Goal: Contribute content

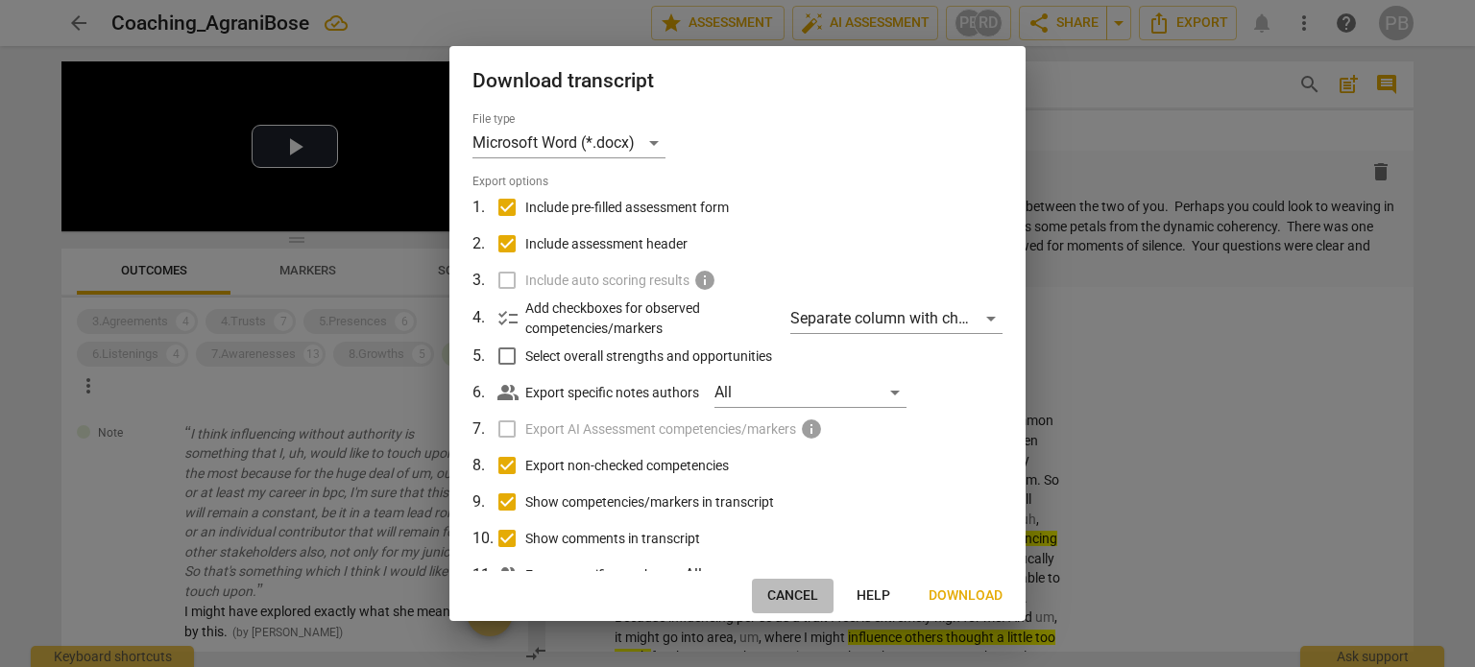
click at [791, 593] on span "Cancel" at bounding box center [792, 596] width 51 height 19
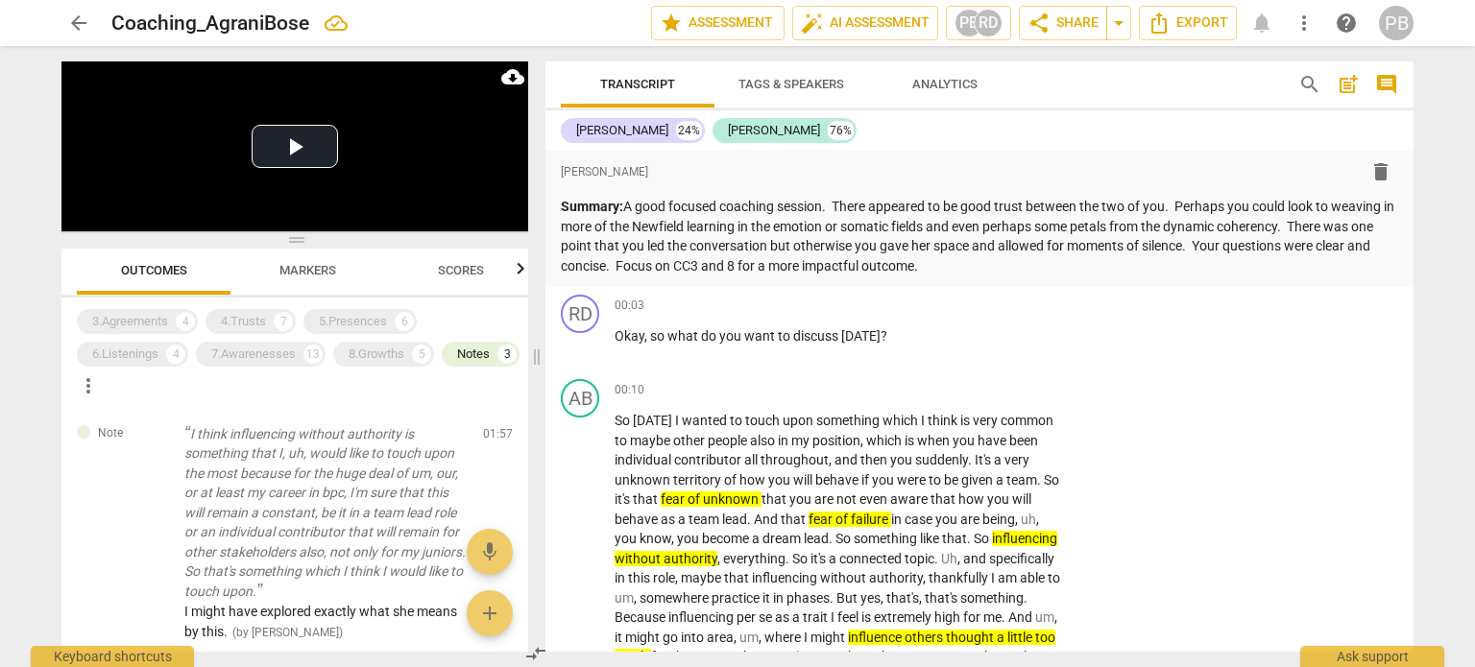
click at [79, 17] on span "arrow_back" at bounding box center [78, 23] width 23 height 23
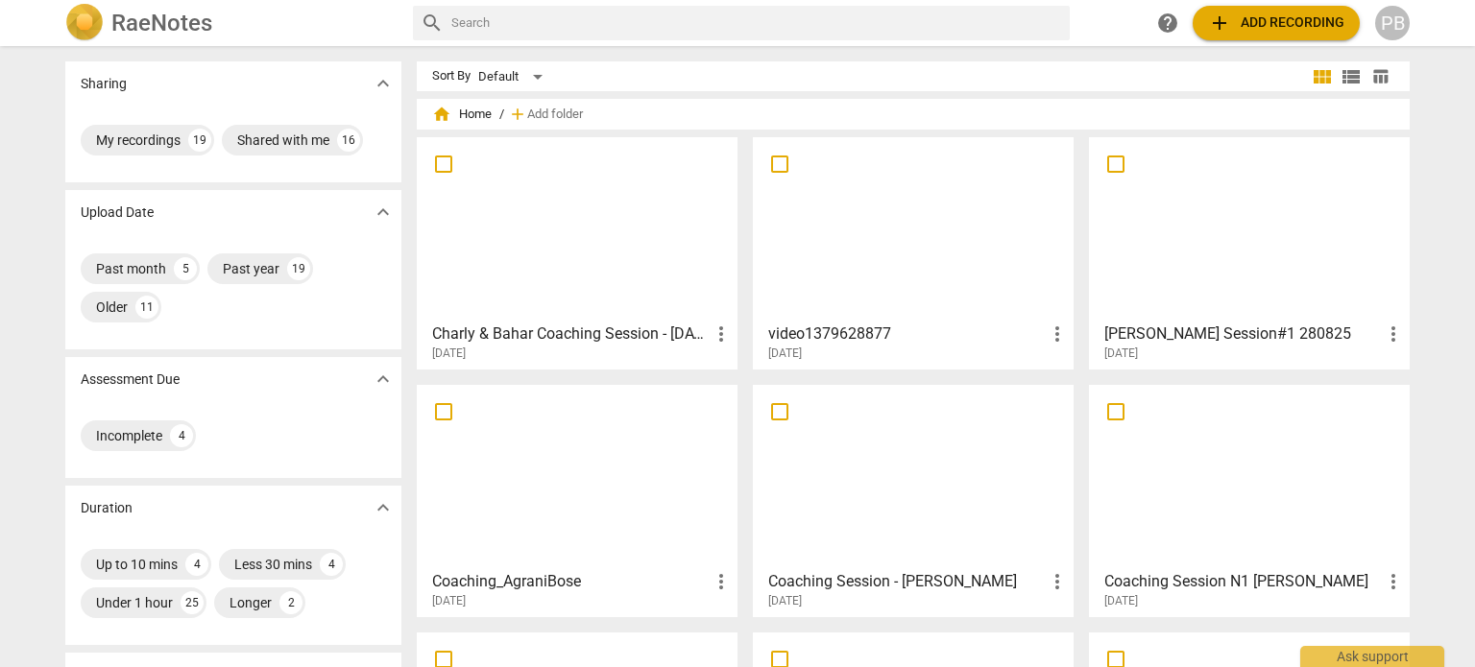
click at [956, 245] on div at bounding box center [912, 229] width 307 height 170
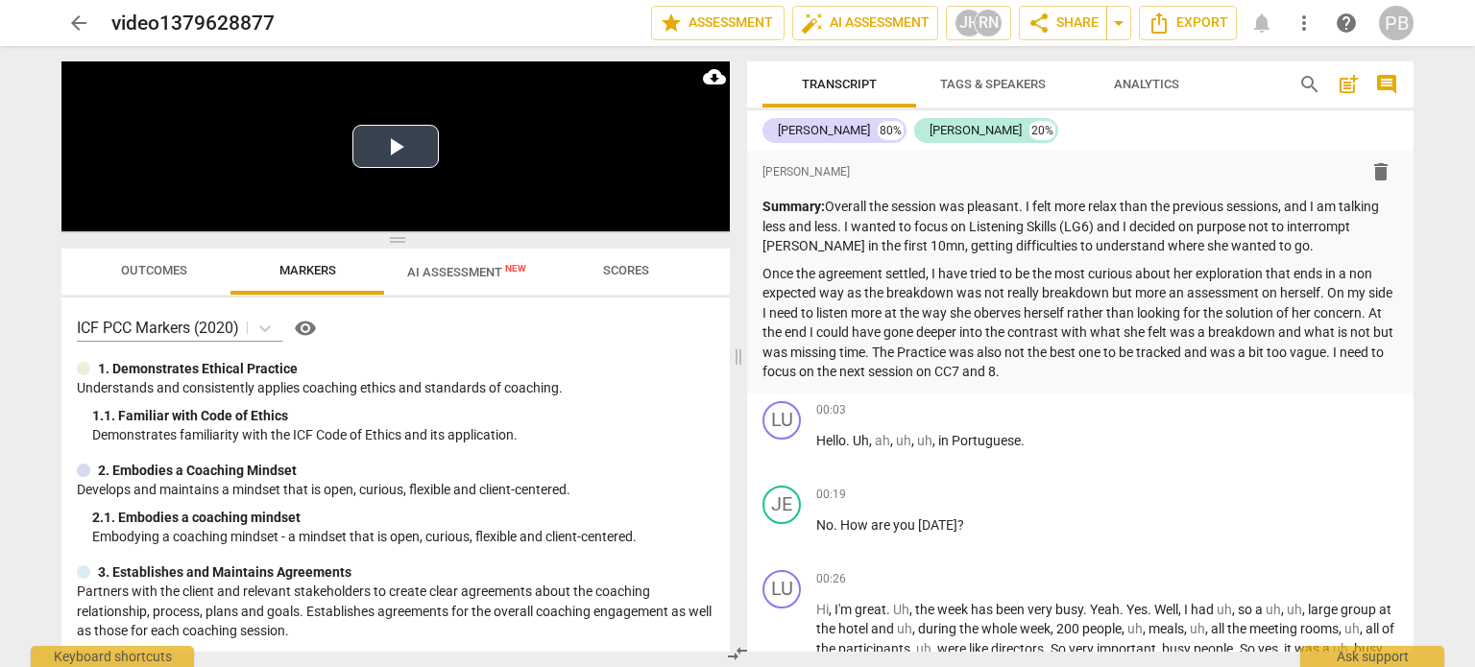
click at [397, 137] on button "Play Video" at bounding box center [395, 146] width 86 height 43
click at [77, 22] on span "arrow_back" at bounding box center [78, 23] width 23 height 23
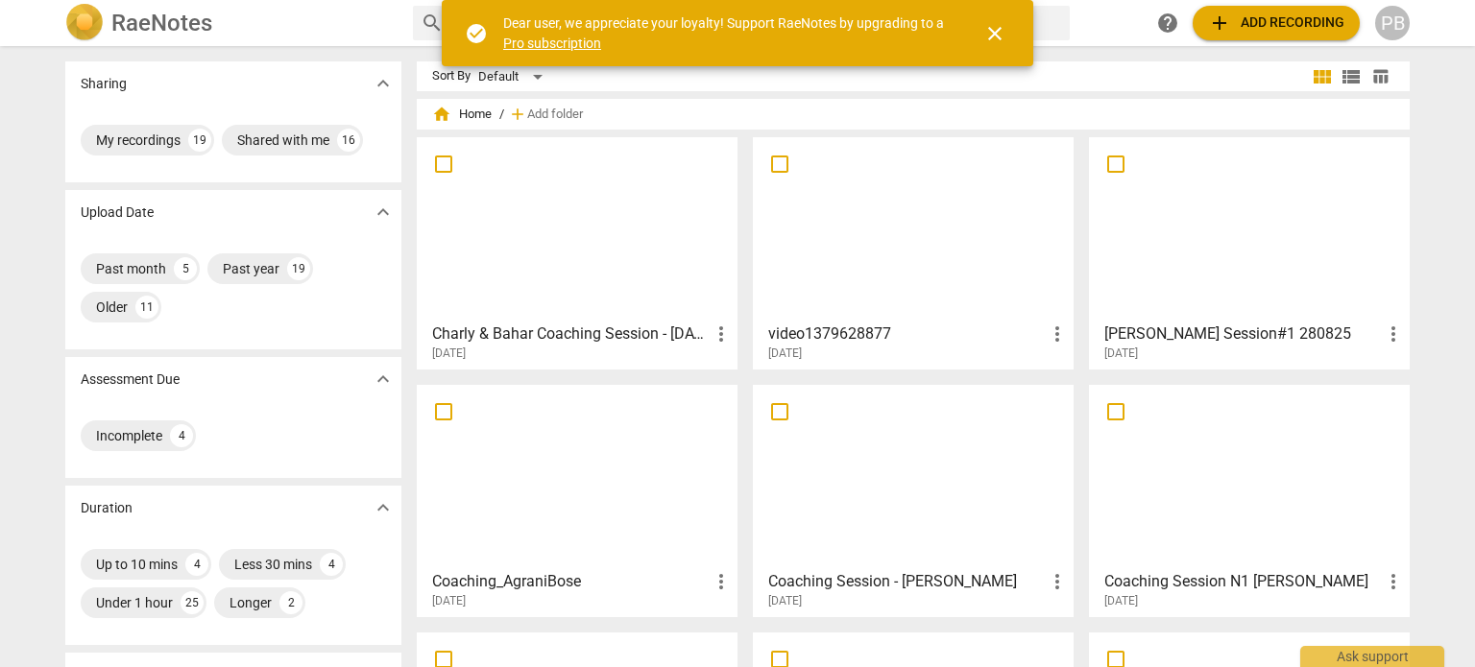
click at [891, 252] on div at bounding box center [912, 229] width 307 height 170
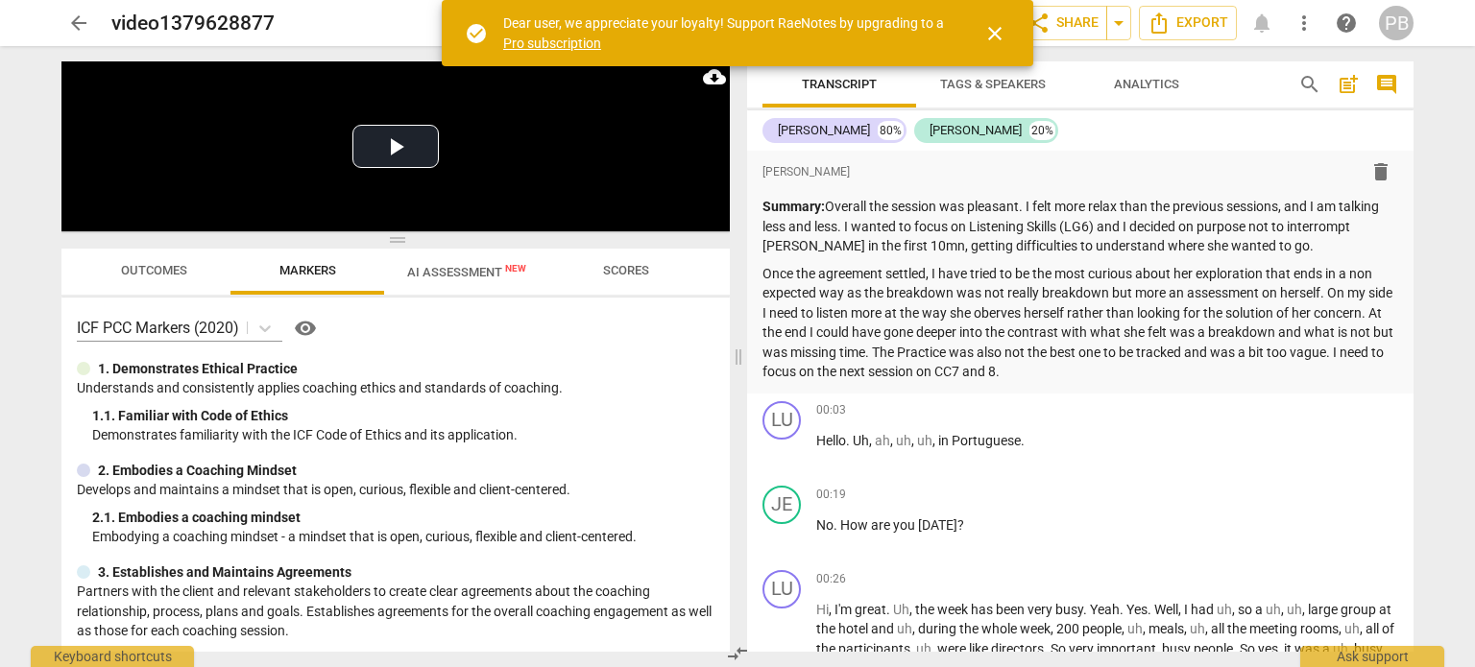
click at [995, 35] on span "close" at bounding box center [994, 33] width 23 height 23
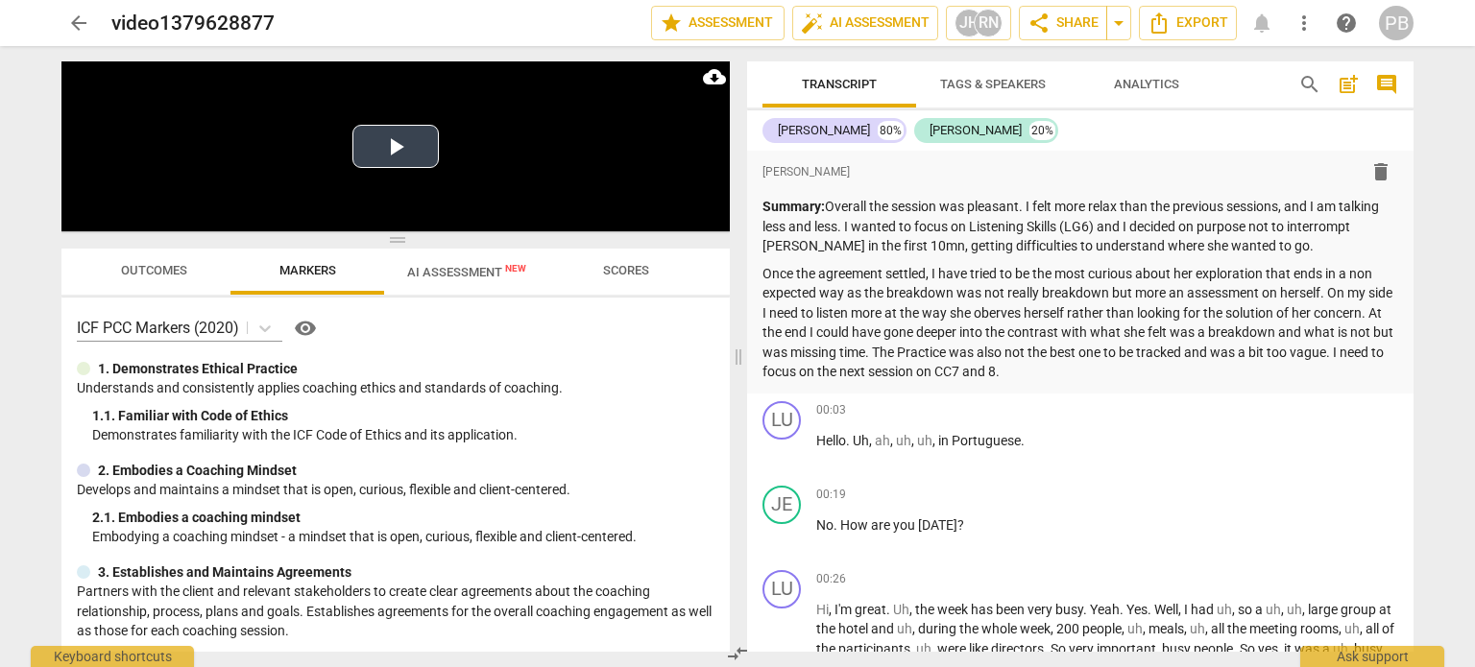
click at [385, 133] on button "Play Video" at bounding box center [395, 146] width 86 height 43
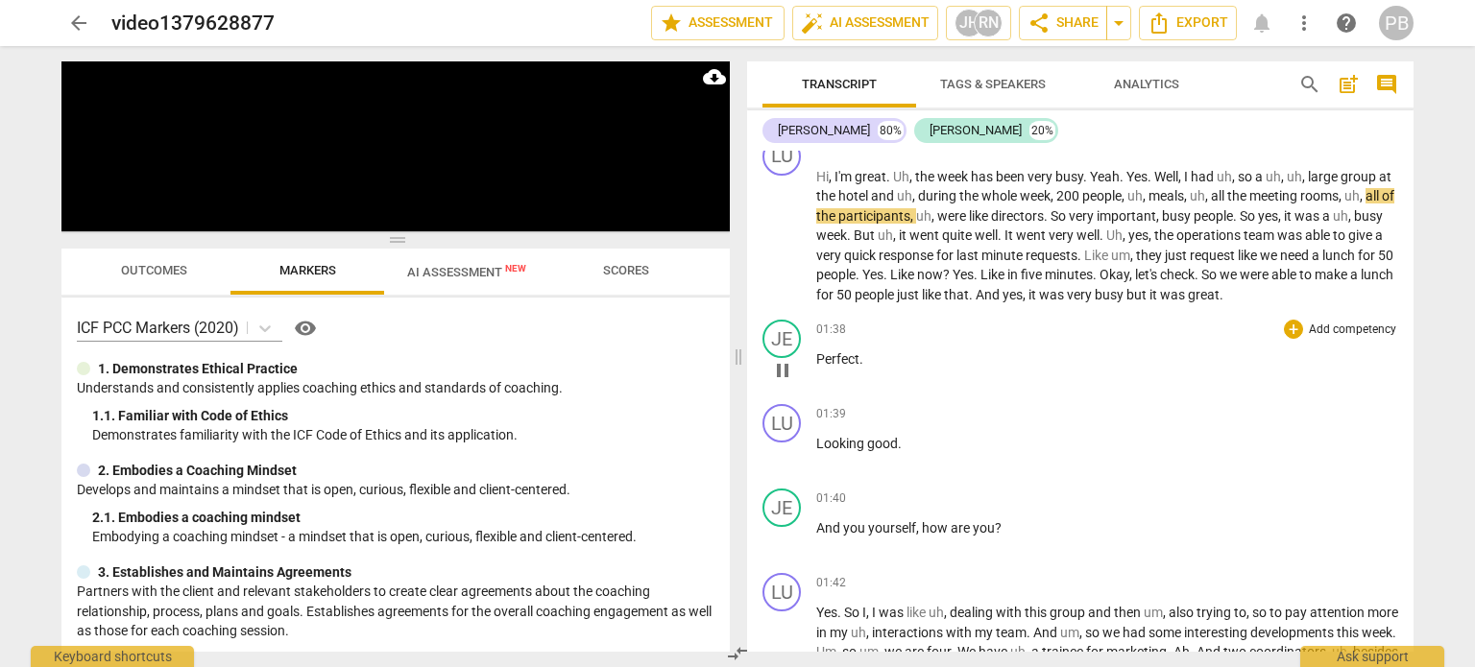
scroll to position [480, 0]
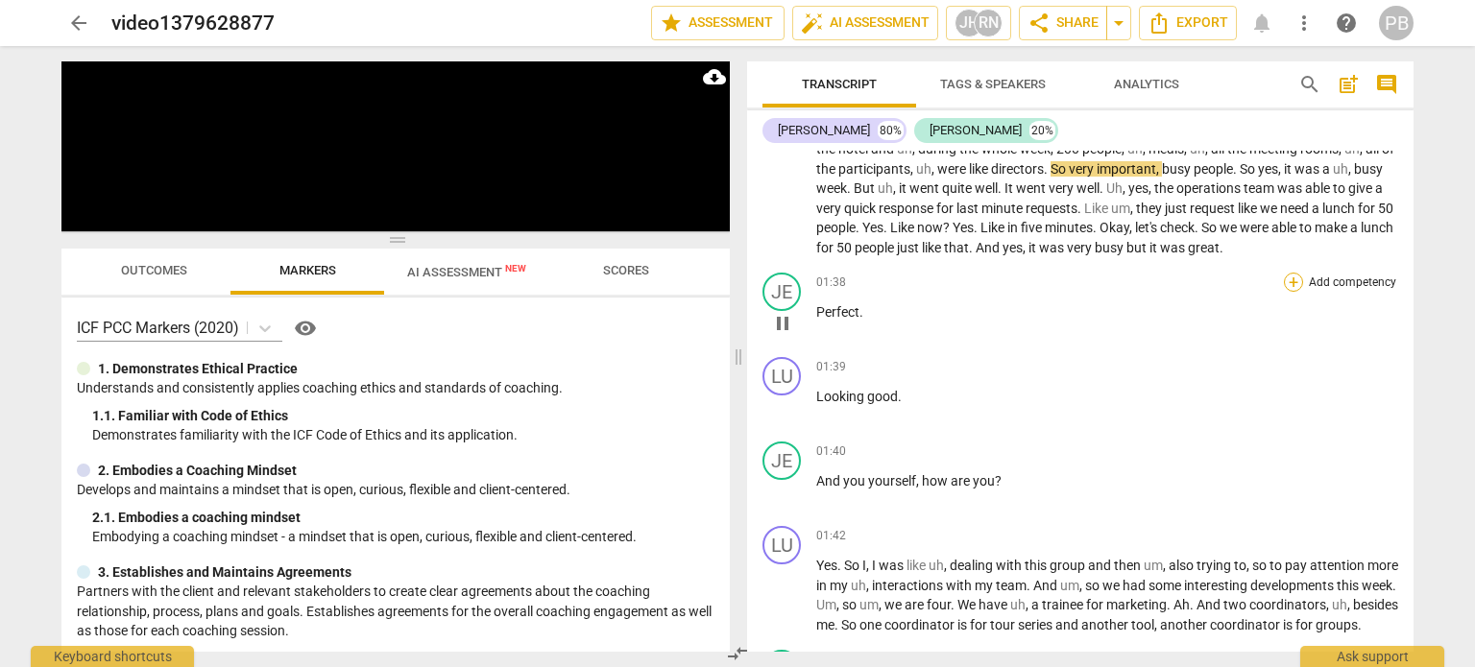
click at [1285, 277] on div "+" at bounding box center [1293, 282] width 19 height 19
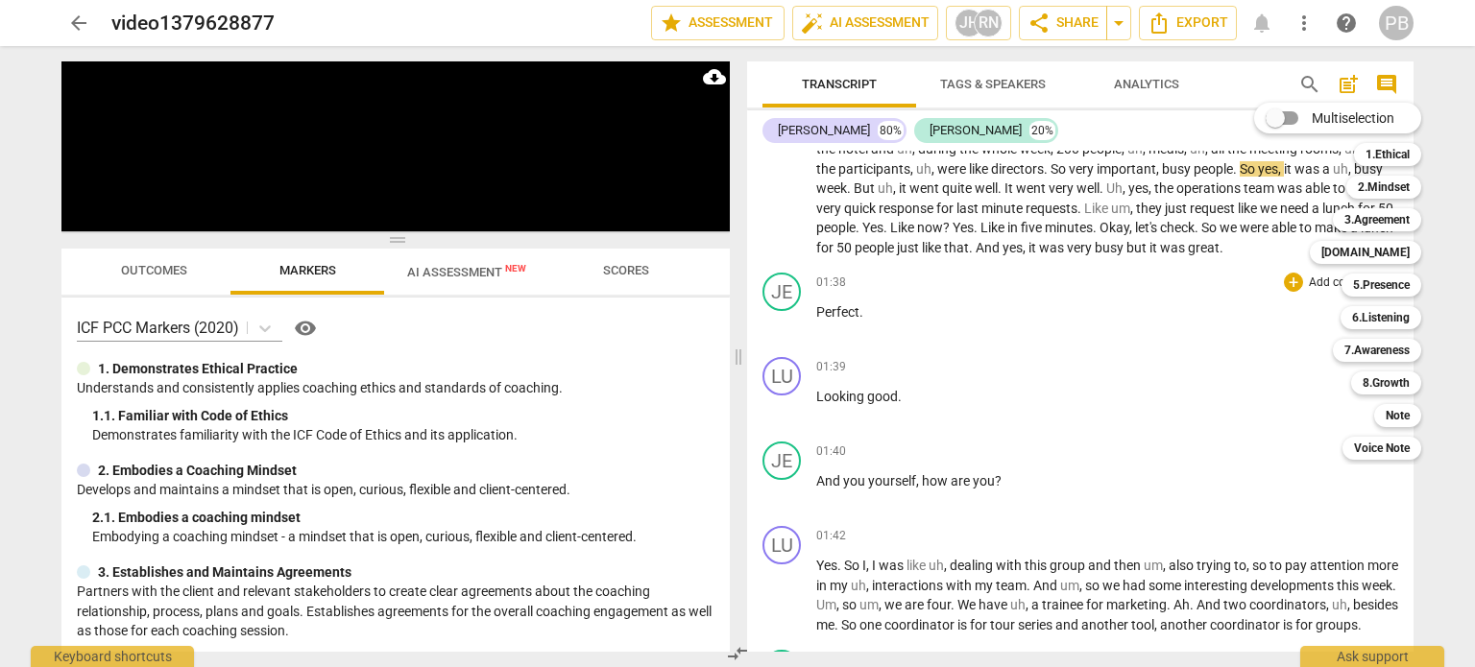
drag, startPoint x: 1379, startPoint y: 252, endPoint x: 1348, endPoint y: 252, distance: 30.7
click at [1378, 253] on b "4.Trust" at bounding box center [1365, 252] width 88 height 23
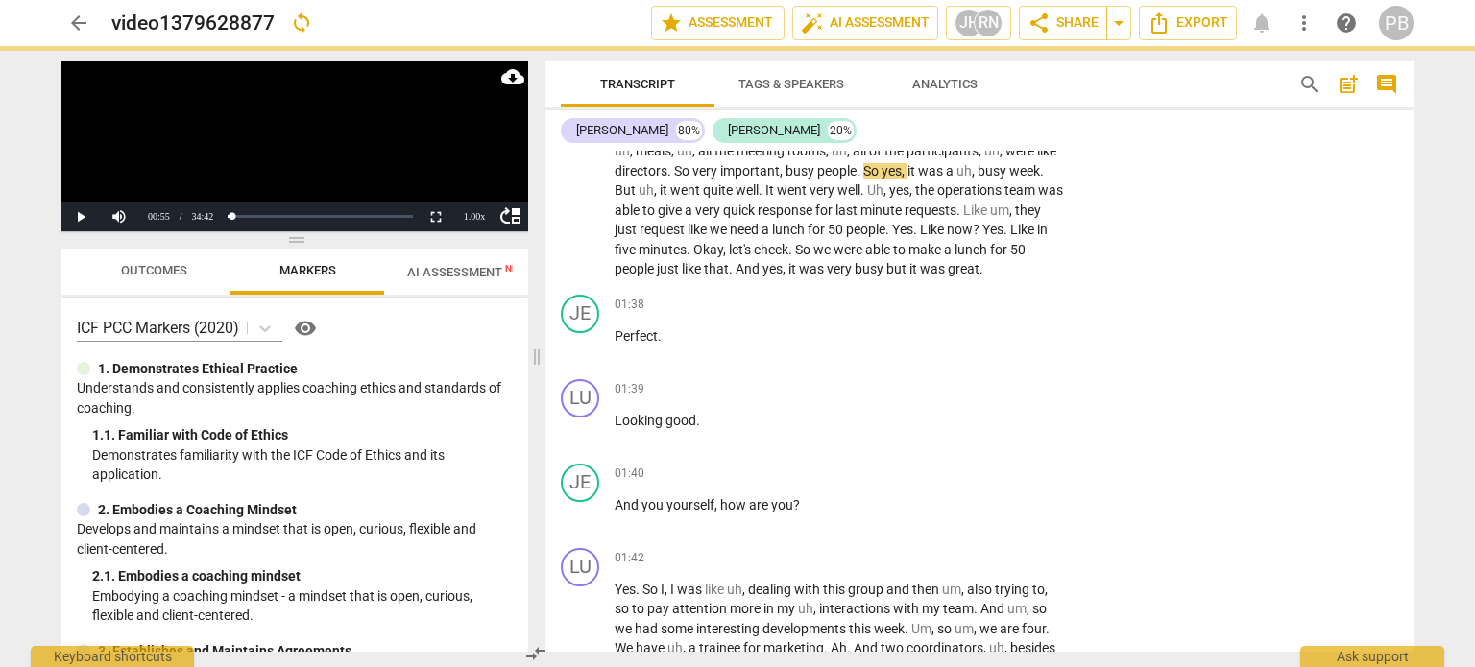
scroll to position [510, 0]
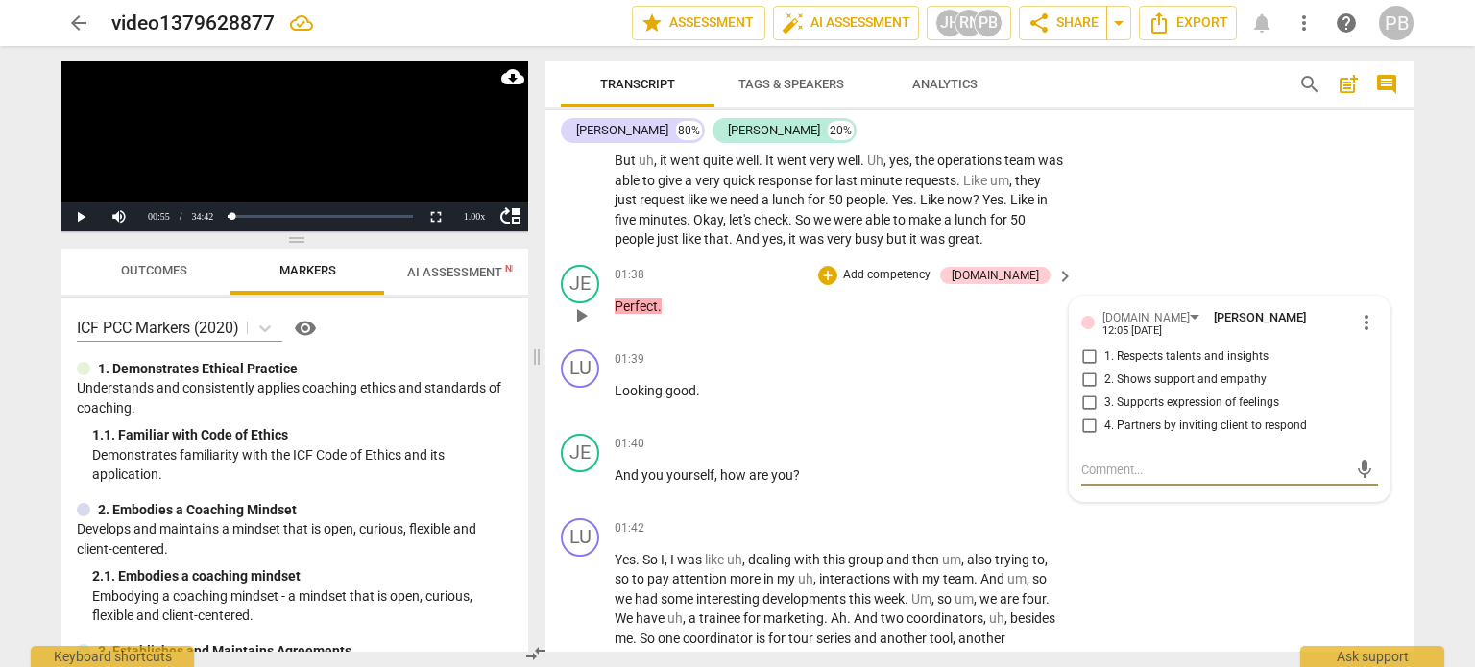
click at [1081, 415] on input "3. Supports expression of feelings" at bounding box center [1088, 403] width 31 height 23
checkbox input "true"
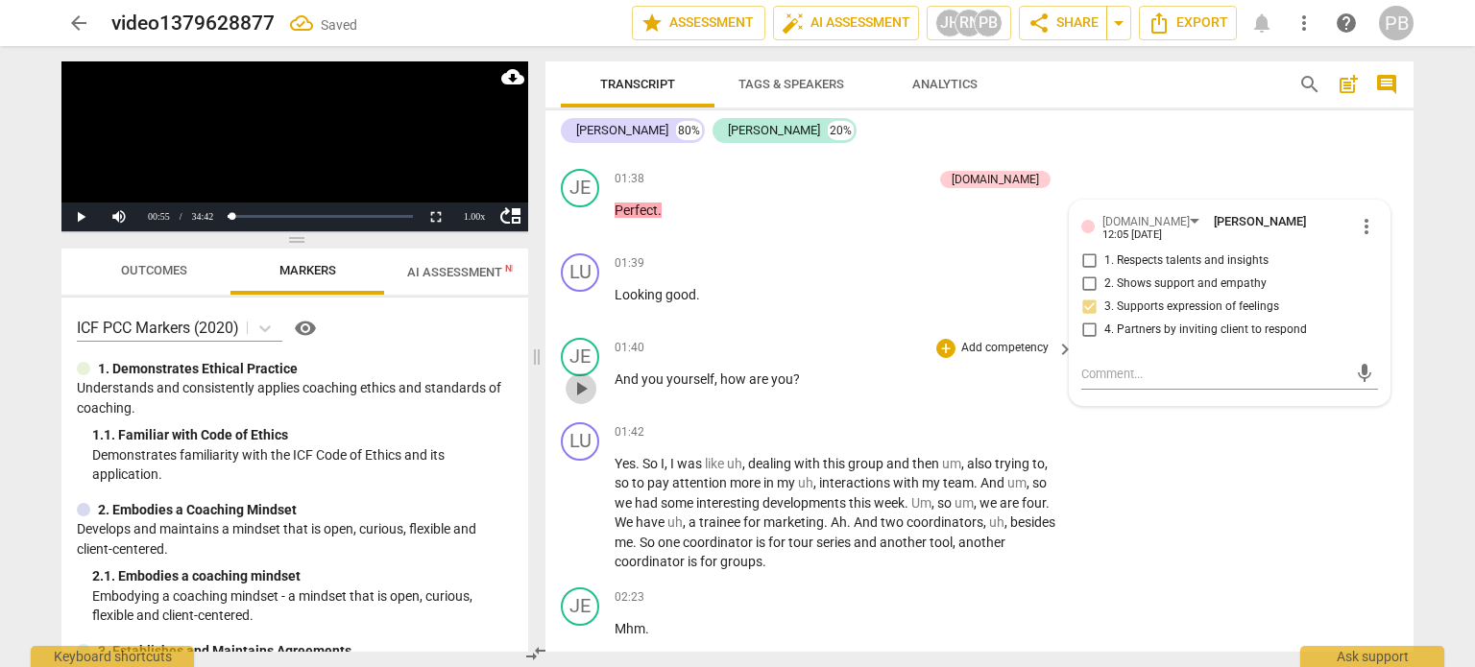
click at [584, 400] on span "play_arrow" at bounding box center [580, 388] width 23 height 23
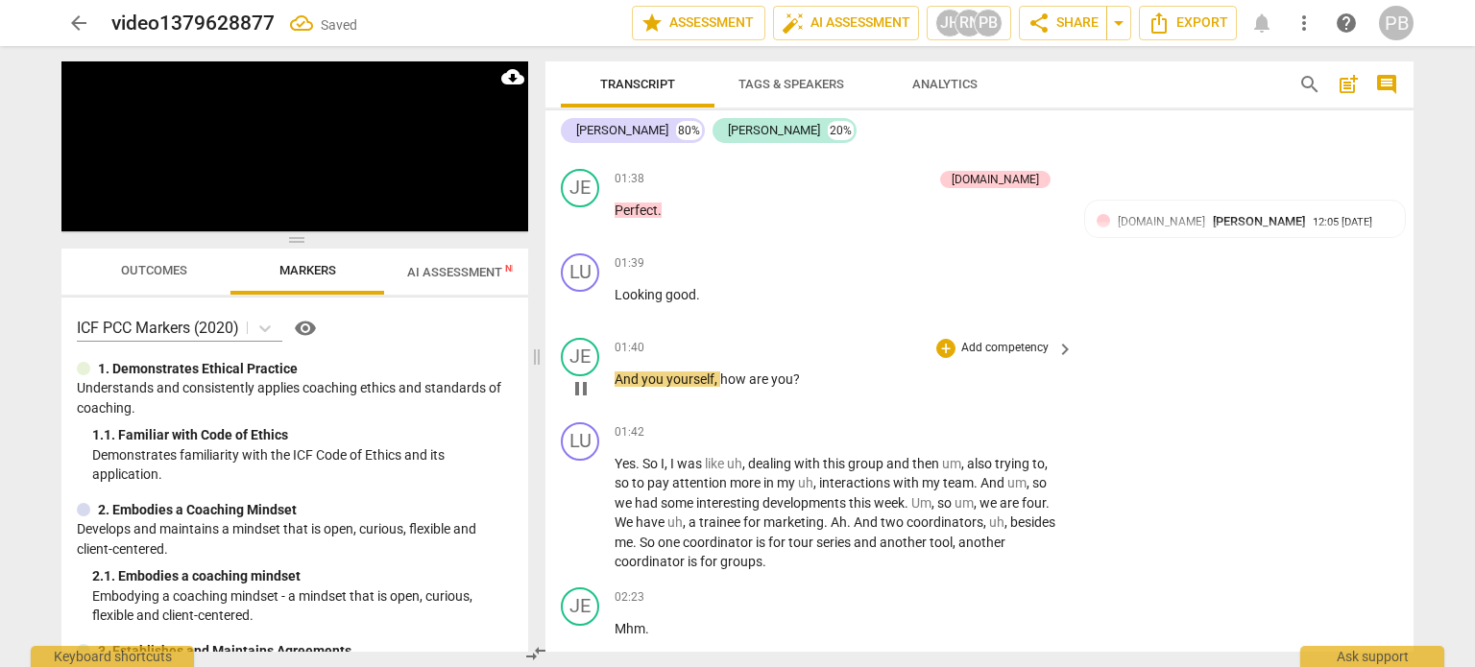
click at [1002, 357] on p "Add competency" at bounding box center [1004, 348] width 91 height 17
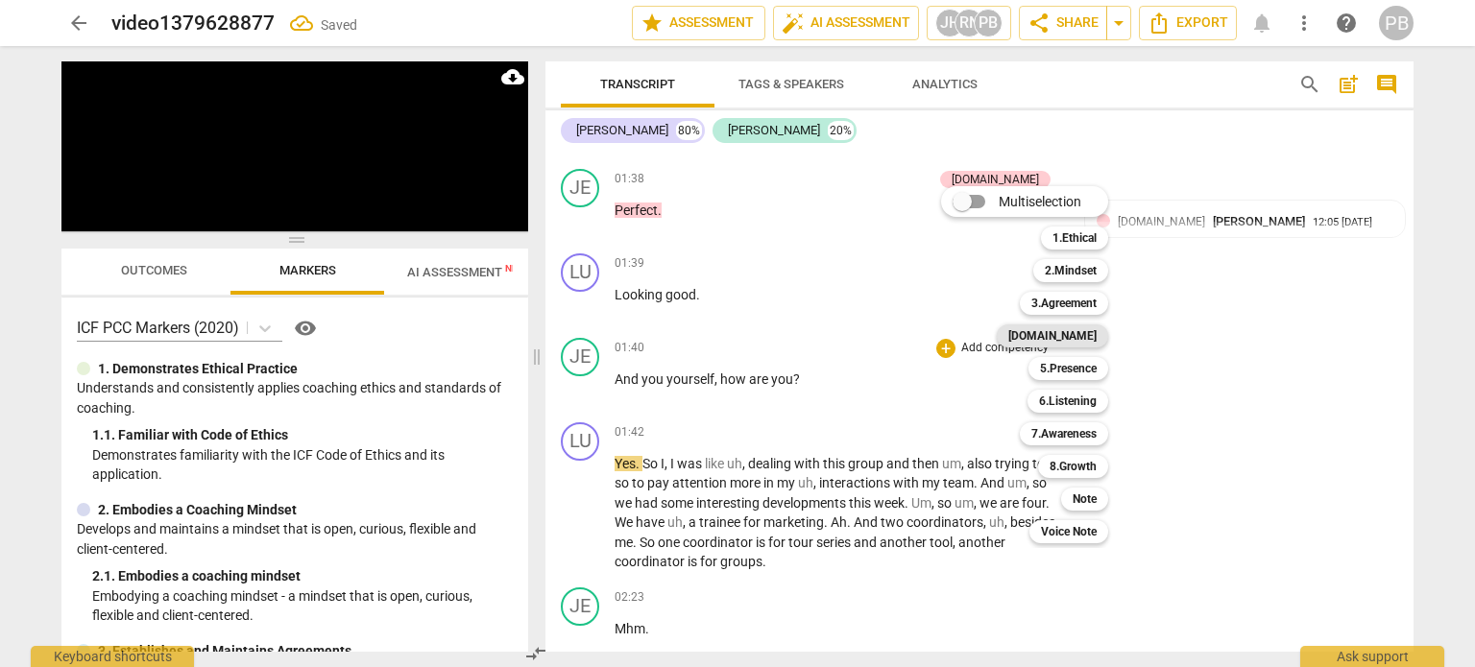
click at [1071, 340] on b "4.Trust" at bounding box center [1052, 335] width 88 height 23
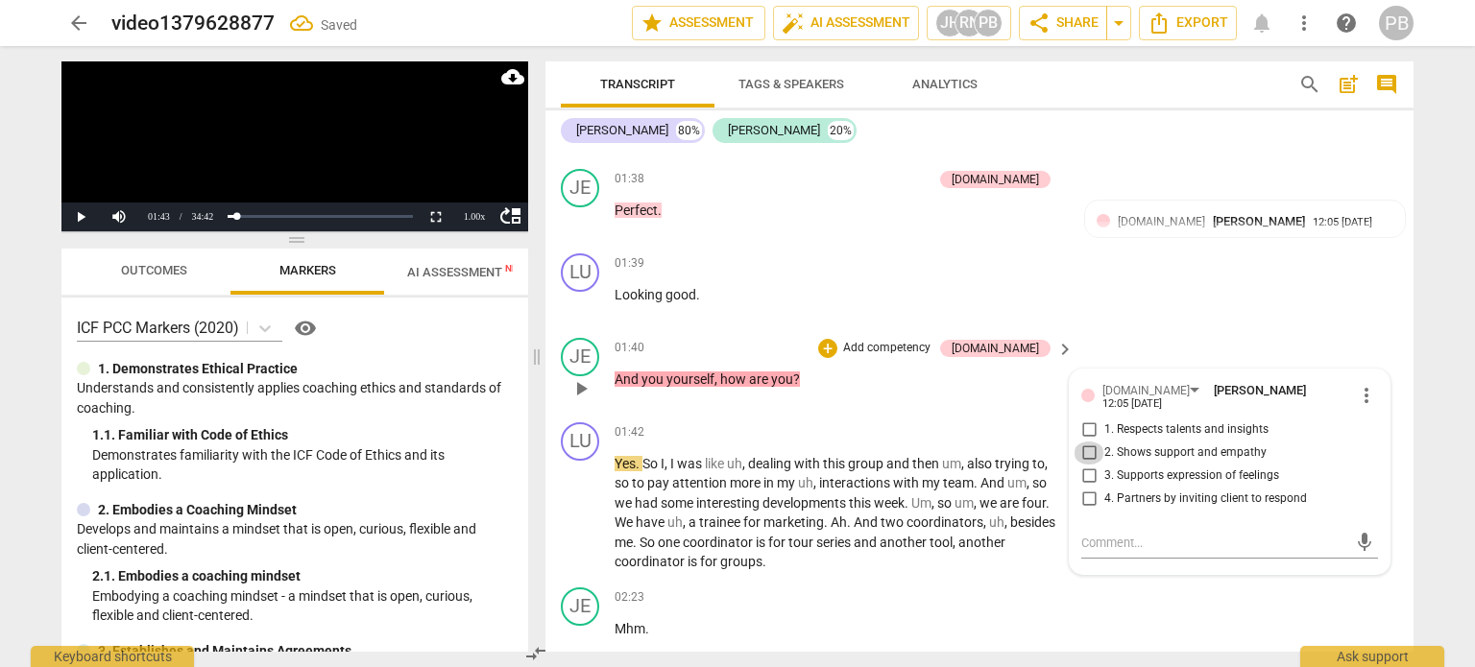
click at [1078, 465] on input "2. Shows support and empathy" at bounding box center [1088, 453] width 31 height 23
checkbox input "true"
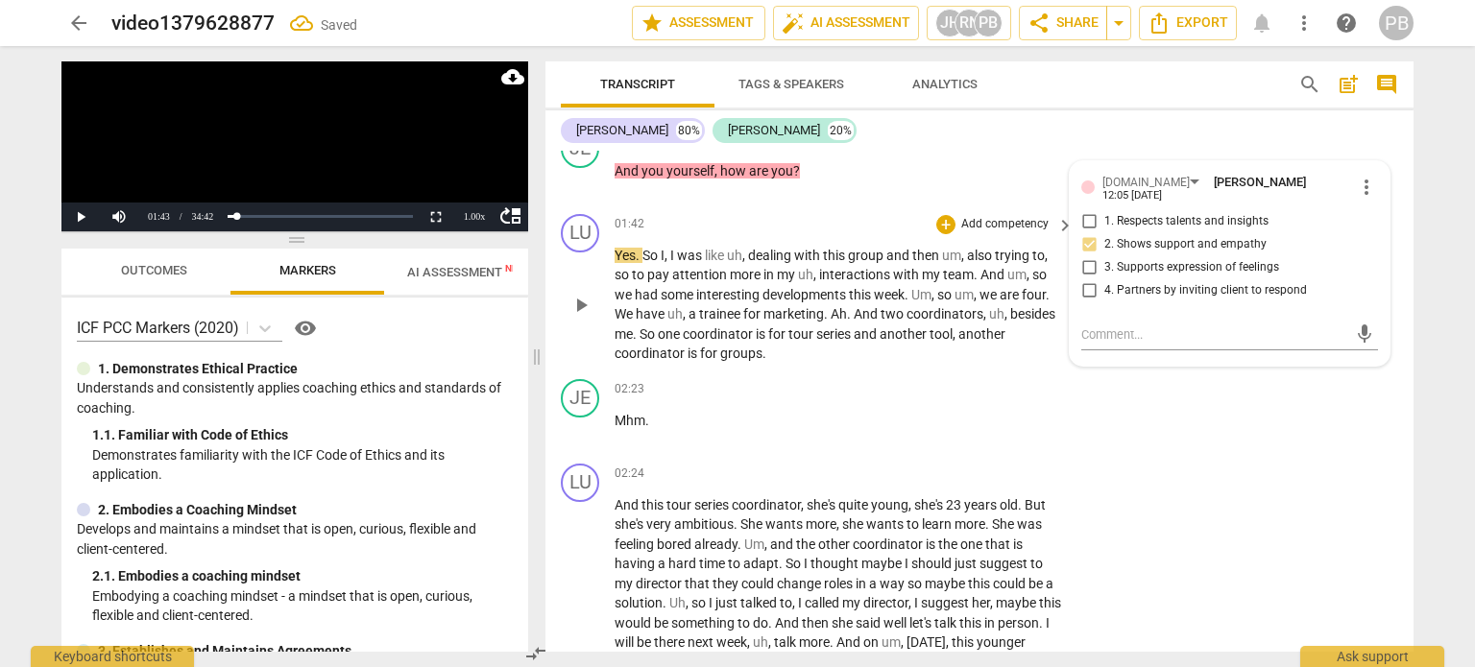
scroll to position [894, 0]
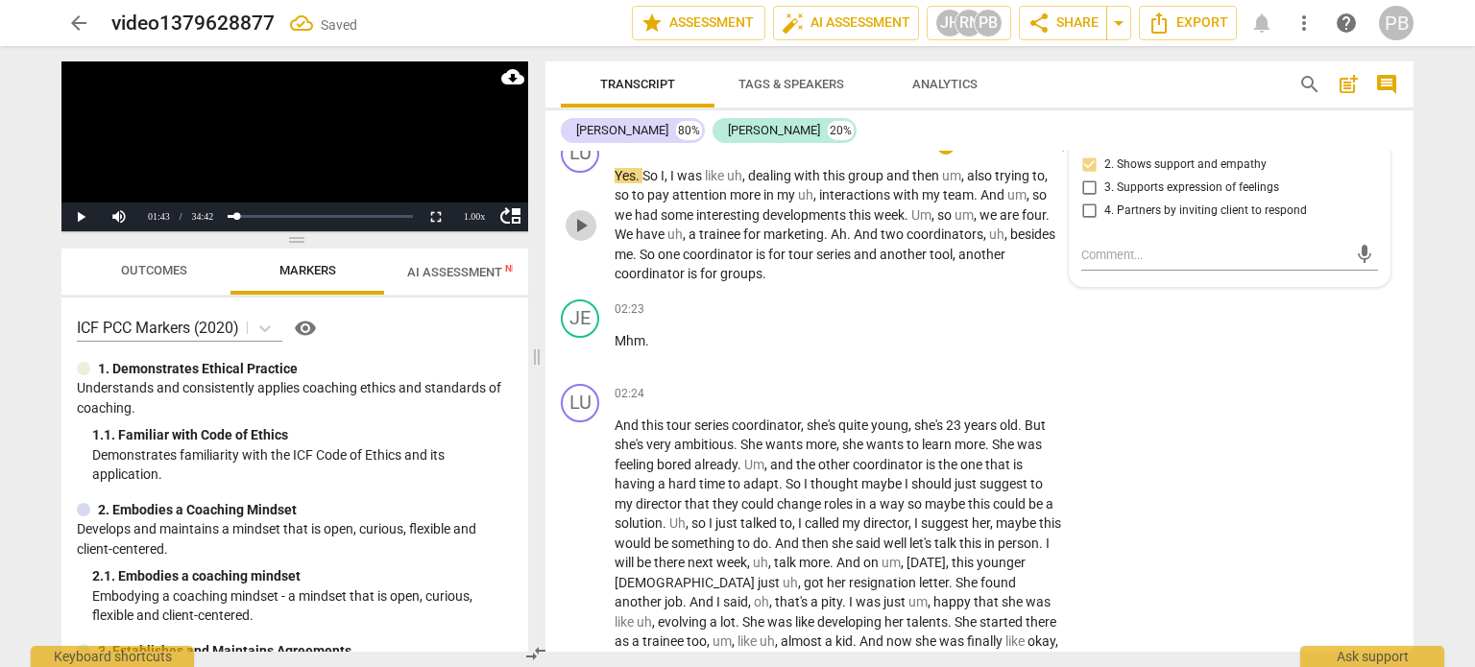
click at [588, 237] on span "play_arrow" at bounding box center [580, 225] width 23 height 23
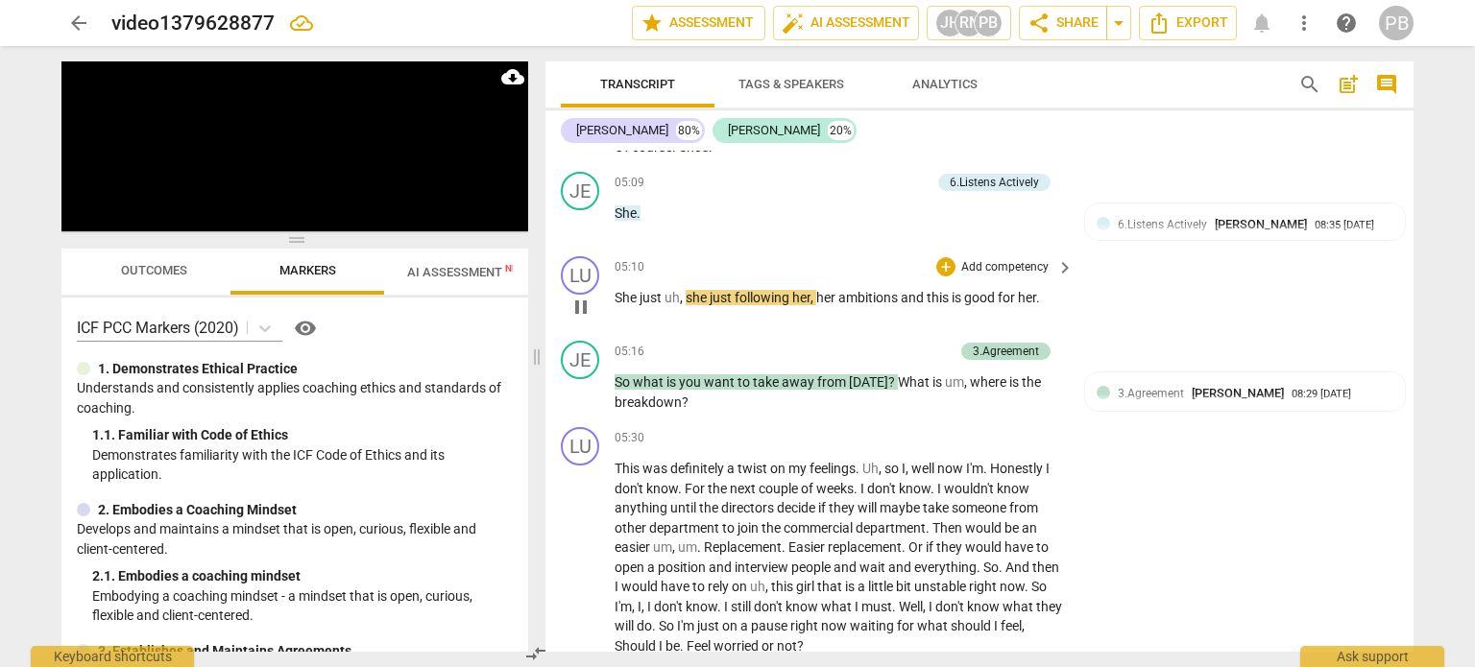
scroll to position [1662, 0]
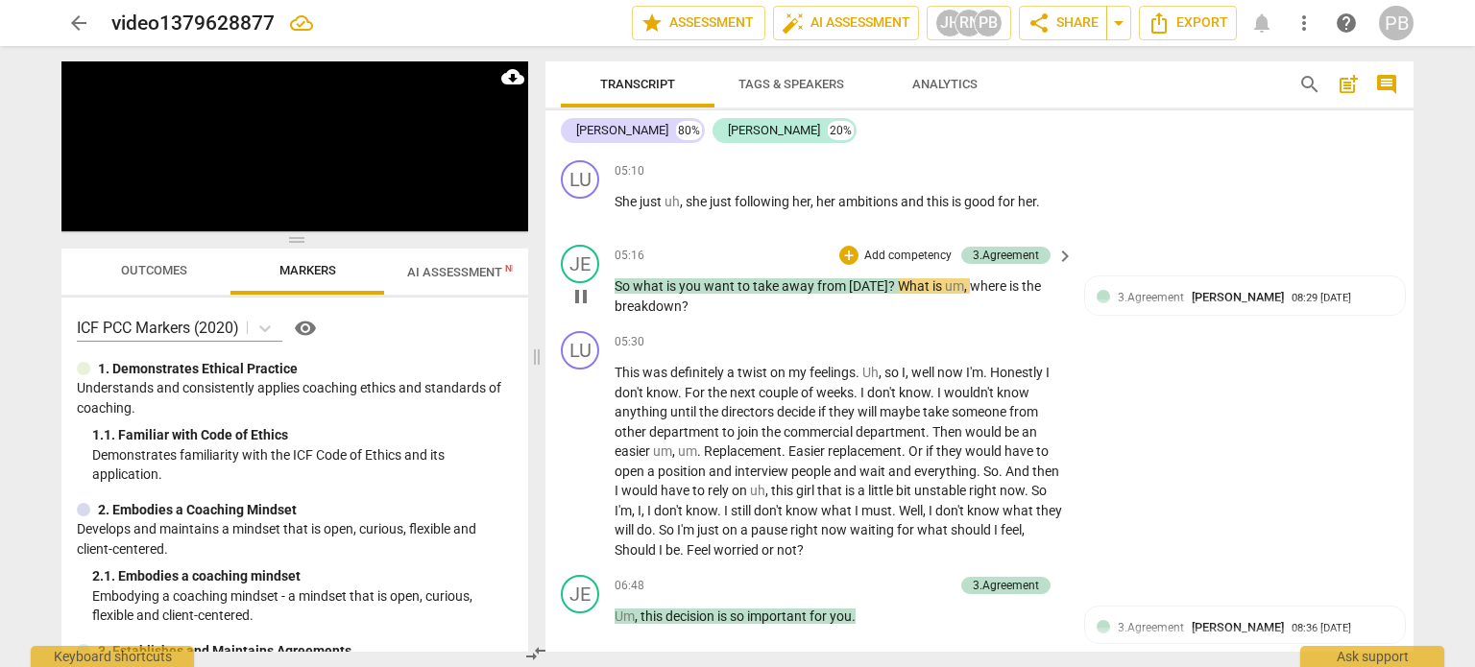
click at [904, 248] on p "Add competency" at bounding box center [907, 256] width 91 height 17
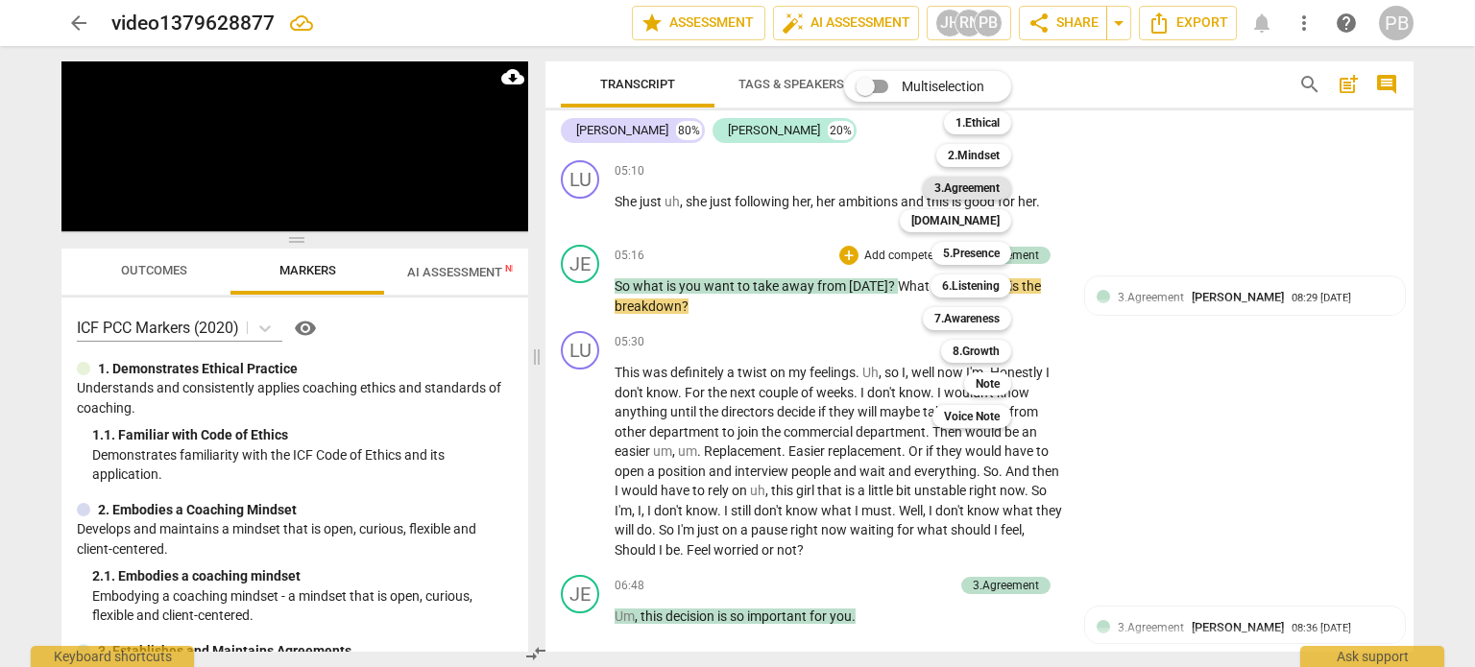
click at [973, 185] on b "3.Agreement" at bounding box center [966, 188] width 65 height 23
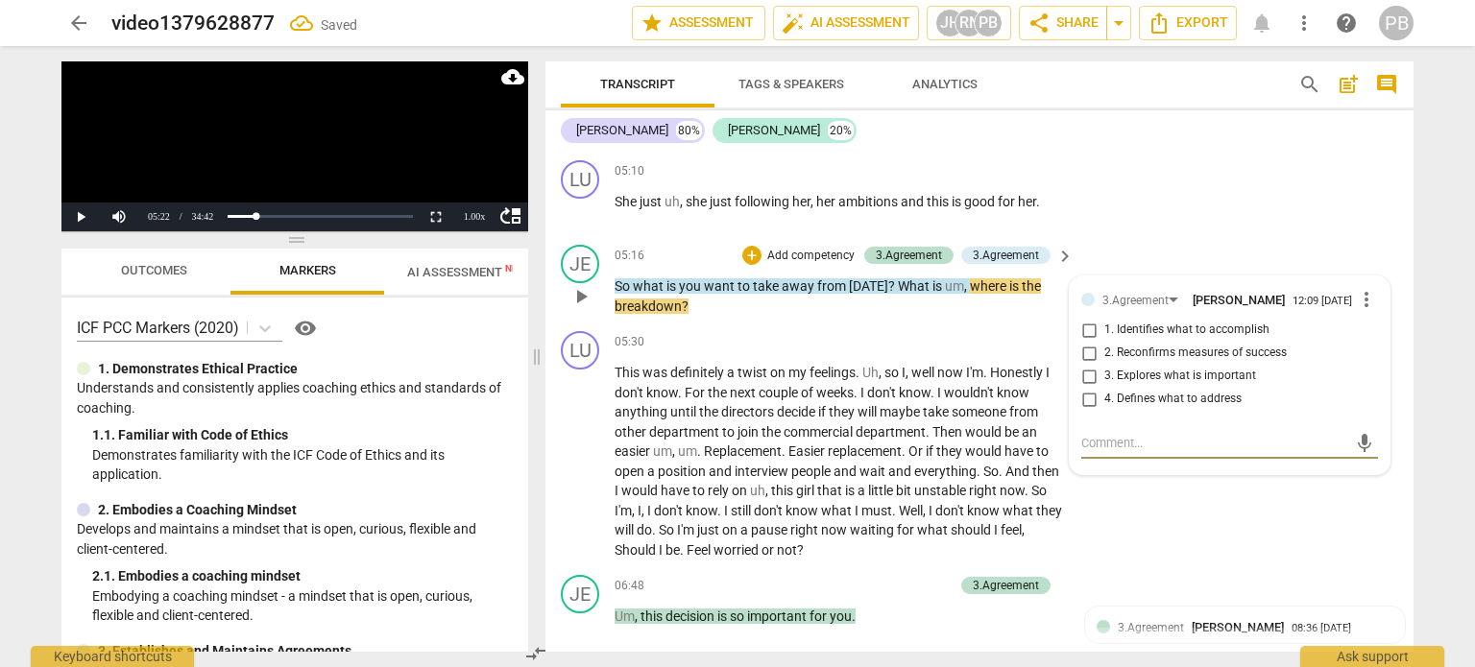
click at [1091, 329] on input "1. Identifies what to accomplish" at bounding box center [1088, 330] width 31 height 23
checkbox input "true"
click at [578, 287] on span "play_arrow" at bounding box center [580, 296] width 23 height 23
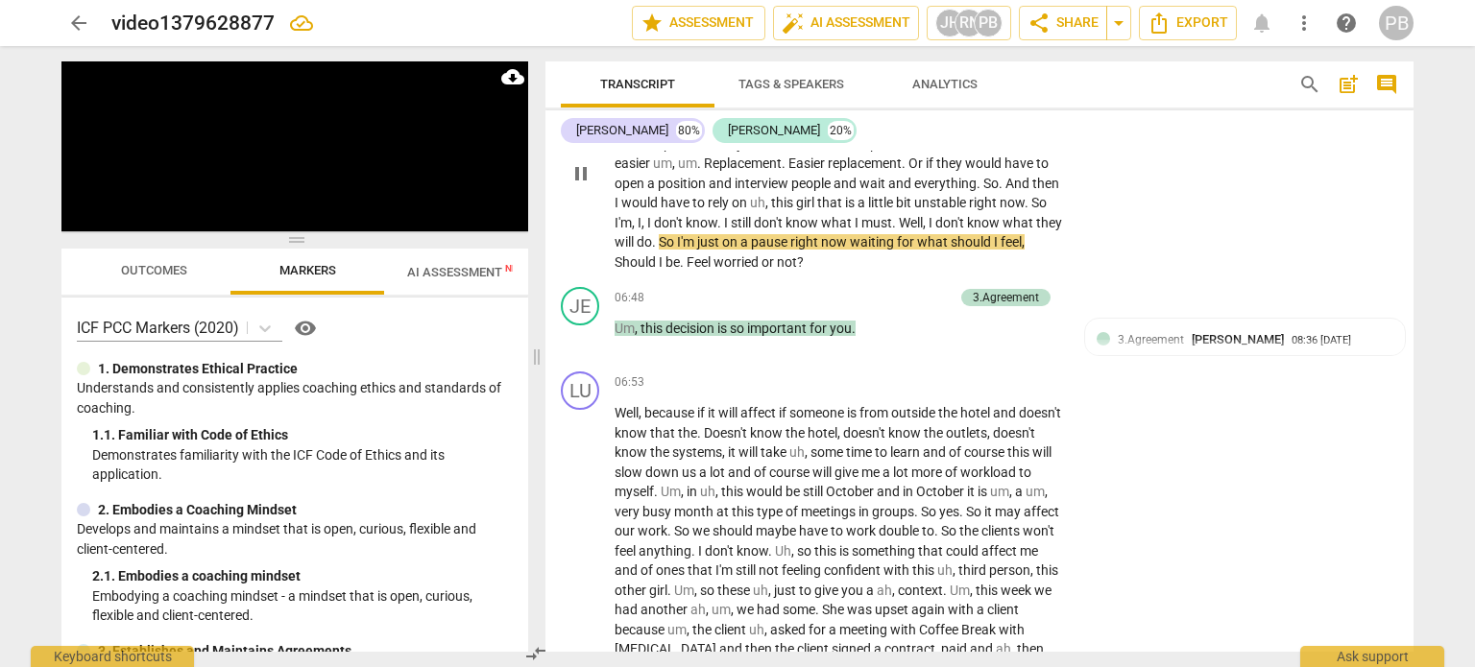
scroll to position [2046, 0]
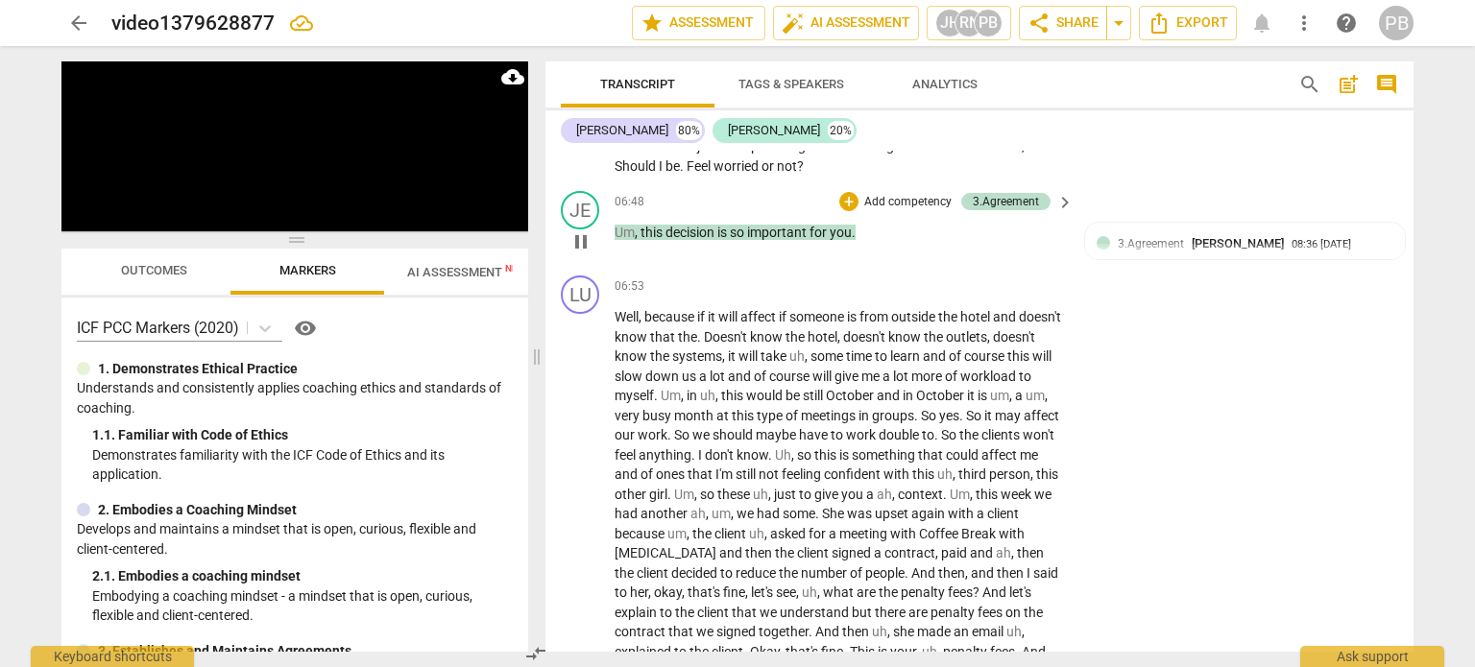
click at [906, 194] on p "Add competency" at bounding box center [907, 202] width 91 height 17
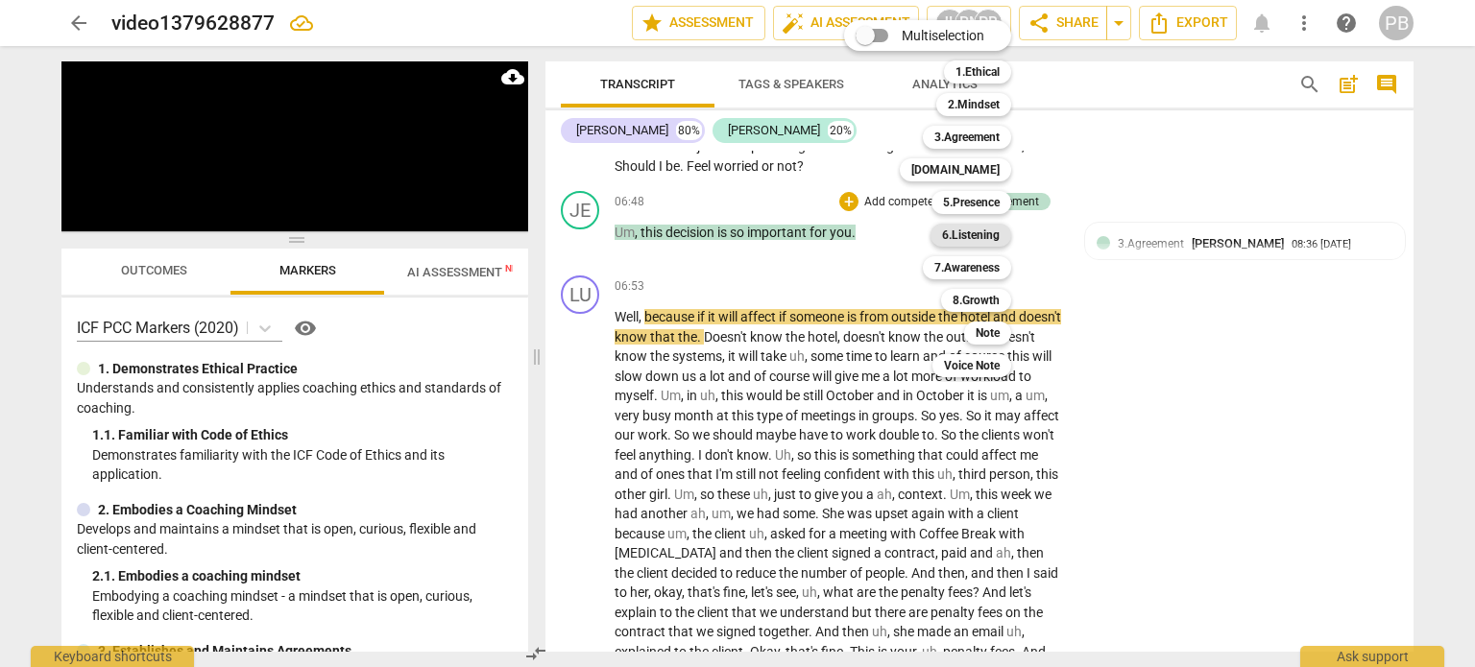
click at [965, 237] on b "6.Listening" at bounding box center [971, 235] width 58 height 23
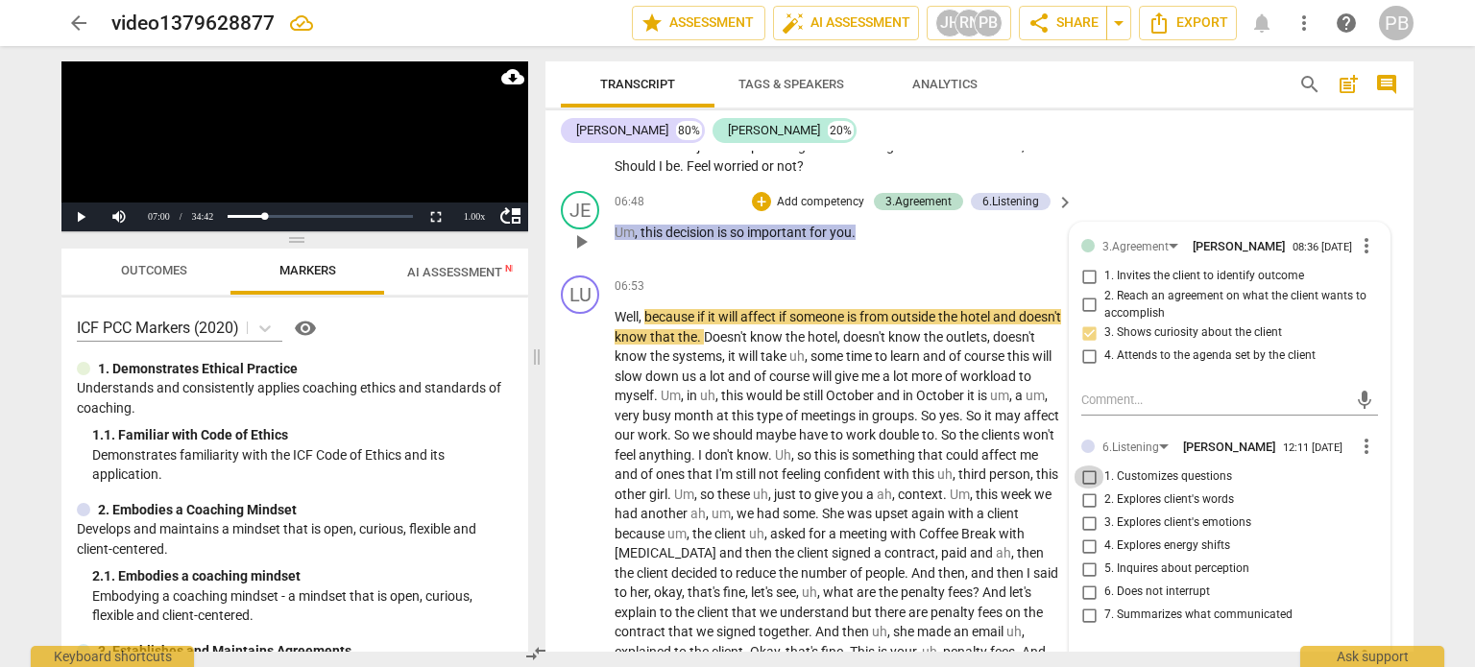
click at [1083, 484] on input "1. Customizes questions" at bounding box center [1088, 477] width 31 height 23
checkbox input "true"
click at [818, 194] on p "Add competency" at bounding box center [820, 202] width 91 height 17
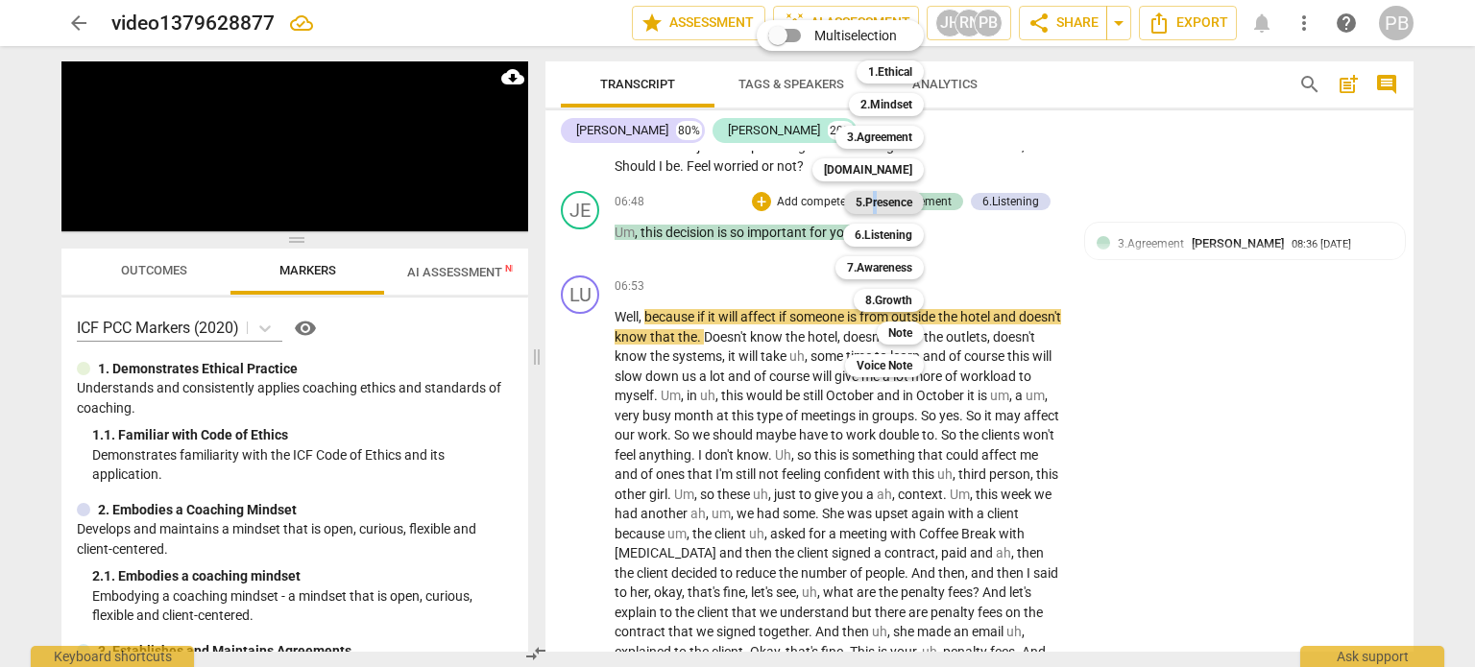
click at [876, 200] on b "5.Presence" at bounding box center [883, 202] width 57 height 23
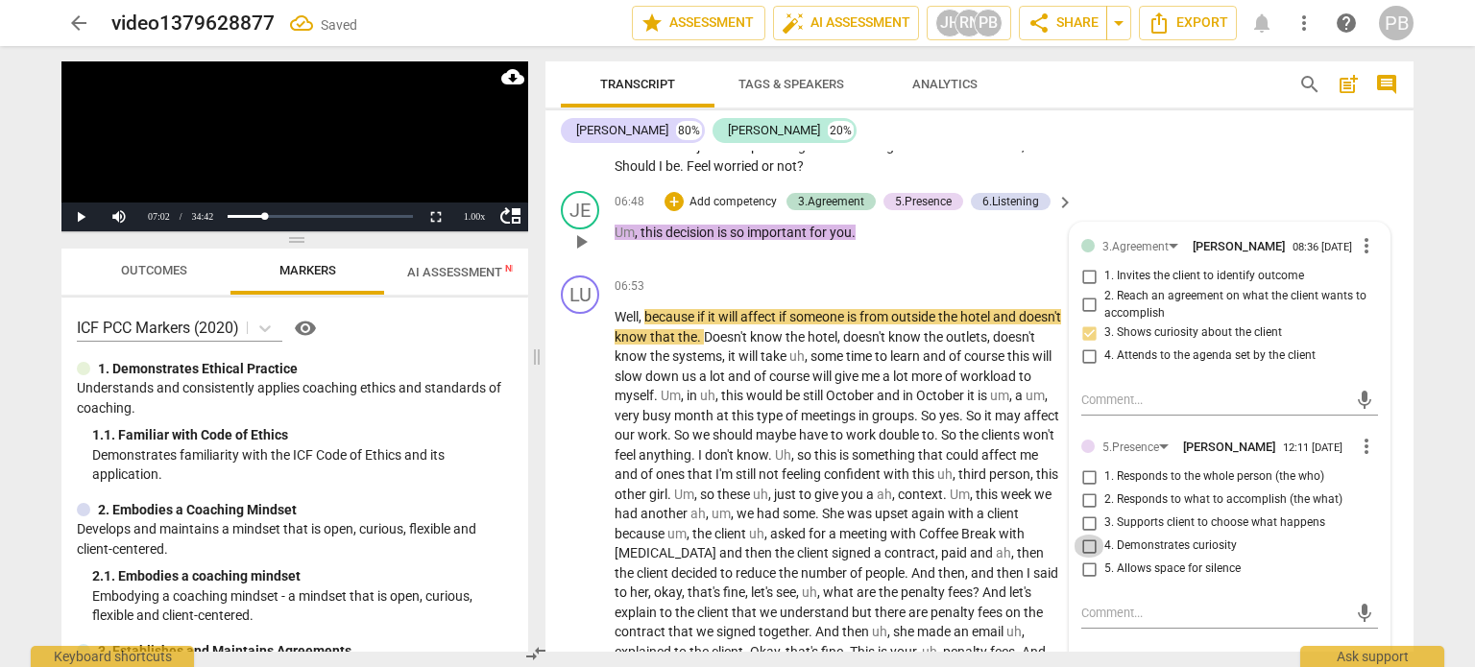
click at [1081, 550] on input "4. Demonstrates curiosity" at bounding box center [1088, 546] width 31 height 23
checkbox input "true"
click at [1011, 201] on div "6.Listening" at bounding box center [1010, 201] width 57 height 17
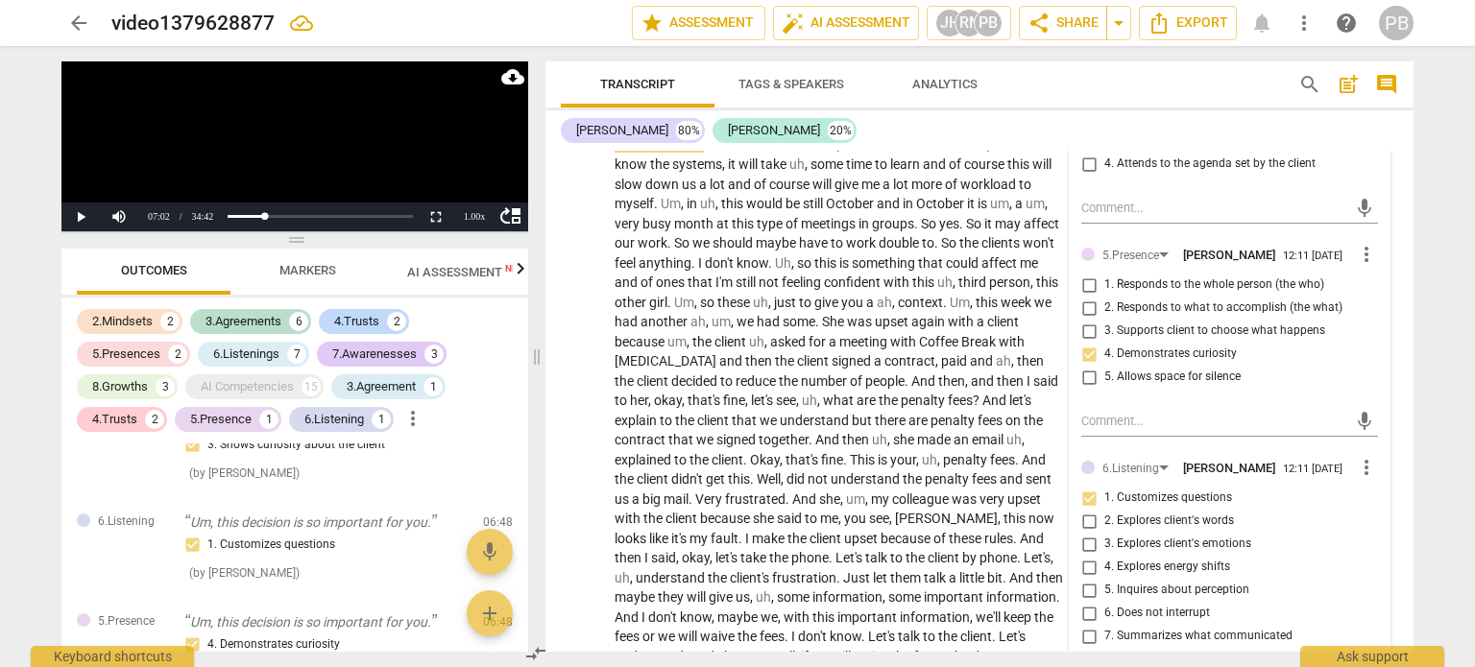
scroll to position [2334, 0]
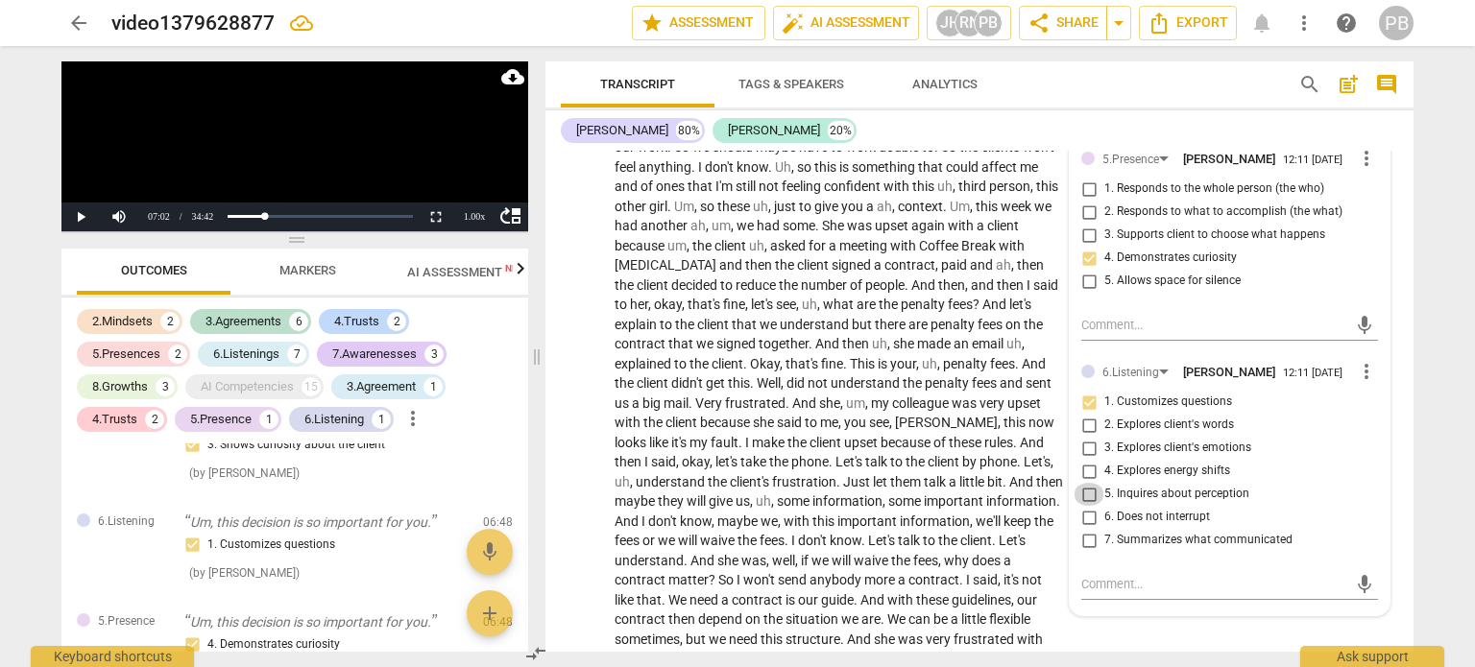
click at [1084, 506] on input "5. Inquires about perception" at bounding box center [1088, 494] width 31 height 23
checkbox input "true"
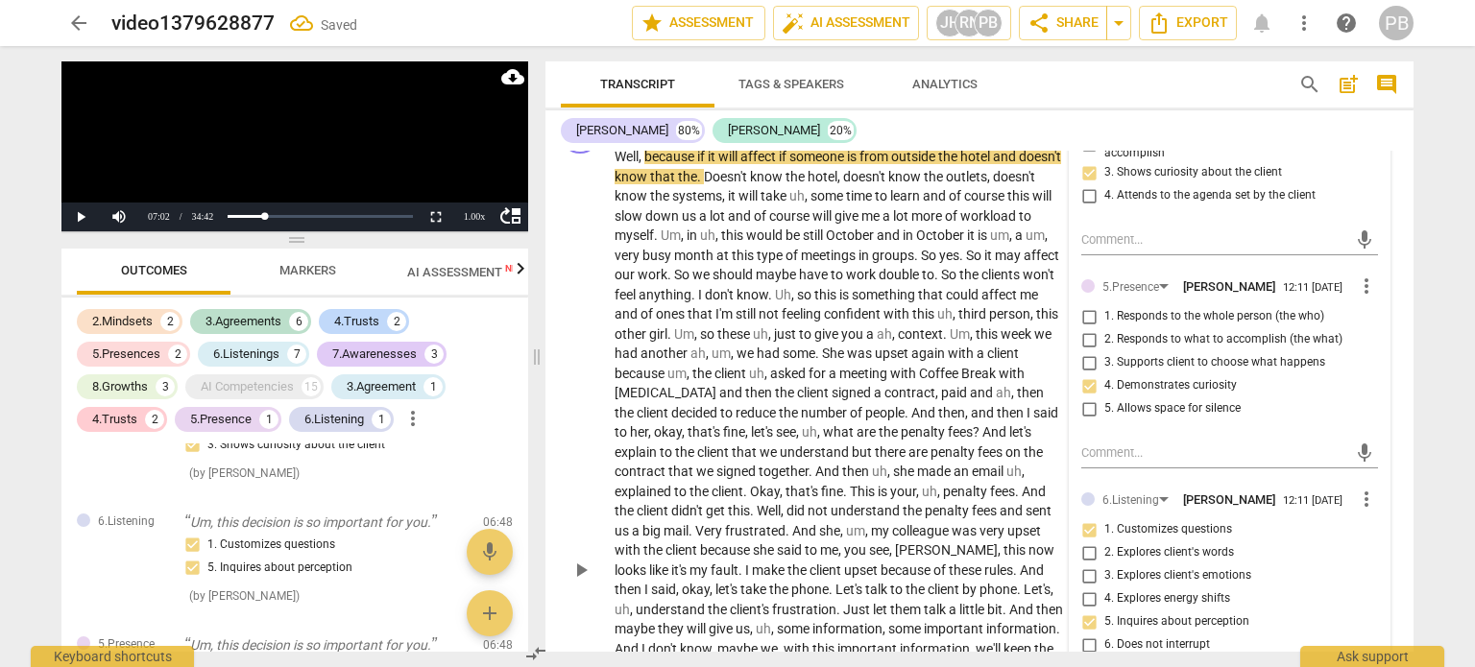
scroll to position [2238, 0]
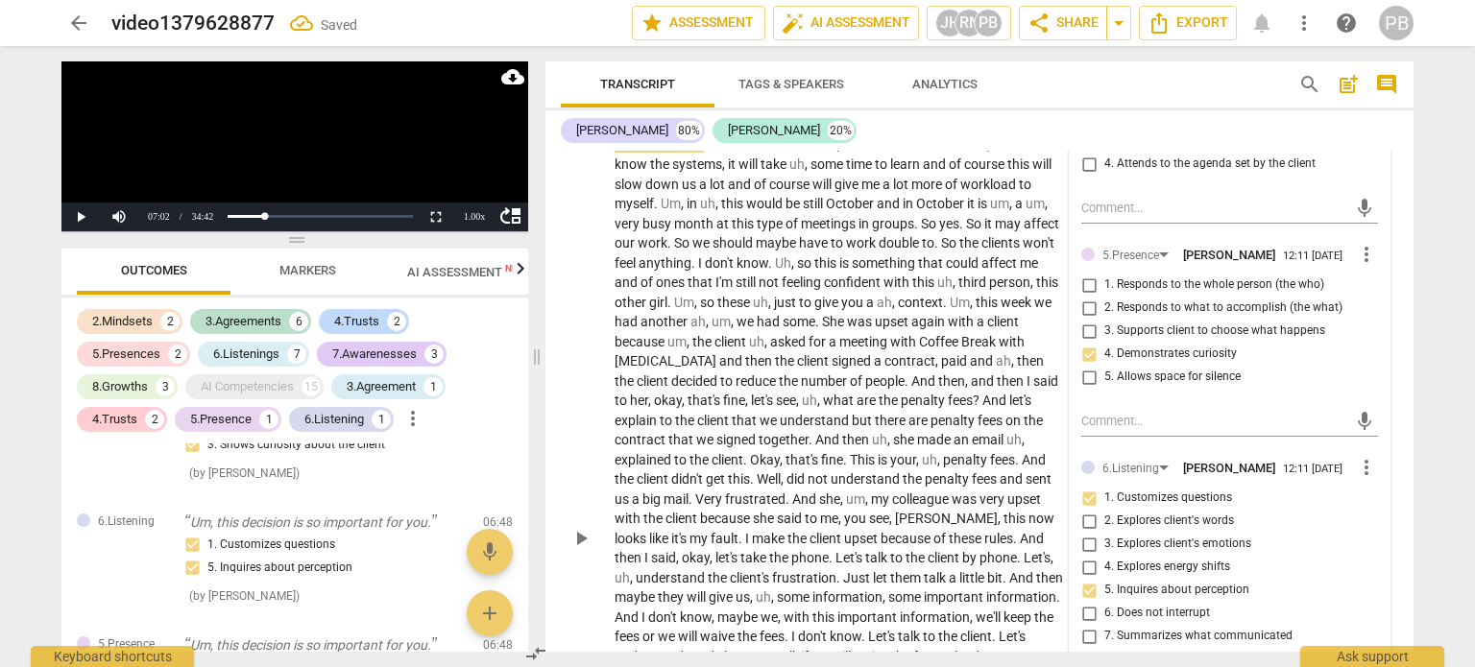
click at [572, 527] on span "play_arrow" at bounding box center [580, 538] width 23 height 23
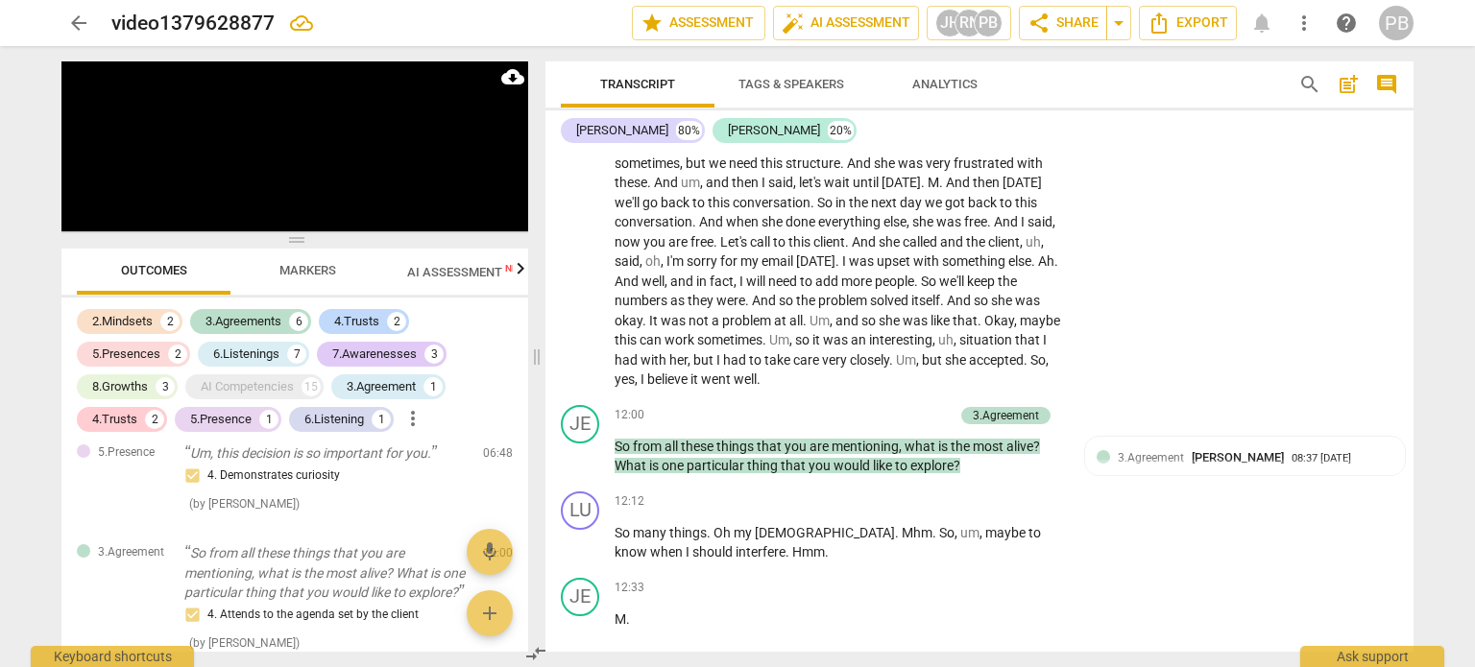
scroll to position [2814, 0]
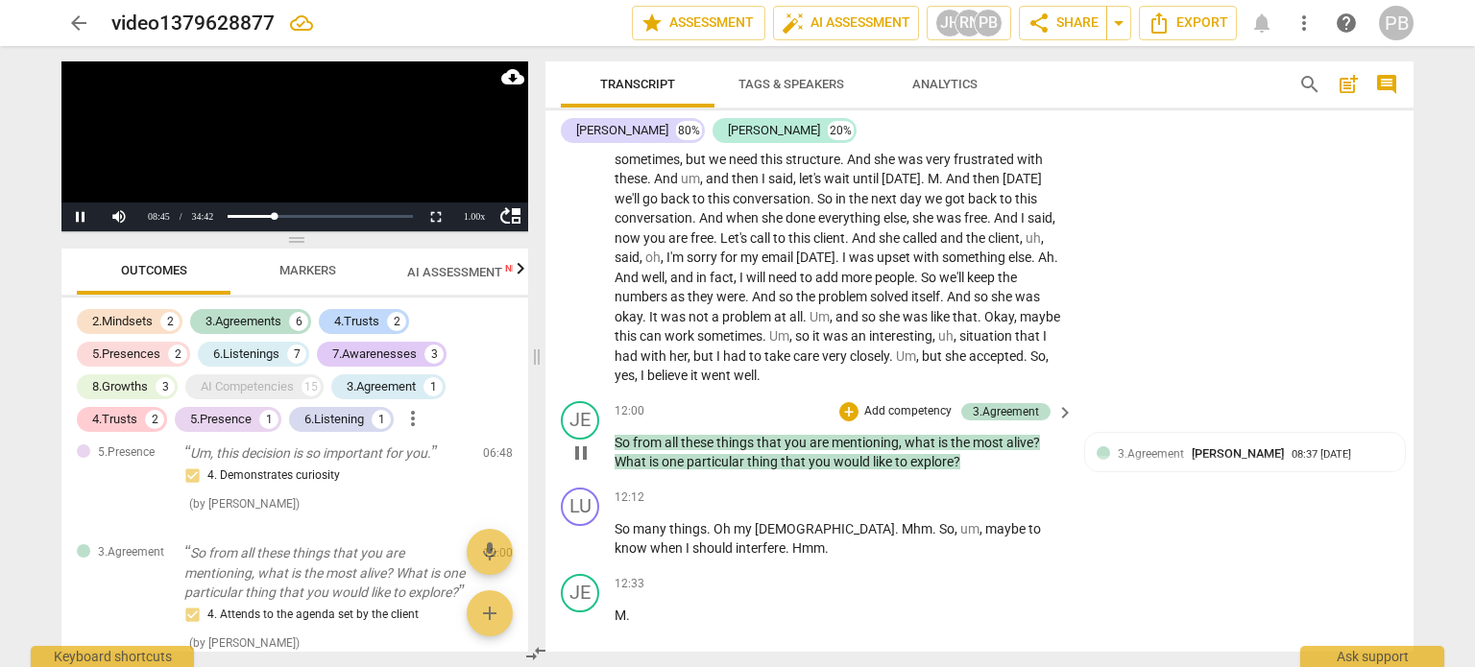
click at [918, 405] on p "Add competency" at bounding box center [907, 411] width 91 height 17
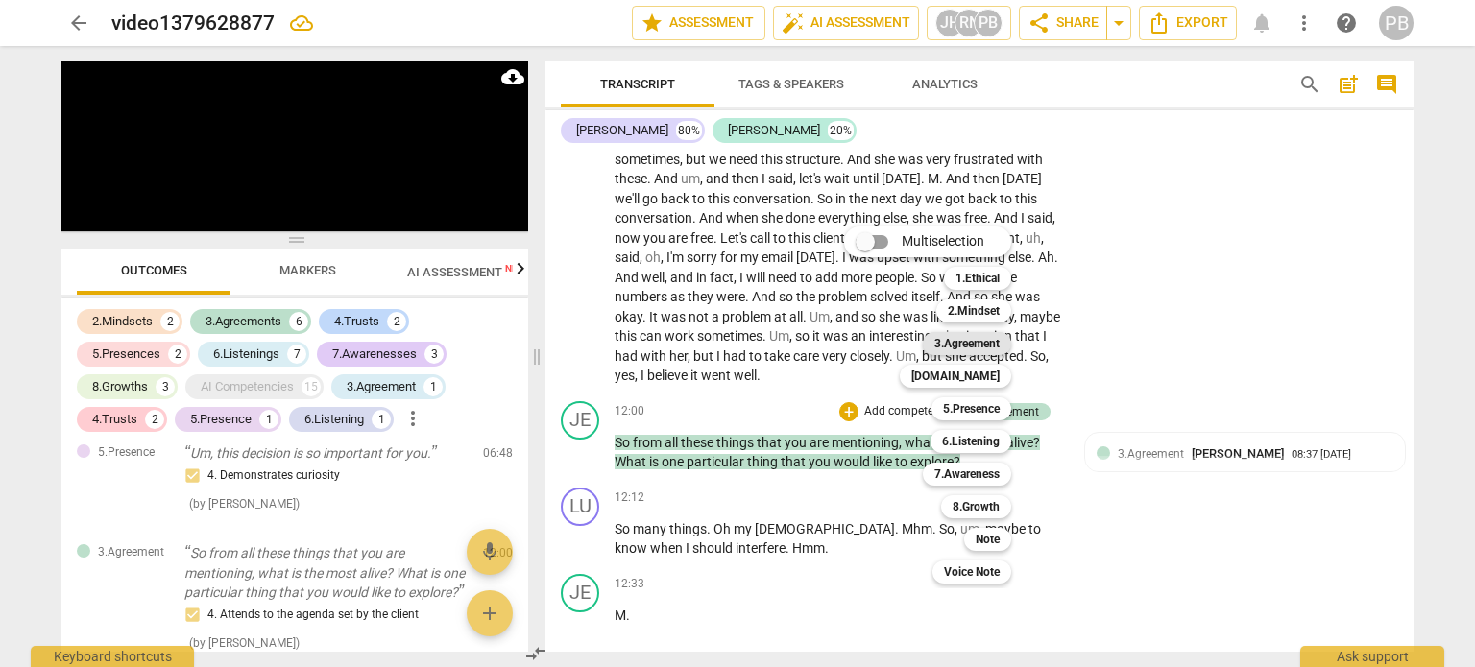
click at [990, 348] on b "3.Agreement" at bounding box center [966, 343] width 65 height 23
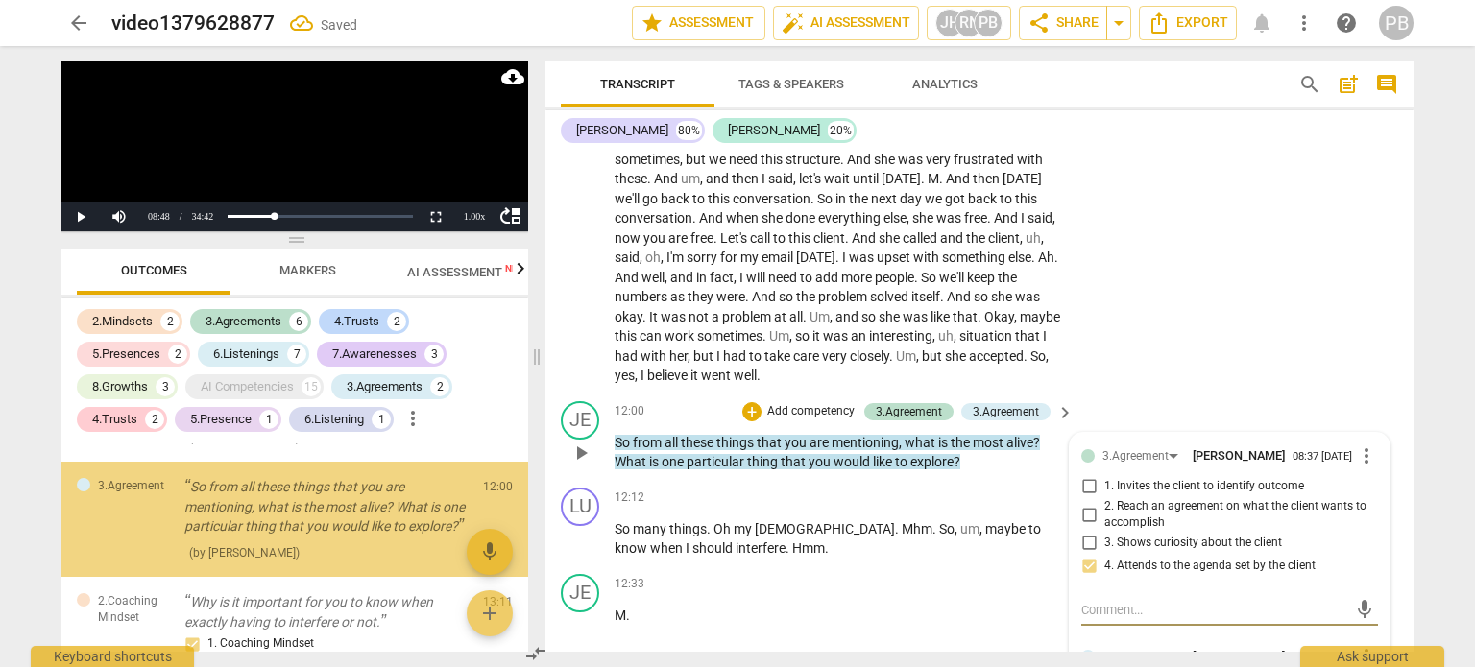
scroll to position [972, 0]
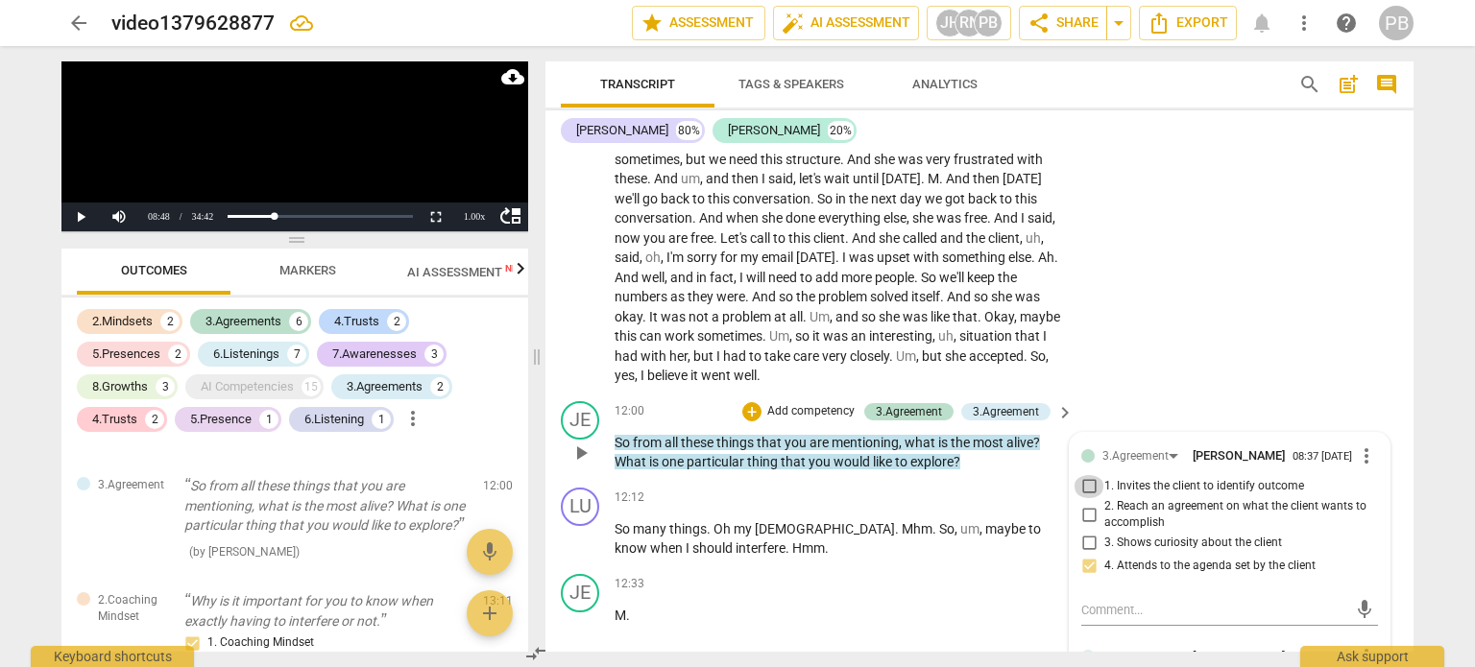
click at [1093, 483] on input "1. Invites the client to identify outcome" at bounding box center [1088, 486] width 31 height 23
click at [1090, 487] on input "1. Invites the client to identify outcome" at bounding box center [1088, 486] width 31 height 23
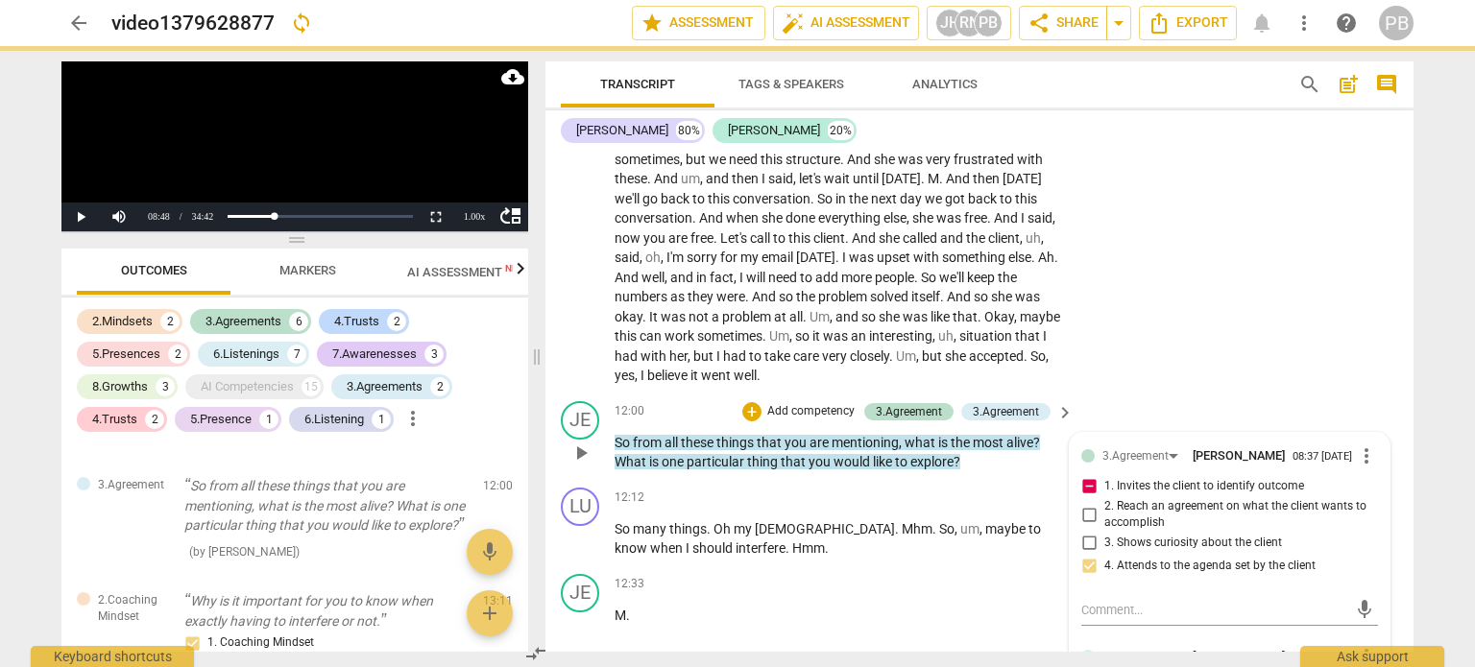
click at [1079, 481] on input "1. Invites the client to identify outcome" at bounding box center [1088, 486] width 31 height 23
checkbox input "false"
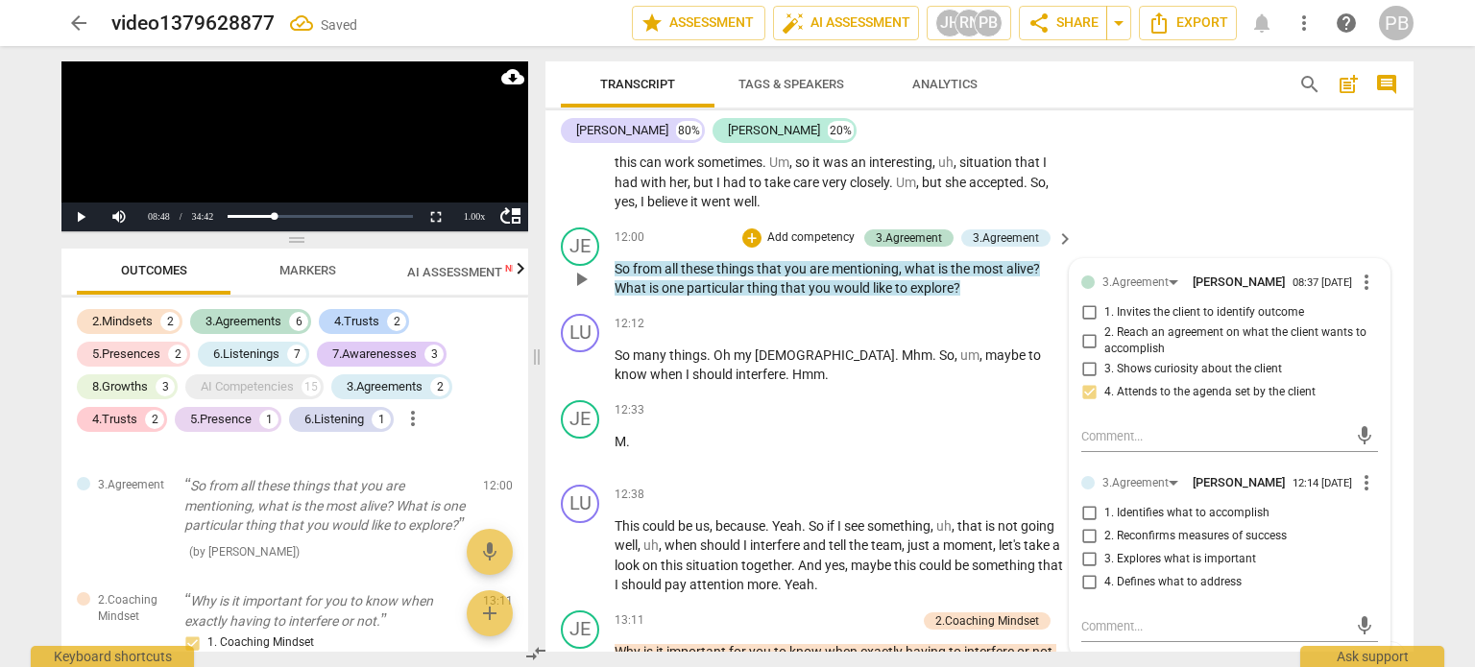
scroll to position [3006, 0]
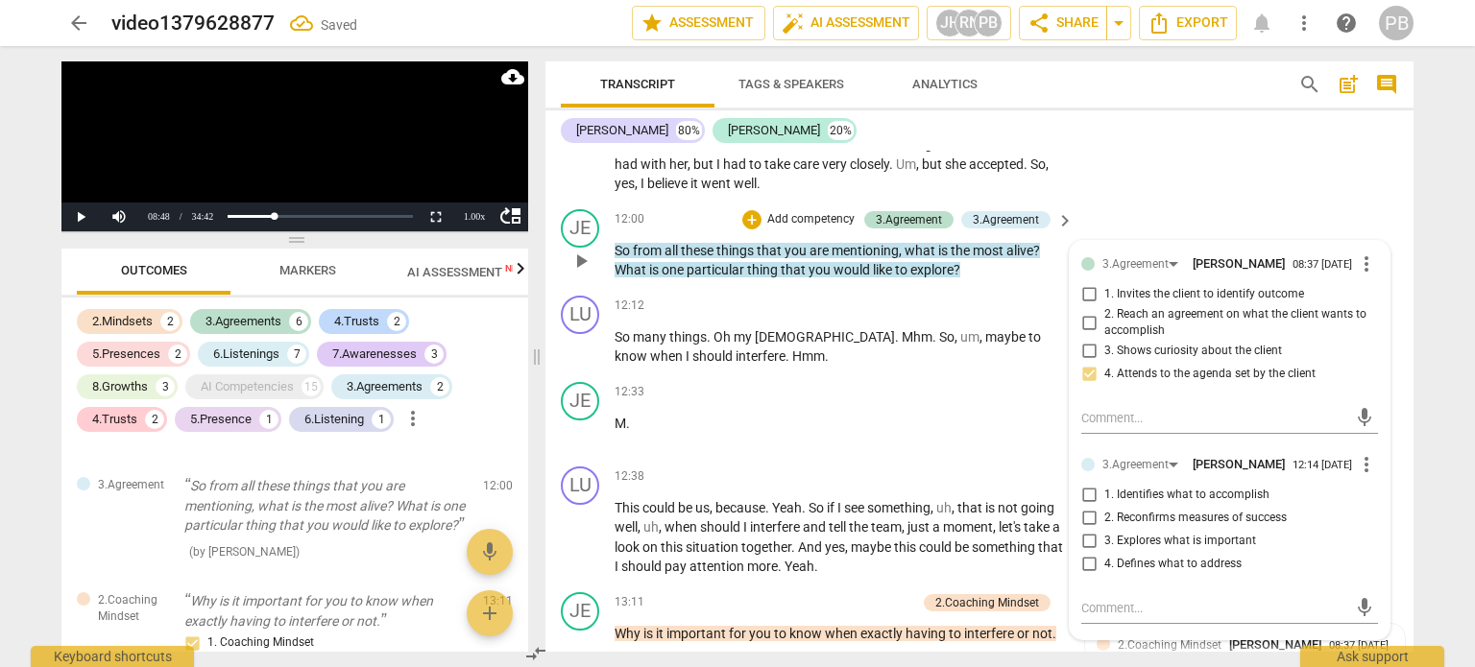
click at [1082, 502] on input "1. Identifies what to accomplish" at bounding box center [1088, 495] width 31 height 23
checkbox input "true"
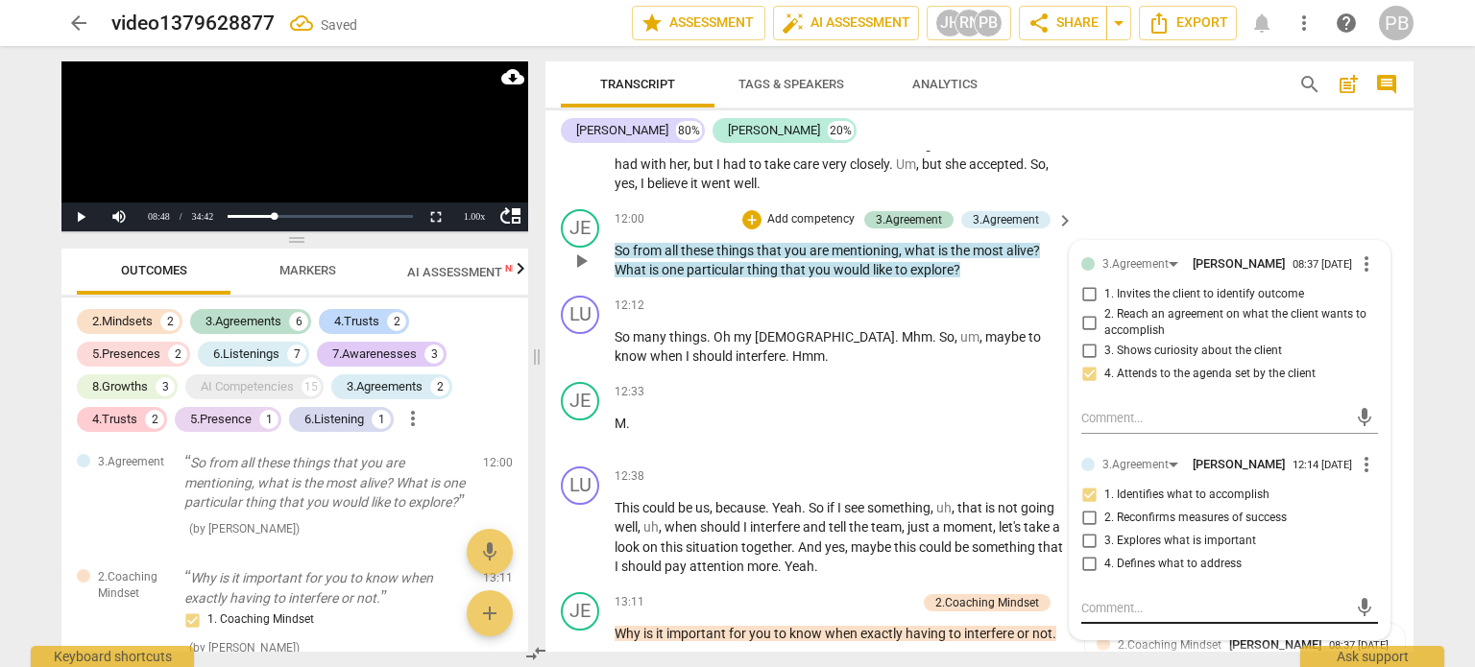
scroll to position [972, 0]
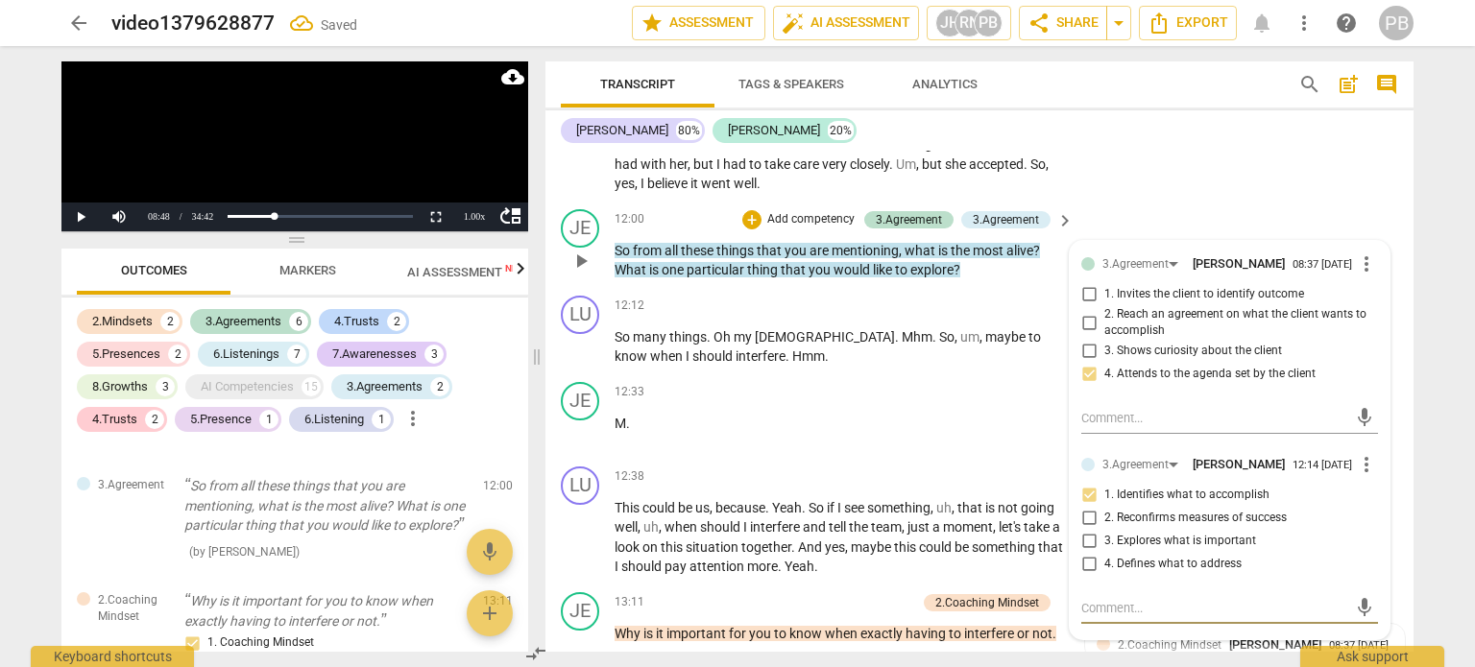
click at [1116, 613] on textarea at bounding box center [1214, 608] width 266 height 18
type textarea "Y"
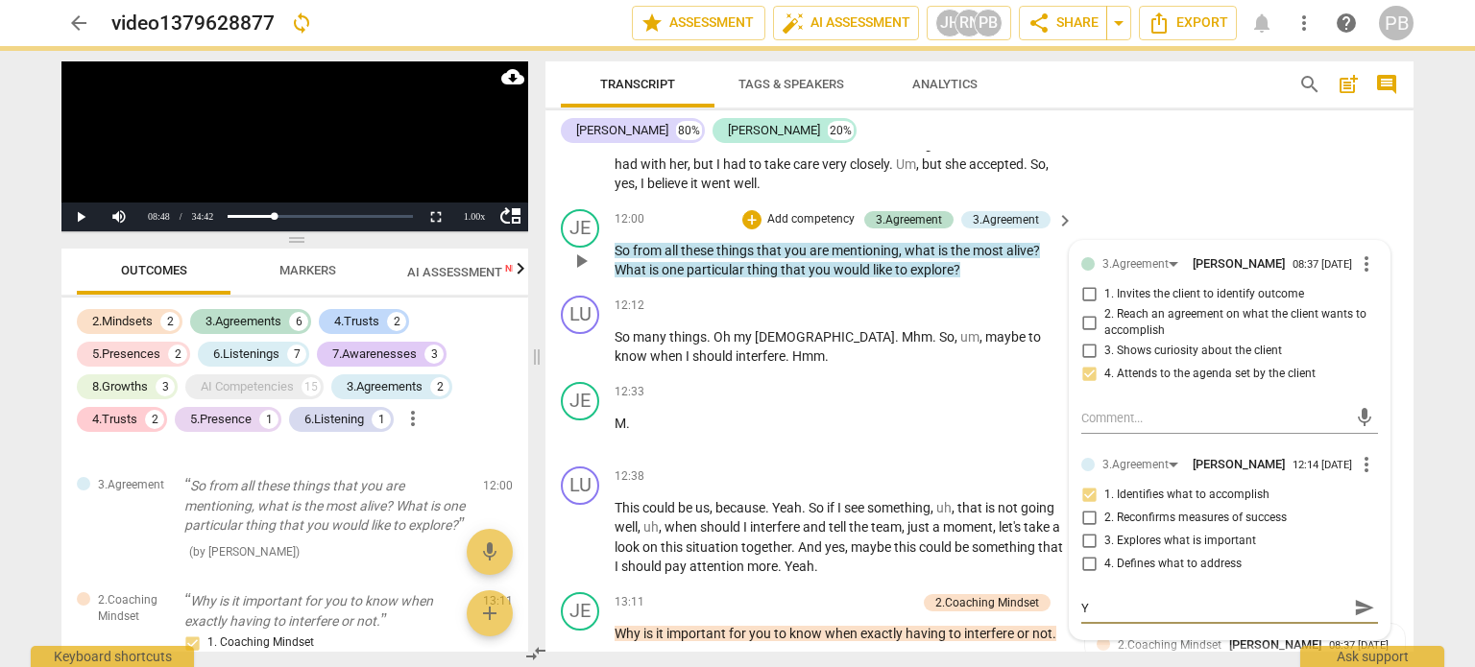
type textarea "Yo"
type textarea "You"
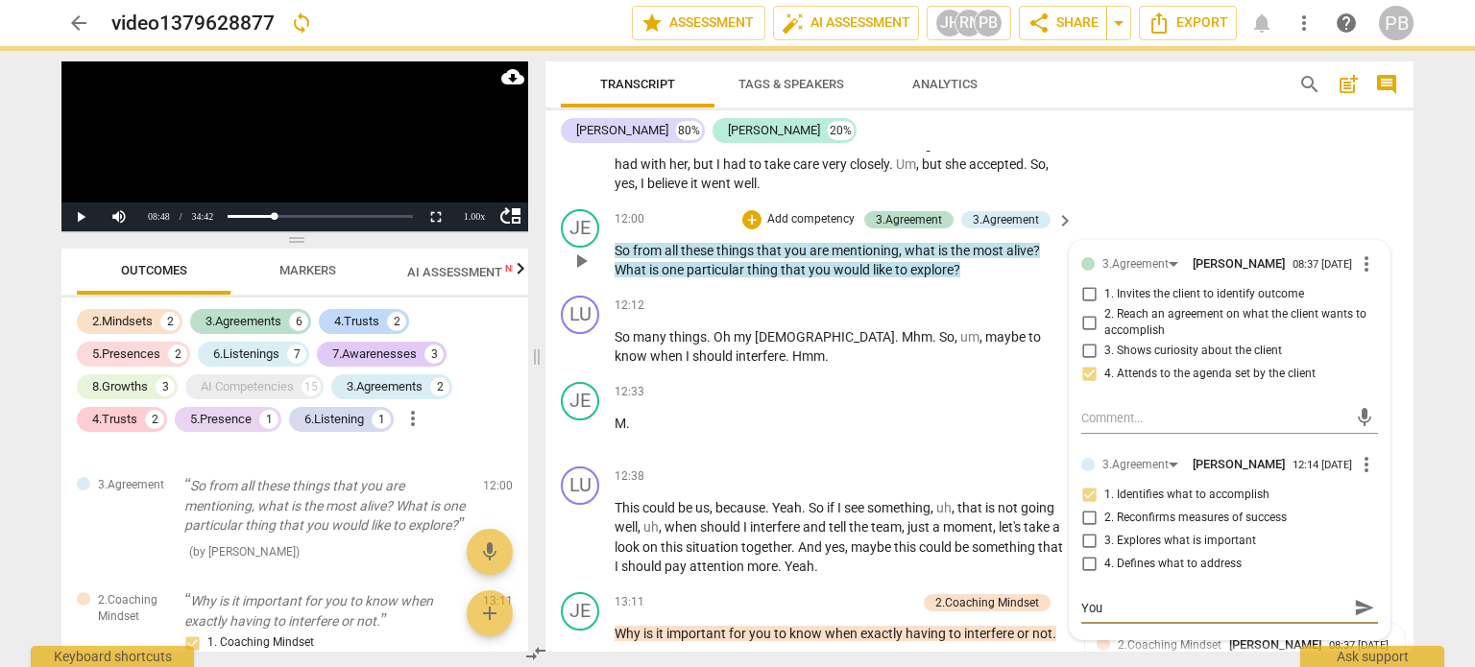
type textarea "You m"
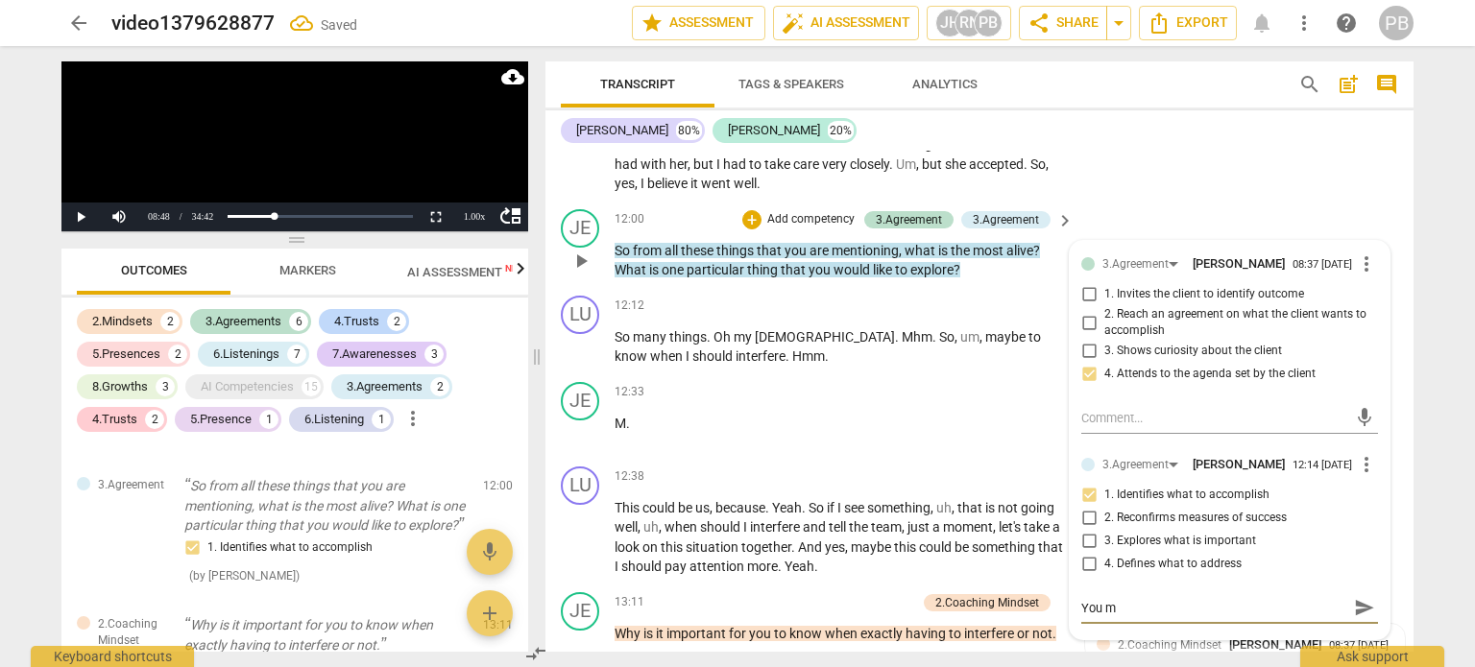
type textarea "You mi"
type textarea "You mig"
type textarea "You migh"
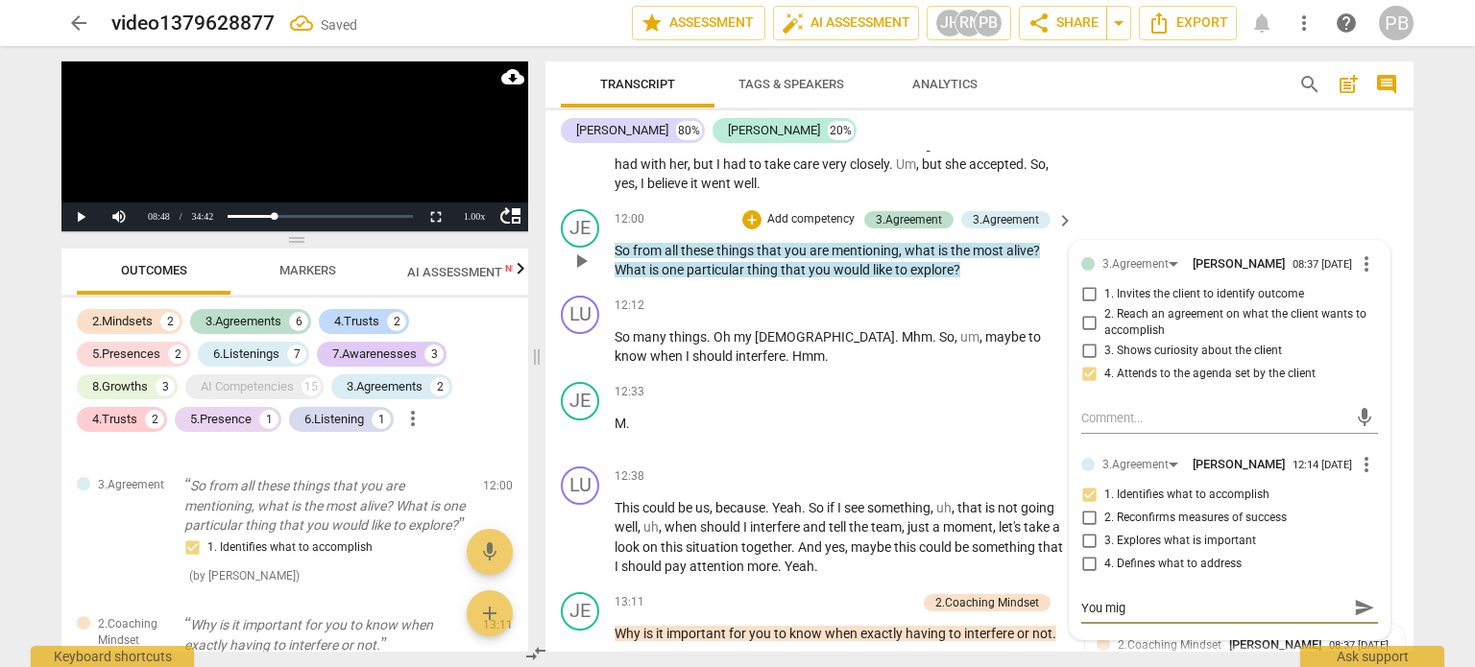
type textarea "You migh"
type textarea "You might"
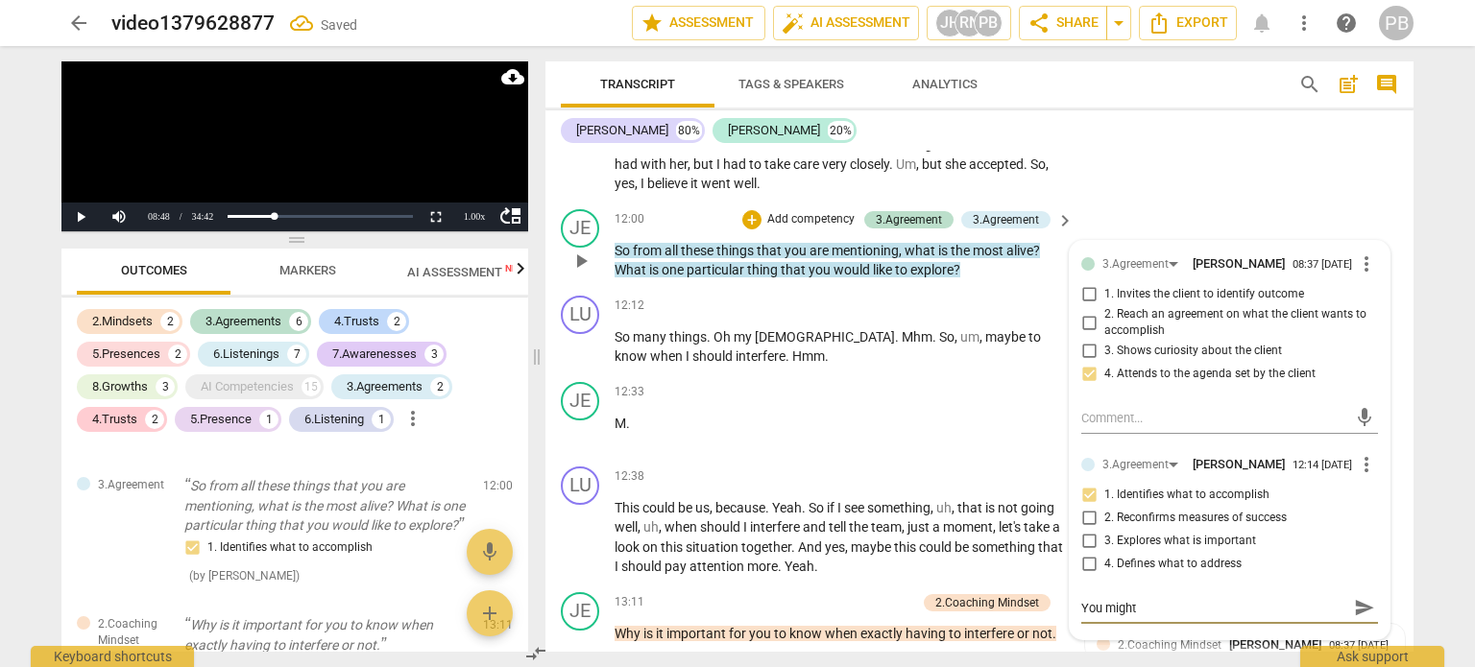
type textarea "You might h"
type textarea "You might ha"
type textarea "You might hav"
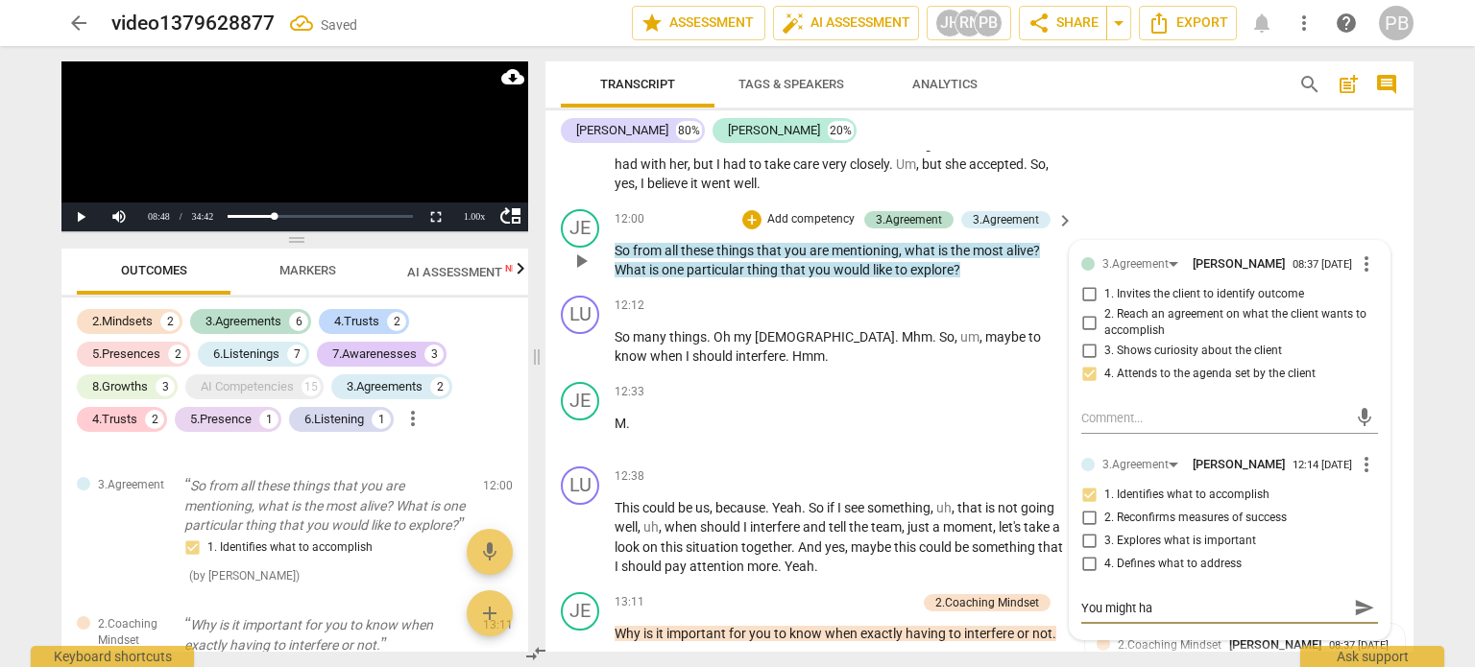
type textarea "You might hav"
type textarea "You might have"
type textarea "You might have t"
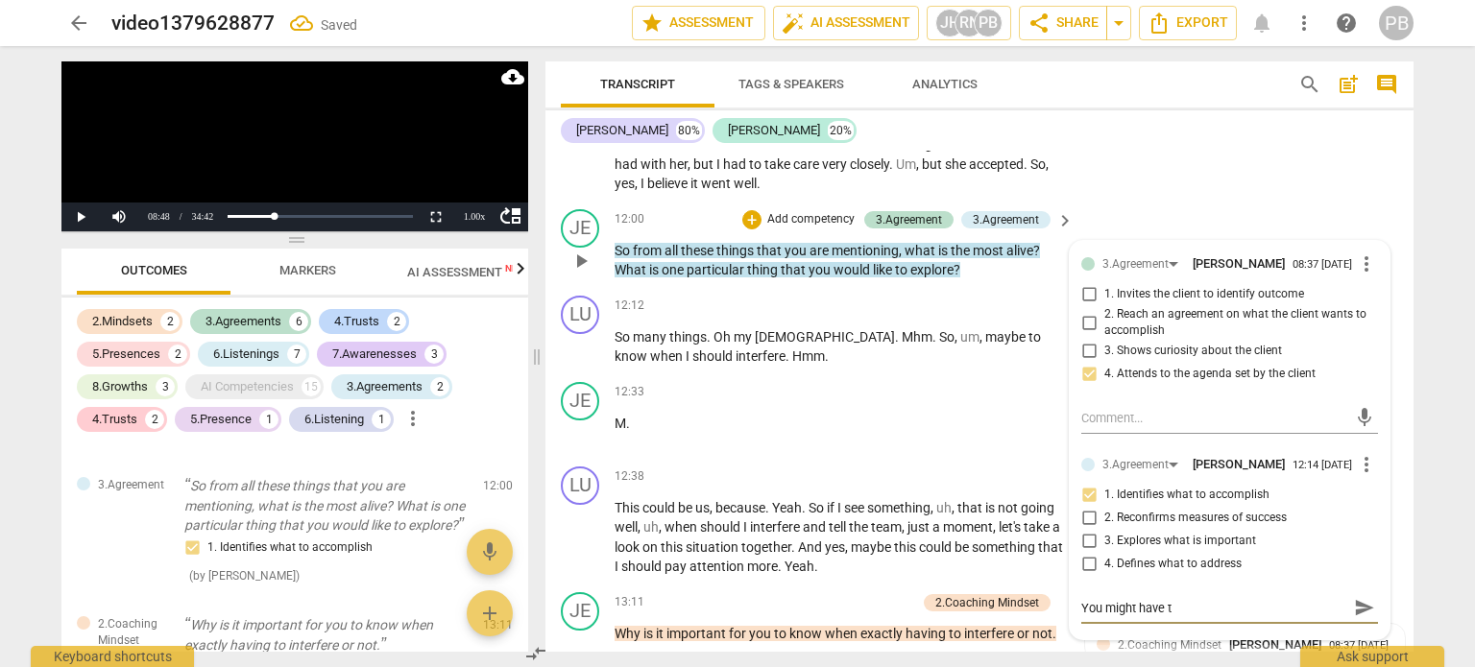
type textarea "You might have tr"
type textarea "You might have tri"
type textarea "You might have trie"
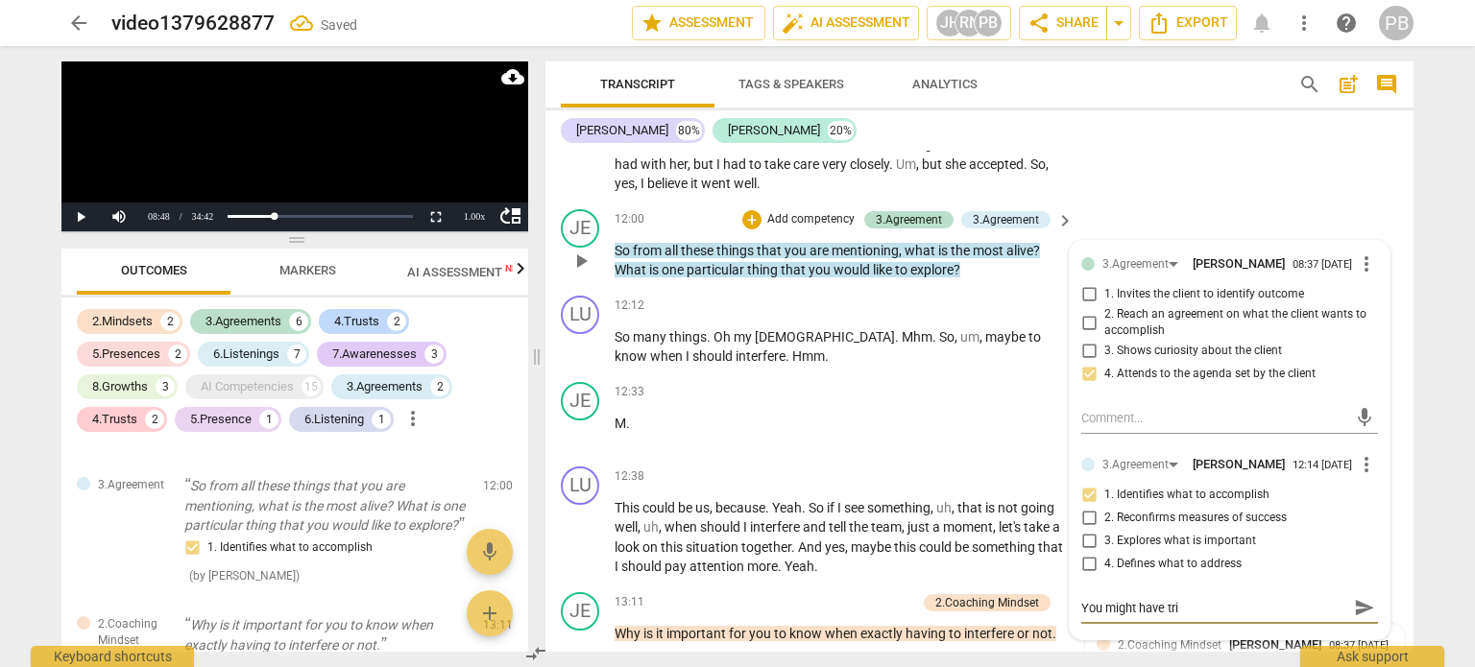
type textarea "You might have trie"
type textarea "You might have tried"
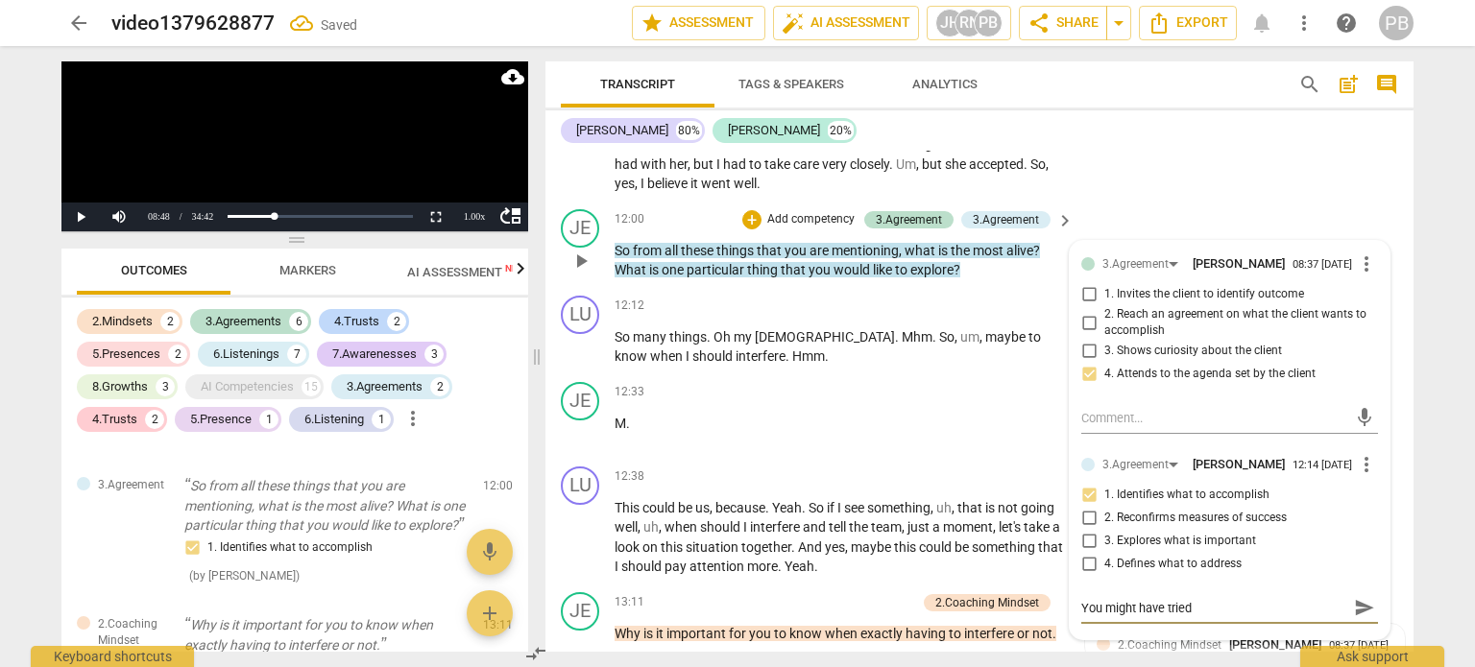
type textarea "You might have tried t"
type textarea "You might have tried to"
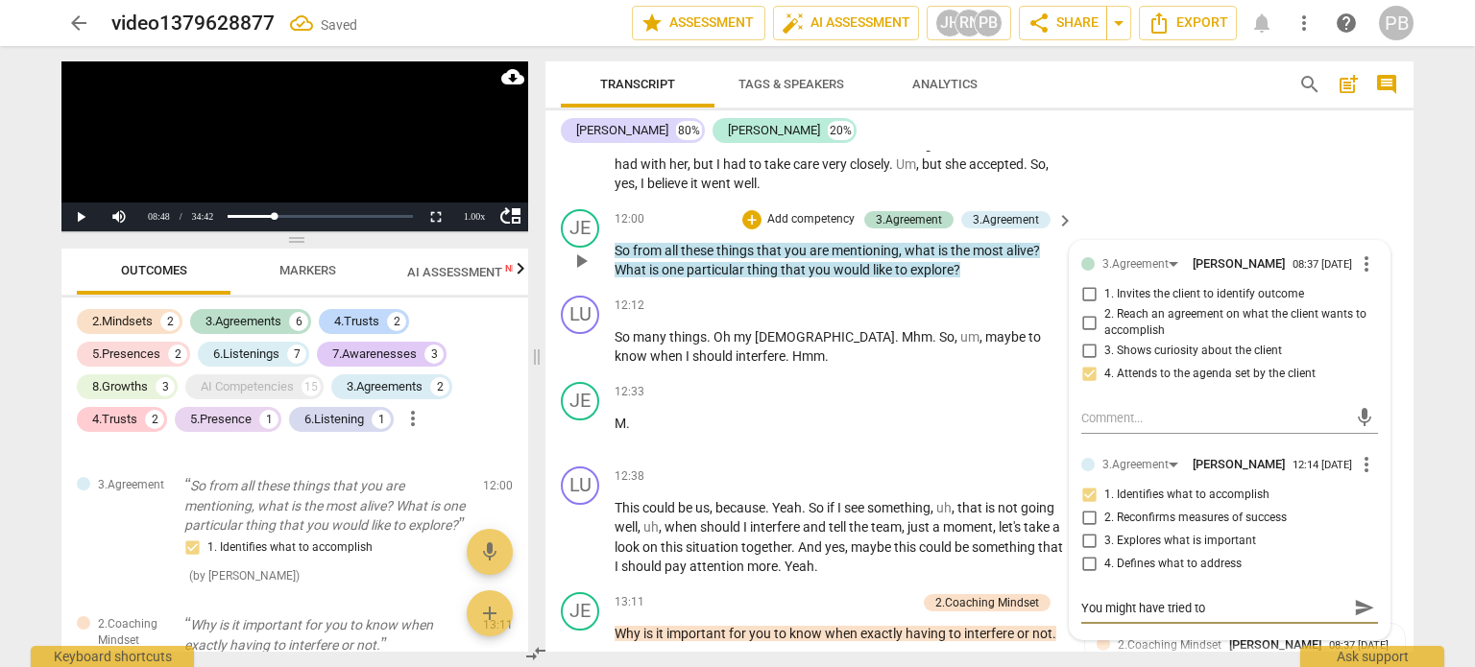
type textarea "You might have tried to s"
type textarea "You might have tried to su"
type textarea "You might have tried to sum"
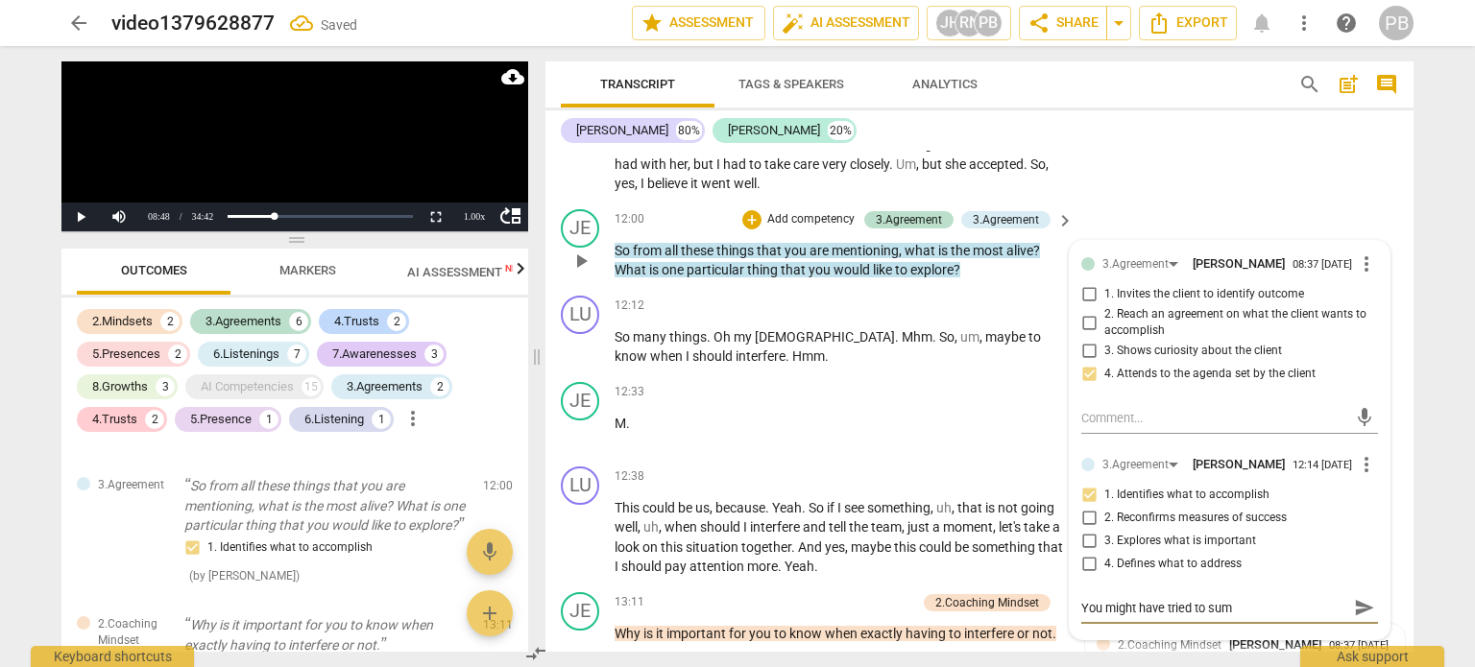
type textarea "You might have tried to summ"
type textarea "You might have tried to summa"
type textarea "You might have tried to summar"
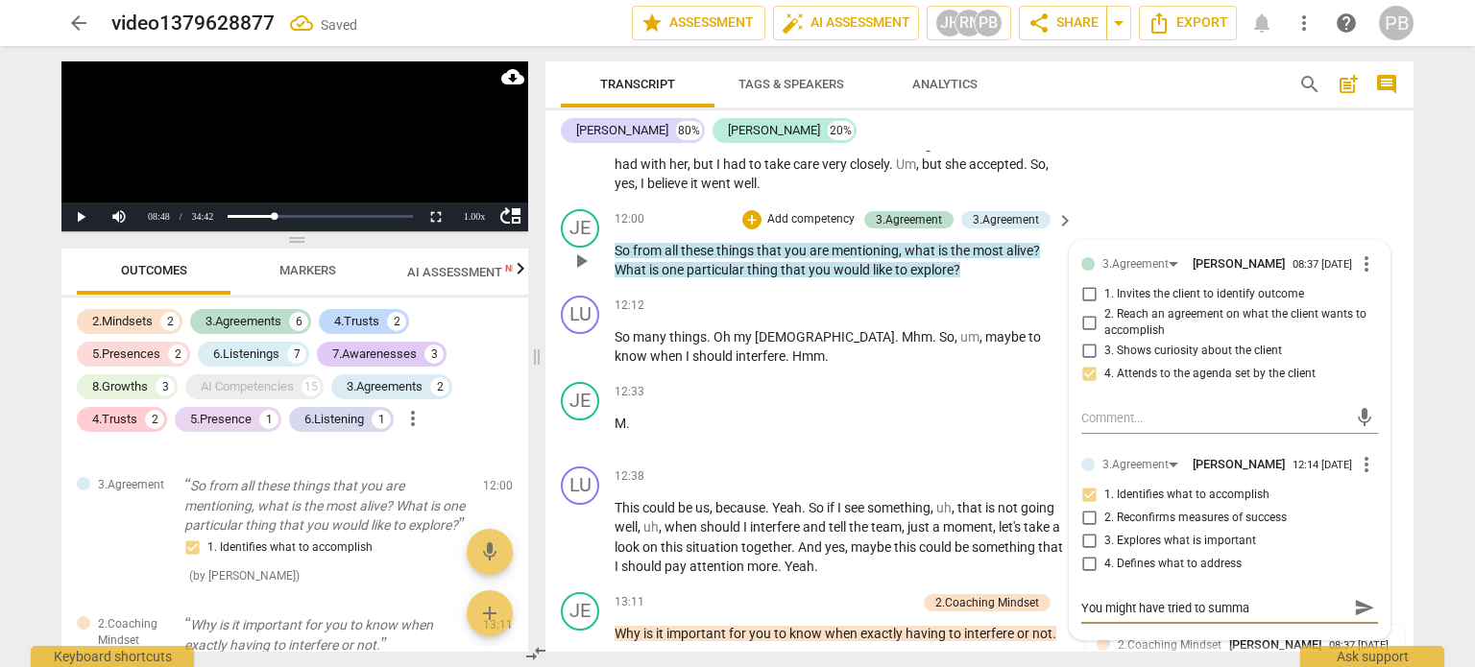
type textarea "You might have tried to summar"
type textarea "You might have tried to summari"
type textarea "You might have tried to summaris"
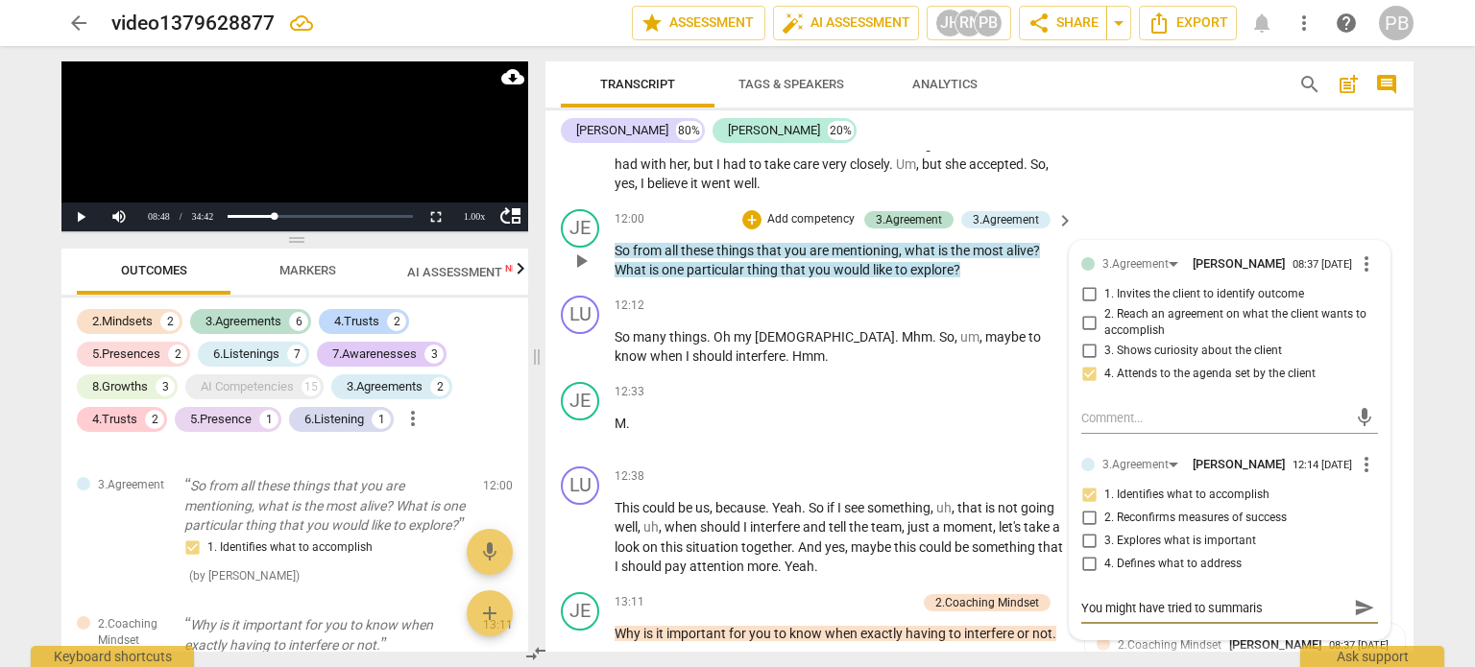
type textarea "You might have tried to summarise"
type textarea "You might have tried to summarise w"
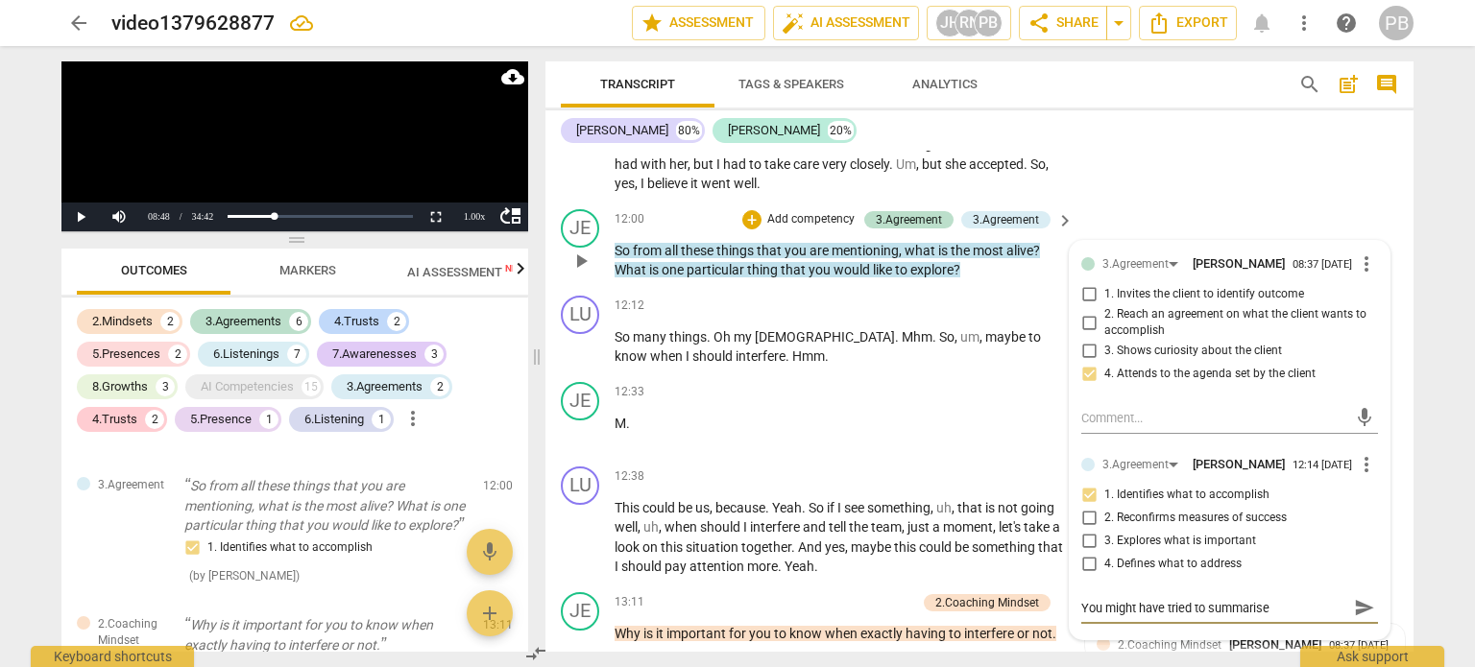
type textarea "You might have tried to summarise w"
type textarea "You might have tried to summarise wh"
type textarea "You might have tried to summarise wha"
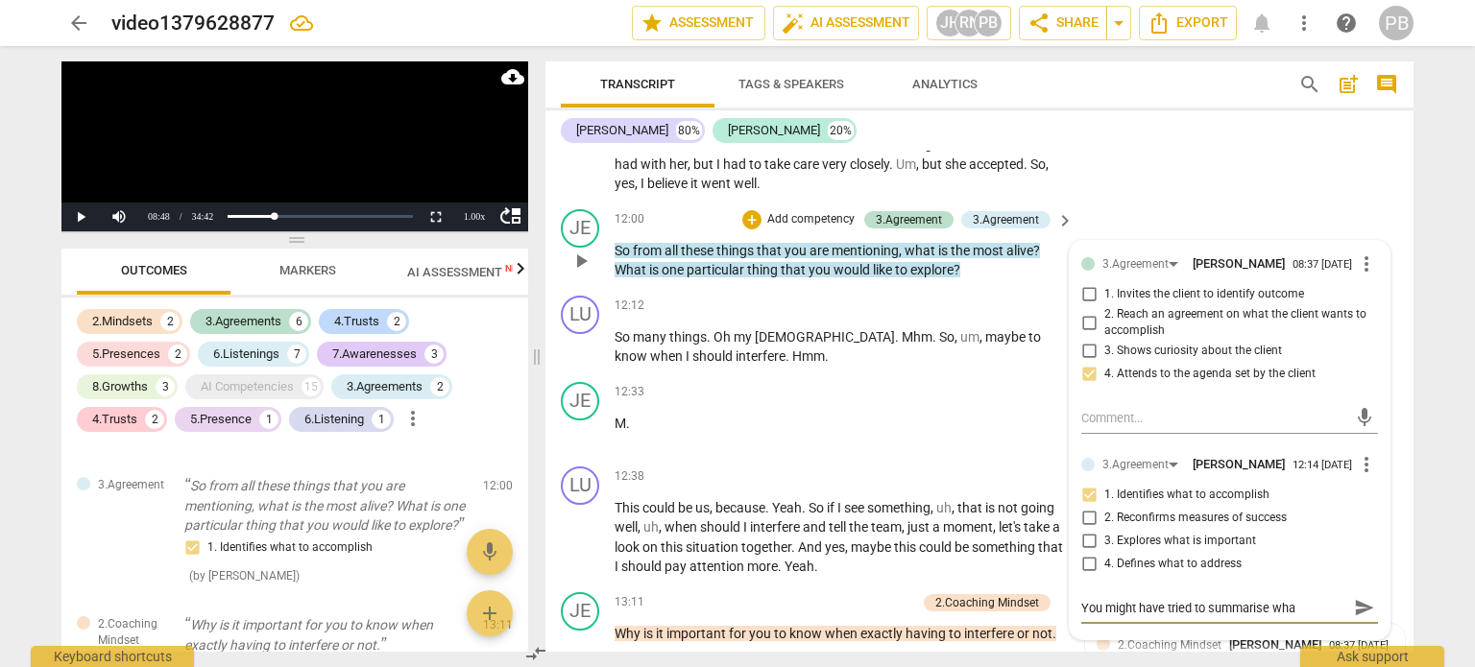
type textarea "You might have tried to summarise what"
type textarea "You might have tried to summarise what y"
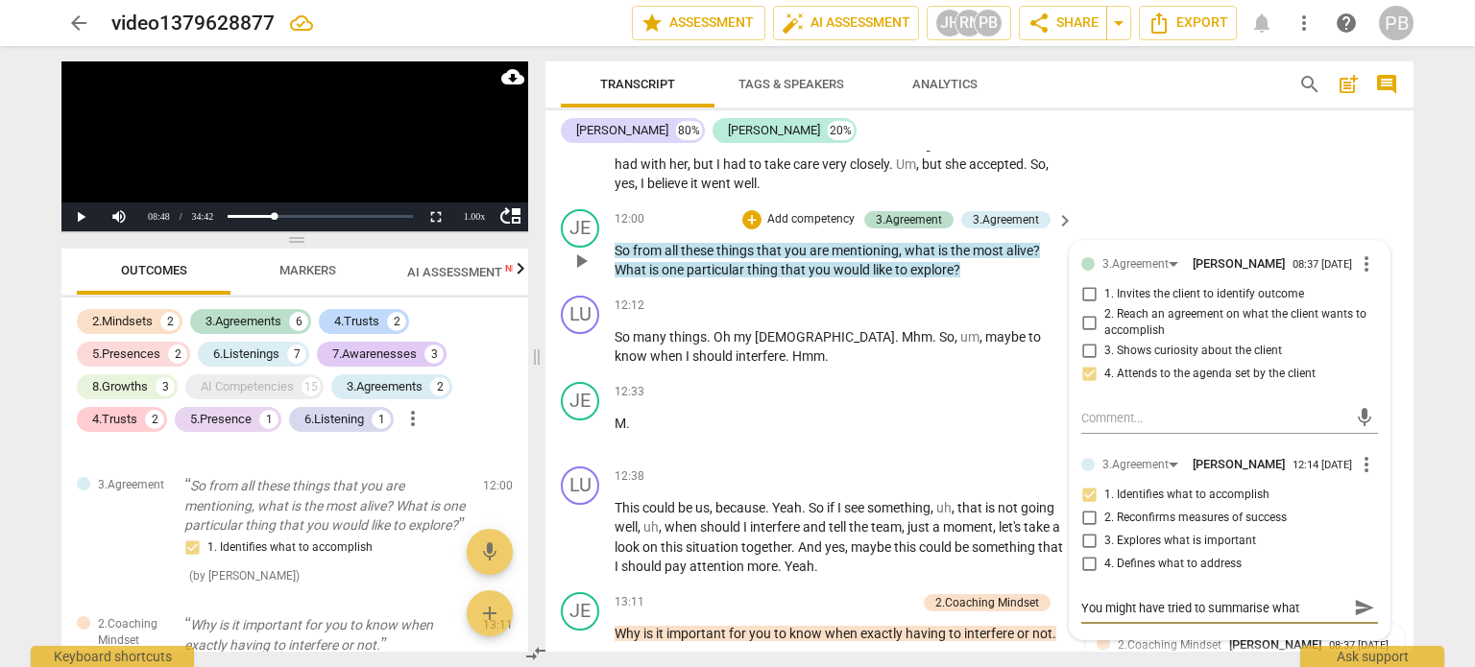
type textarea "You might have tried to summarise what y"
type textarea "You might have tried to summarise what yo"
type textarea "You might have tried to summarise what you"
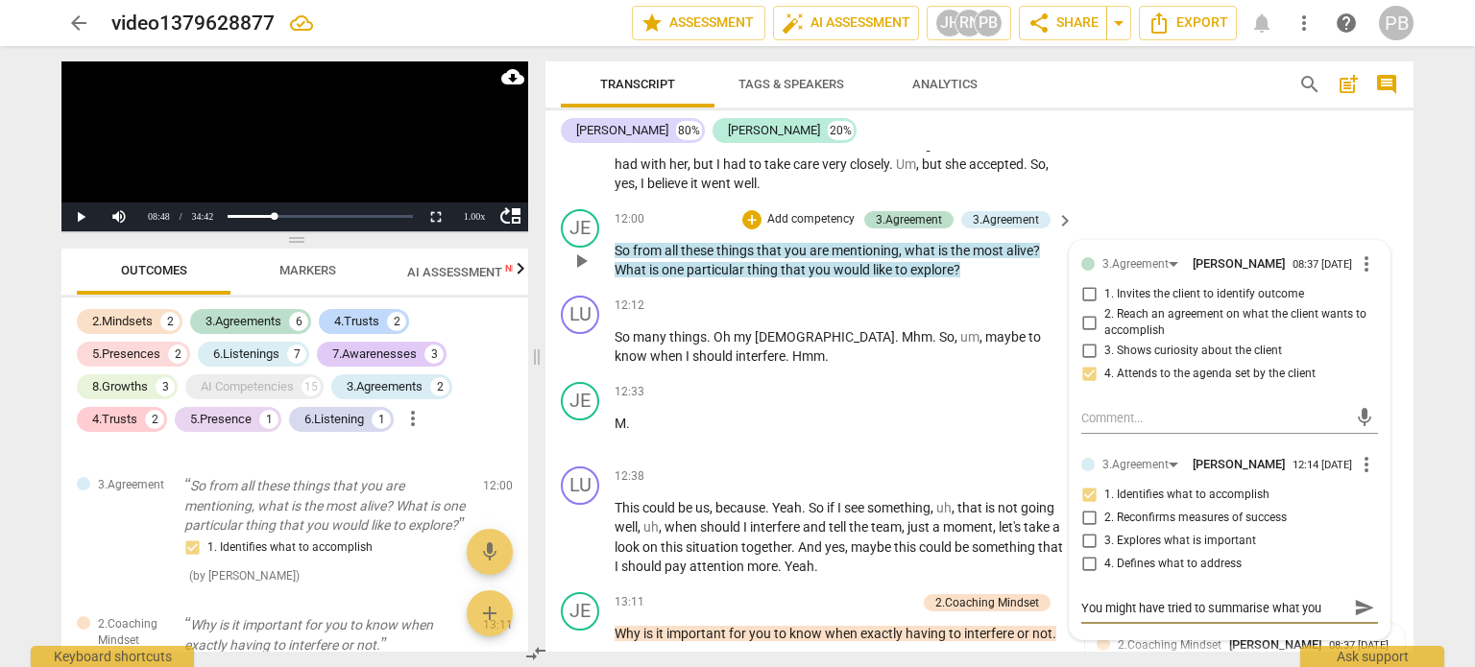
type textarea "You might have tried to summarise what you"
type textarea "You might have tried to summarise what you h"
type textarea "You might have tried to summarise what you ha"
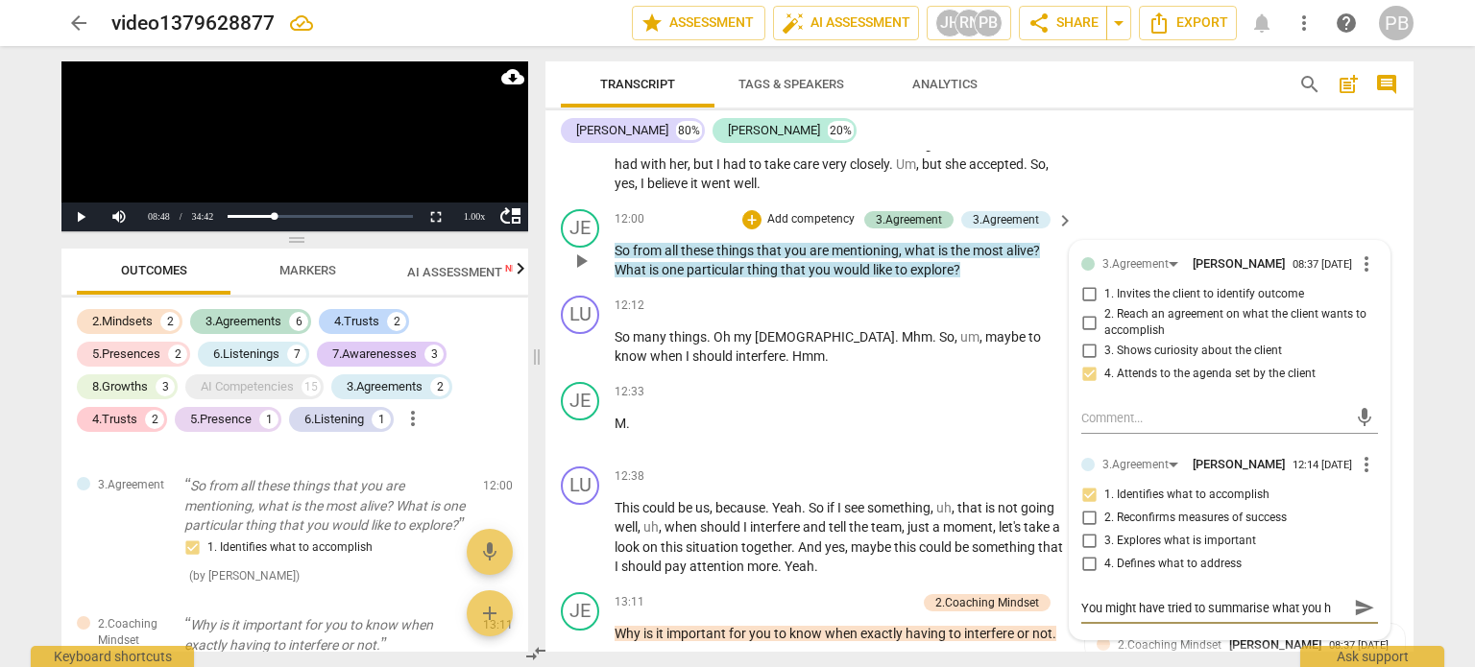
type textarea "You might have tried to summarise what you ha"
type textarea "You might have tried to summarise what you had"
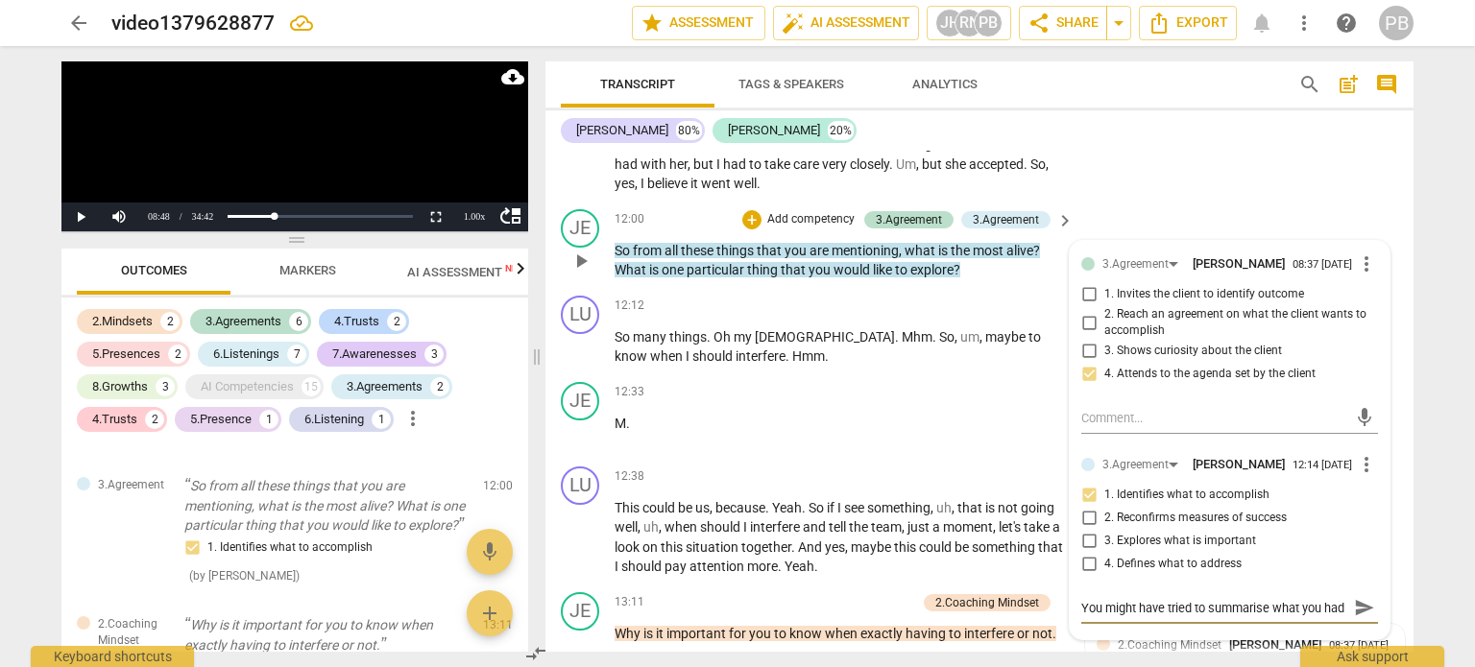
type textarea "You might have tried to summarise what you had"
type textarea "You might have tried to summarise what you had h"
type textarea "You might have tried to summarise what you had he"
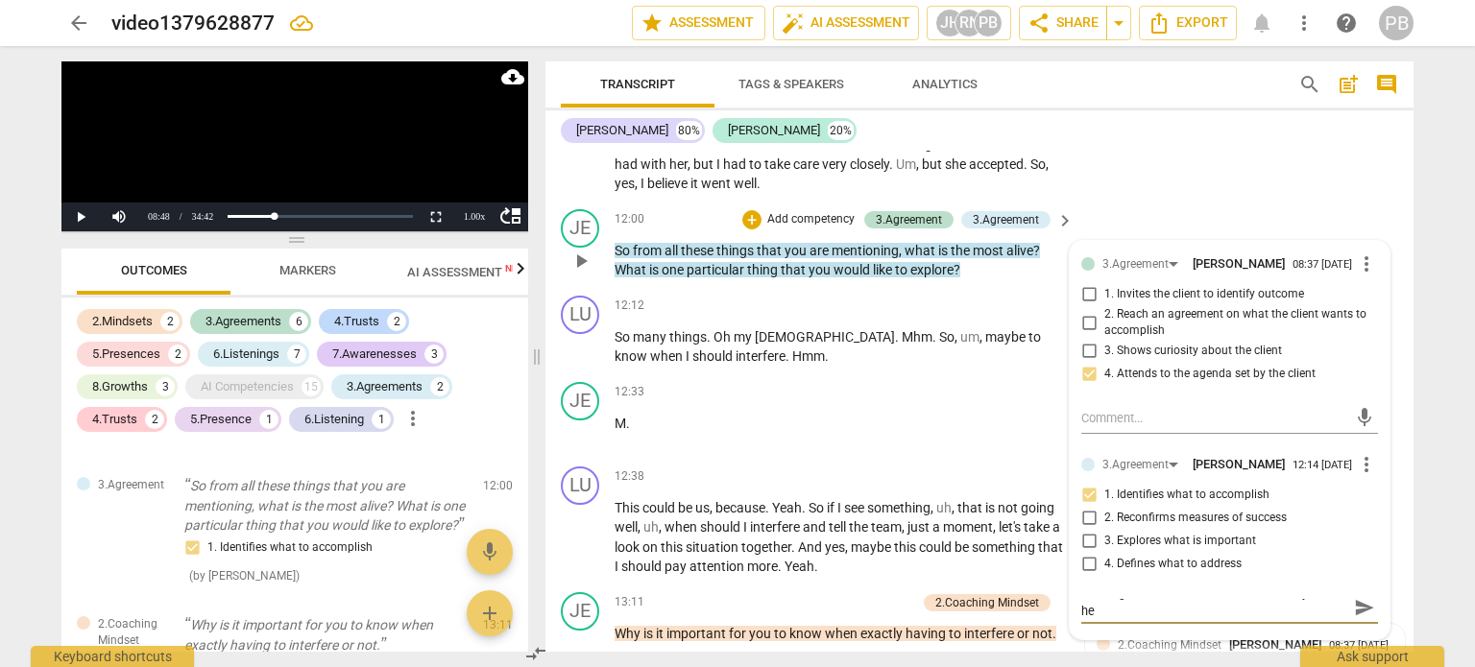
type textarea "You might have tried to summarise what you had hea"
type textarea "You might have tried to summarise what you had hear"
type textarea "You might have tried to summarise what you had heard"
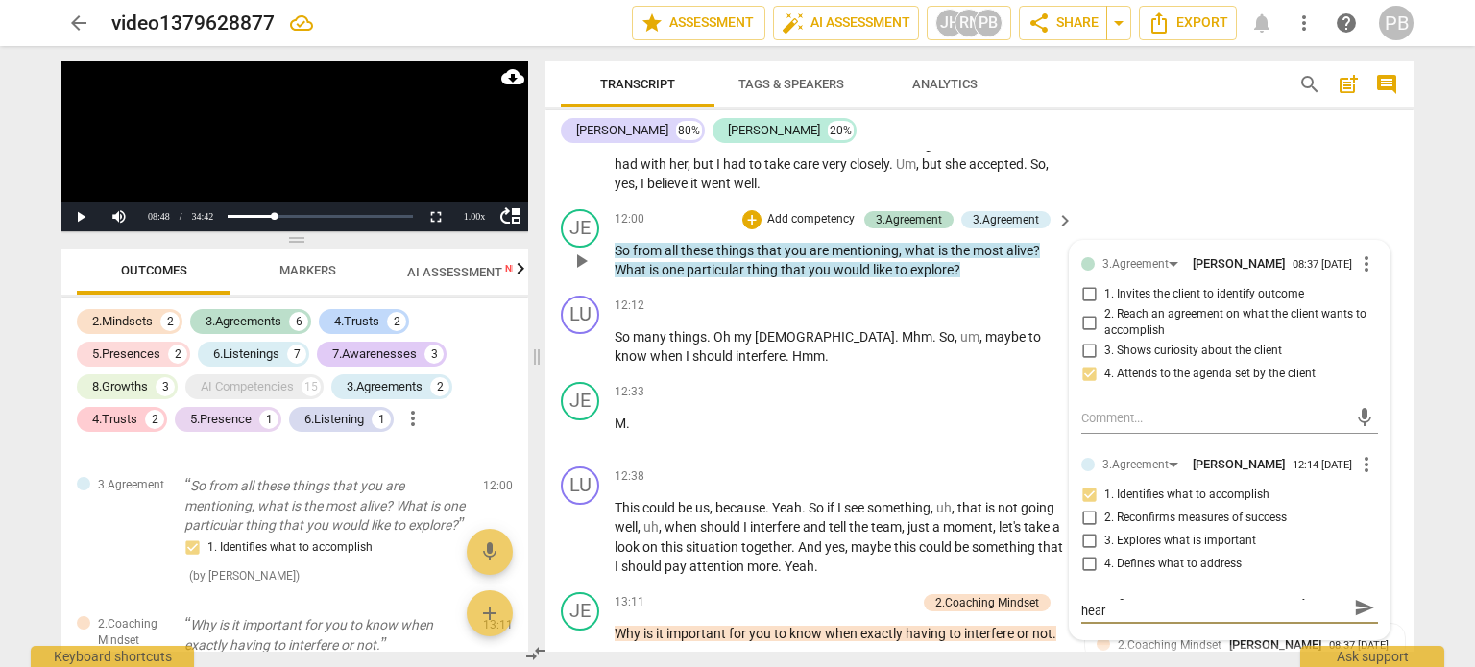
type textarea "You might have tried to summarise what you had heard"
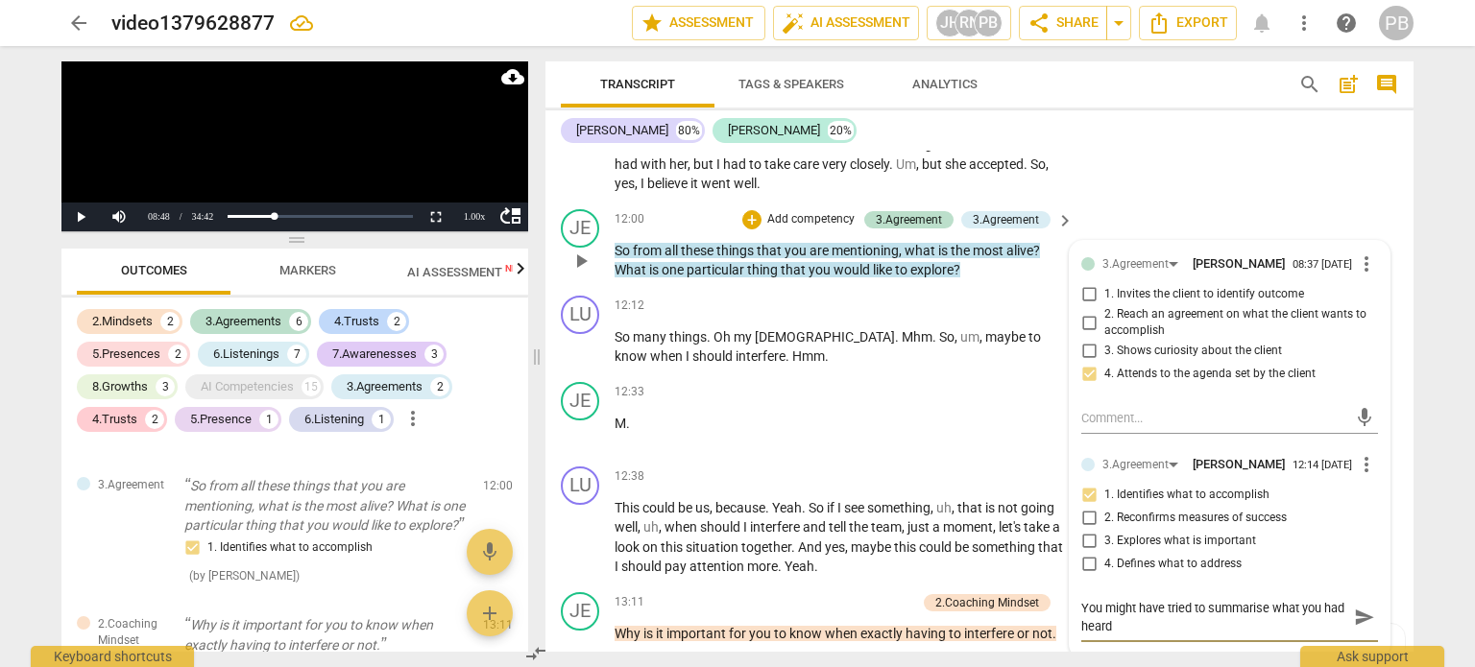
type textarea "You might have tried to summarise what you had heard"
type textarea "You might have tried to summarise what you had heard h"
type textarea "You might have tried to summarise what you had heard he"
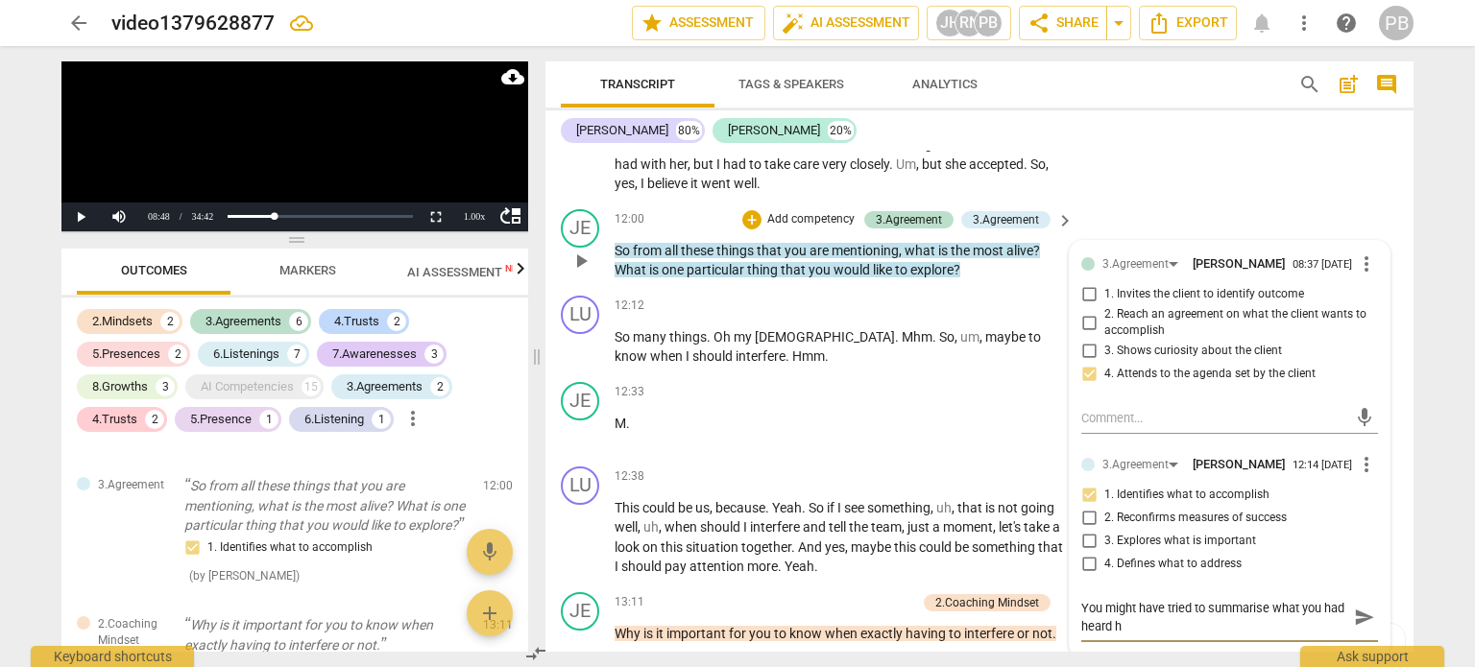
type textarea "You might have tried to summarise what you had heard he"
type textarea "You might have tried to summarise what you had heard her"
type textarea "You might have tried to summarise what you had heard here"
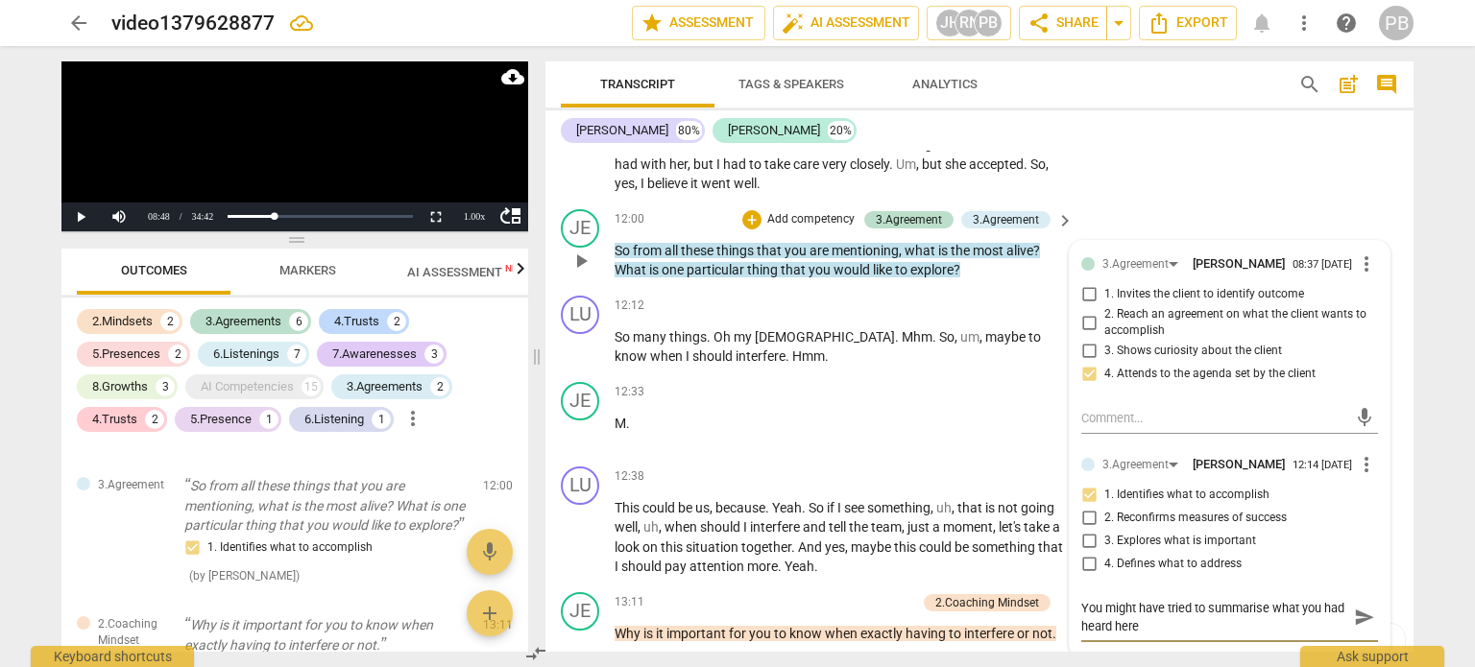
type textarea "You might have tried to summarise what you had heard here"
type textarea "You might have tried to summarise what you had heard here f"
type textarea "You might have tried to summarise what you had heard here fo"
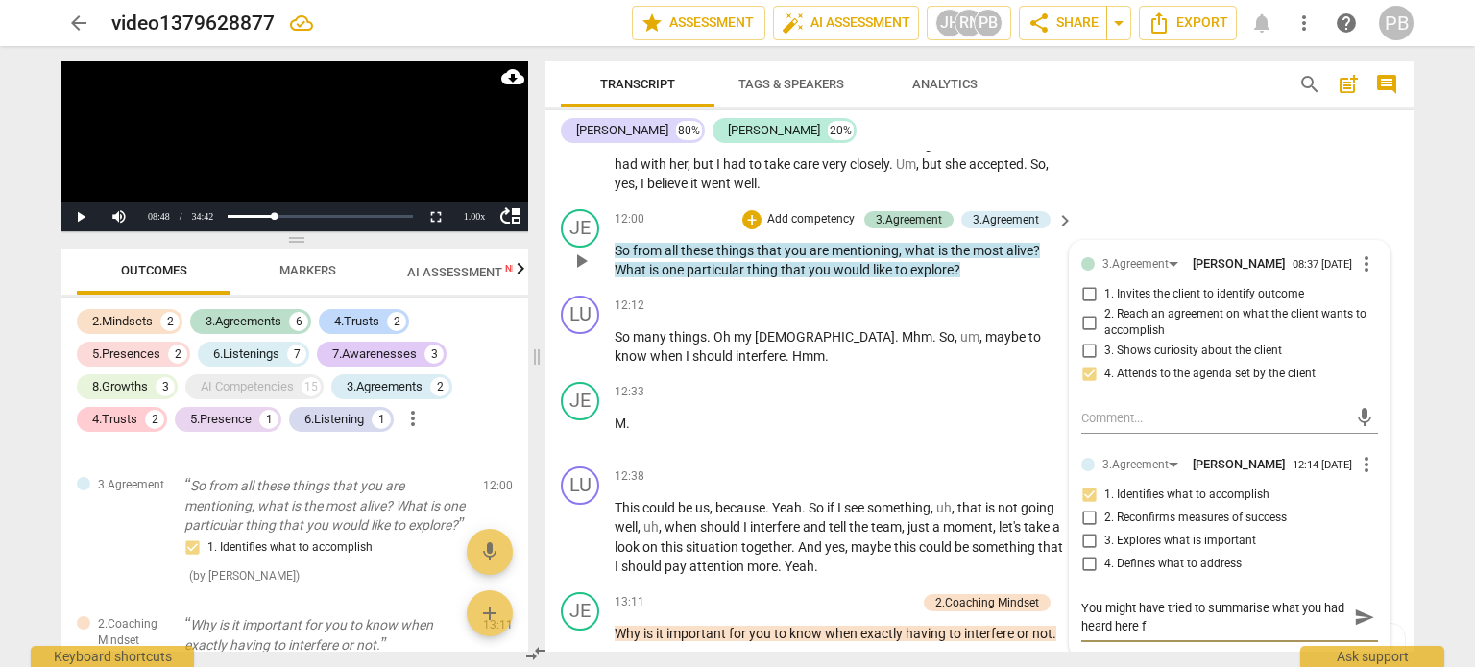
type textarea "You might have tried to summarise what you had heard here fo"
type textarea "You might have tried to summarise what you had heard here for"
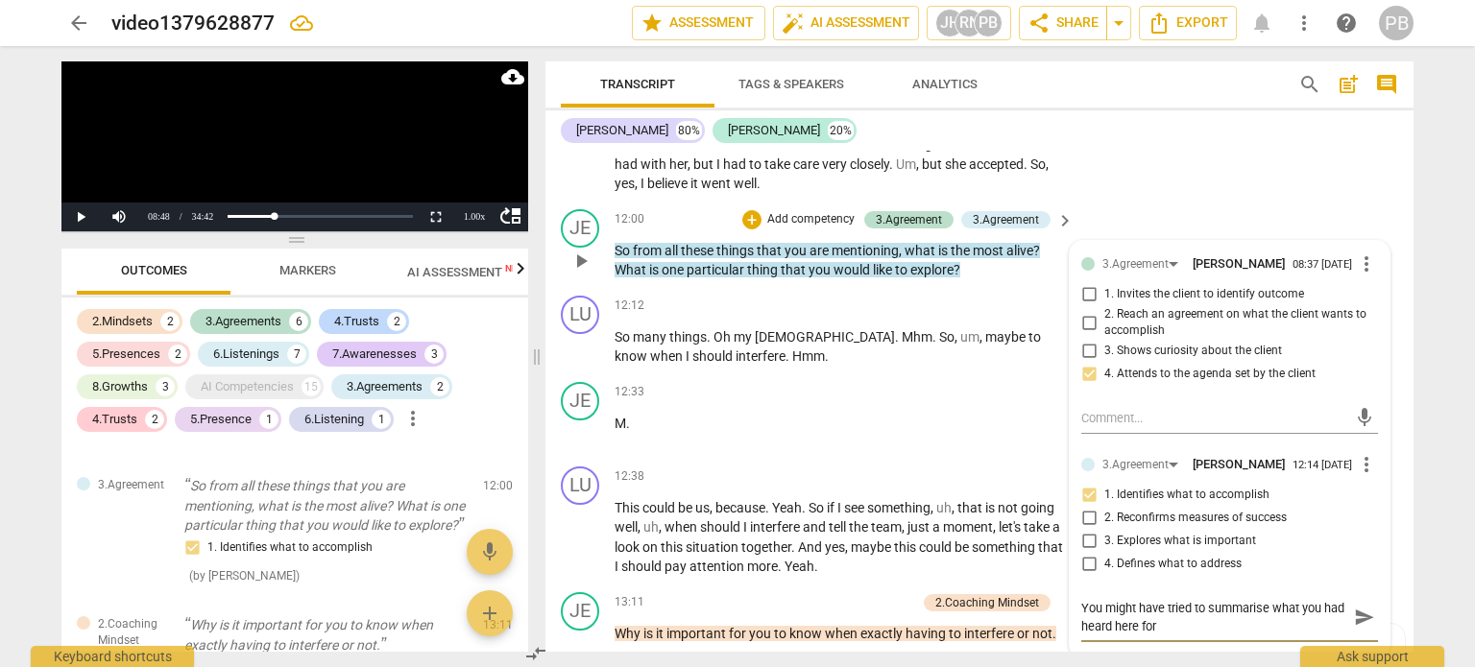
type textarea "You might have tried to summarise what you had heard here for h"
type textarea "You might have tried to summarise what you had heard here for he"
type textarea "You might have tried to summarise what you had heard here for her"
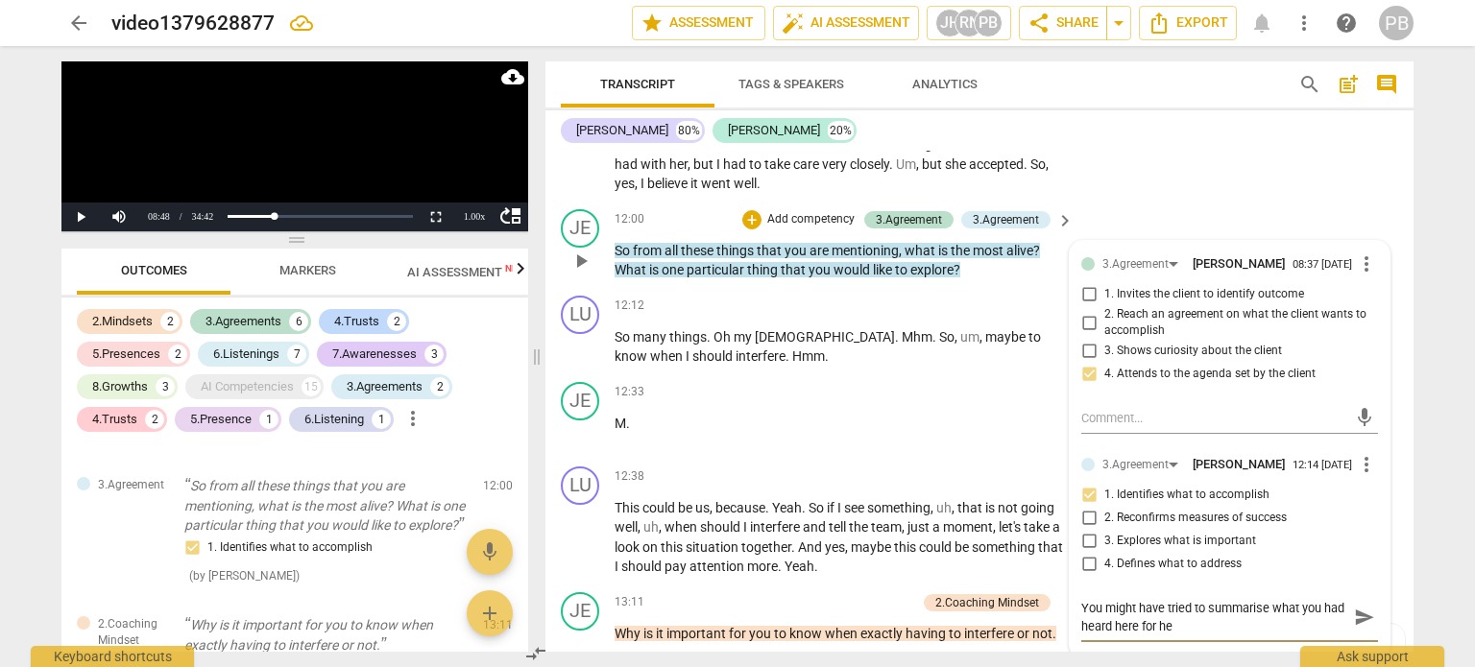
type textarea "You might have tried to summarise what you had heard here for her"
type textarea "You might have tried to summarise what you had heard here for her t"
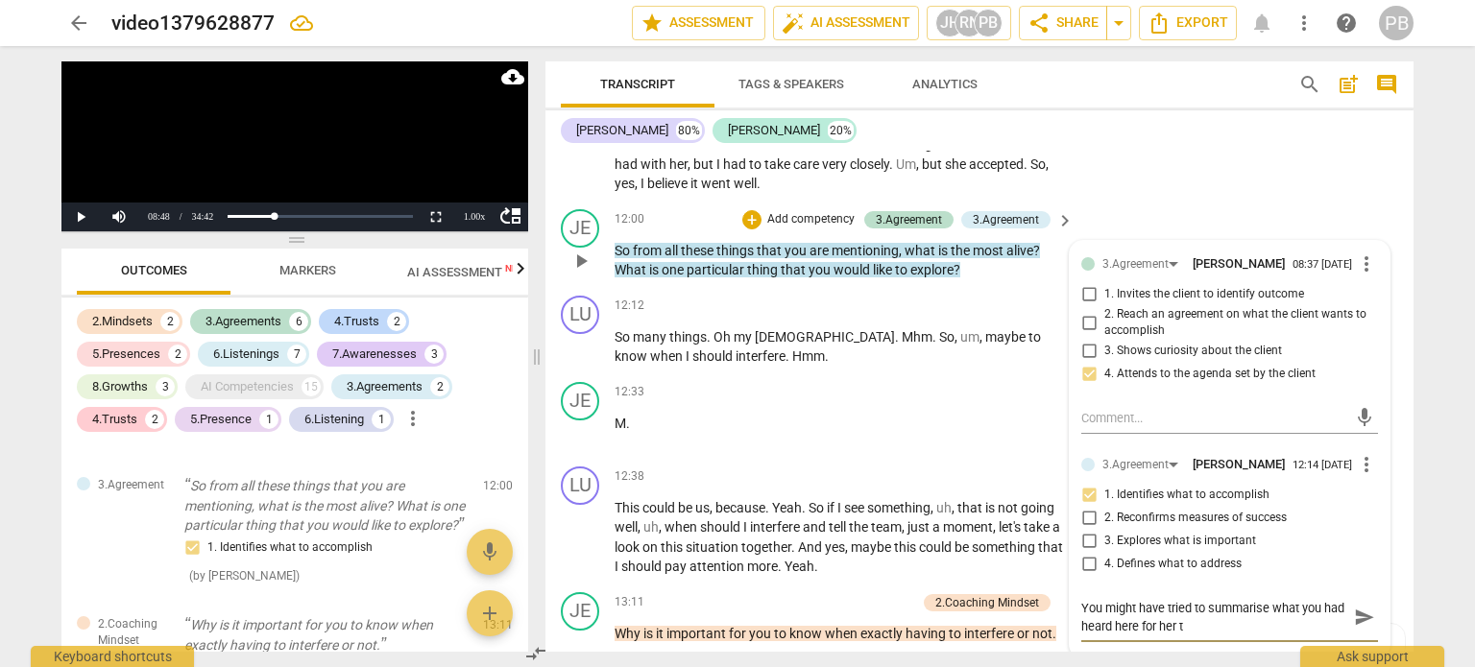
type textarea "You might have tried to summarise what you had heard here for her to"
type textarea "You might have tried to summarise what you had heard here for her to f"
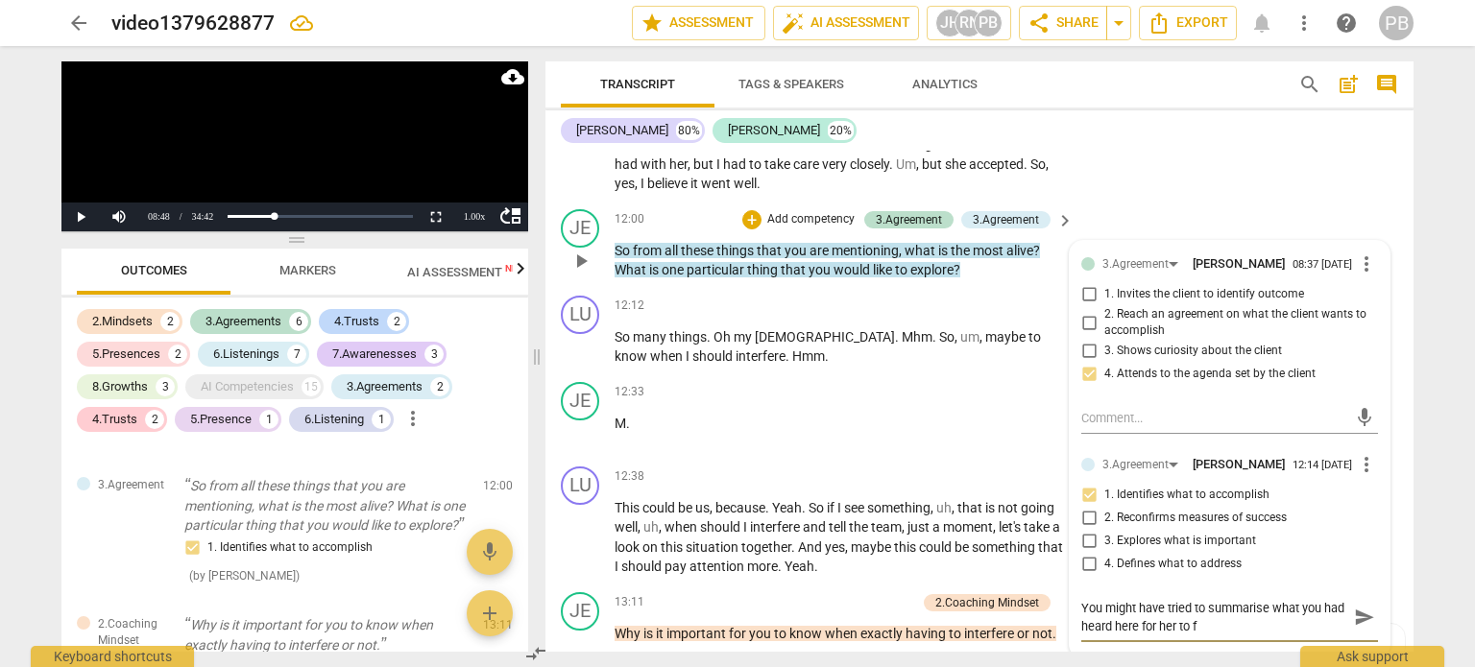
type textarea "You might have tried to summarise what you had heard here for her to fo"
type textarea "You might have tried to summarise what you had heard here for her to foc"
type textarea "You might have tried to summarise what you had heard here for her to focu"
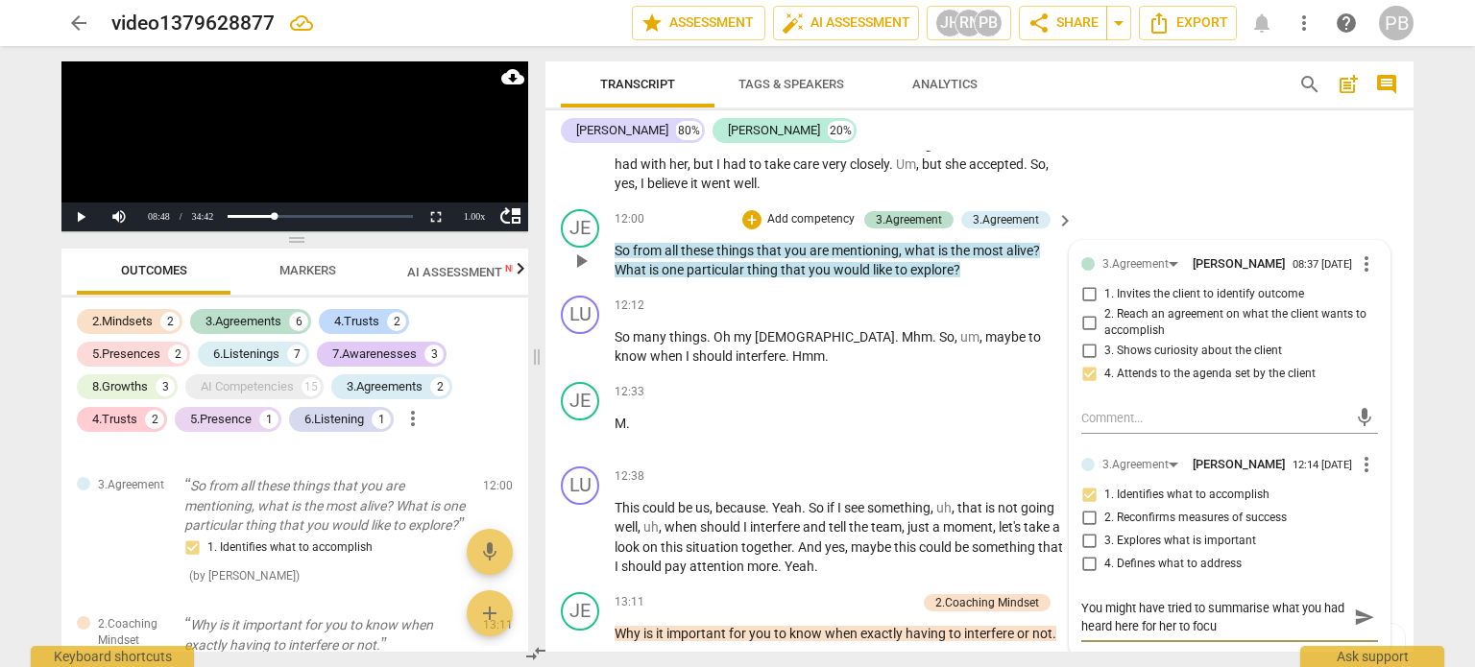
type textarea "You might have tried to summarise what you had heard here for her to focus"
type textarea "You might have tried to summarise what you had heard here for her to focus h"
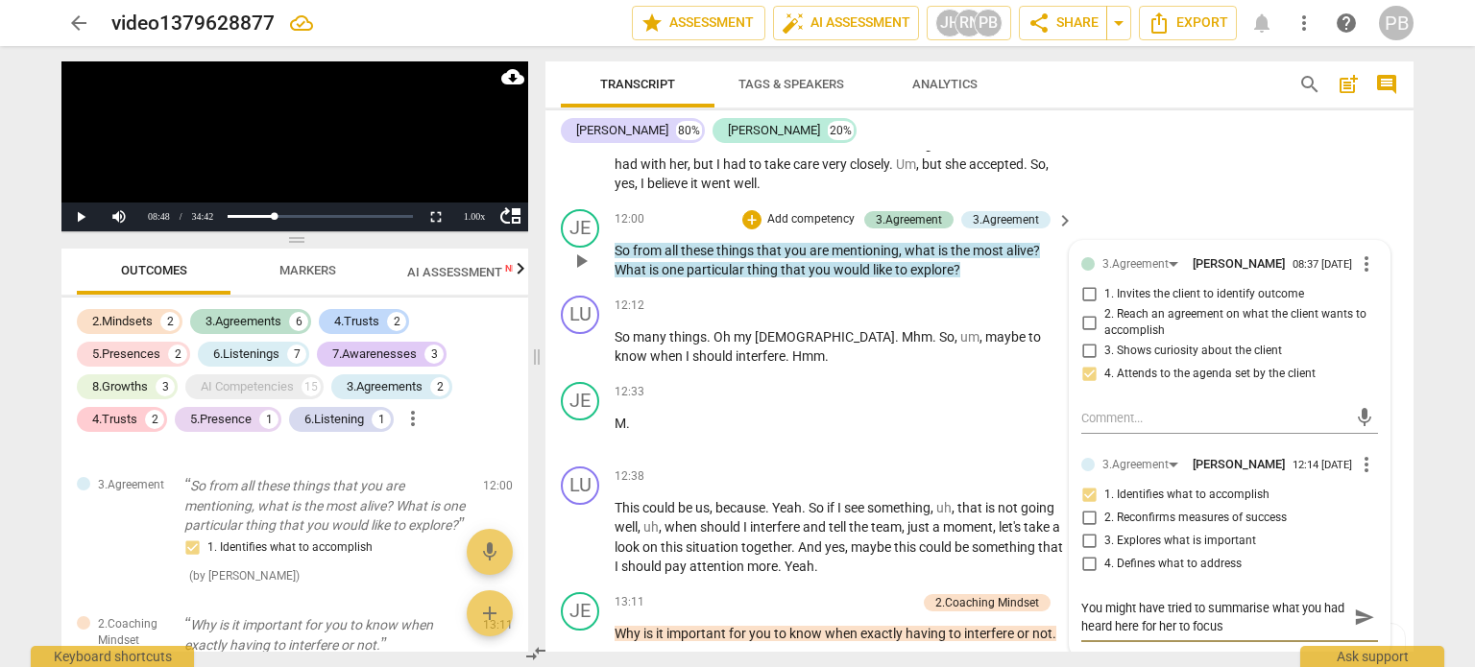
type textarea "You might have tried to summarise what you had heard here for her to focus h"
type textarea "You might have tried to summarise what you had heard here for her to focus he"
type textarea "You might have tried to summarise what you had heard here for her to focus her"
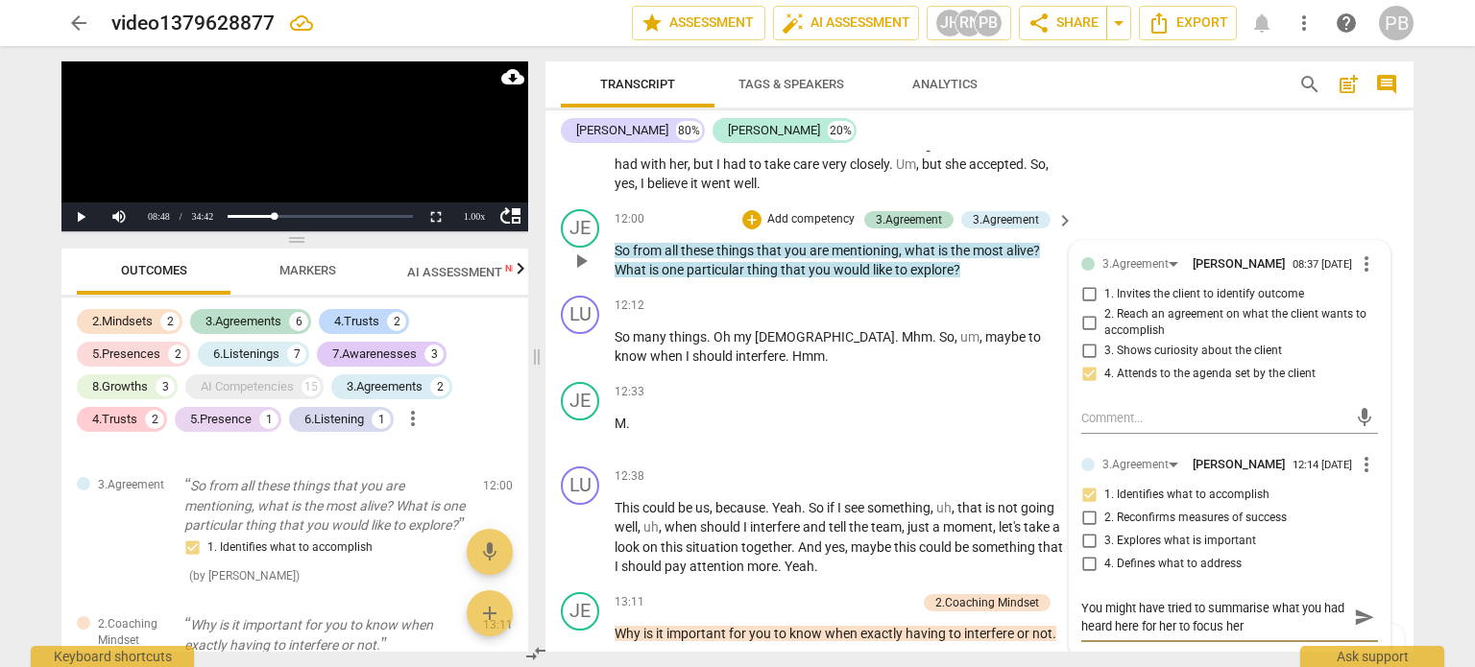
type textarea "You might have tried to summarise what you had heard here for her to focus her"
type textarea "You might have tried to summarise what you had heard here for her to focus her a"
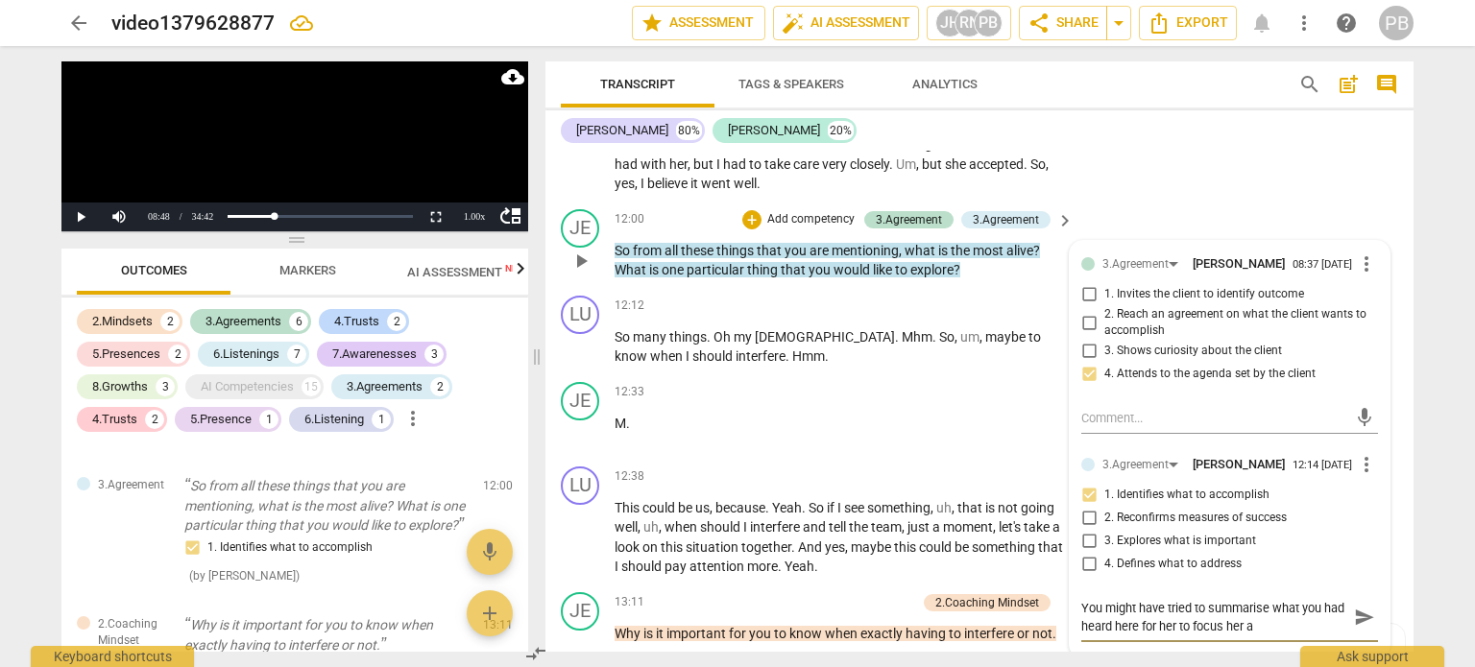
type textarea "You might have tried to summarise what you had heard here for her to focus her a"
type textarea "You might have tried to summarise what you had heard here for her to focus her …"
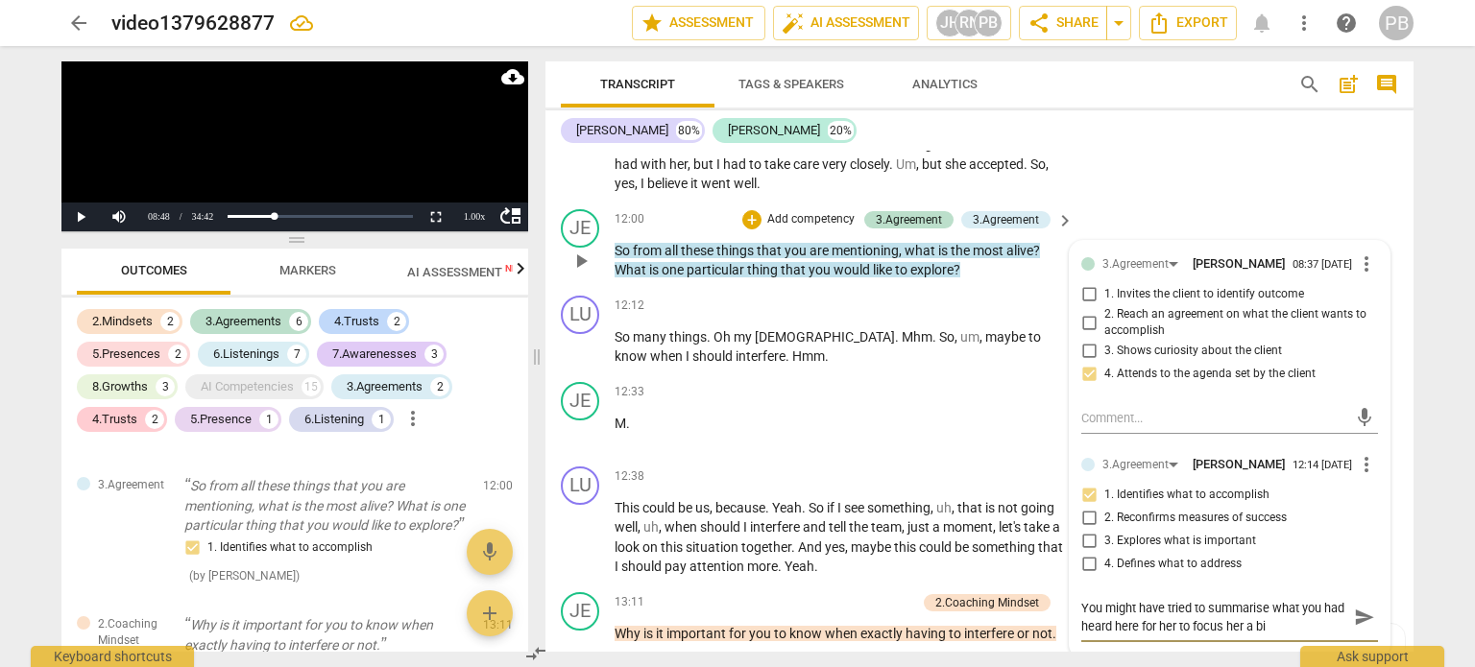
type textarea "You might have tried to summarise what you had heard here for her to focus her …"
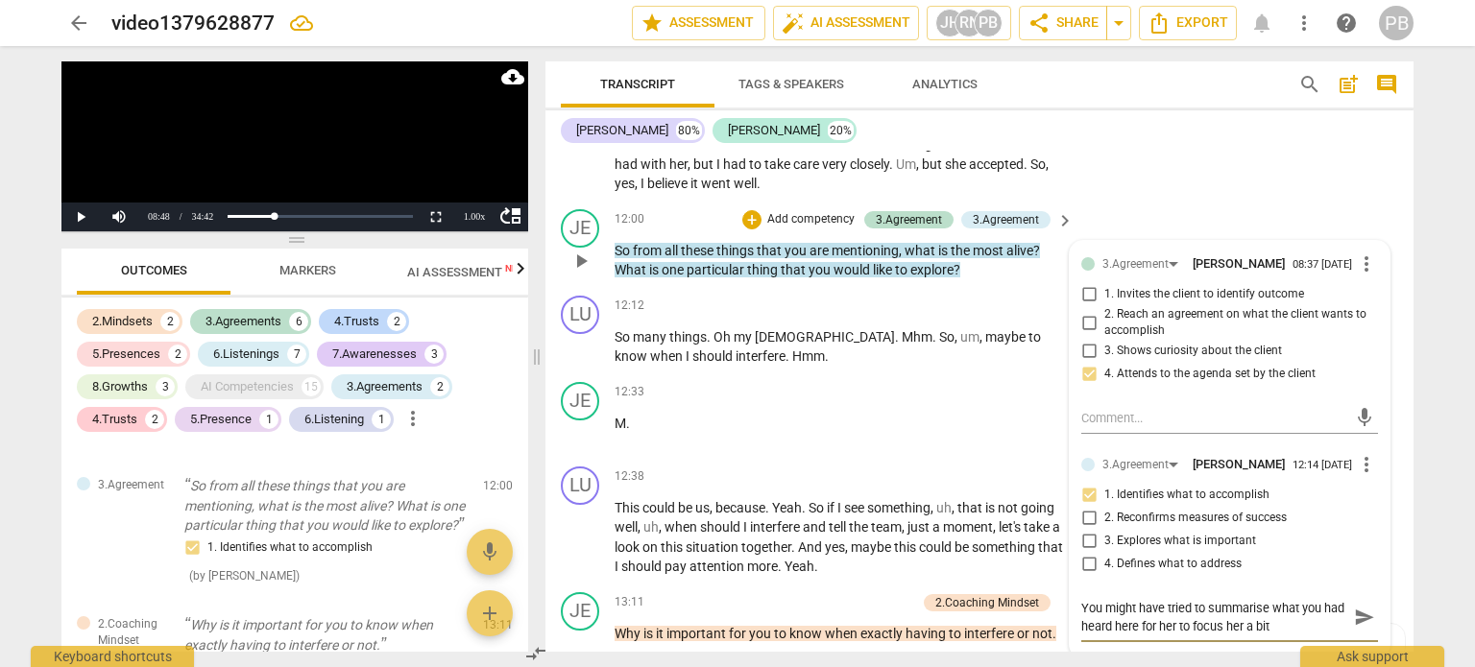
type textarea "You might have tried to summarise what you had heard here for her to focus her …"
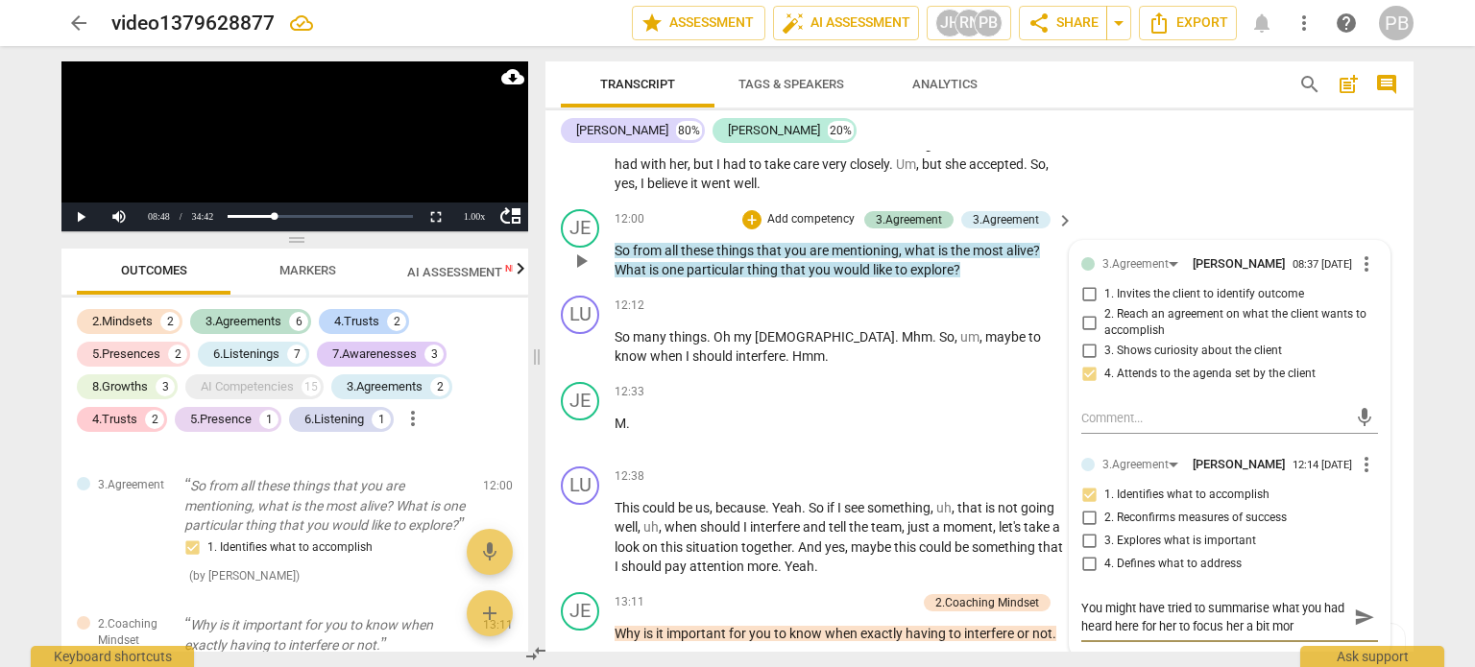
type textarea "You might have tried to summarise what you had heard here for her to focus her …"
click at [1359, 619] on span "send" at bounding box center [1364, 617] width 21 height 21
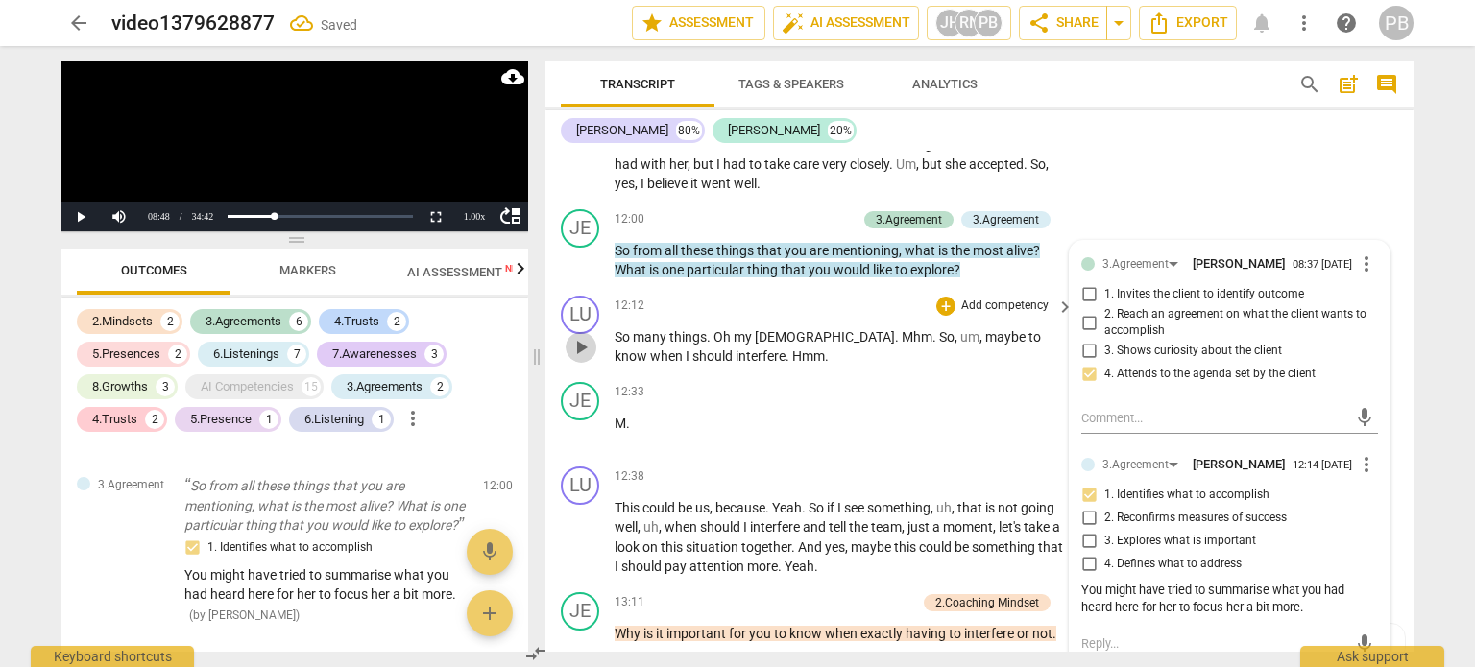
click at [584, 346] on span "play_arrow" at bounding box center [580, 347] width 23 height 23
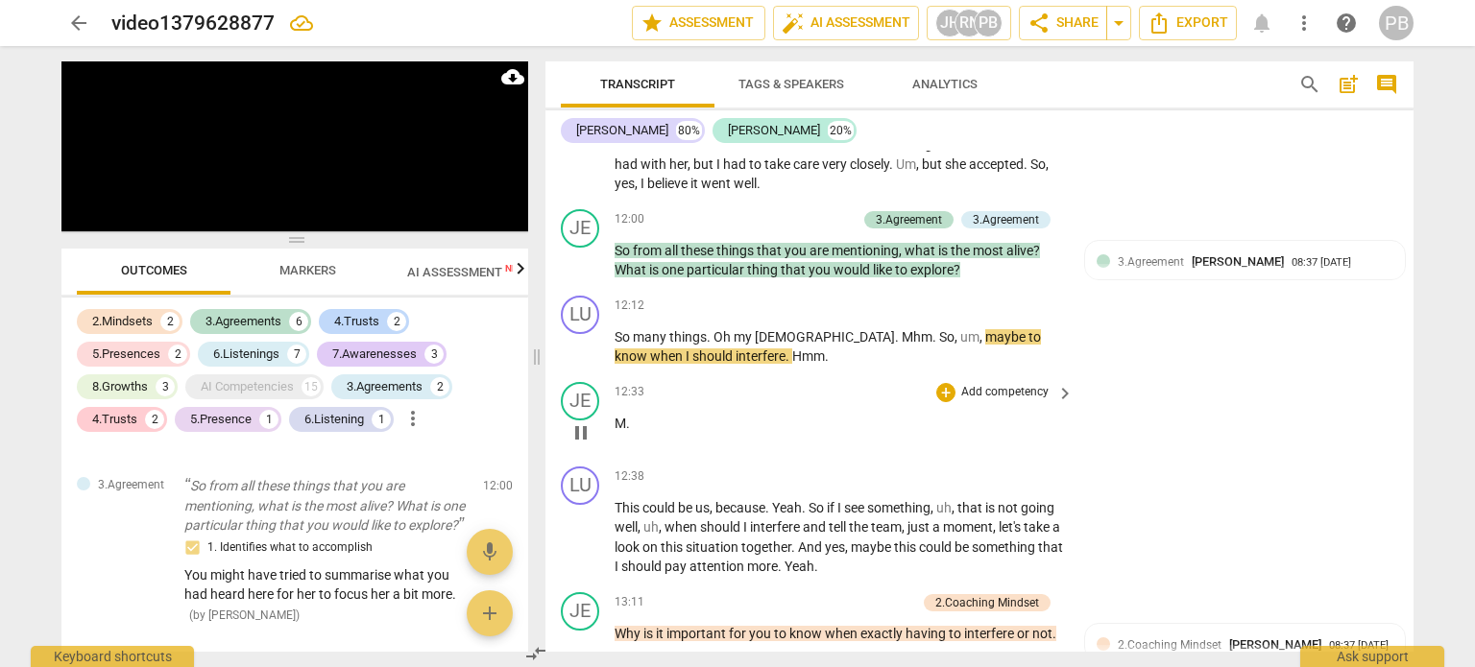
scroll to position [3102, 0]
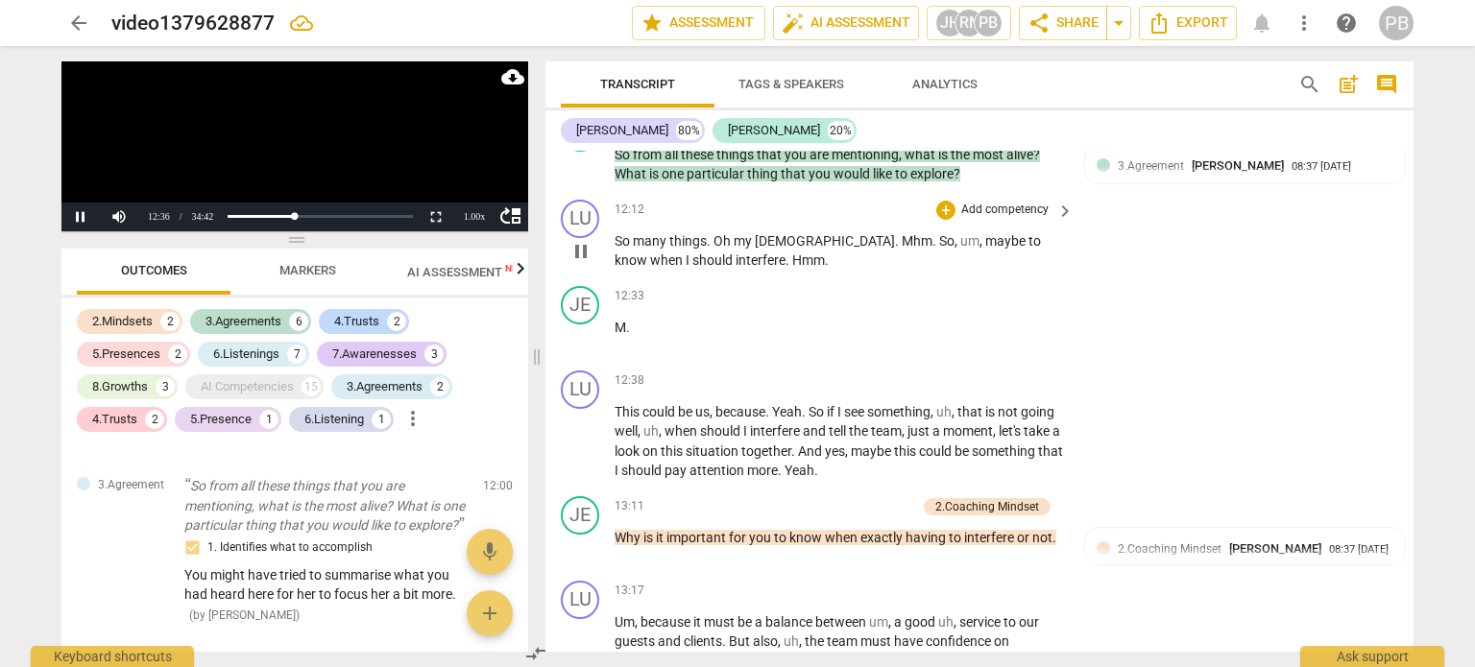
drag, startPoint x: 612, startPoint y: 253, endPoint x: 687, endPoint y: 252, distance: 75.9
click at [687, 252] on div "LU play_arrow pause 12:12 + Add competency keyboard_arrow_right So many things …" at bounding box center [979, 235] width 868 height 86
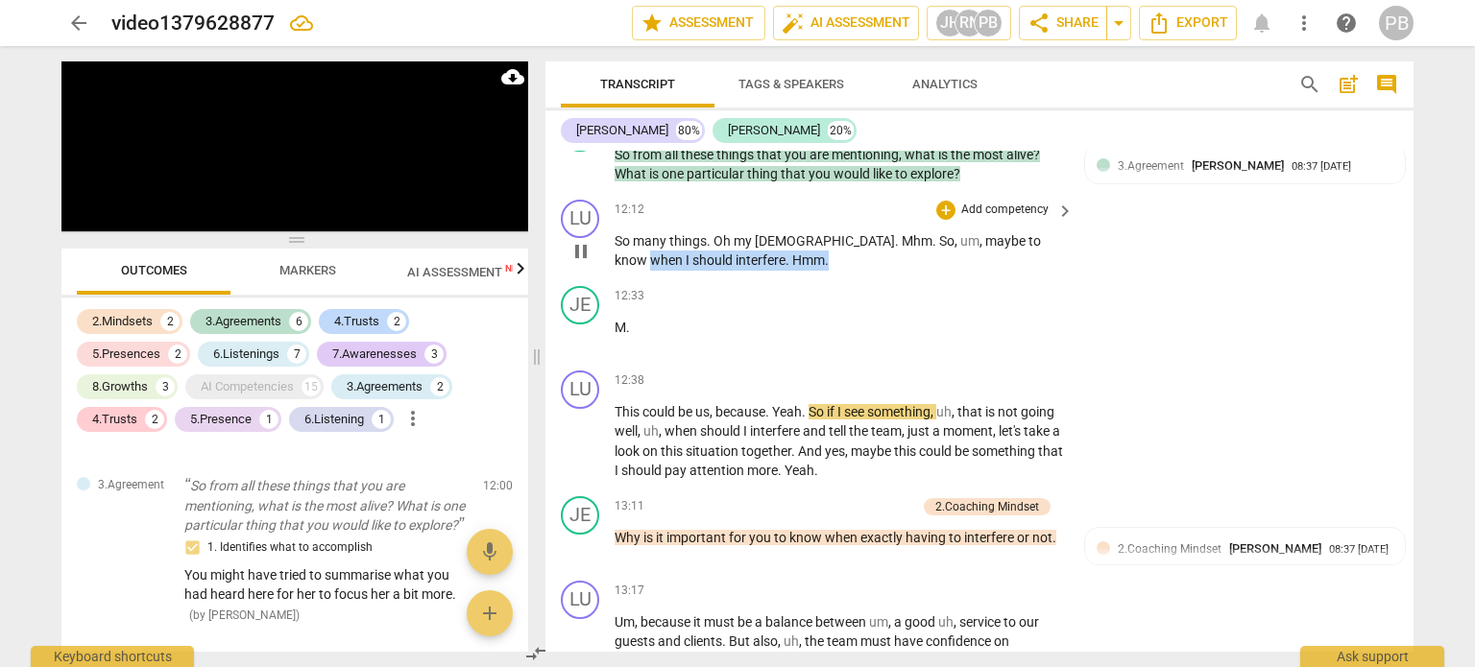
drag, startPoint x: 964, startPoint y: 233, endPoint x: 1011, endPoint y: 254, distance: 51.6
click at [1011, 254] on p "So many things . Oh my God . Mhm . So , um , maybe to know when I should interf…" at bounding box center [838, 250] width 449 height 39
click at [748, 228] on icon "button" at bounding box center [751, 225] width 12 height 13
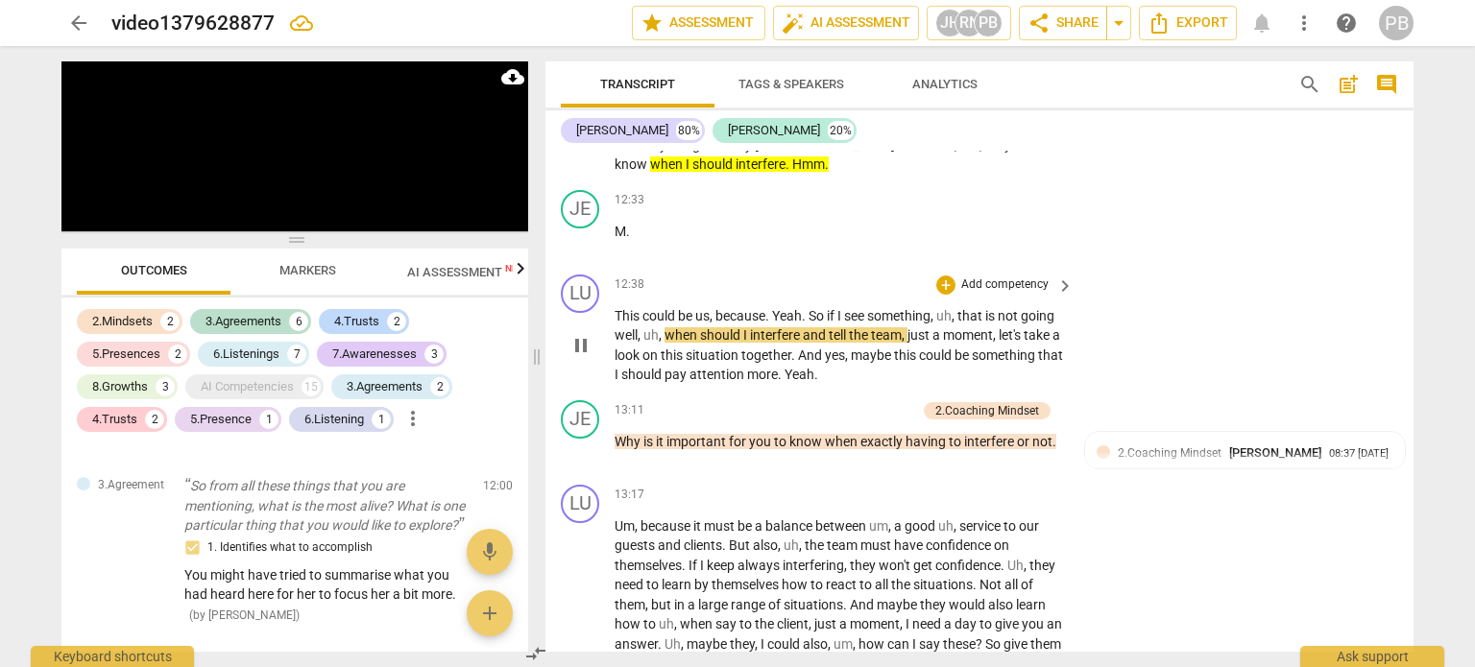
scroll to position [3294, 0]
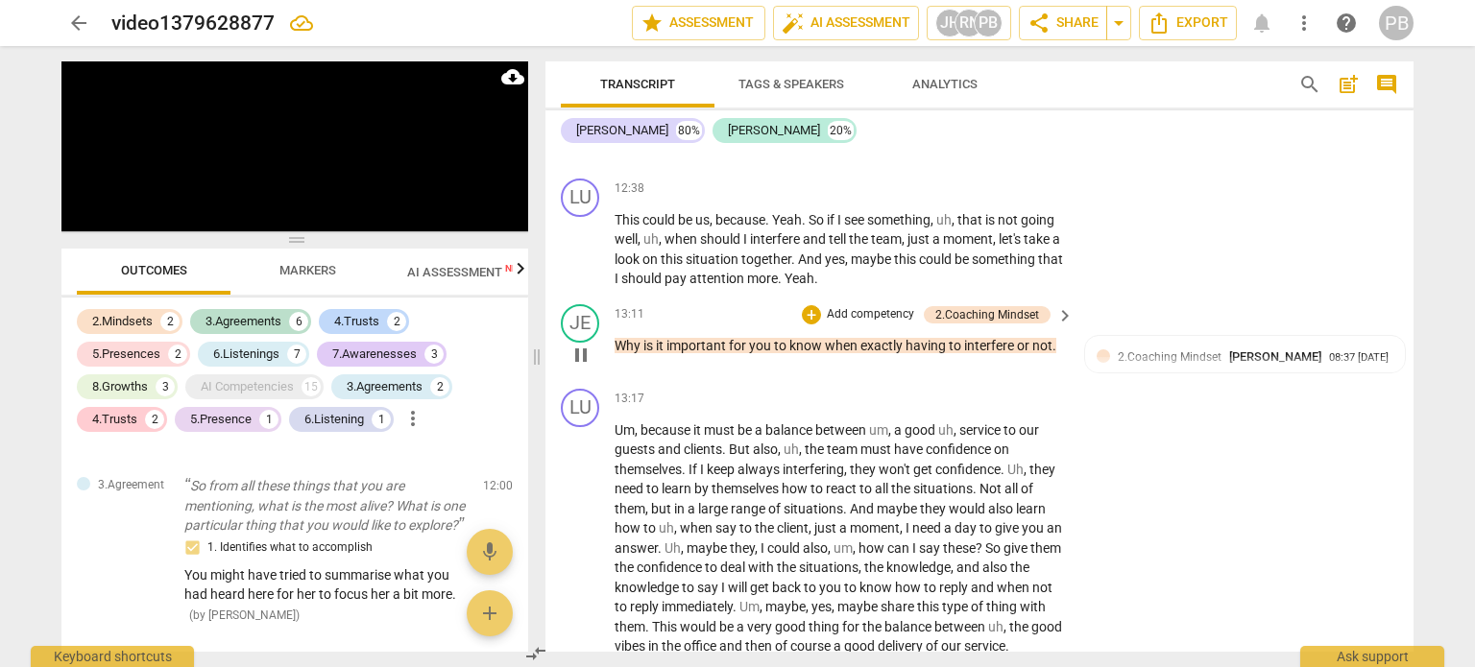
click at [862, 306] on p "Add competency" at bounding box center [870, 314] width 91 height 17
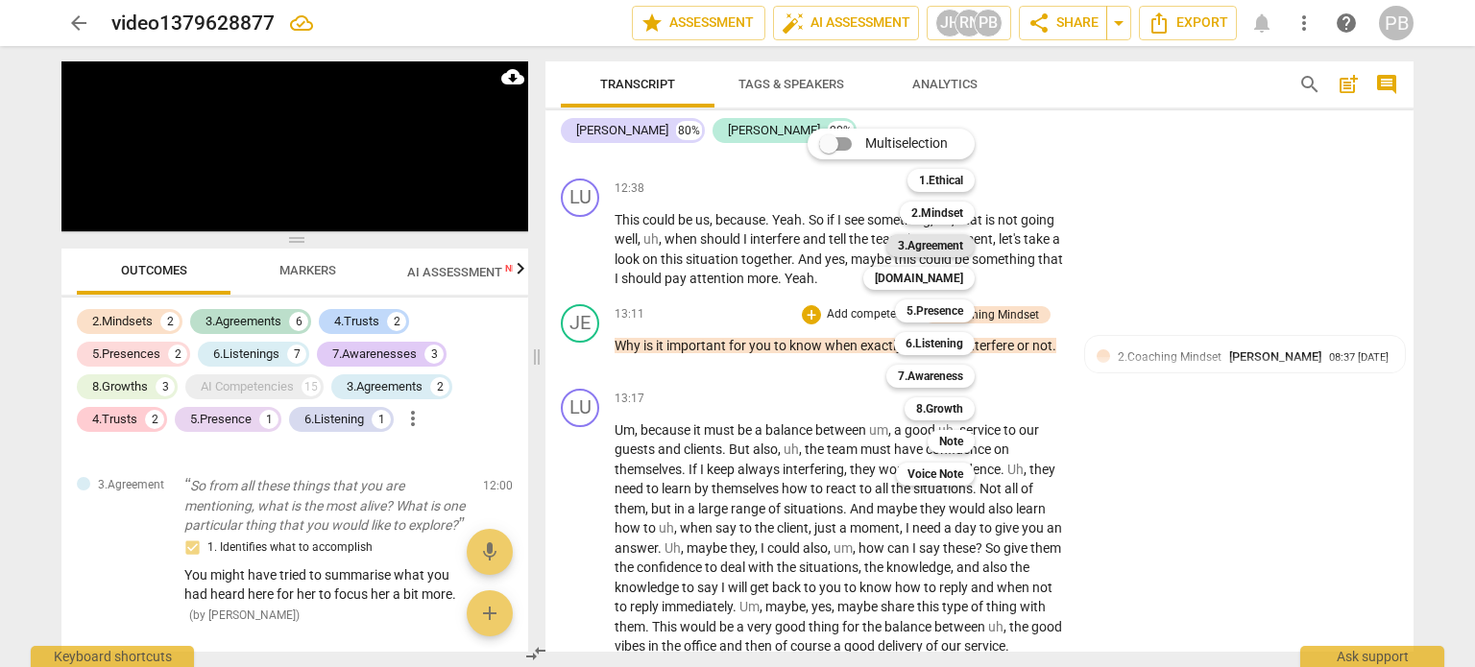
click at [924, 249] on b "3.Agreement" at bounding box center [930, 245] width 65 height 23
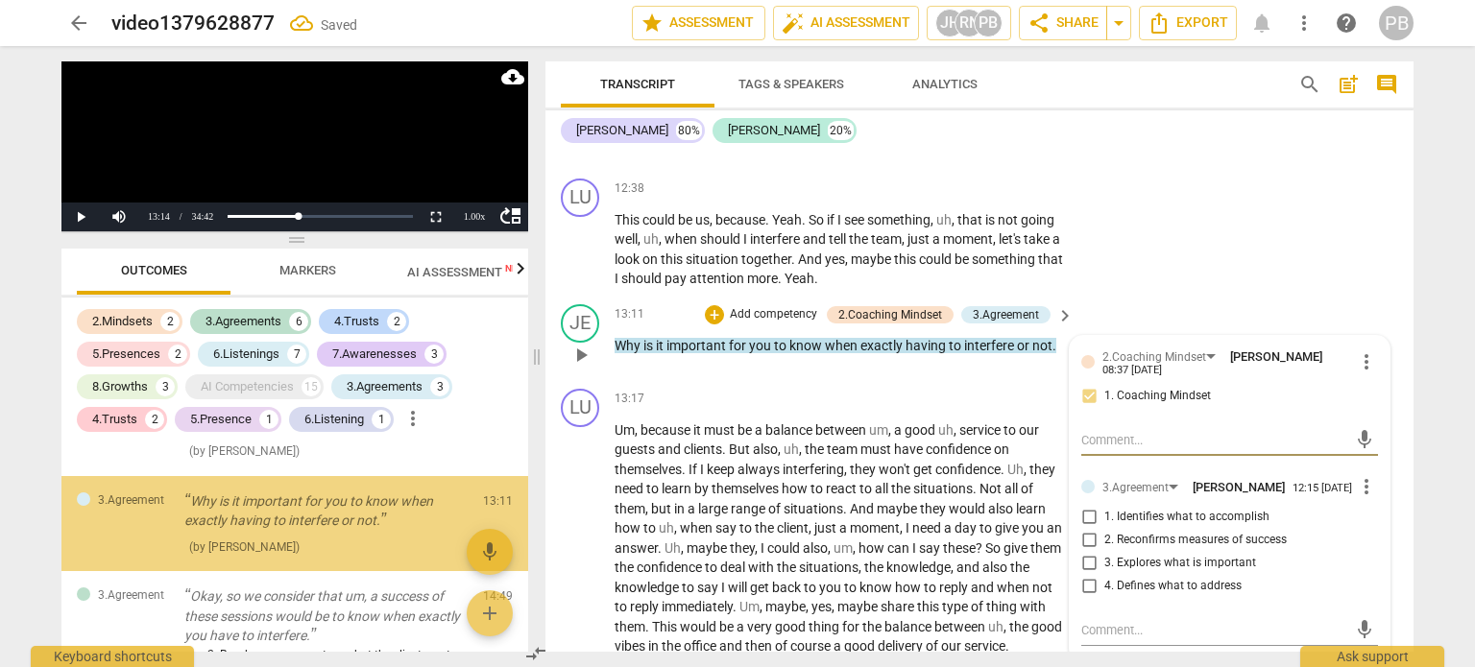
scroll to position [1271, 0]
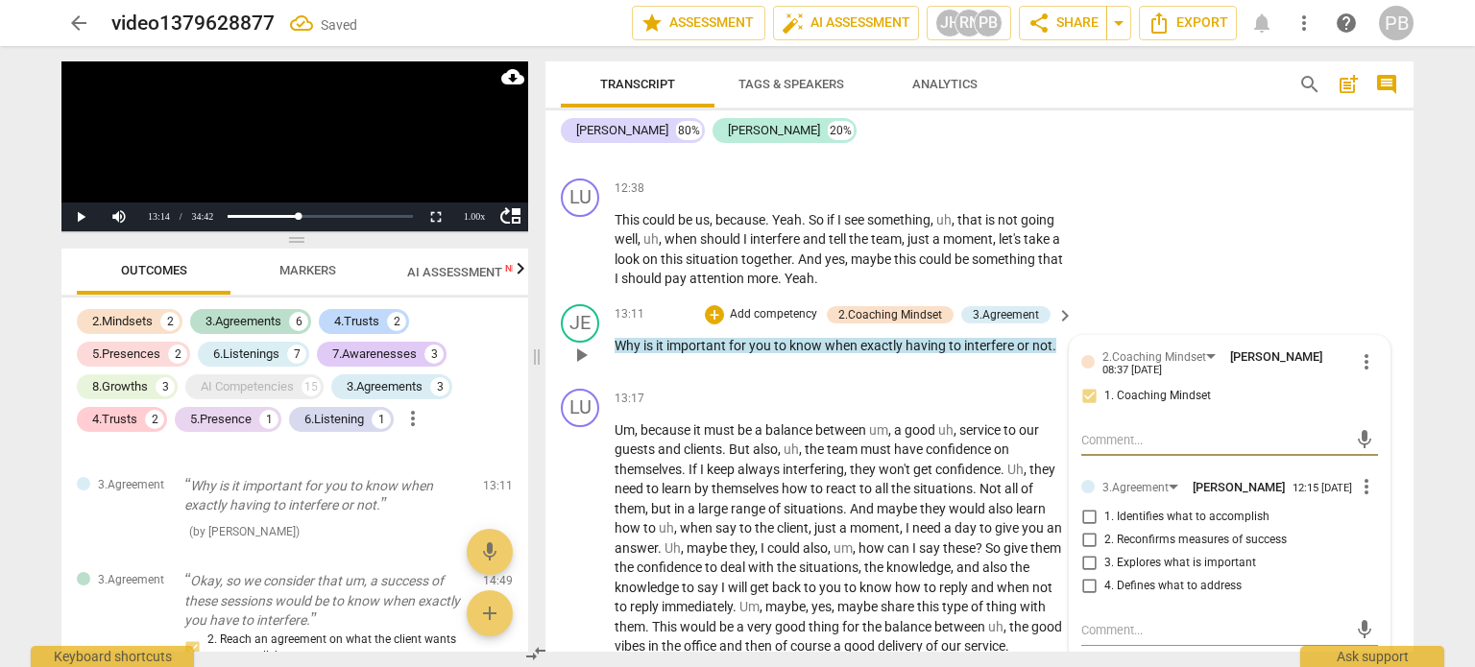
click at [1087, 563] on input "3. Explores what is important" at bounding box center [1088, 563] width 31 height 23
checkbox input "true"
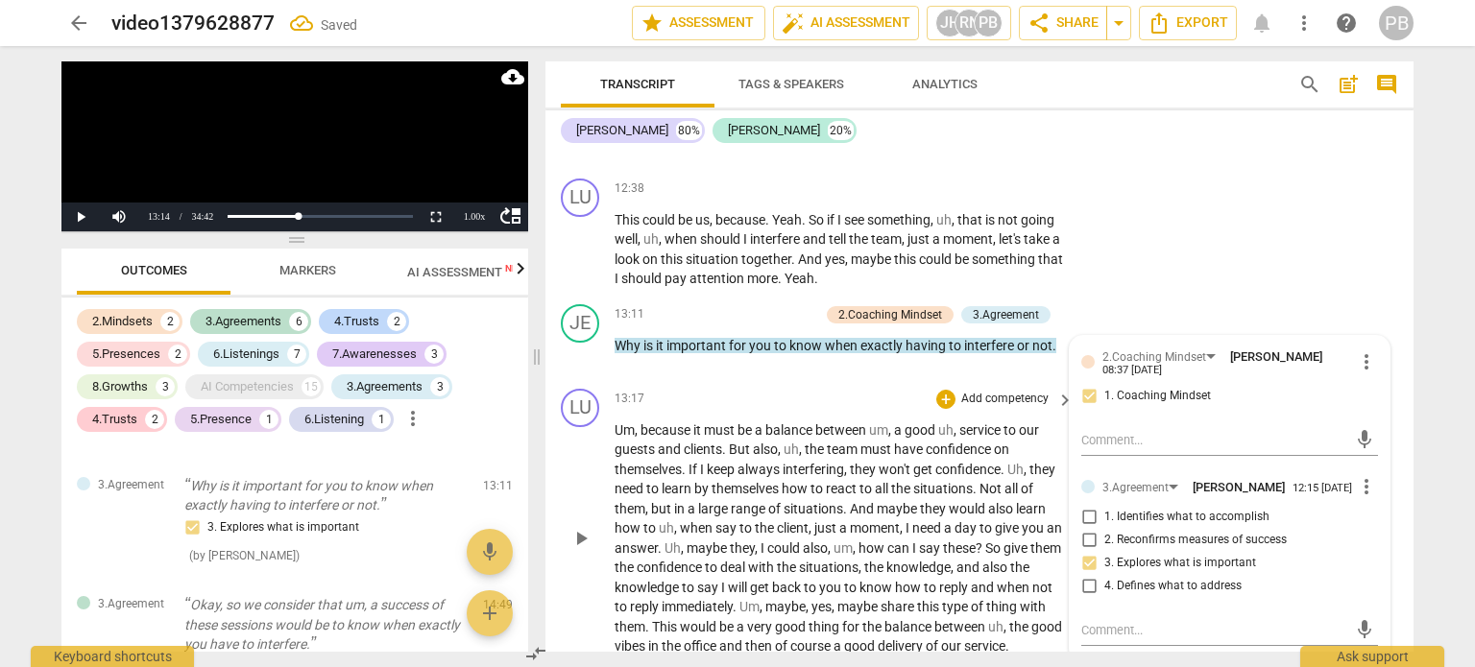
scroll to position [3390, 0]
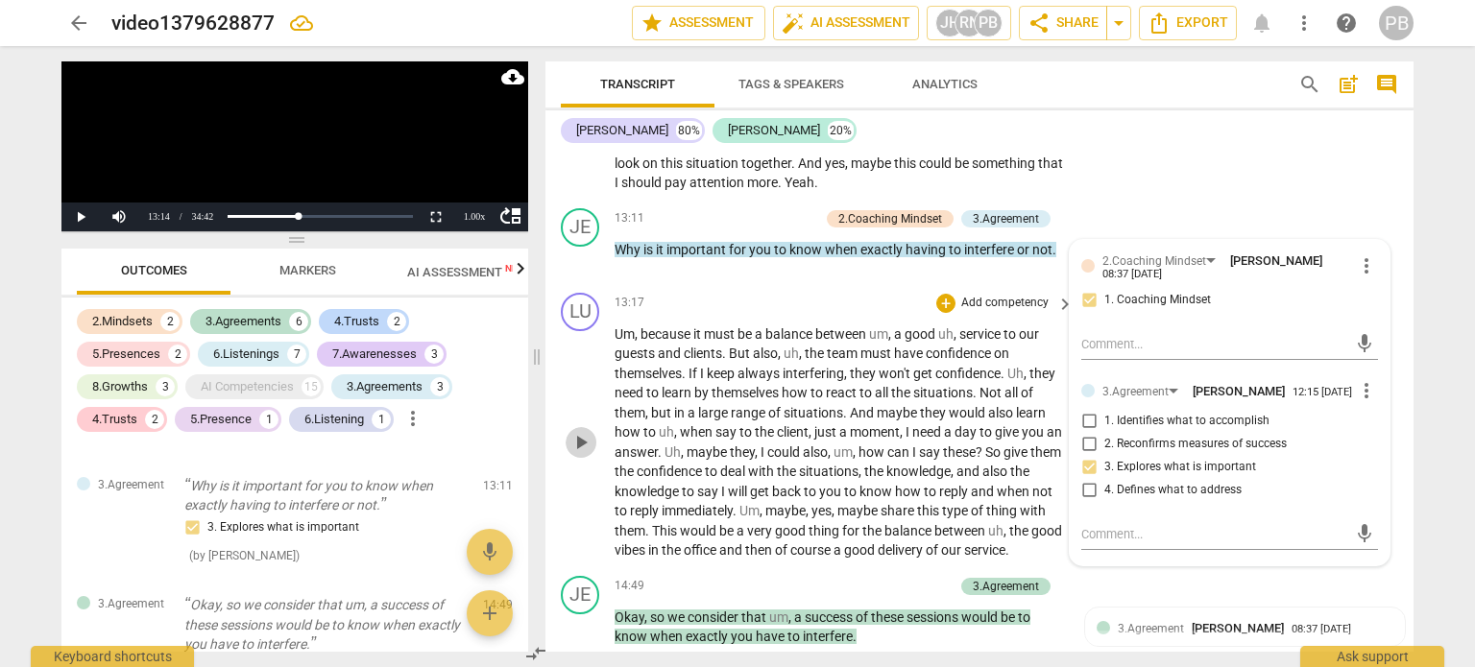
click at [574, 431] on span "play_arrow" at bounding box center [580, 442] width 23 height 23
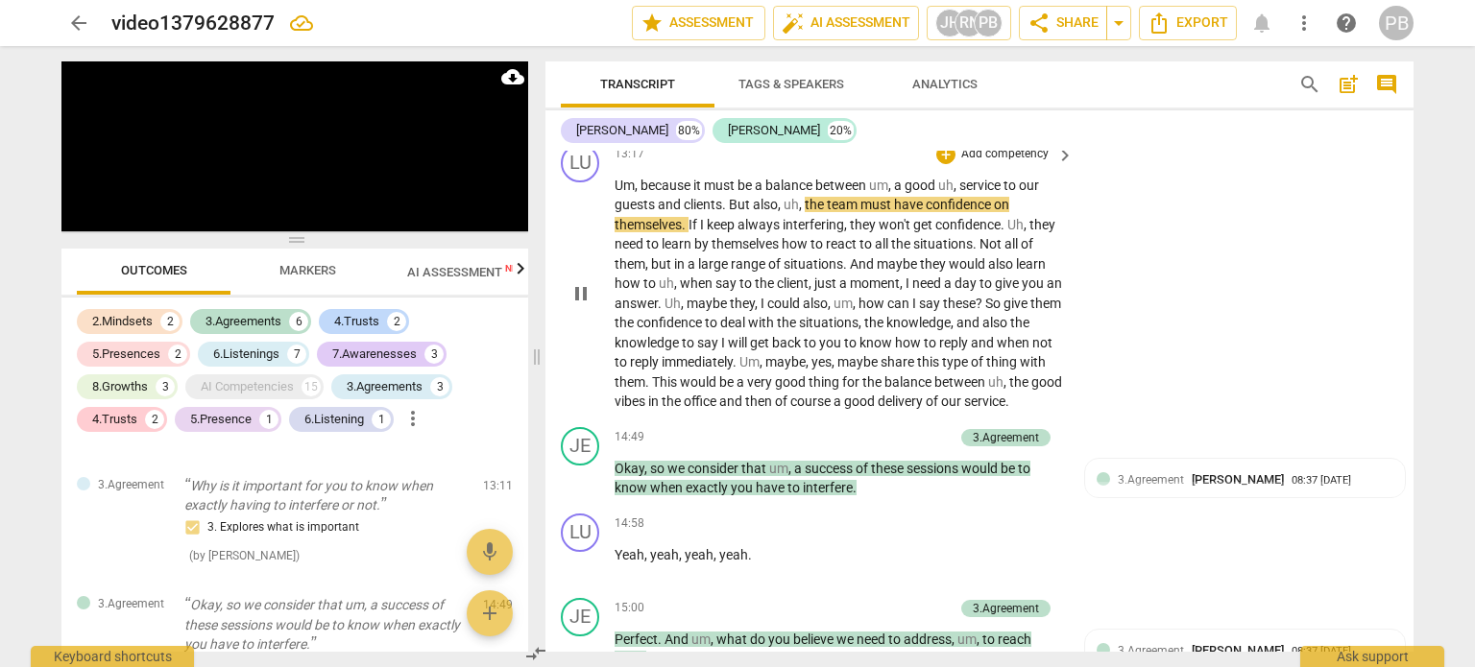
scroll to position [3582, 0]
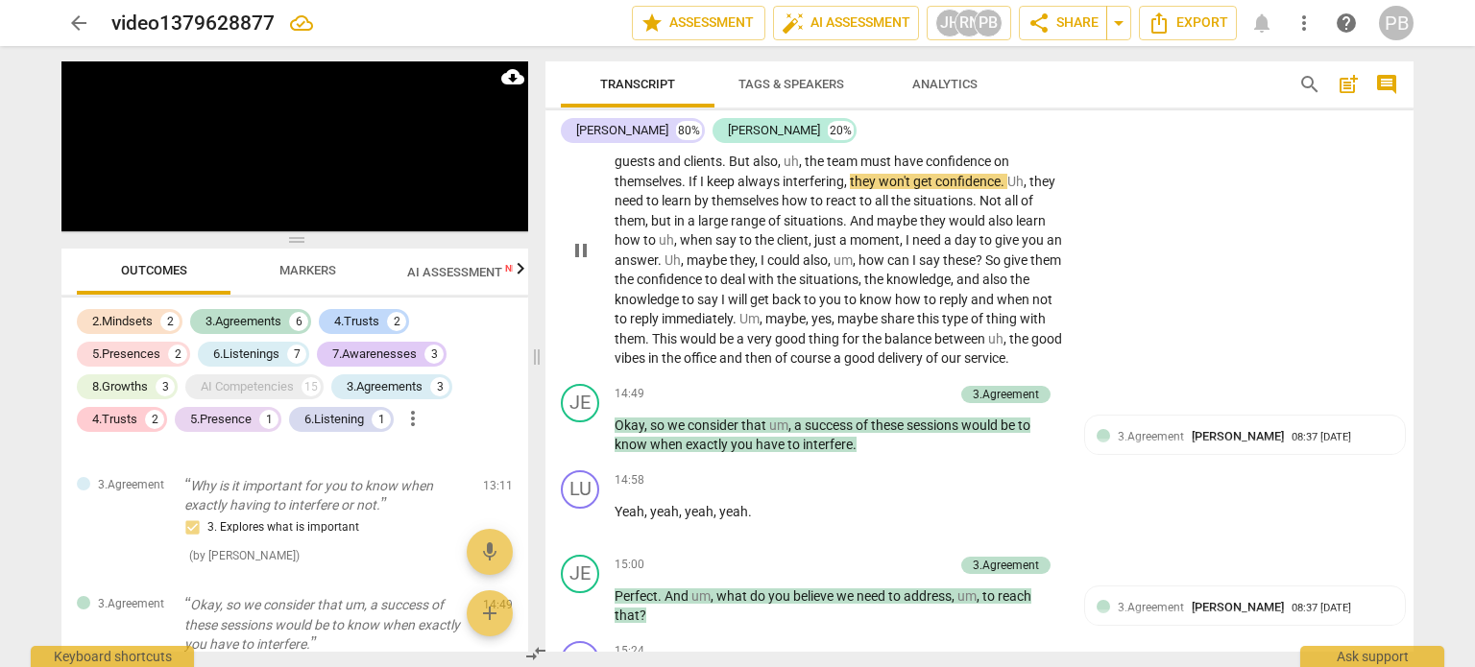
click at [687, 174] on span "." at bounding box center [685, 181] width 7 height 15
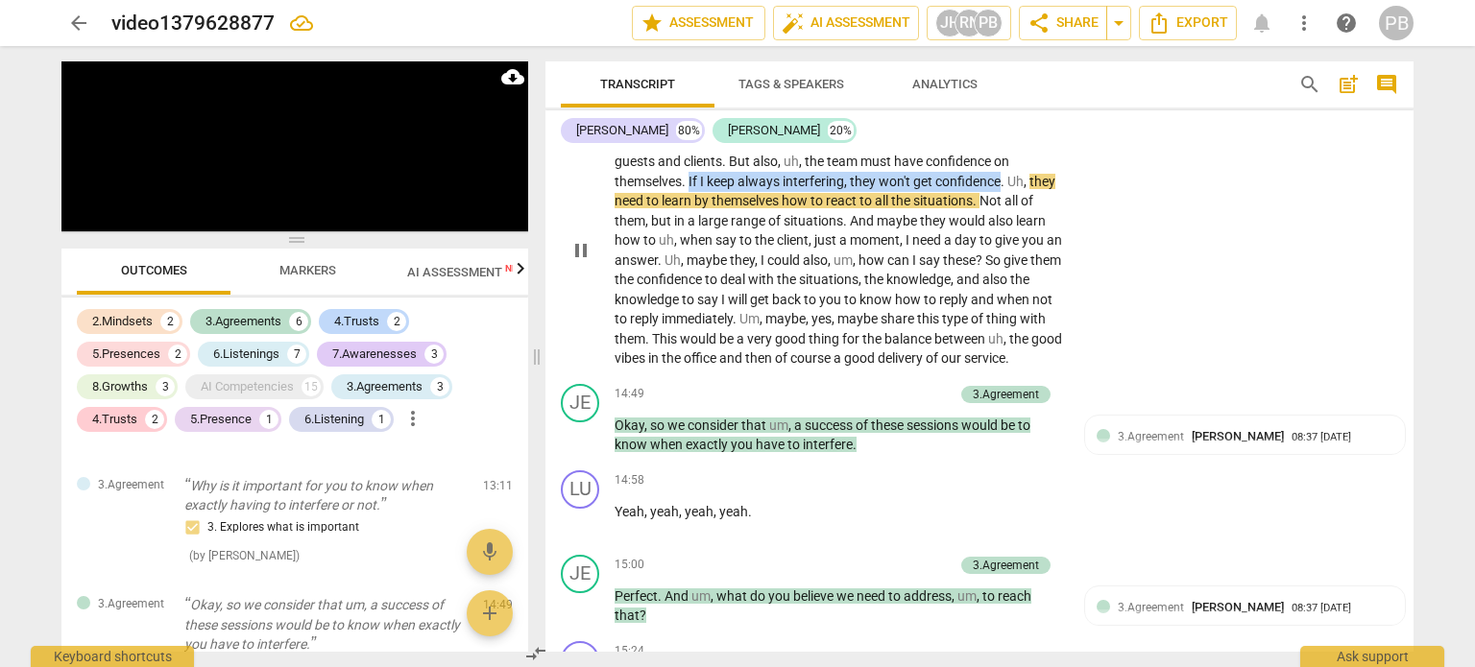
drag, startPoint x: 687, startPoint y: 171, endPoint x: 1001, endPoint y: 175, distance: 313.9
click at [1001, 175] on p "Um , because it must be a balance between um , a good uh , service to our guest…" at bounding box center [838, 250] width 449 height 236
click at [1044, 148] on icon "button" at bounding box center [1047, 144] width 12 height 13
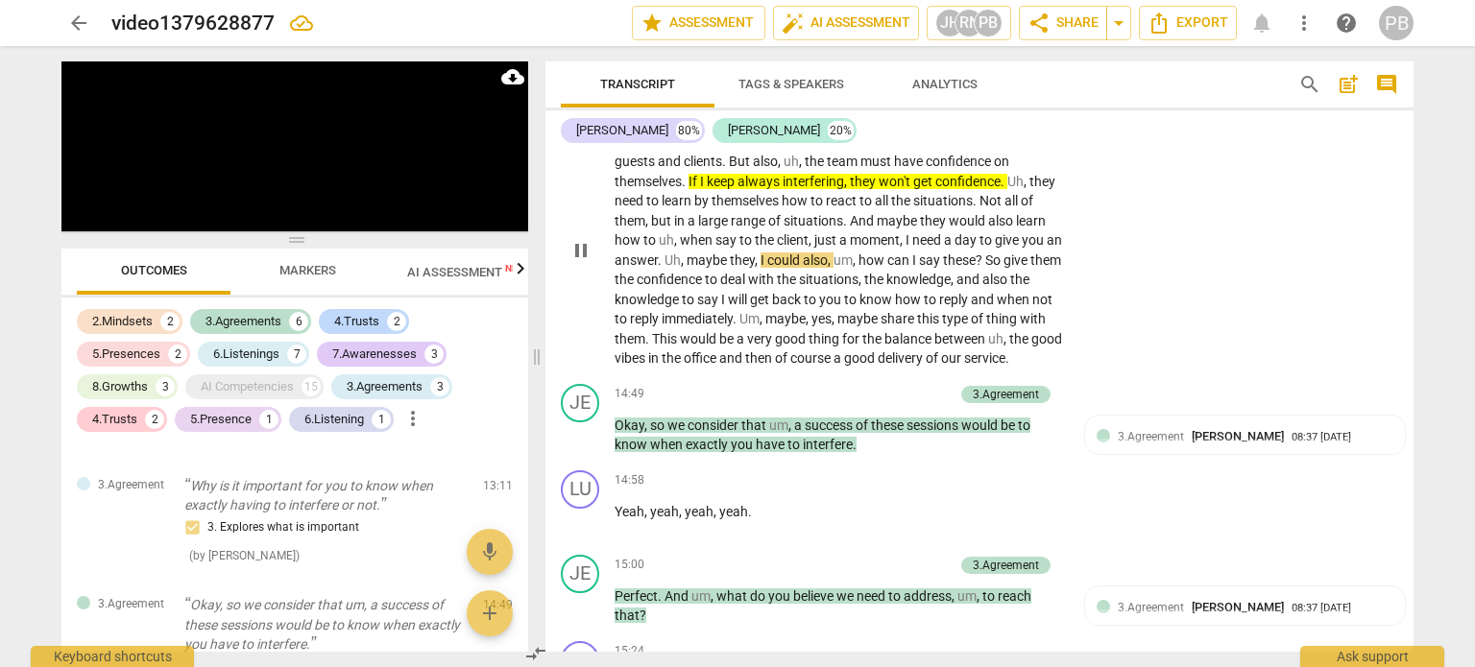
click at [1031, 347] on span "good" at bounding box center [1046, 338] width 31 height 15
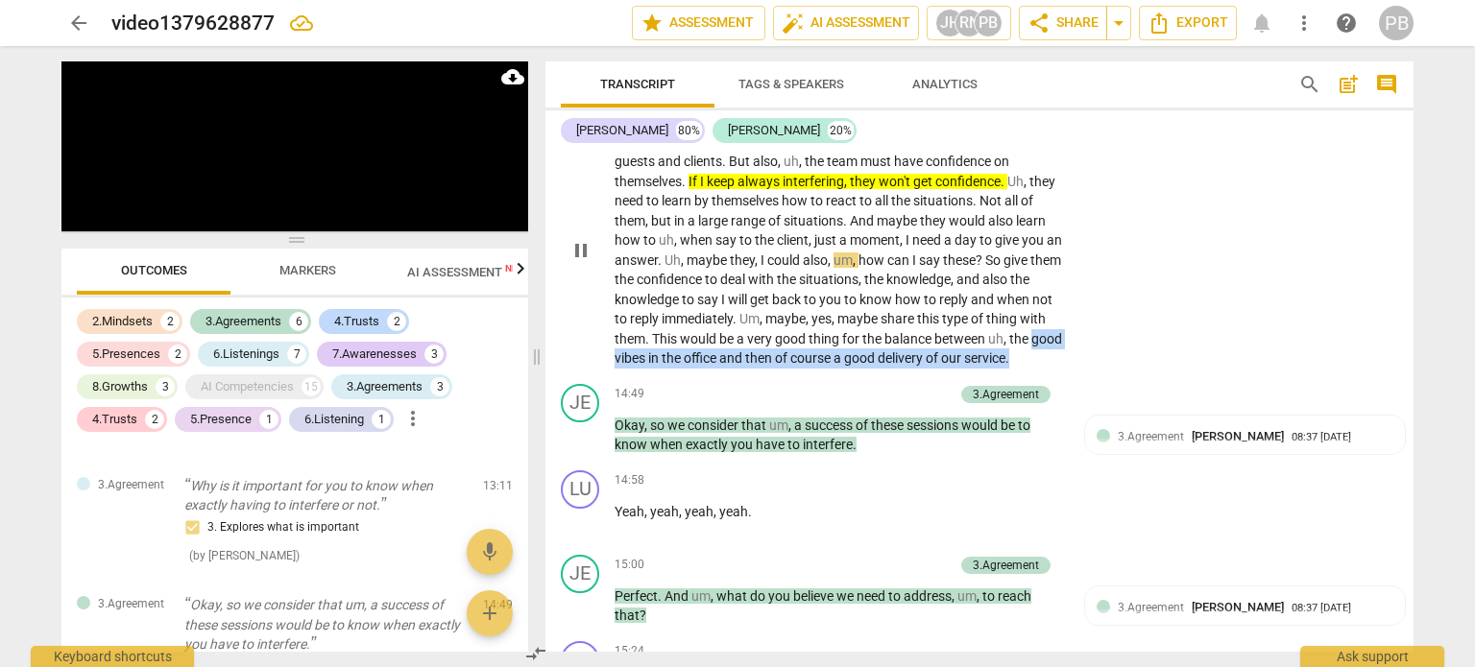
drag, startPoint x: 615, startPoint y: 348, endPoint x: 1048, endPoint y: 341, distance: 433.0
click at [1048, 341] on p "Um , because it must be a balance between um , a good uh , service to our guest…" at bounding box center [838, 250] width 449 height 236
click at [1091, 326] on icon "button" at bounding box center [1092, 322] width 12 height 13
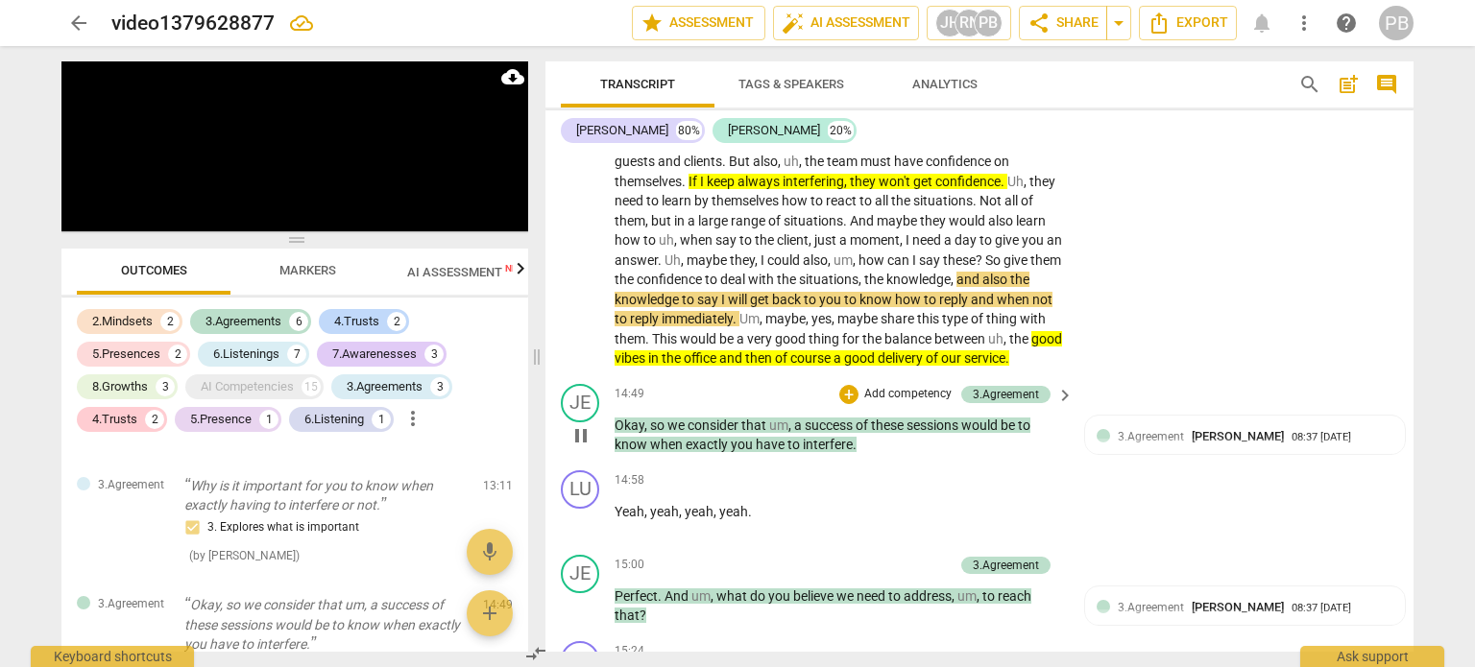
click at [893, 386] on p "Add competency" at bounding box center [907, 394] width 91 height 17
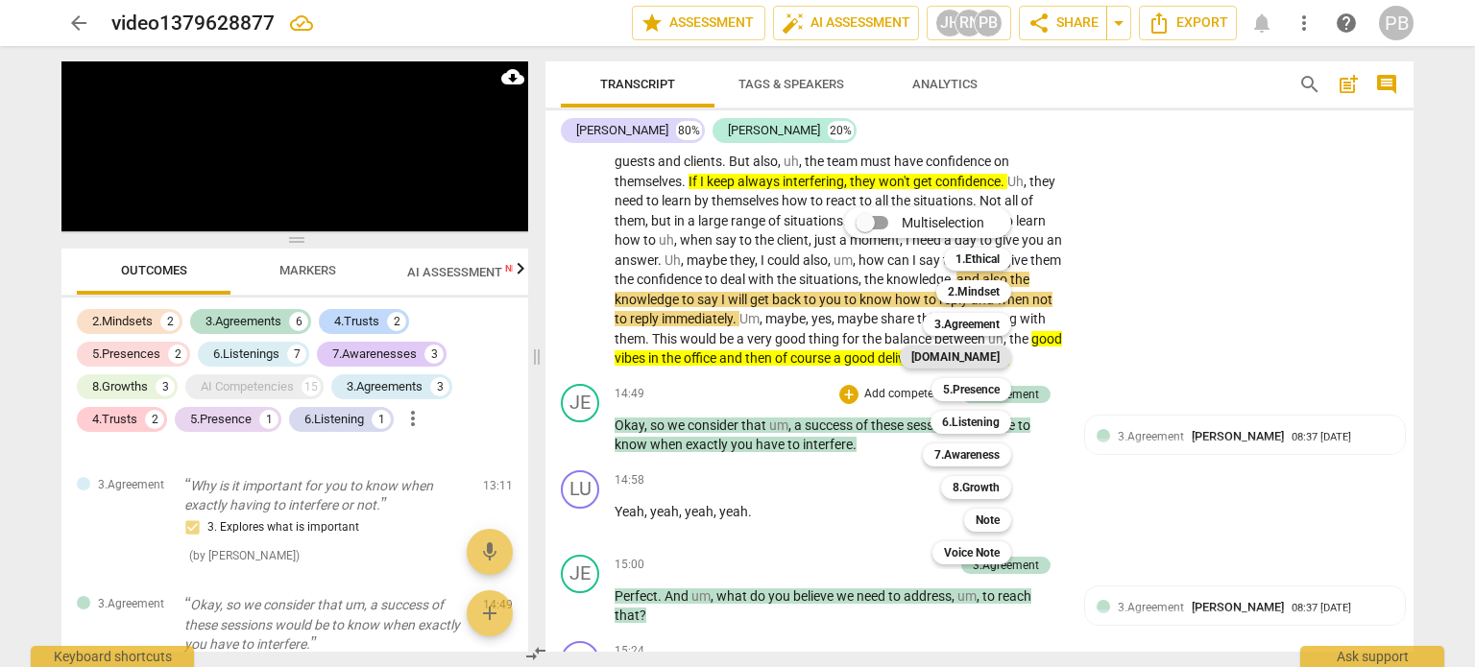
click at [992, 356] on b "4.Trust" at bounding box center [955, 357] width 88 height 23
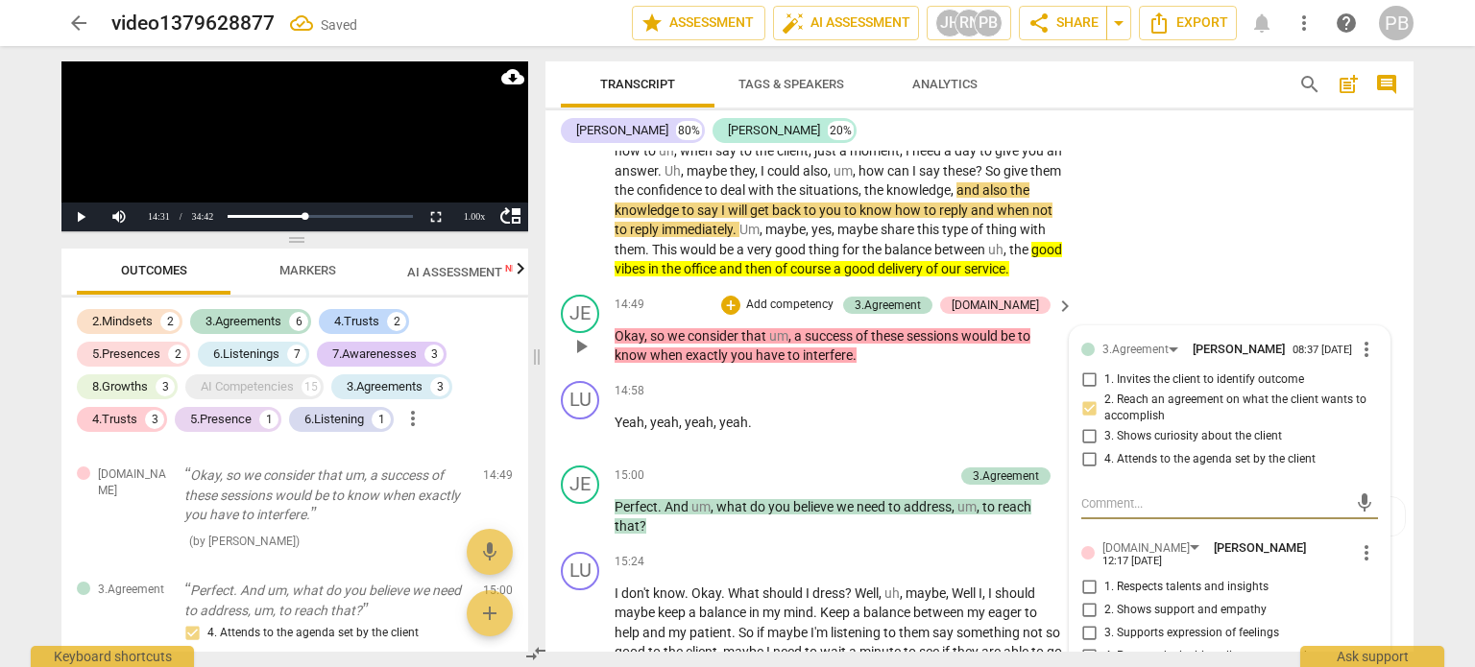
scroll to position [3870, 0]
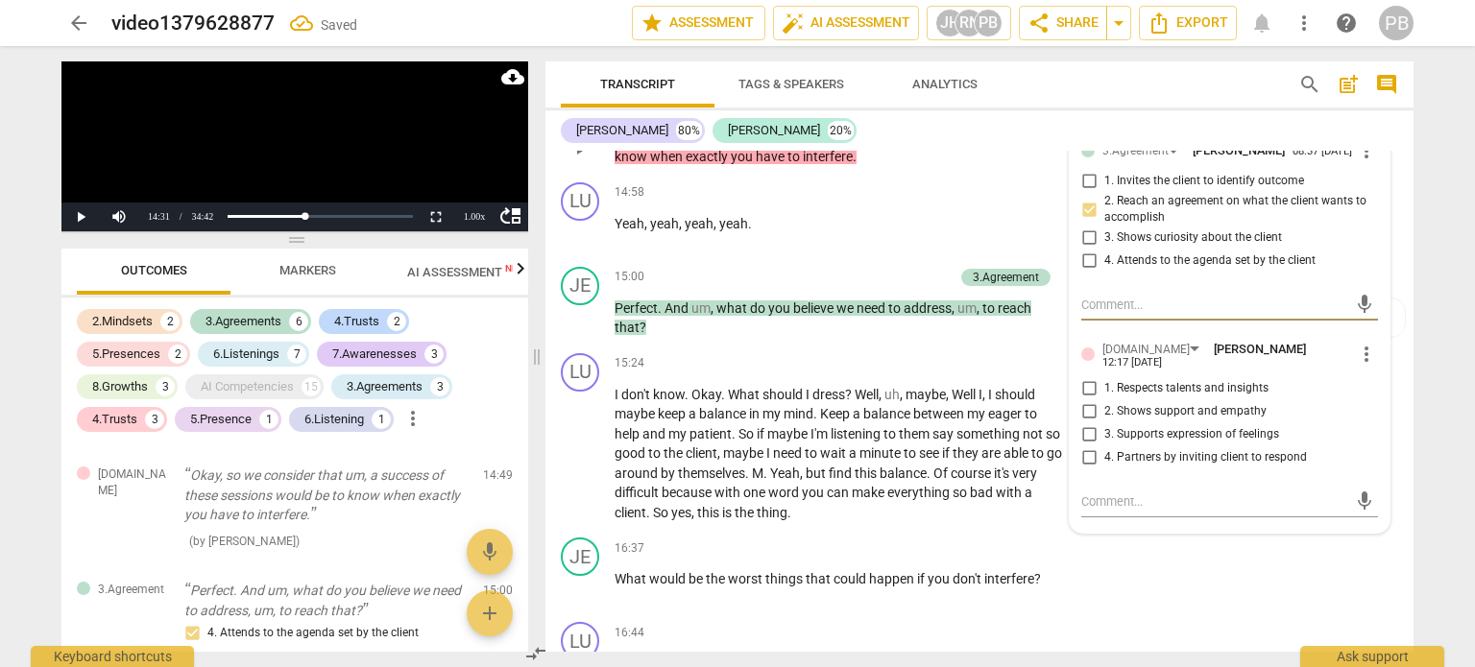
click at [1083, 455] on input "4. Partners by inviting client to respond" at bounding box center [1088, 457] width 31 height 23
checkbox input "true"
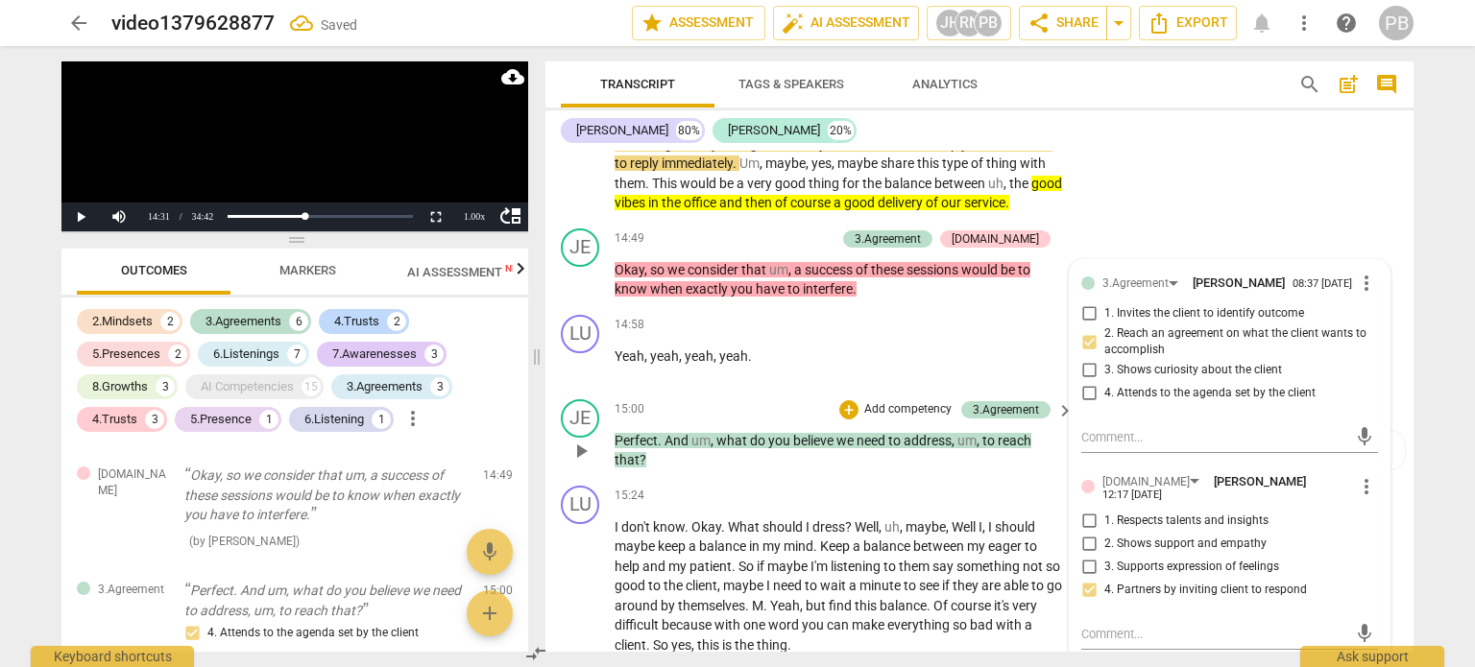
scroll to position [3582, 0]
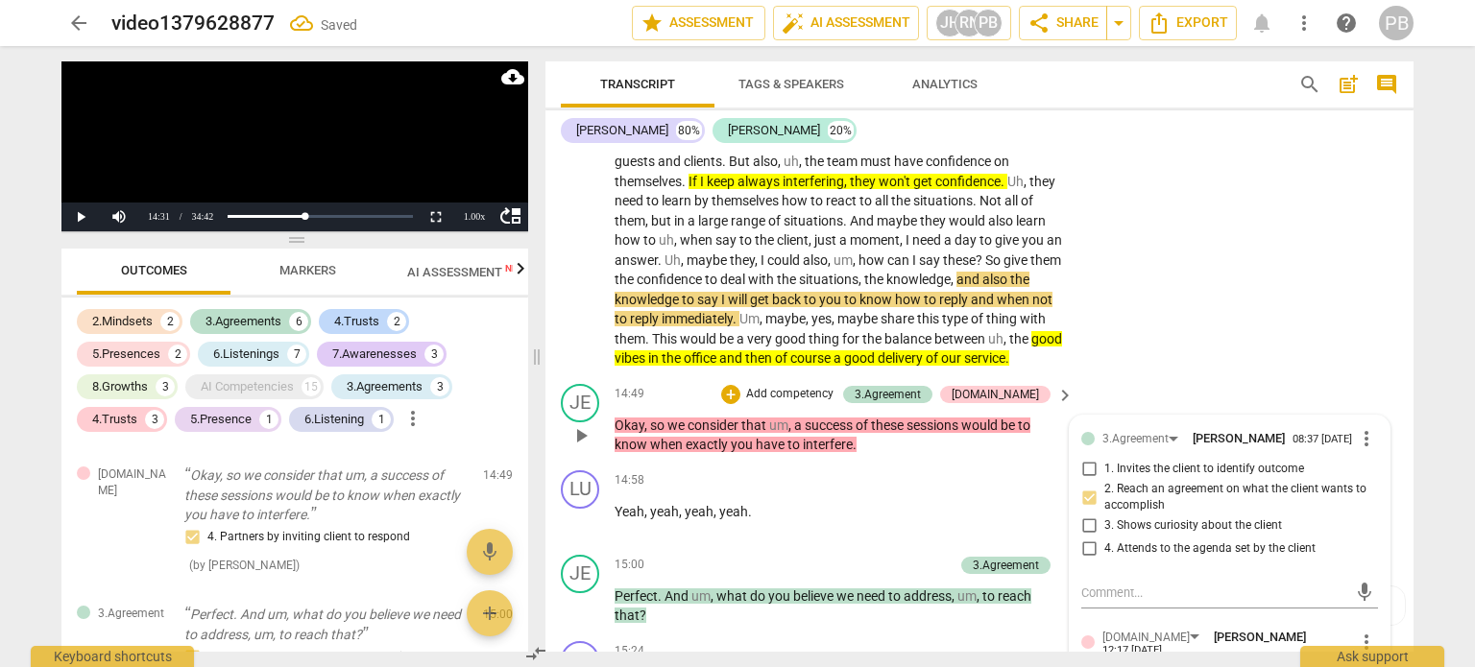
click at [835, 386] on p "Add competency" at bounding box center [789, 394] width 91 height 17
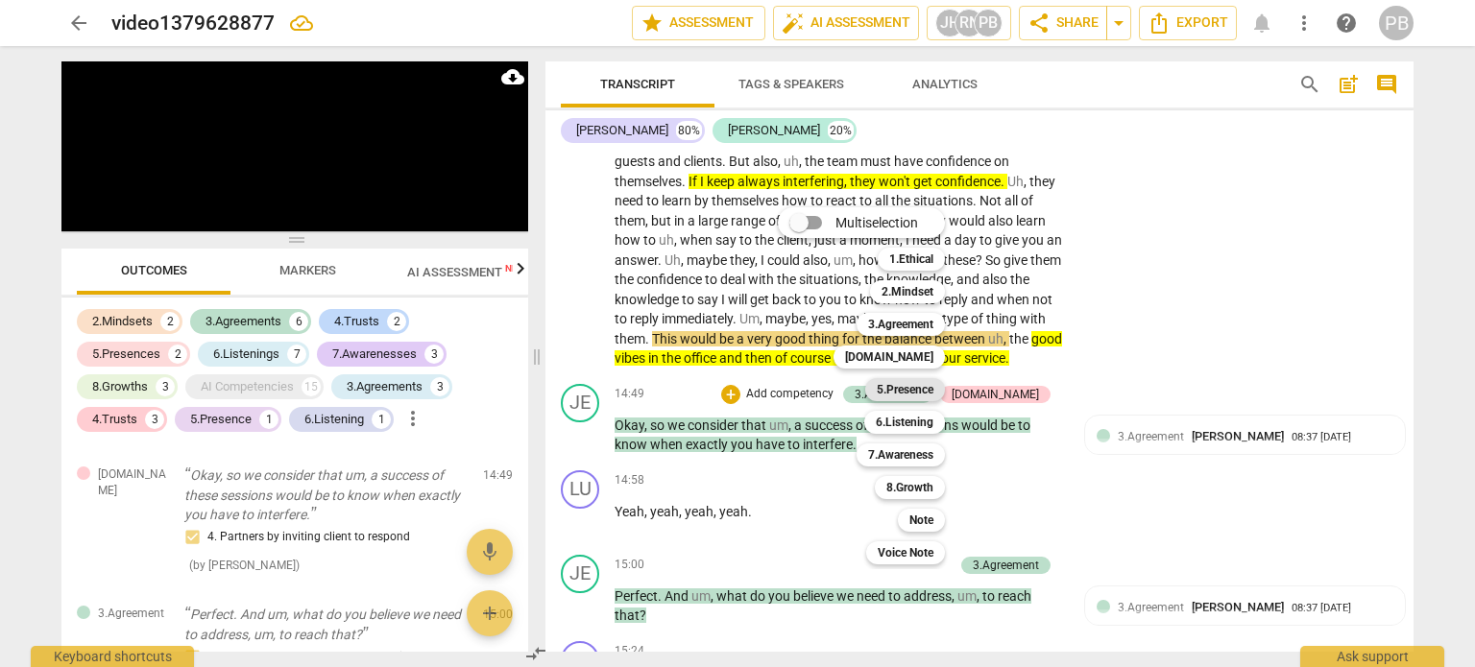
click at [918, 384] on b "5.Presence" at bounding box center [904, 389] width 57 height 23
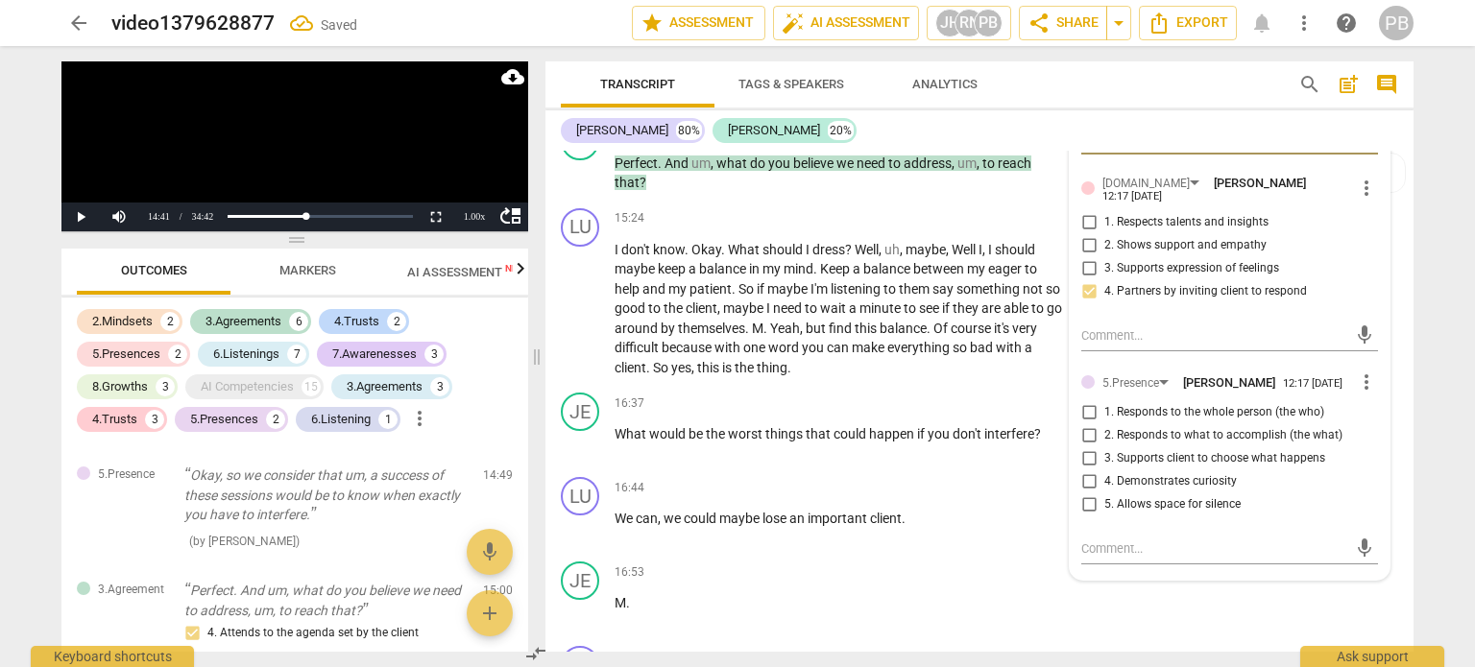
scroll to position [4158, 0]
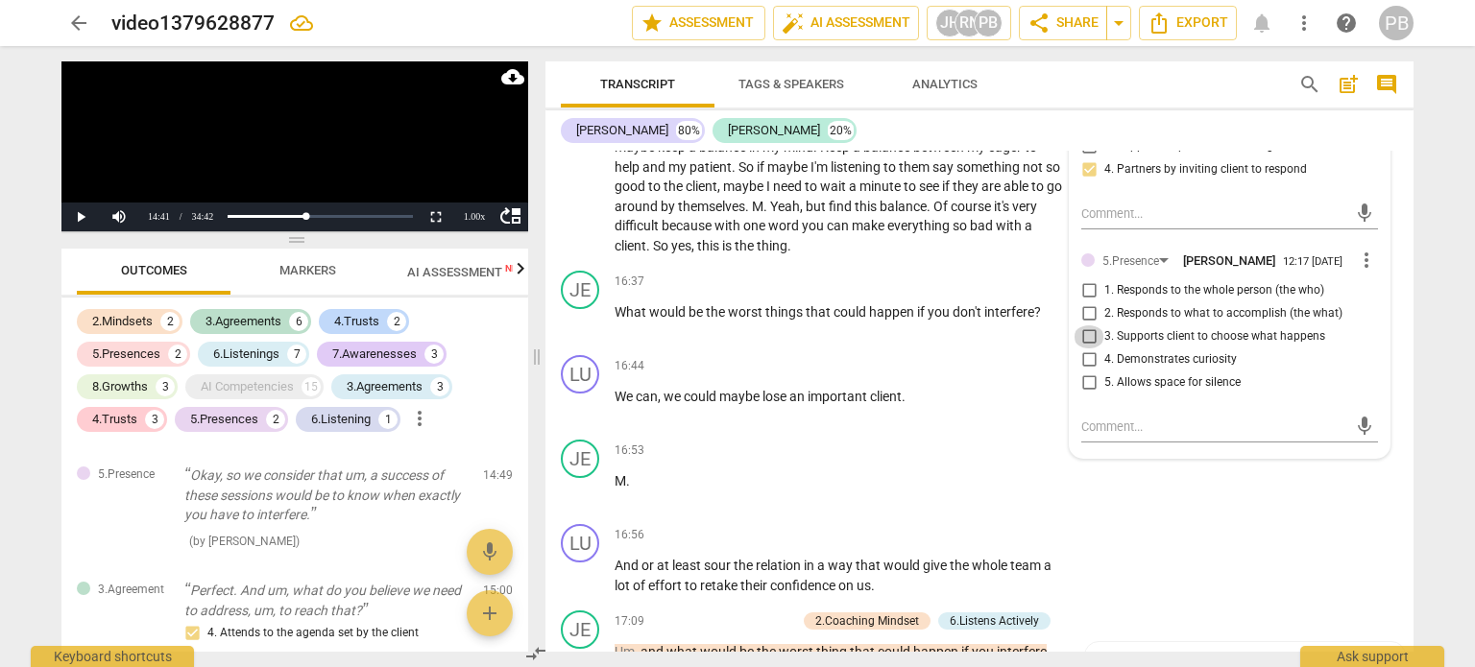
click at [1079, 341] on input "3. Supports client to choose what happens" at bounding box center [1088, 336] width 31 height 23
checkbox input "true"
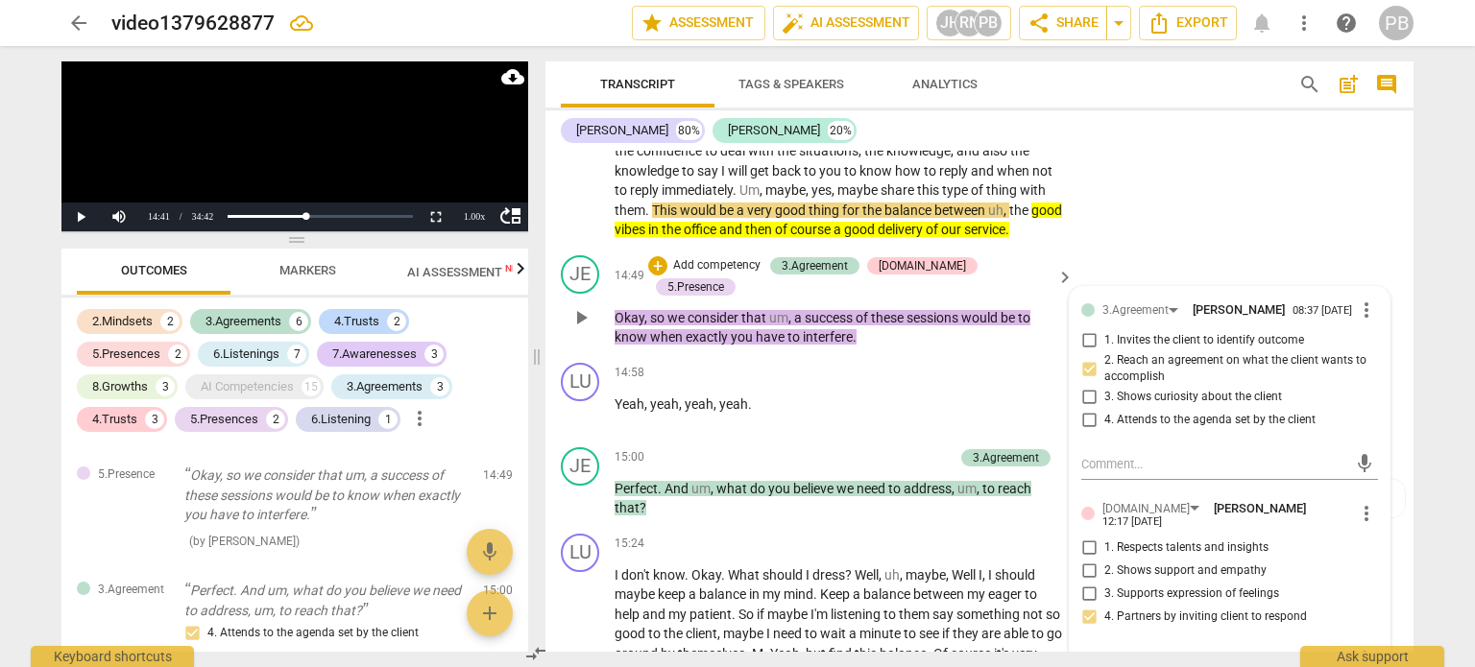
scroll to position [3678, 0]
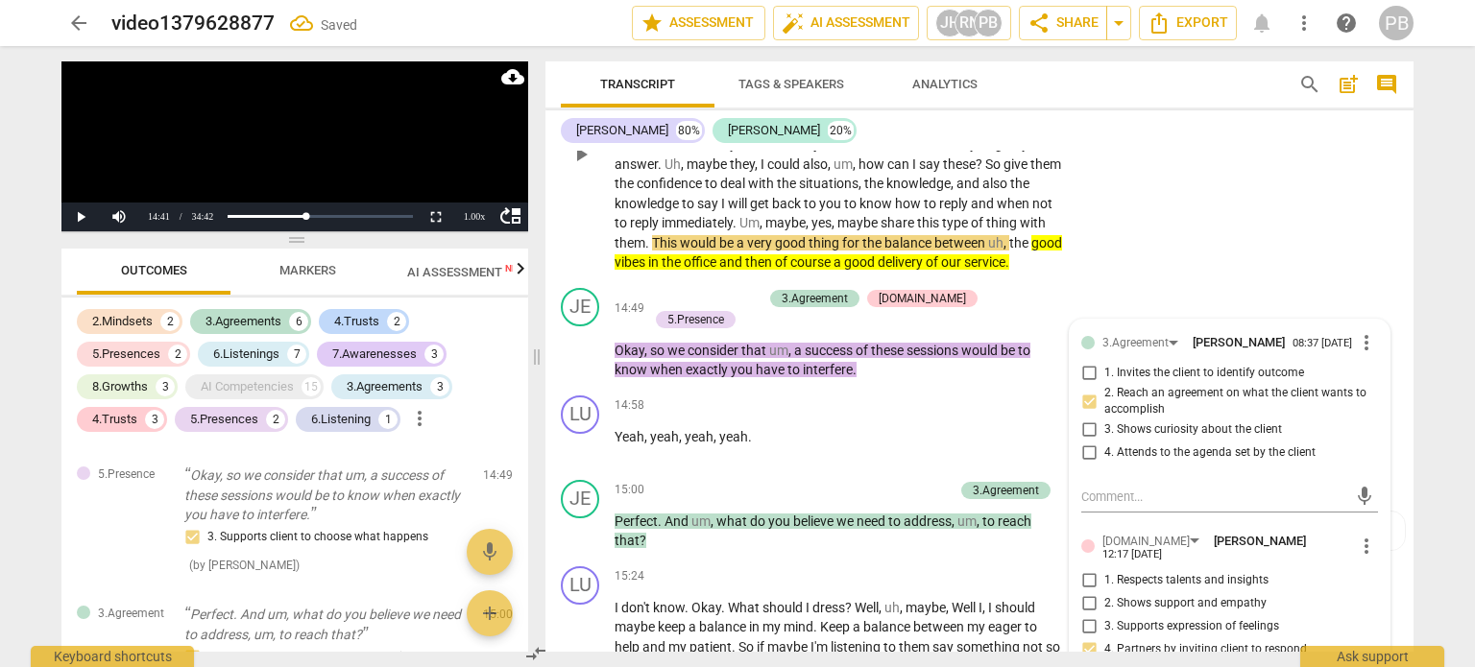
click at [574, 204] on div "play_arrow pause" at bounding box center [589, 155] width 49 height 224
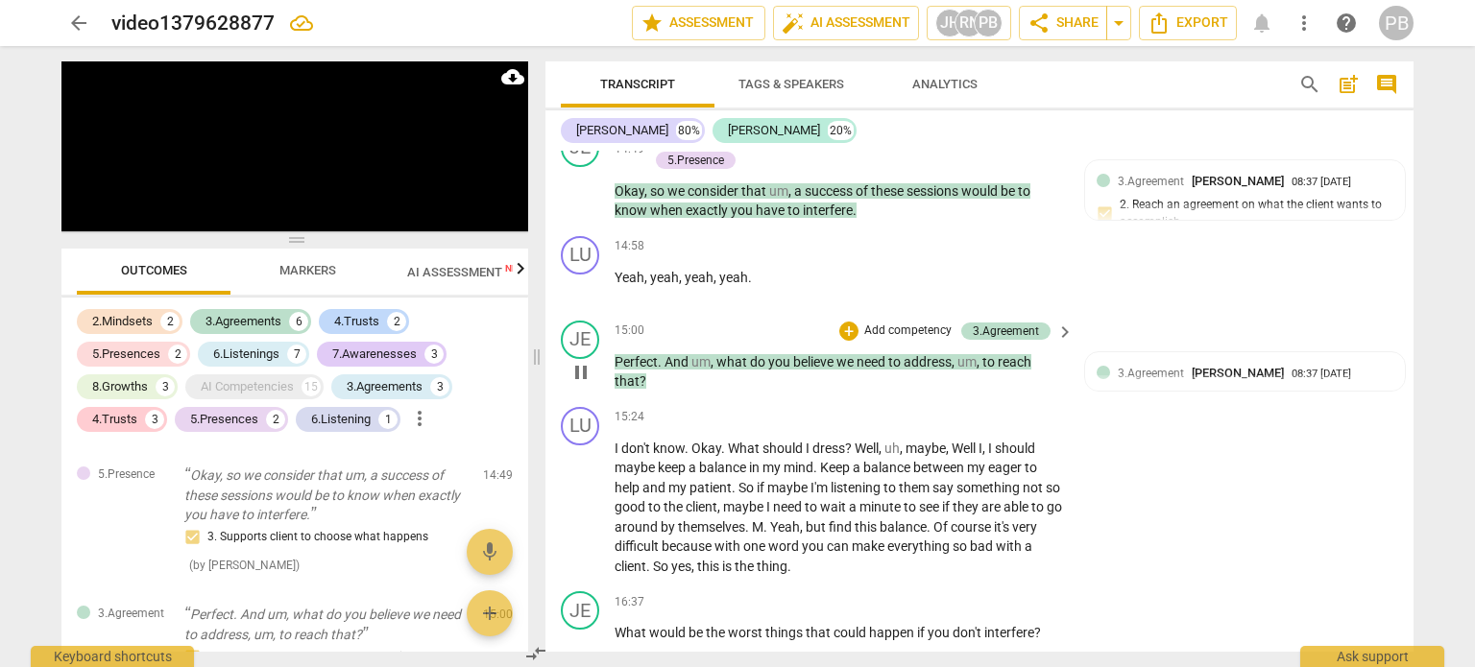
scroll to position [3870, 0]
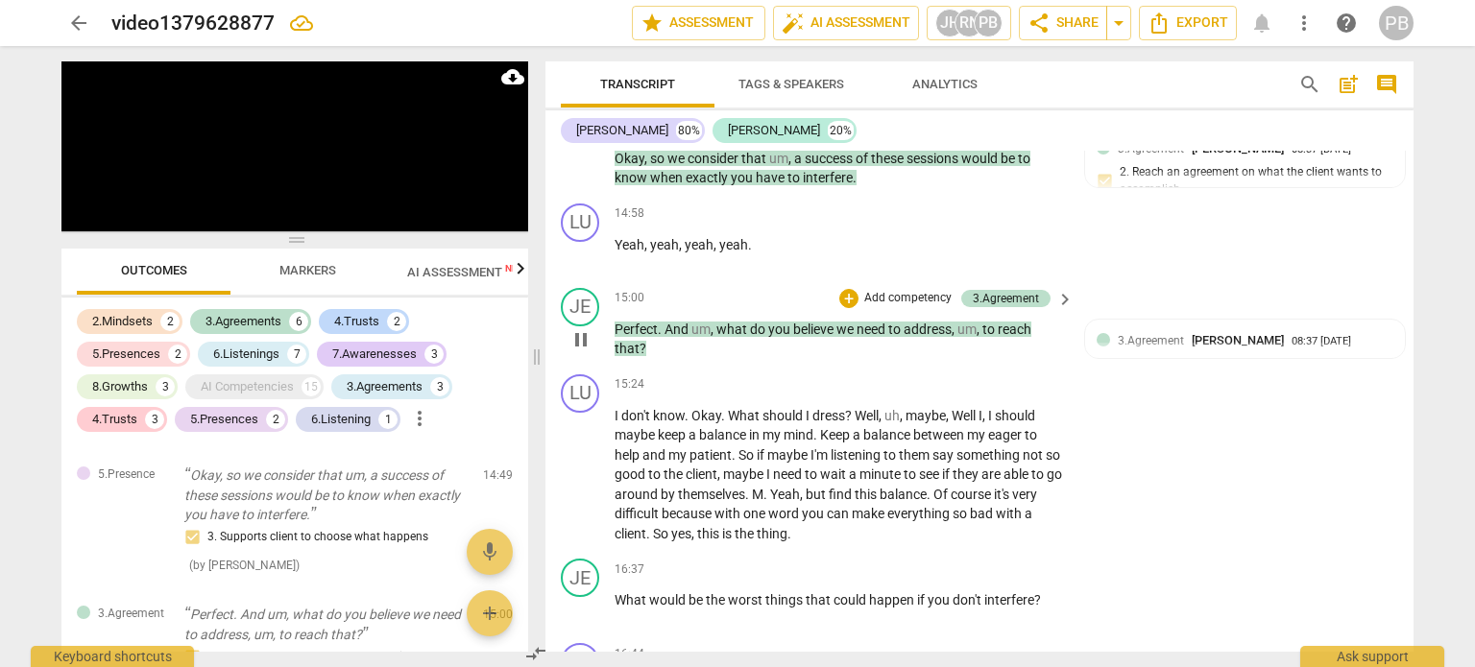
click at [903, 290] on p "Add competency" at bounding box center [907, 298] width 91 height 17
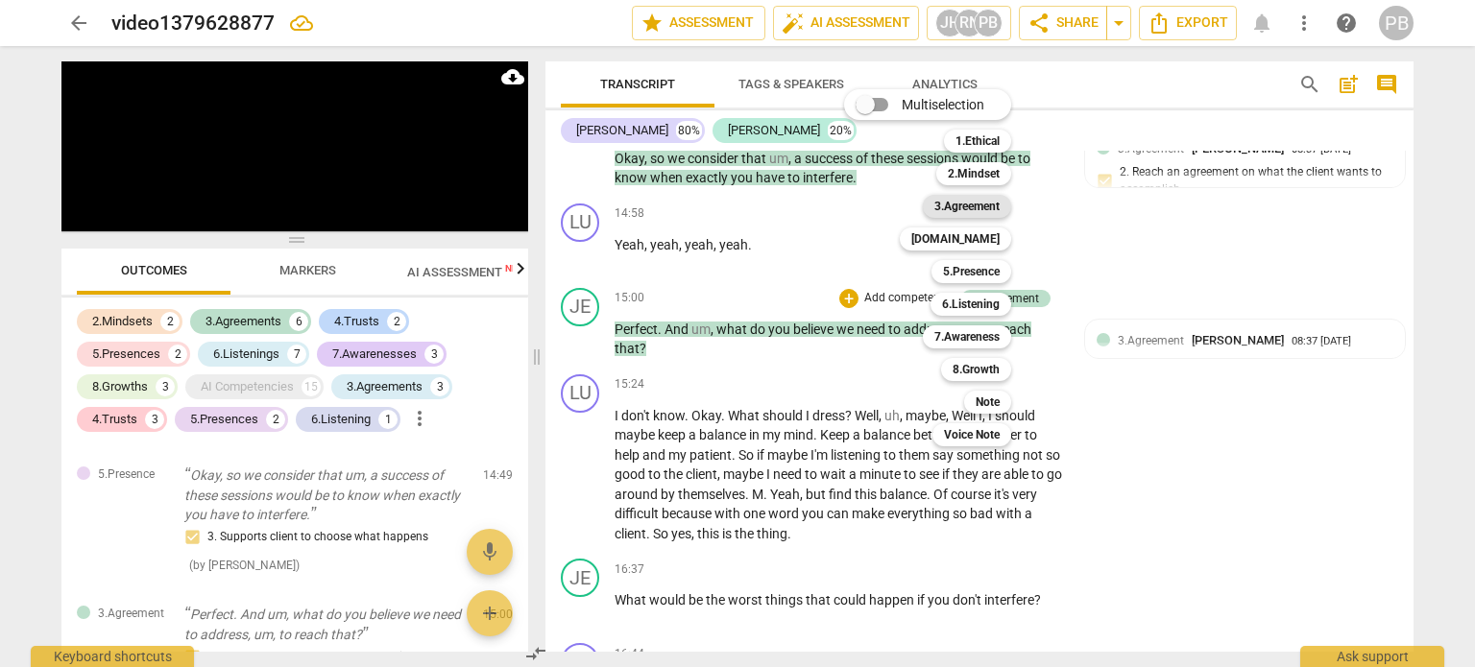
click at [952, 205] on b "3.Agreement" at bounding box center [966, 206] width 65 height 23
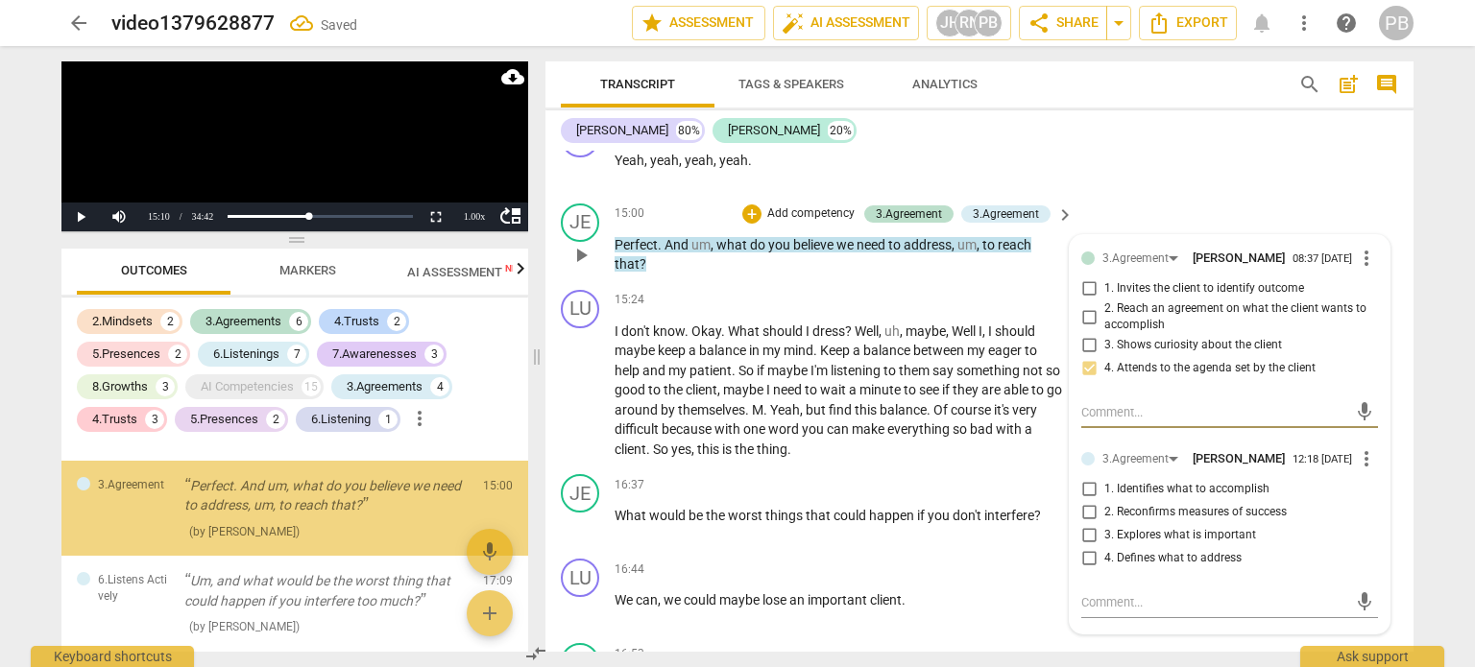
scroll to position [4254, 0]
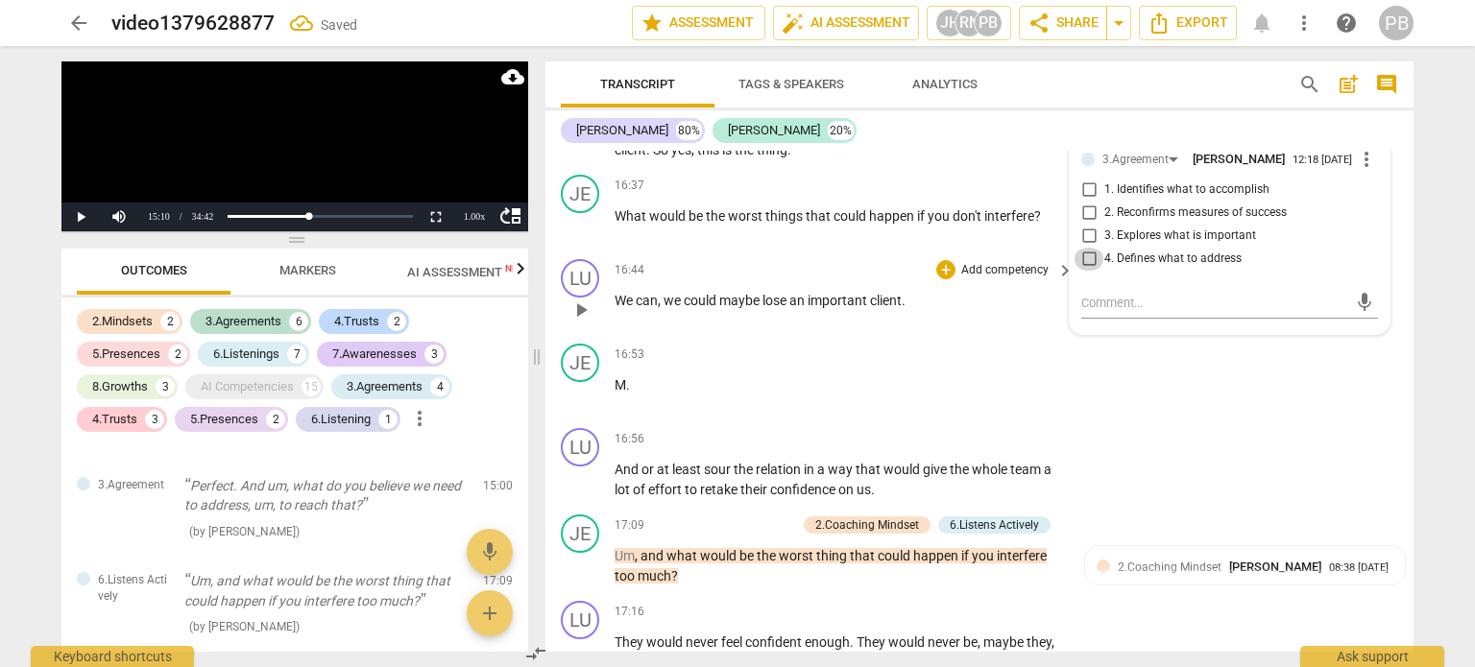
drag, startPoint x: 1086, startPoint y: 241, endPoint x: 1028, endPoint y: 232, distance: 58.2
click at [1084, 248] on input "4. Defines what to address" at bounding box center [1088, 259] width 31 height 23
checkbox input "true"
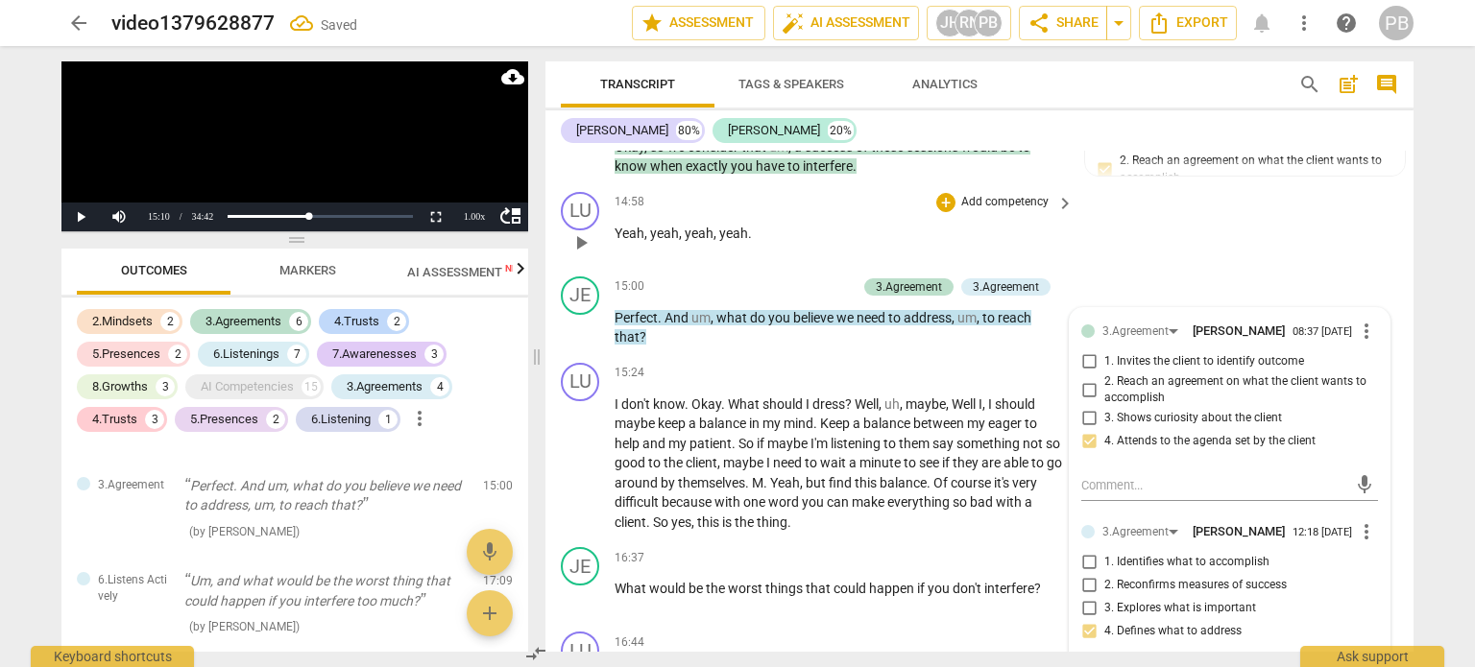
scroll to position [3870, 0]
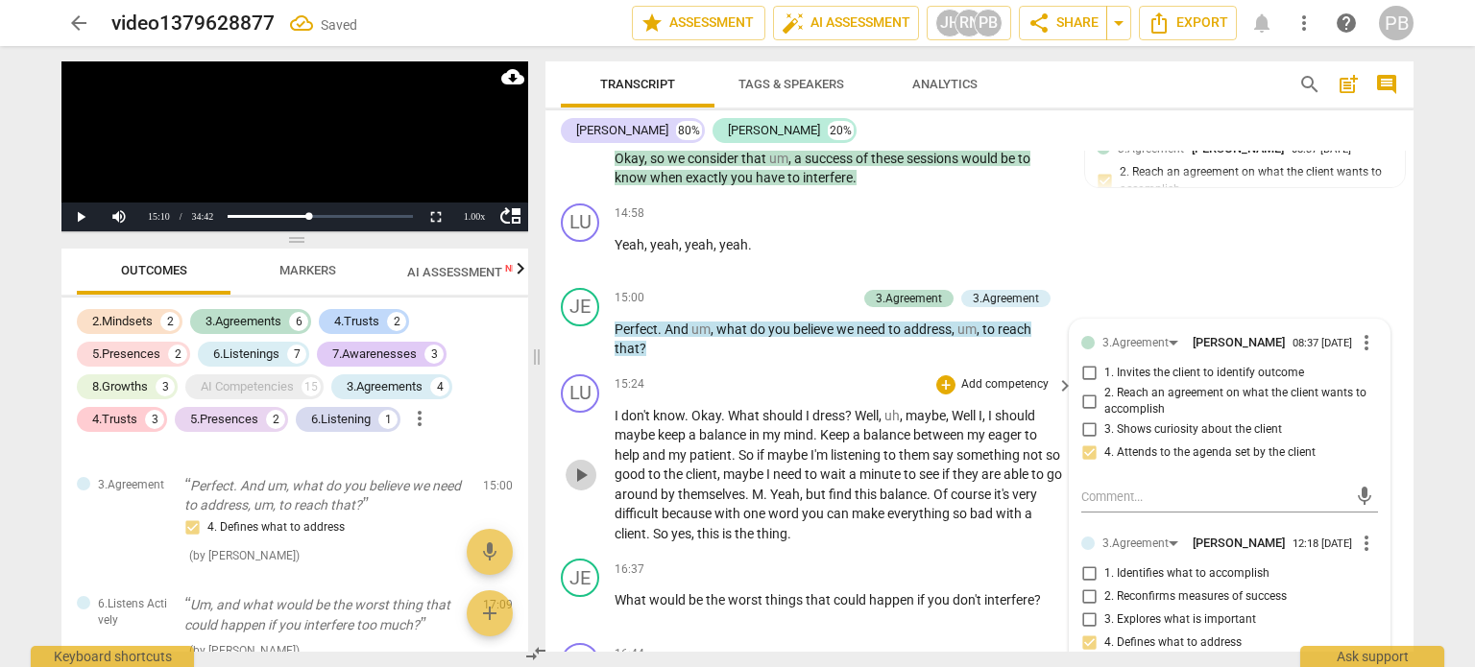
click at [590, 464] on span "play_arrow" at bounding box center [580, 475] width 23 height 23
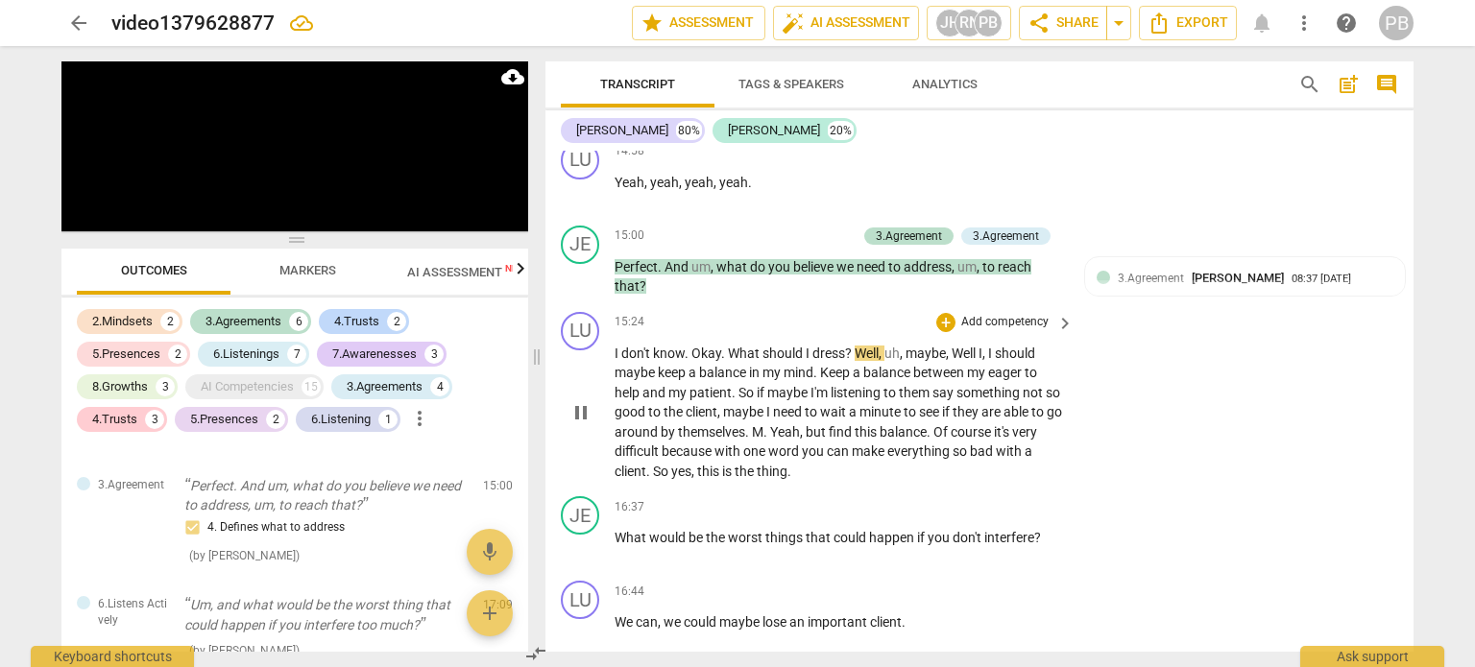
scroll to position [3966, 0]
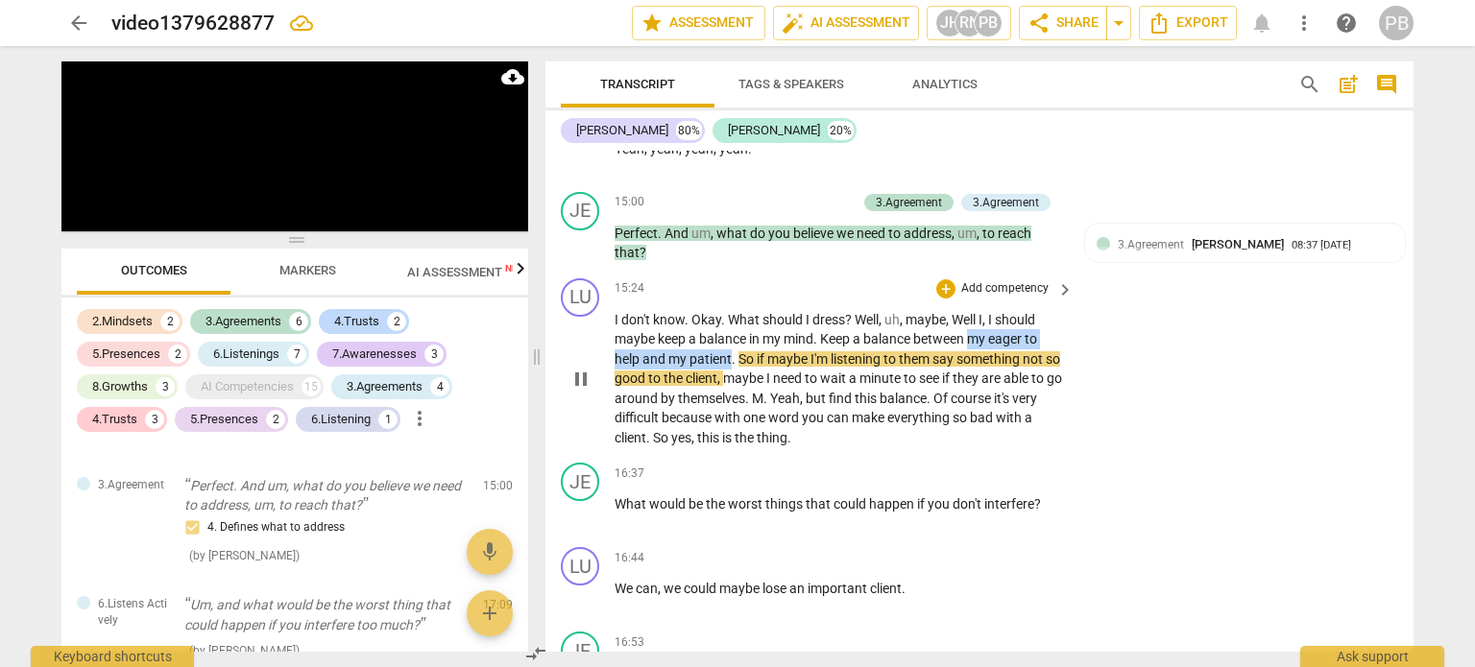
drag, startPoint x: 973, startPoint y: 310, endPoint x: 729, endPoint y: 333, distance: 245.9
click at [729, 333] on p "I don't know . Okay . What should I dress ? Well , uh , maybe , Well I , I shou…" at bounding box center [838, 379] width 449 height 138
click at [776, 302] on icon "button" at bounding box center [774, 301] width 12 height 13
drag, startPoint x: 837, startPoint y: 326, endPoint x: 852, endPoint y: 326, distance: 14.4
click at [852, 351] on span "listening" at bounding box center [856, 358] width 53 height 15
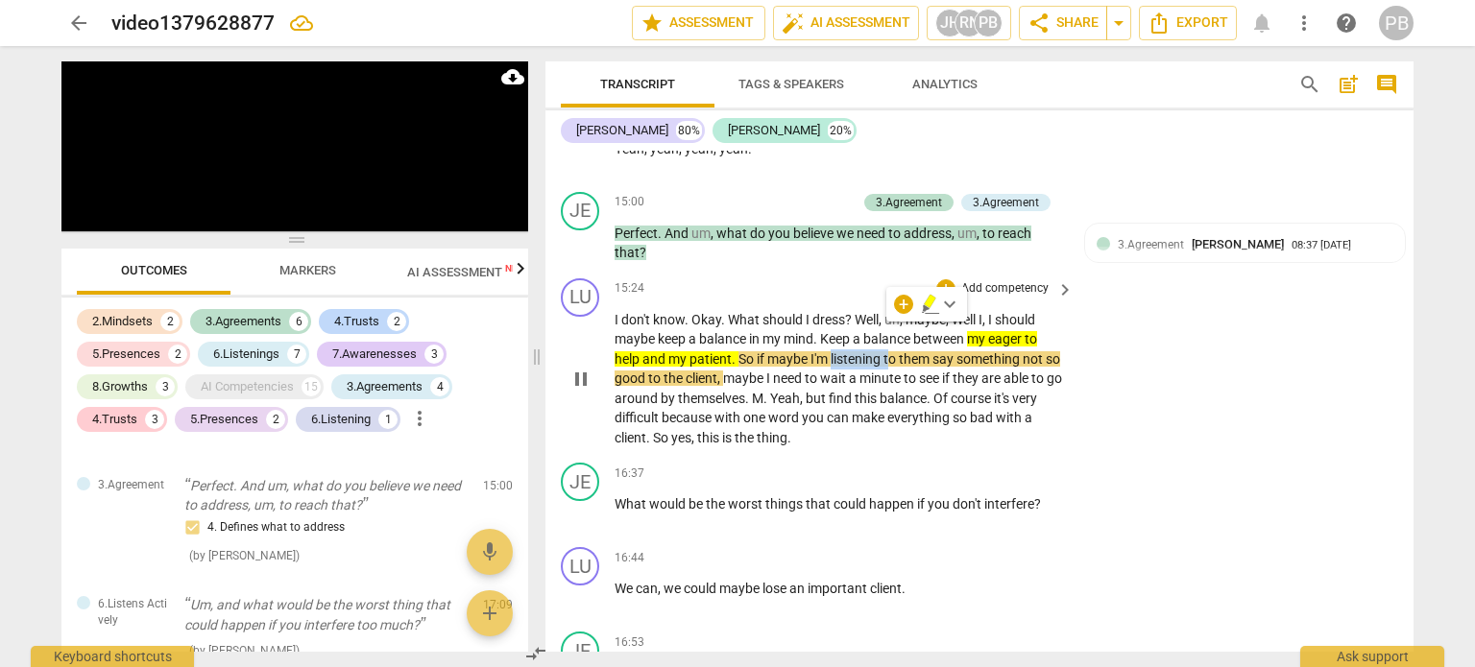
drag, startPoint x: 833, startPoint y: 325, endPoint x: 889, endPoint y: 325, distance: 55.7
click at [889, 325] on p "I don't know . Okay . What should I dress ? Well , uh , maybe , Well I , I shou…" at bounding box center [838, 379] width 449 height 138
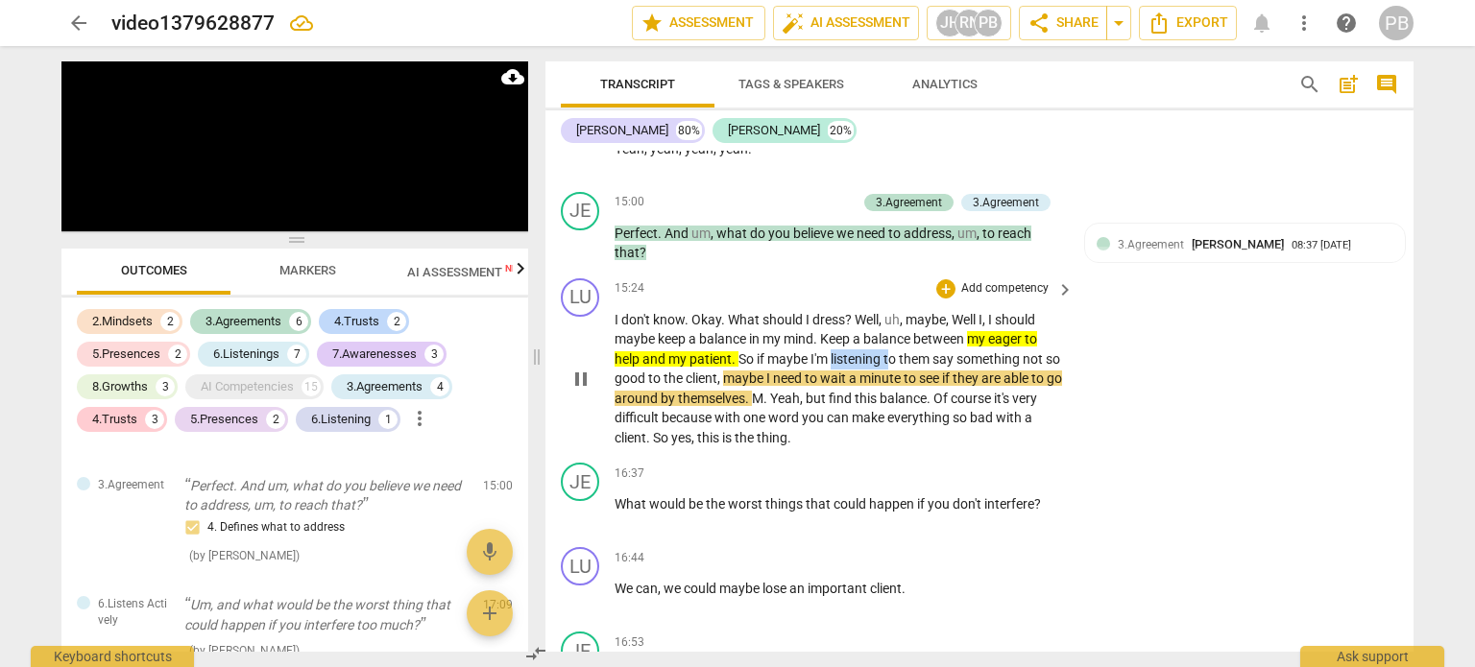
click at [837, 351] on span "listening" at bounding box center [856, 358] width 53 height 15
click at [850, 351] on span "listening" at bounding box center [856, 358] width 53 height 15
drag, startPoint x: 830, startPoint y: 322, endPoint x: 882, endPoint y: 324, distance: 51.9
click at [882, 324] on p "I don't know . Okay . What should I dress ? Well , uh , maybe , Well I , I shou…" at bounding box center [838, 379] width 449 height 138
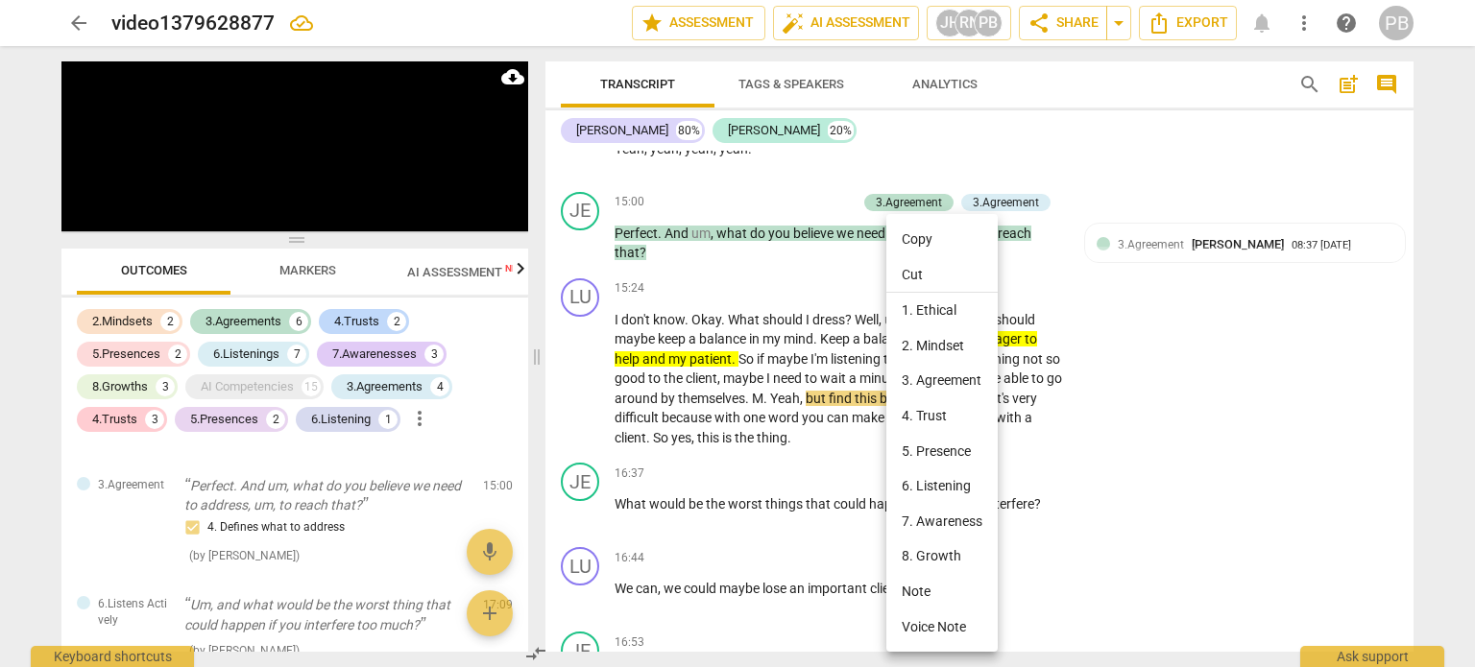
click at [854, 323] on div at bounding box center [737, 333] width 1475 height 667
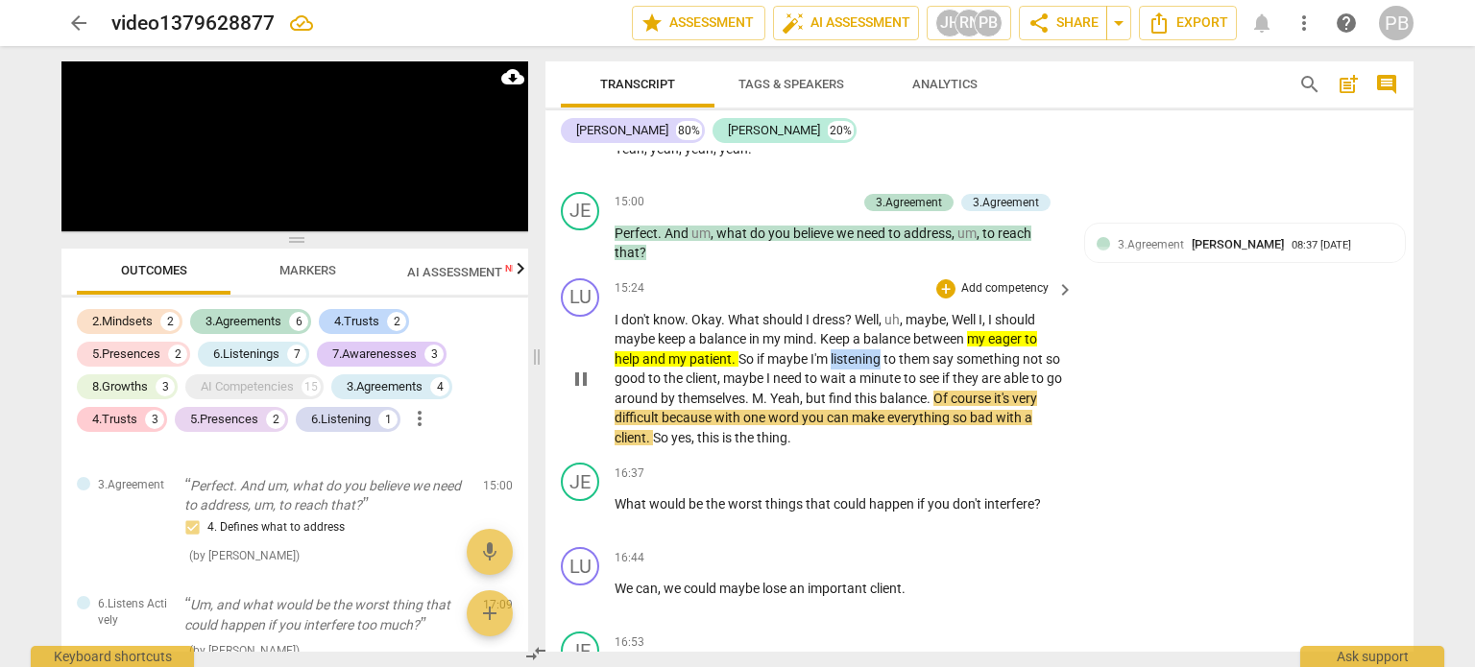
drag, startPoint x: 830, startPoint y: 329, endPoint x: 876, endPoint y: 325, distance: 46.2
click at [882, 330] on p "I don't know . Okay . What should I dress ? Well , uh , maybe , Well I , I shou…" at bounding box center [838, 379] width 449 height 138
click at [929, 303] on icon "button" at bounding box center [930, 301] width 12 height 13
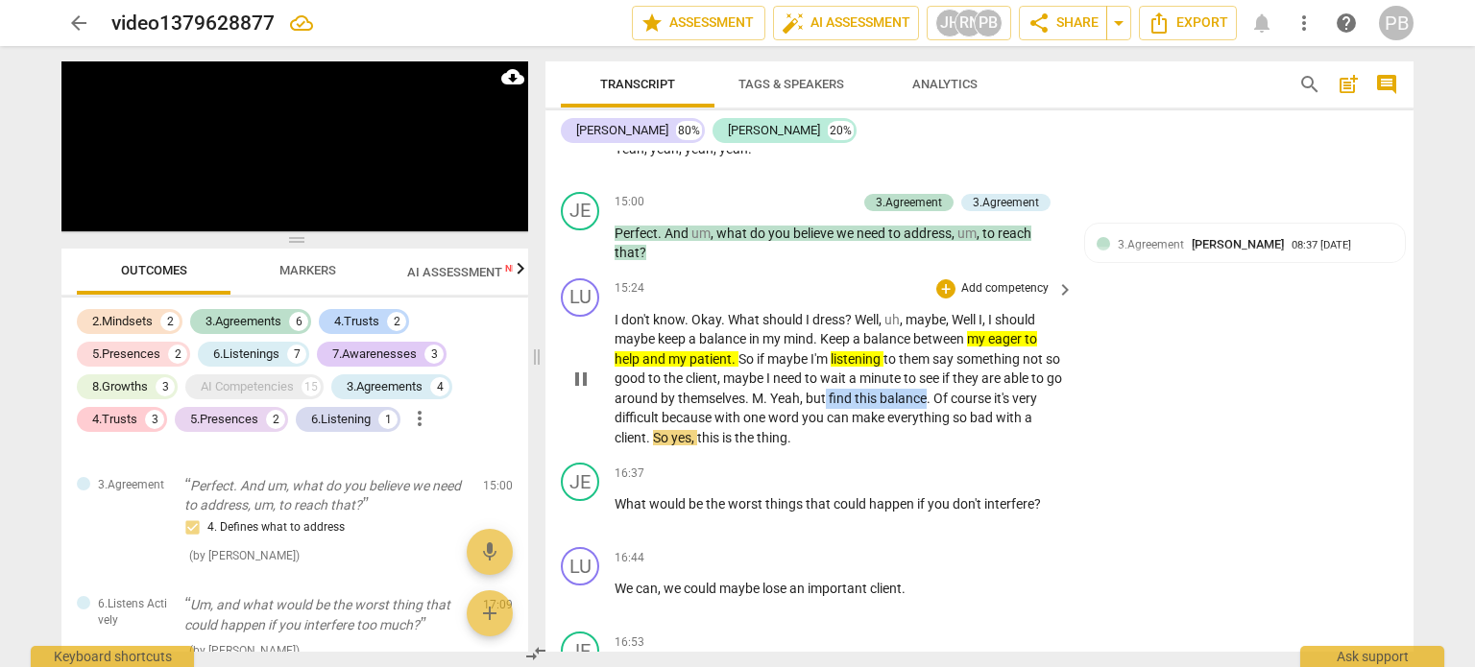
drag, startPoint x: 860, startPoint y: 367, endPoint x: 960, endPoint y: 368, distance: 99.8
click at [960, 368] on p "I don't know . Okay . What should I dress ? Well , uh , maybe , Well I , I shou…" at bounding box center [838, 379] width 449 height 138
click at [1001, 346] on icon "button" at bounding box center [1003, 340] width 12 height 13
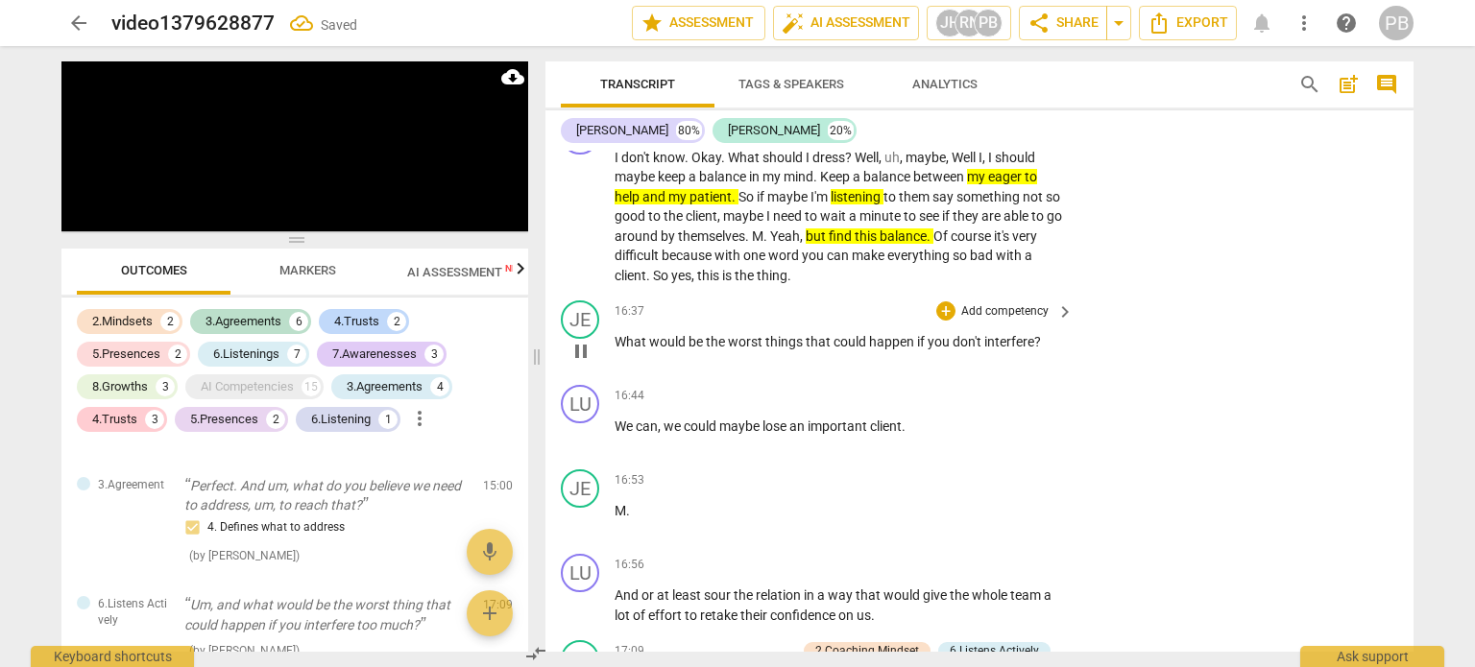
scroll to position [4158, 0]
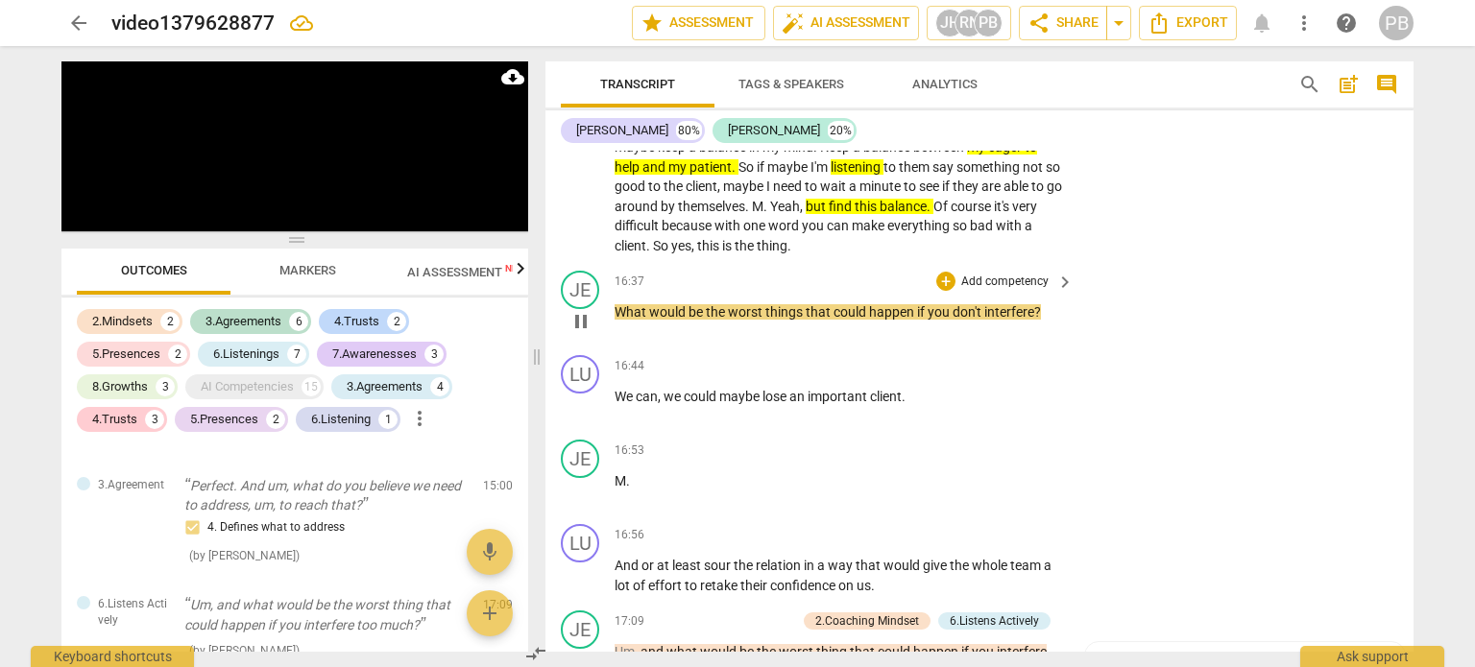
click at [584, 310] on span "pause" at bounding box center [580, 321] width 23 height 23
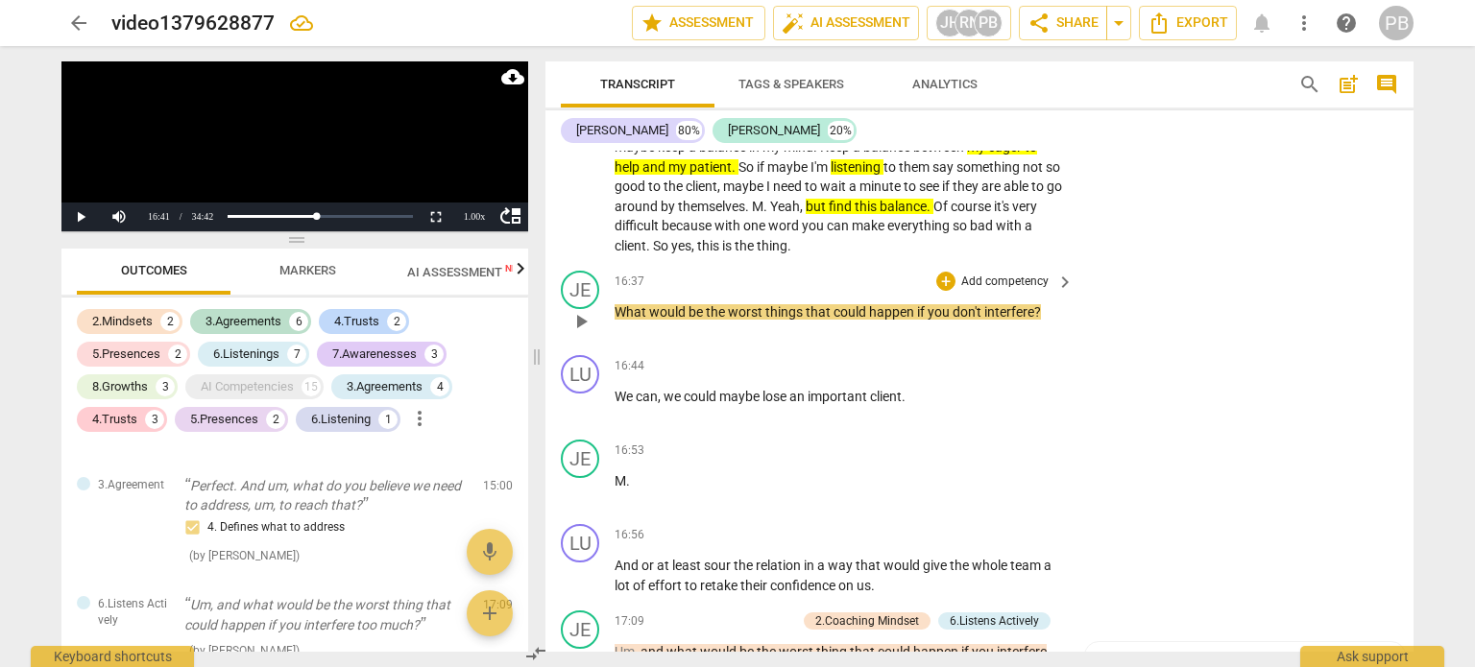
click at [990, 274] on p "Add competency" at bounding box center [1004, 282] width 91 height 17
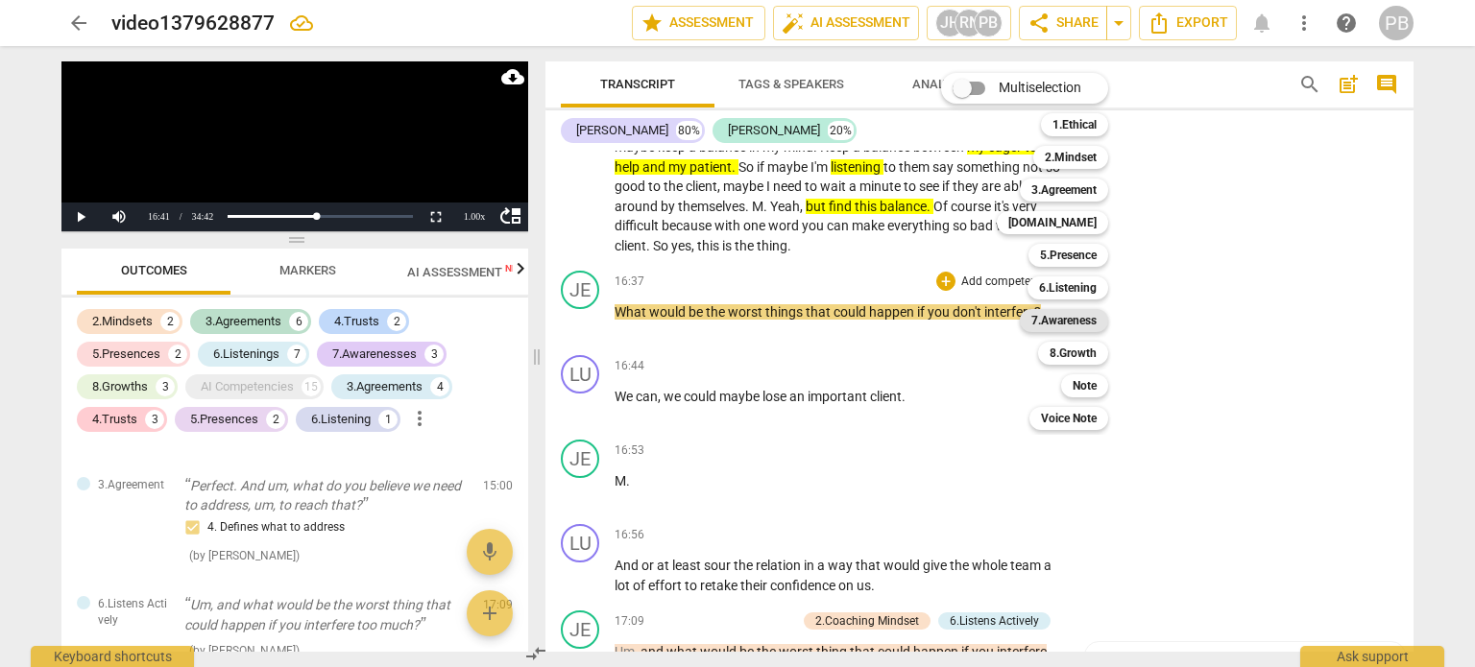
click at [1074, 323] on b "7.Awareness" at bounding box center [1063, 320] width 65 height 23
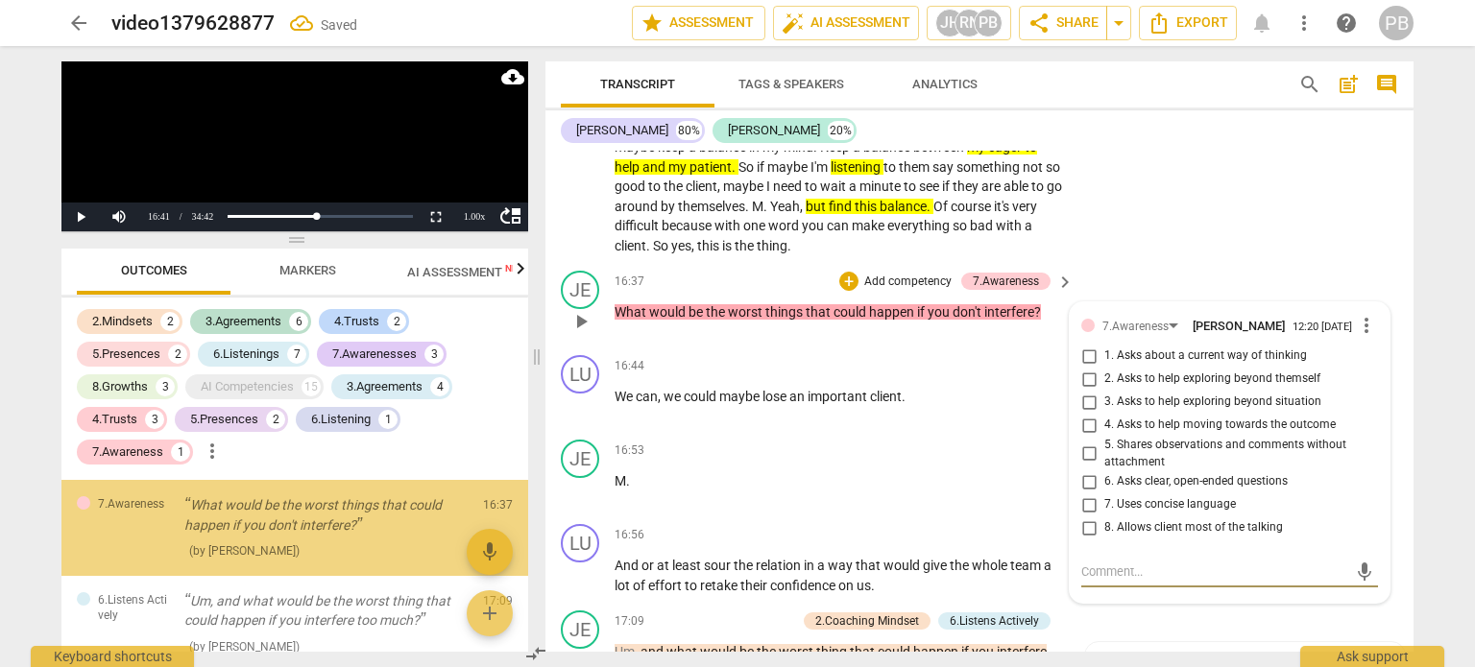
scroll to position [2074, 0]
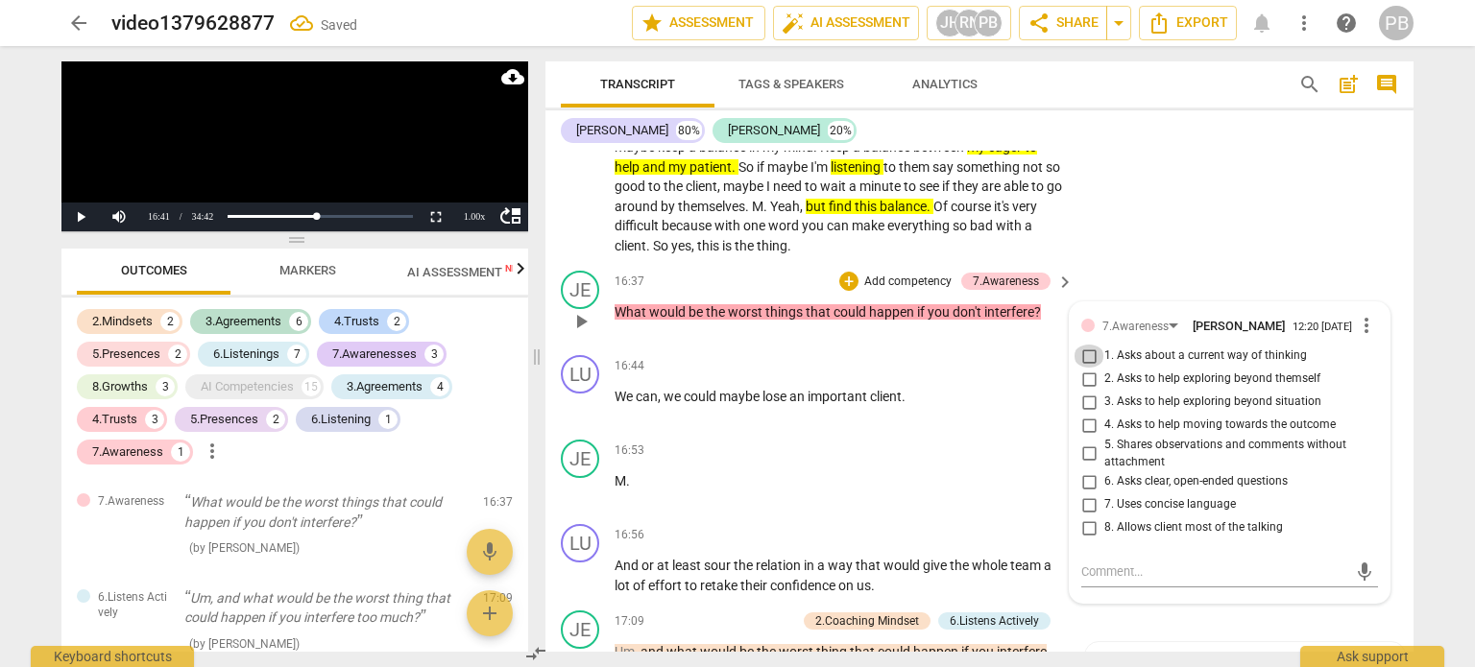
click at [1089, 345] on input "1. Asks about a current way of thinking" at bounding box center [1088, 356] width 31 height 23
checkbox input "true"
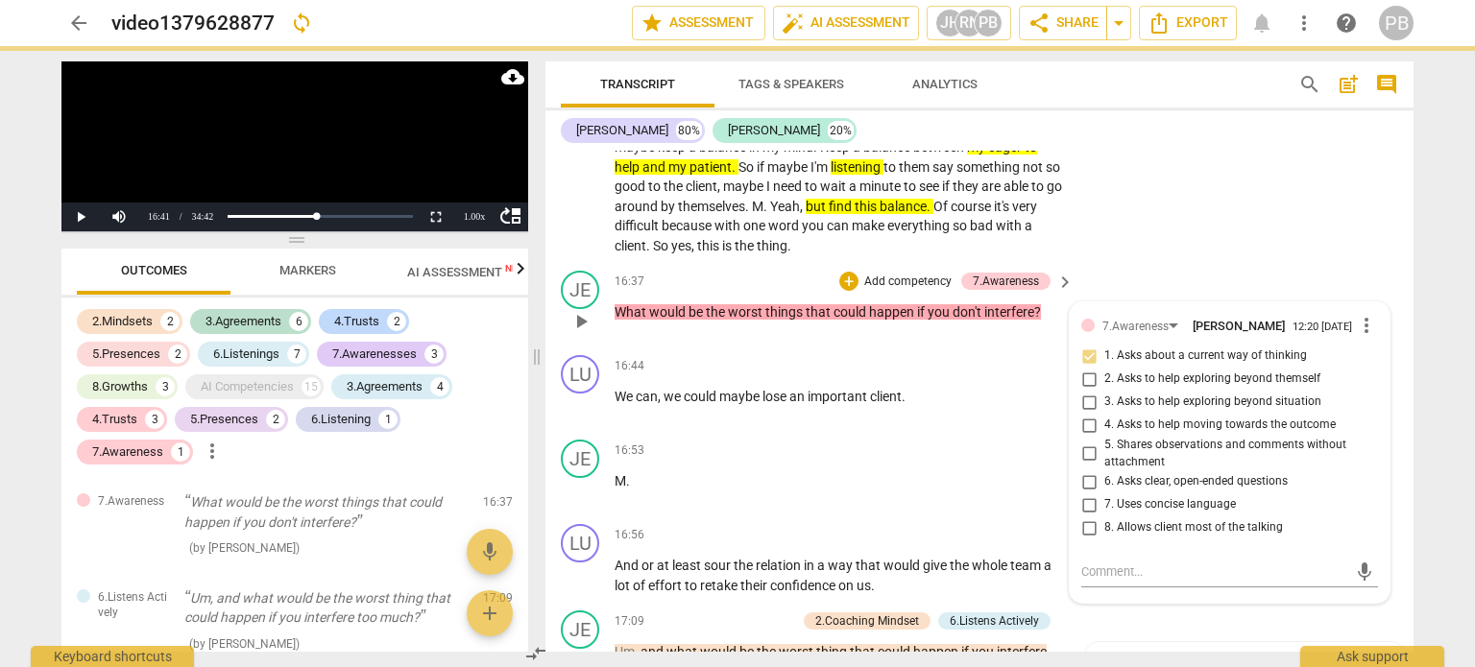
click at [587, 310] on span "play_arrow" at bounding box center [580, 321] width 23 height 23
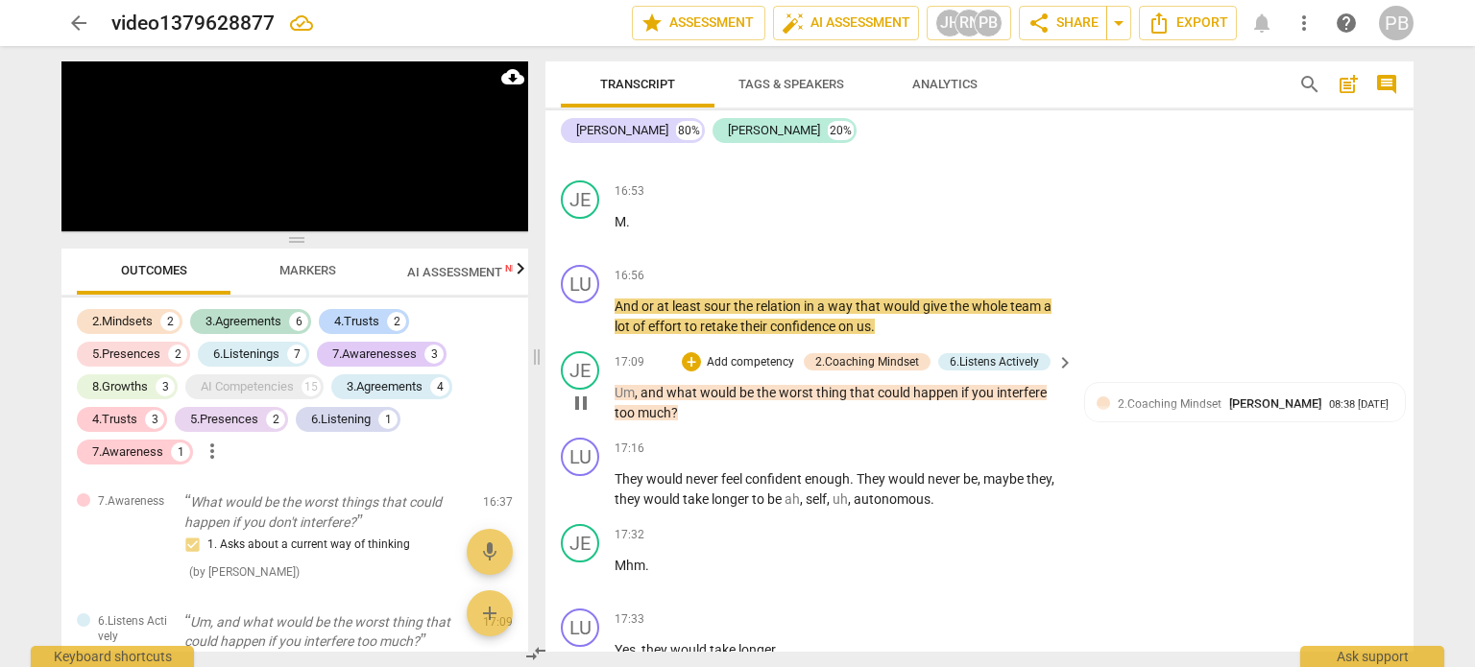
scroll to position [4446, 0]
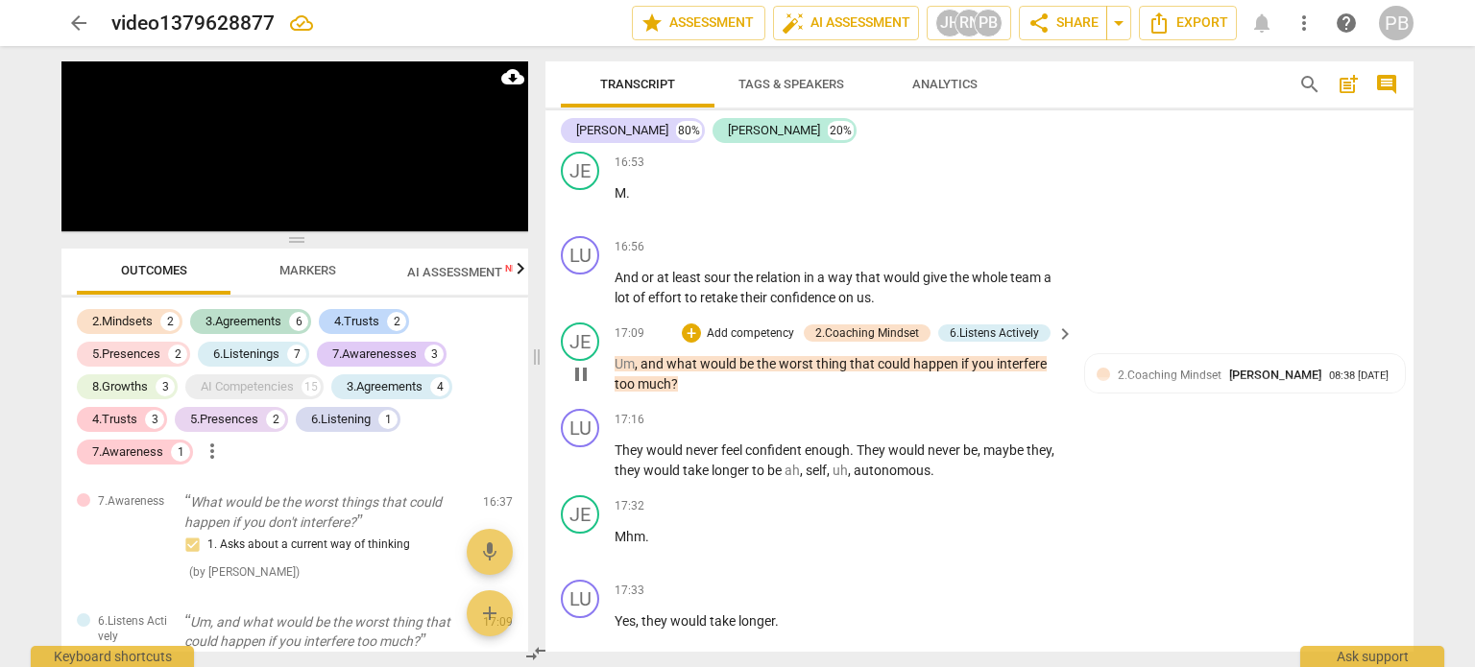
click at [736, 325] on p "Add competency" at bounding box center [750, 333] width 91 height 17
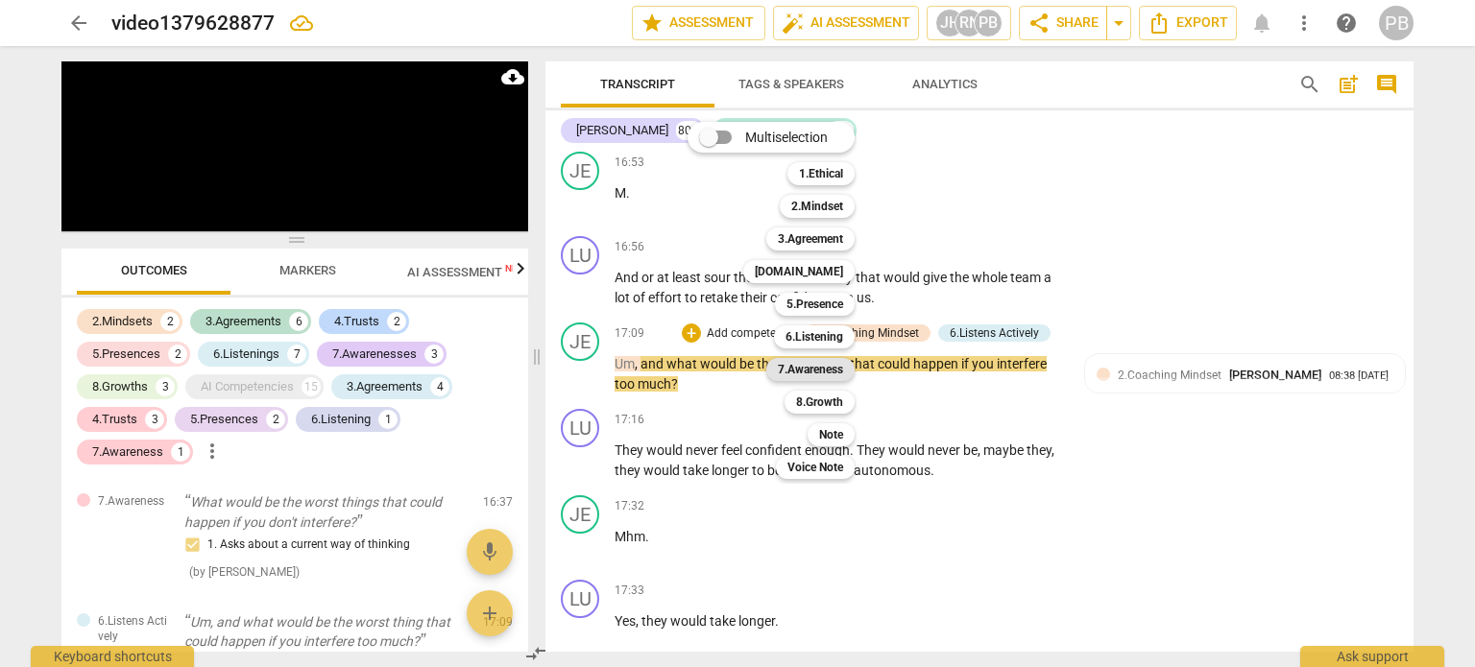
click at [808, 369] on b "7.Awareness" at bounding box center [810, 369] width 65 height 23
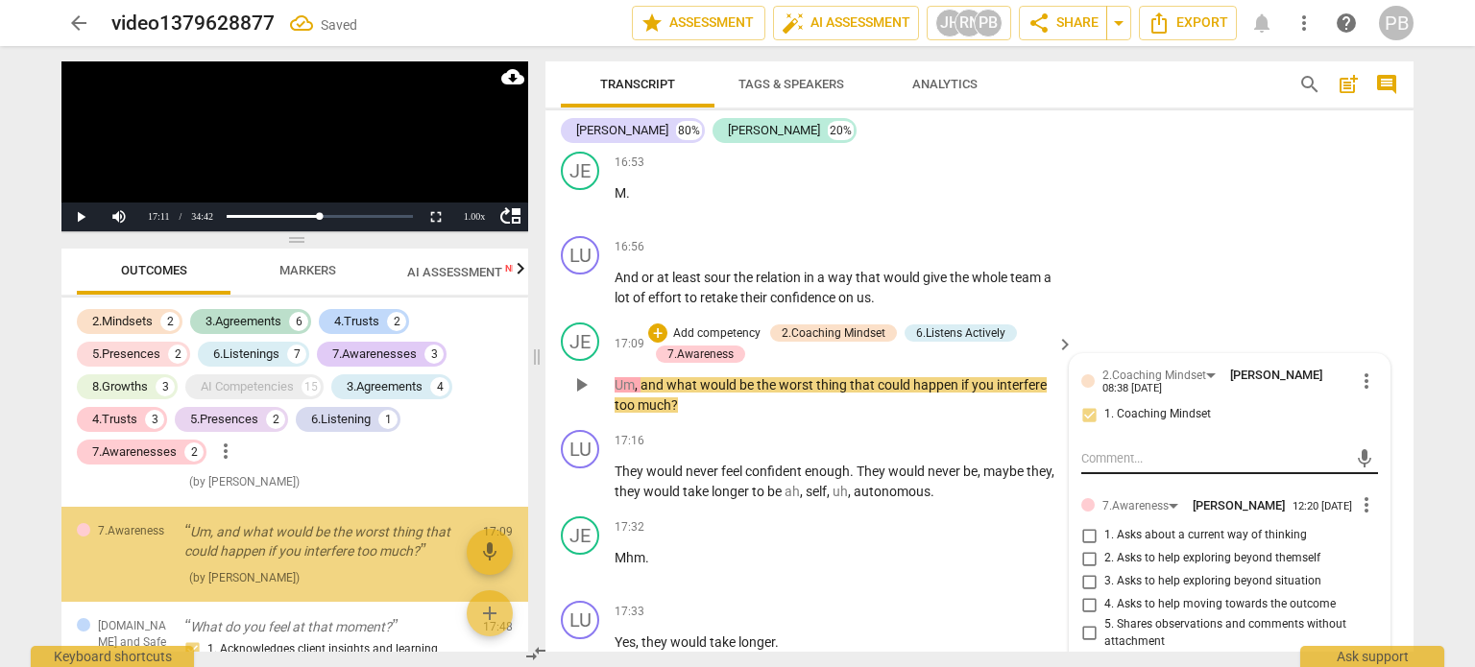
scroll to position [2409, 0]
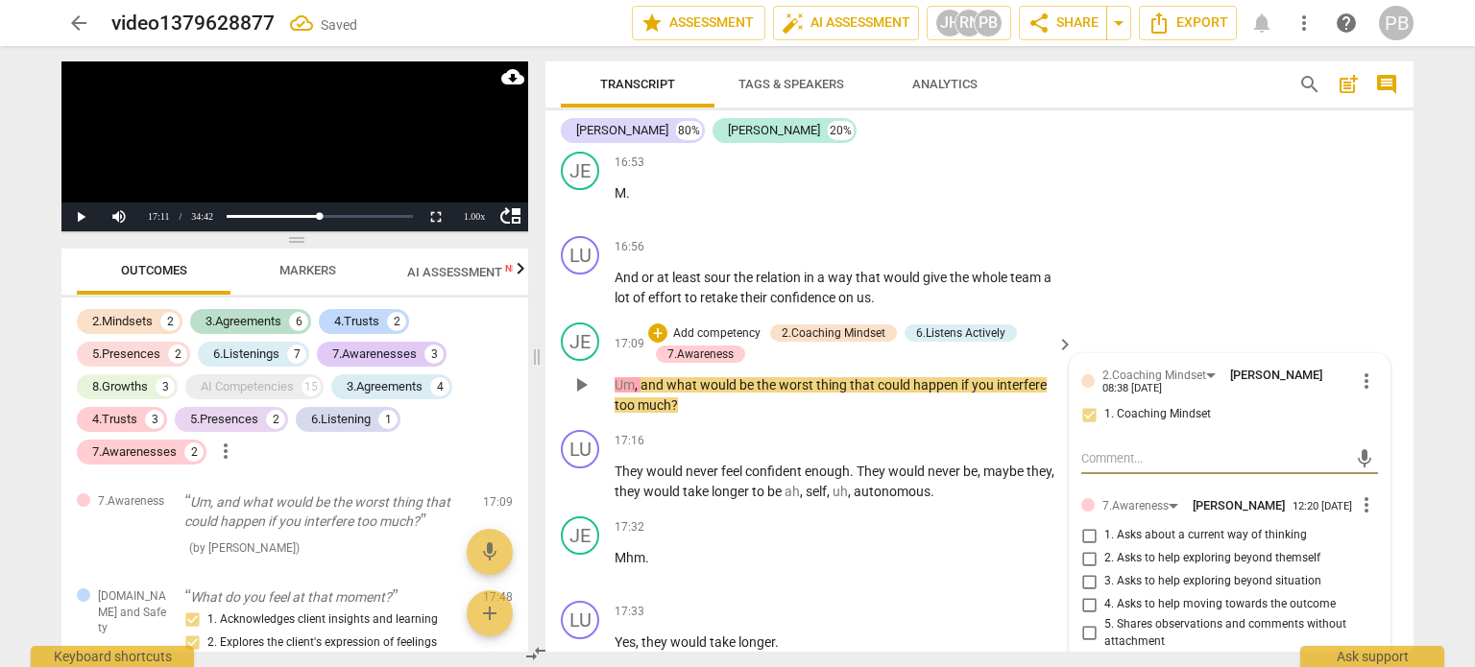
click at [1084, 524] on input "1. Asks about a current way of thinking" at bounding box center [1088, 535] width 31 height 23
checkbox input "true"
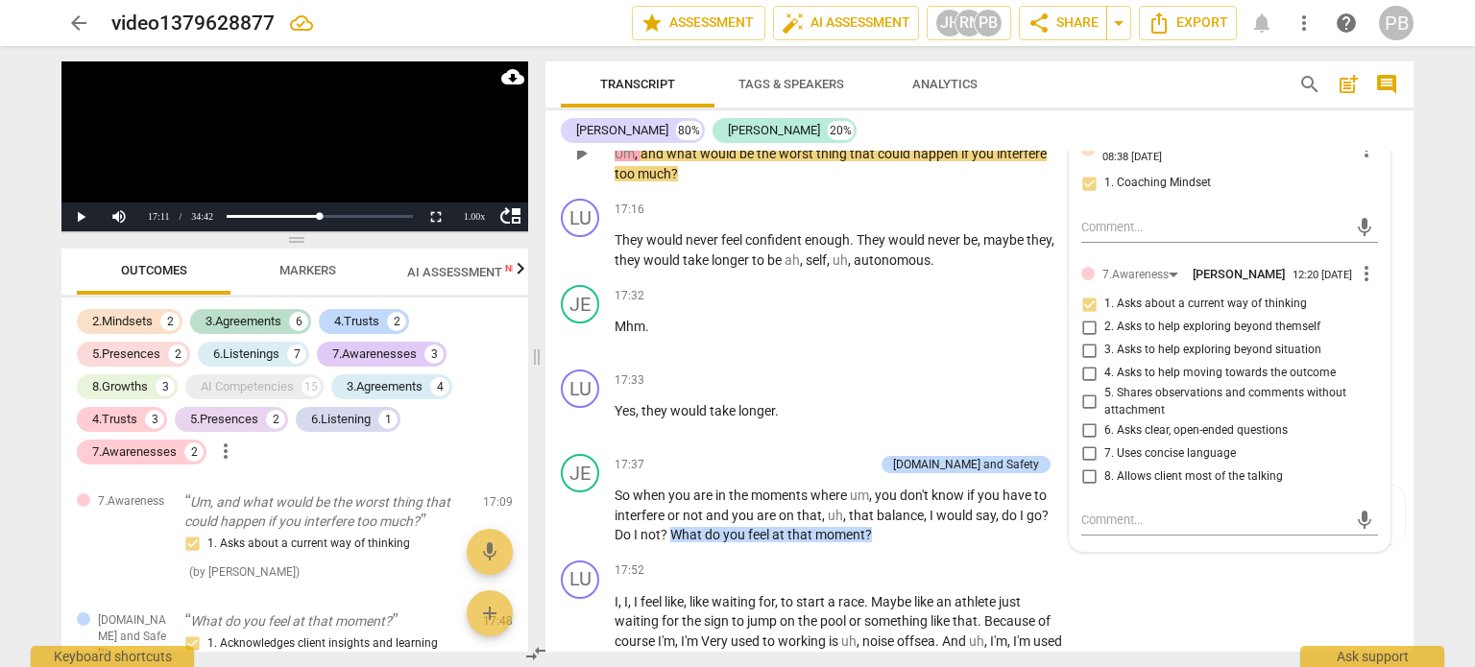
scroll to position [4542, 0]
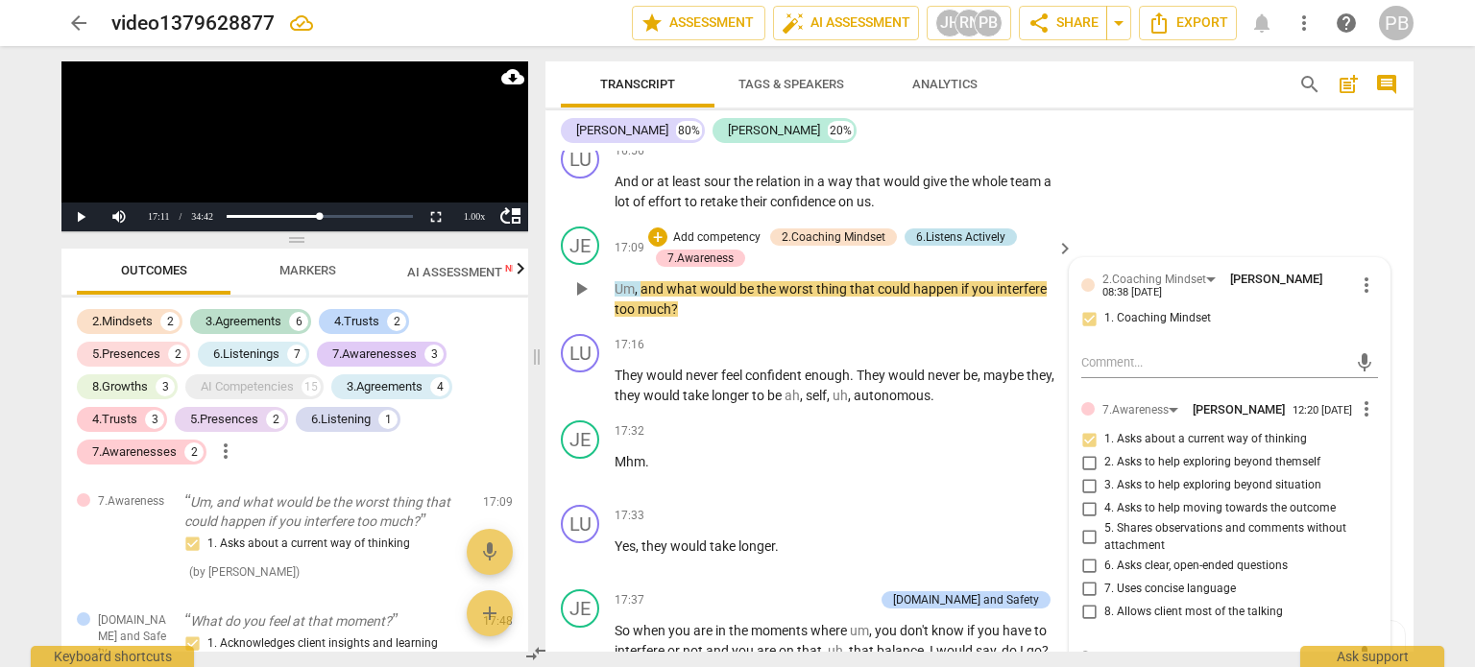
click at [930, 228] on div "6.Listens Actively" at bounding box center [960, 236] width 89 height 17
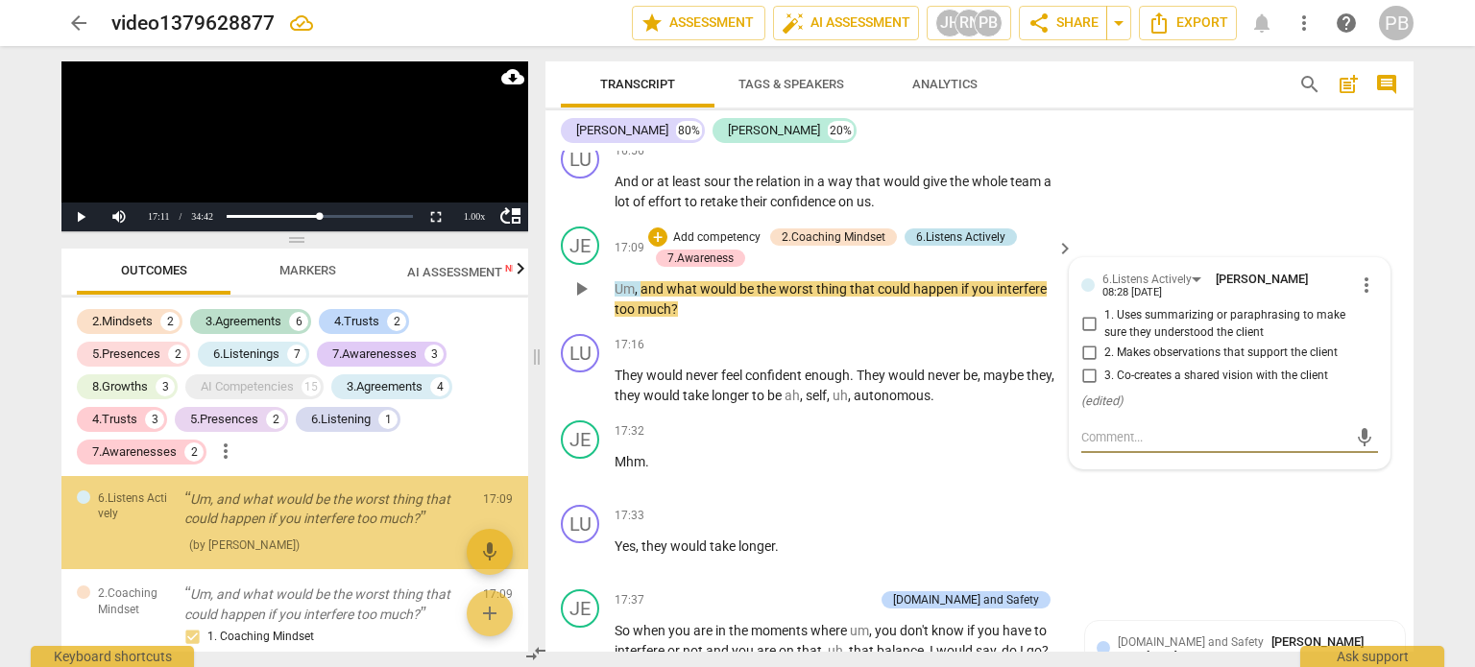
scroll to position [2194, 0]
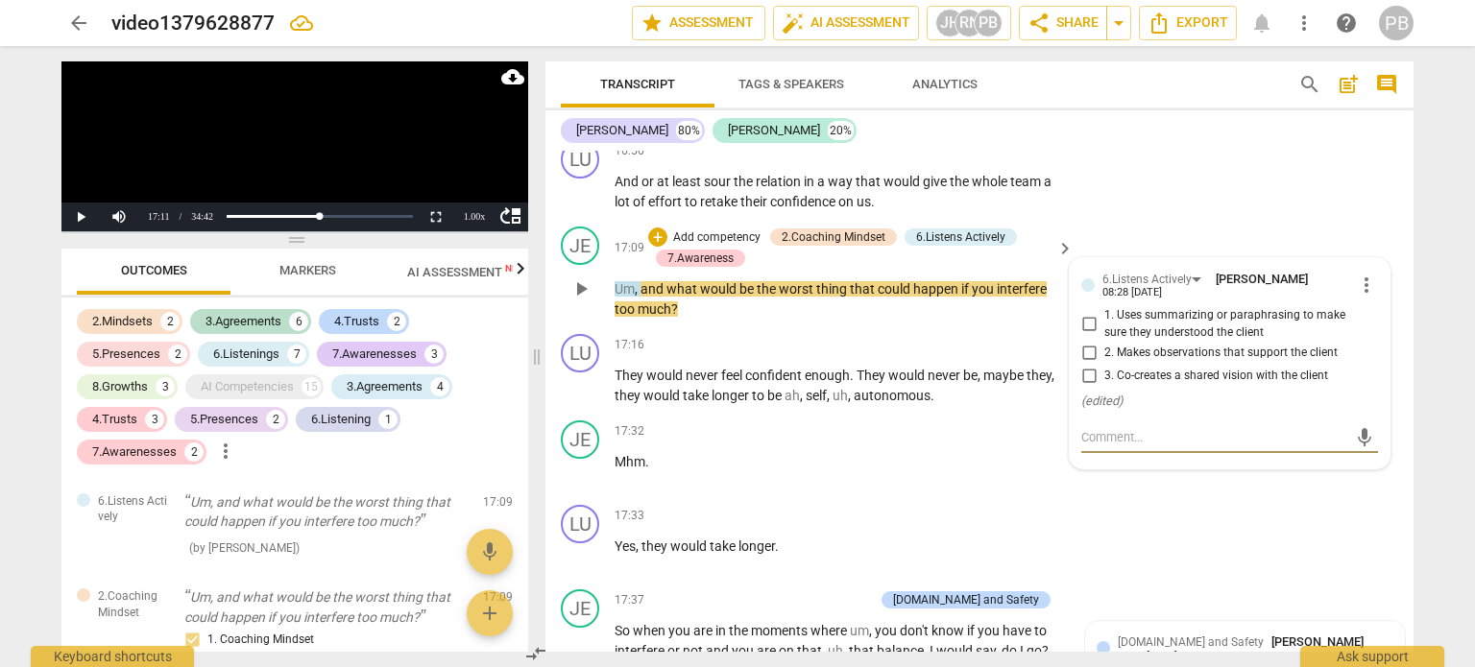
click at [582, 277] on span "play_arrow" at bounding box center [580, 288] width 23 height 23
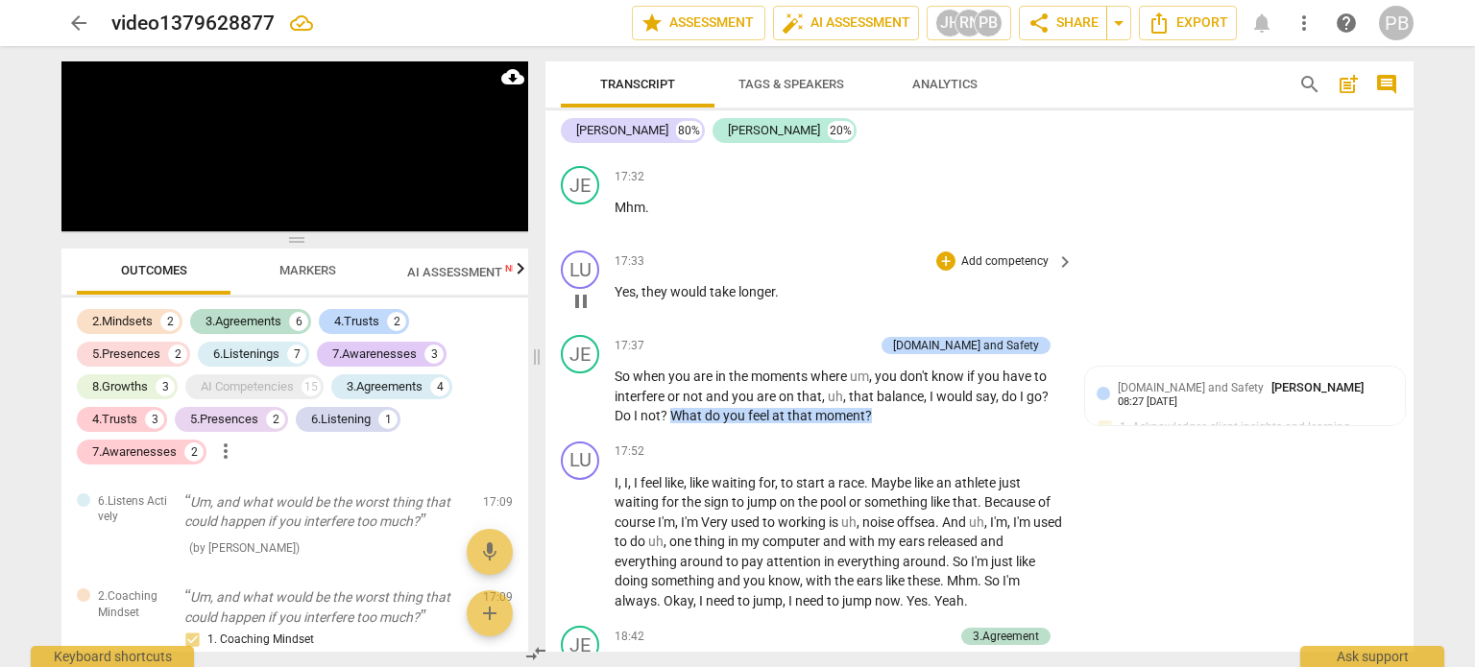
scroll to position [4830, 0]
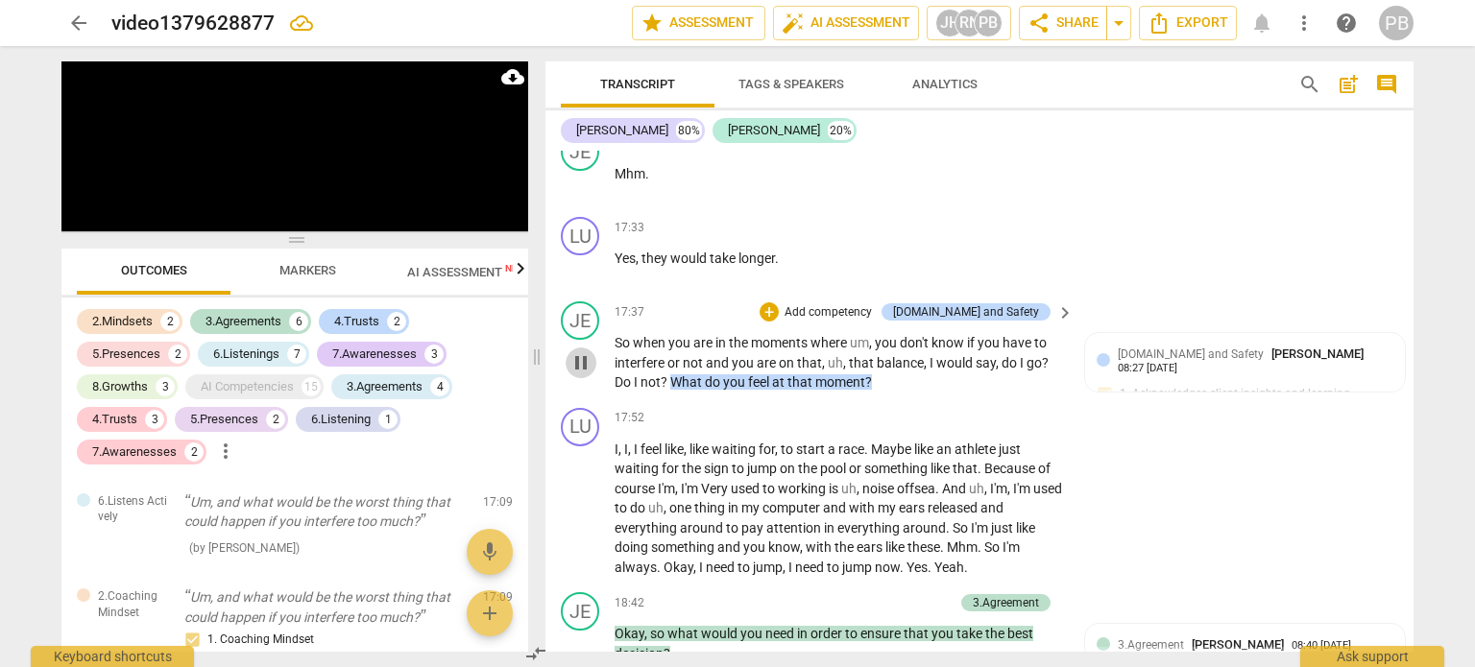
click at [576, 351] on span "pause" at bounding box center [580, 362] width 23 height 23
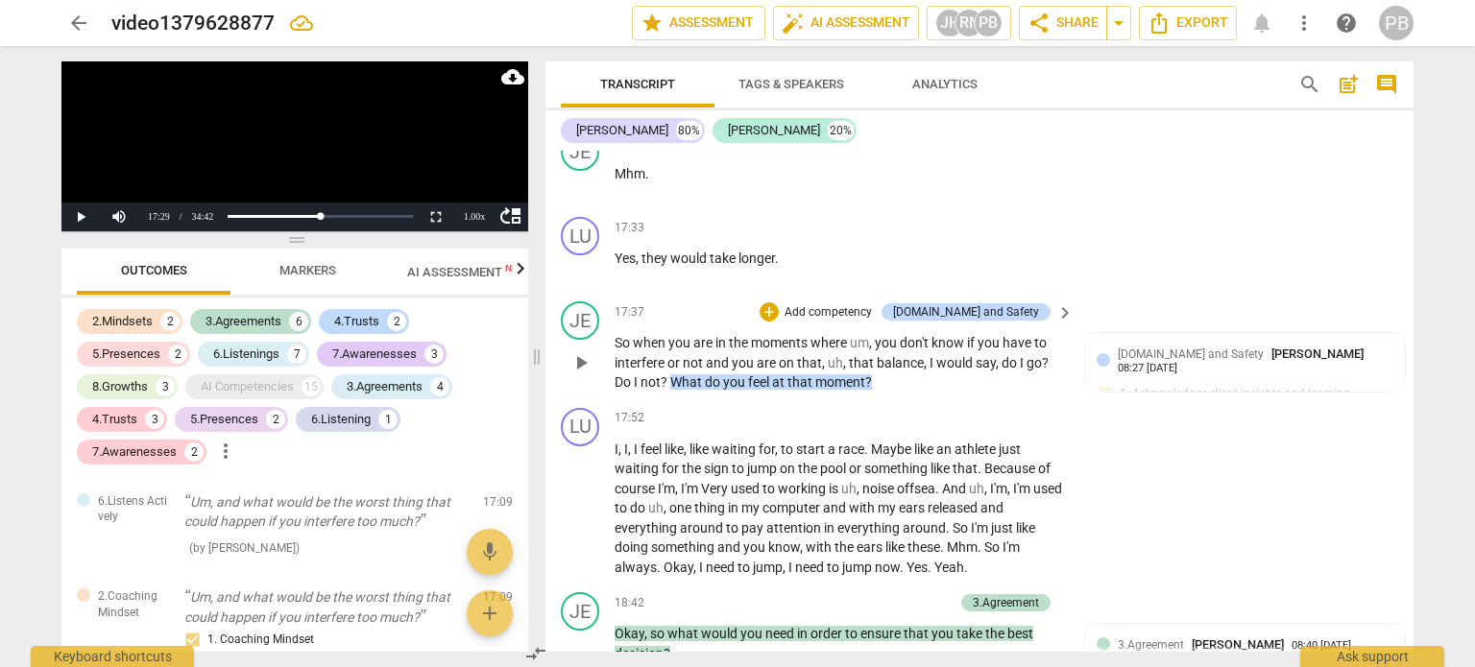
click at [571, 351] on span "play_arrow" at bounding box center [580, 362] width 23 height 23
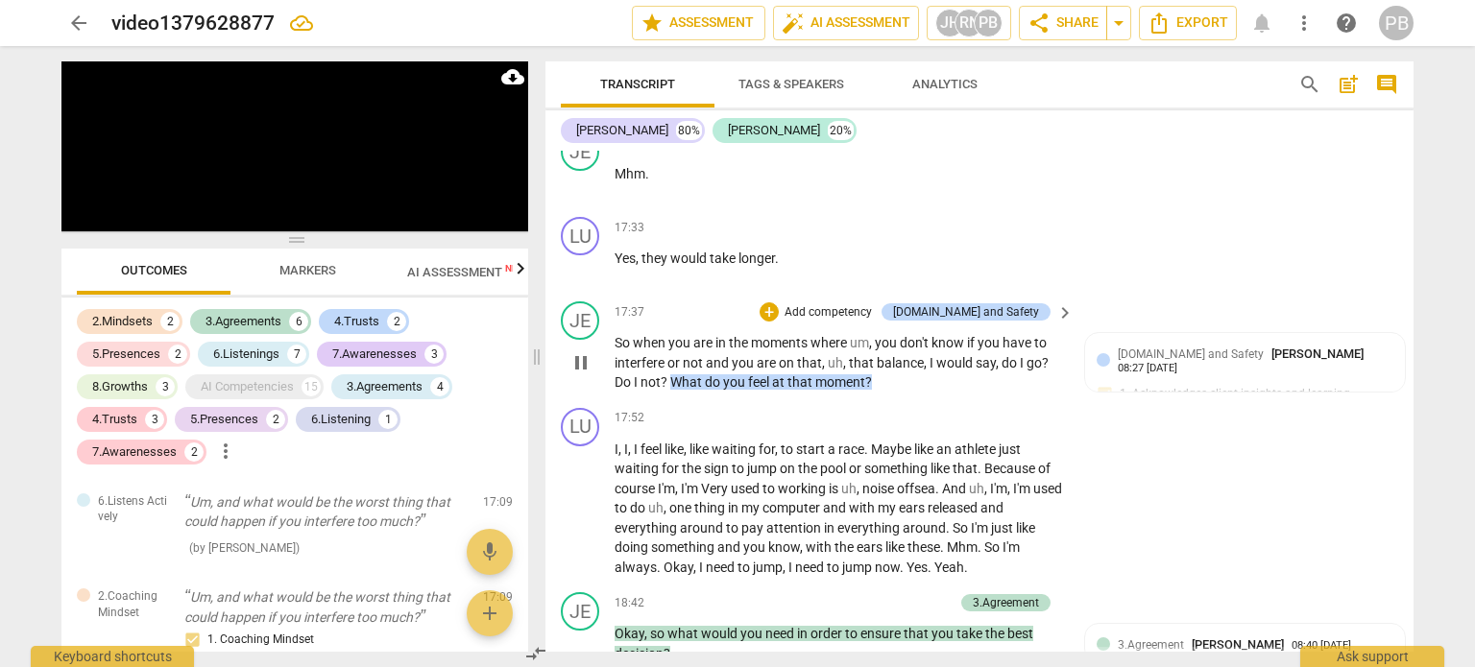
click at [874, 304] on p "Add competency" at bounding box center [827, 312] width 91 height 17
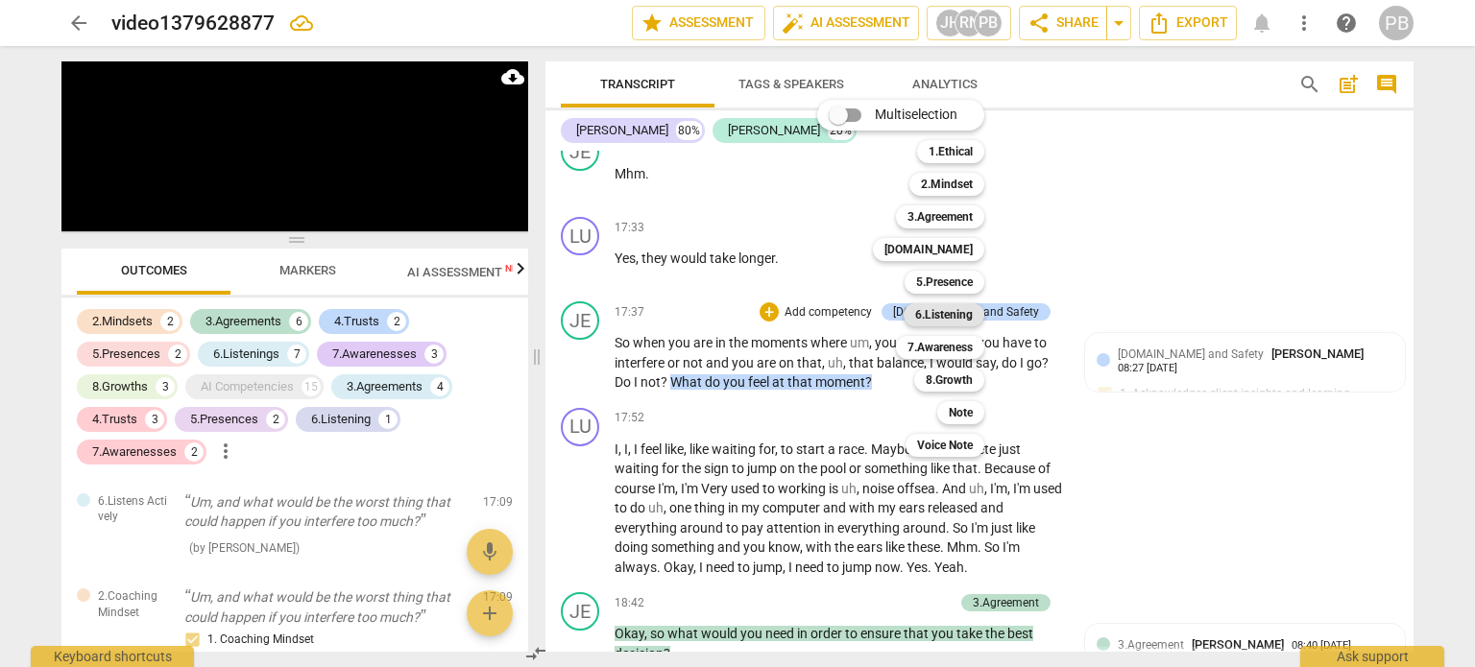
click at [941, 311] on b "6.Listening" at bounding box center [944, 314] width 58 height 23
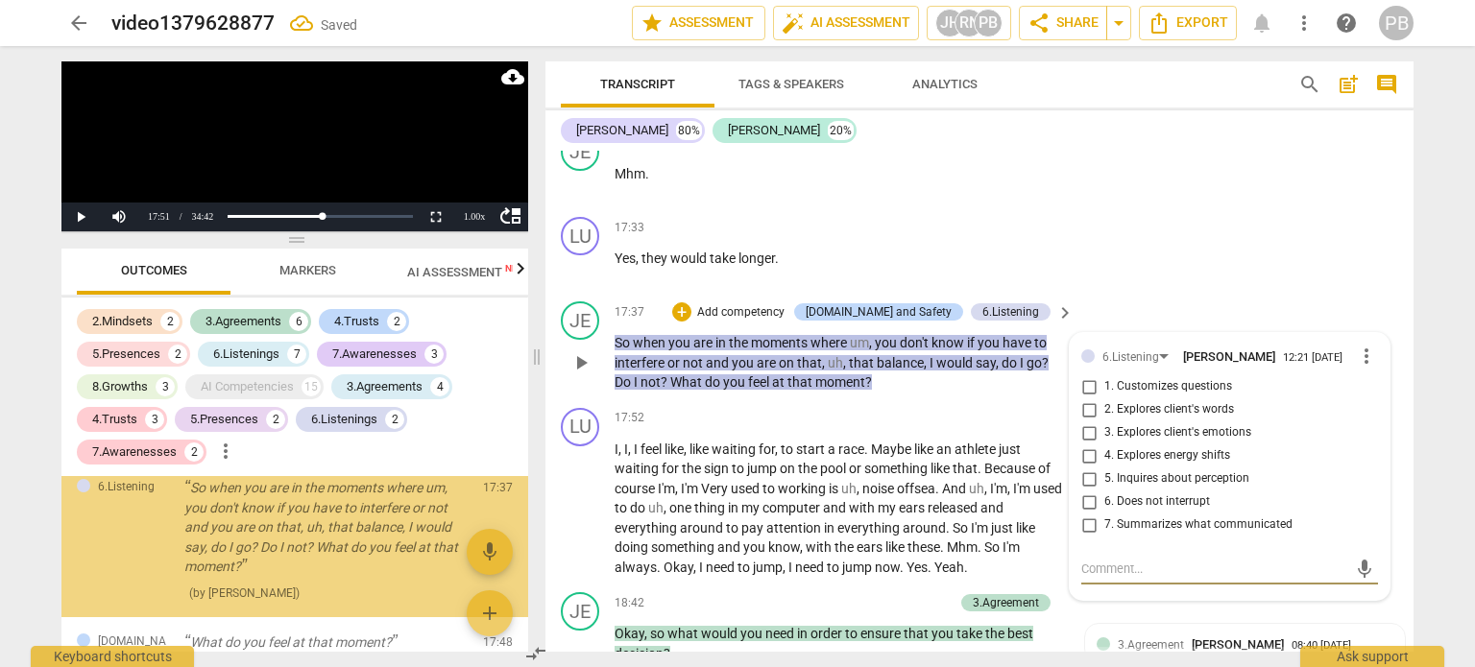
scroll to position [2557, 0]
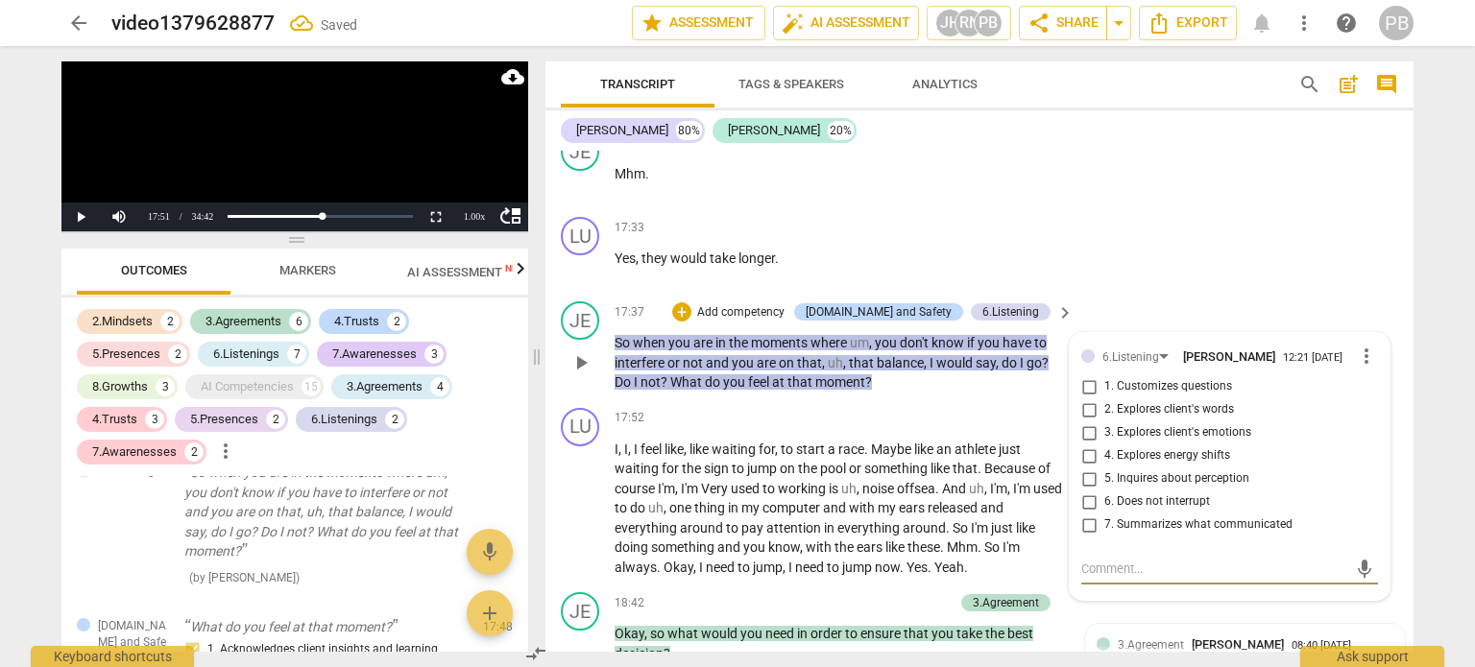
click at [1079, 421] on input "3. Explores client's emotions" at bounding box center [1088, 432] width 31 height 23
checkbox input "true"
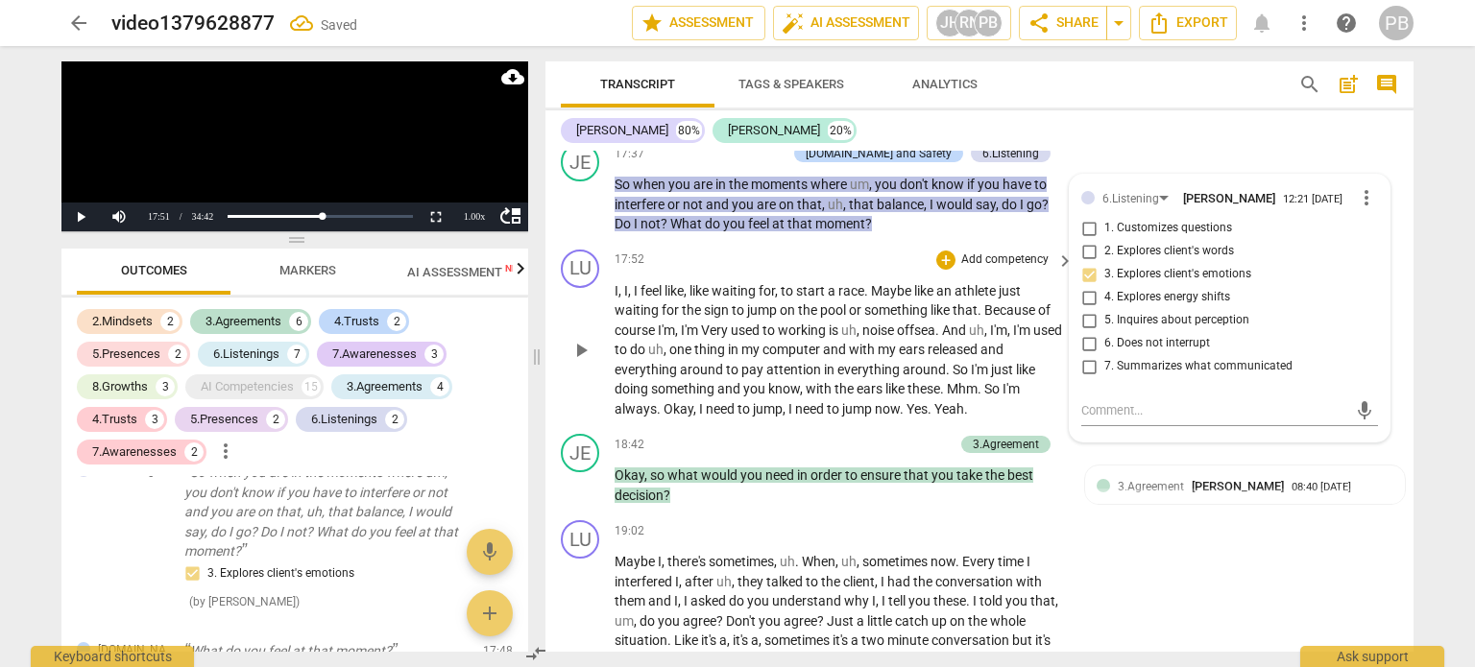
scroll to position [5022, 0]
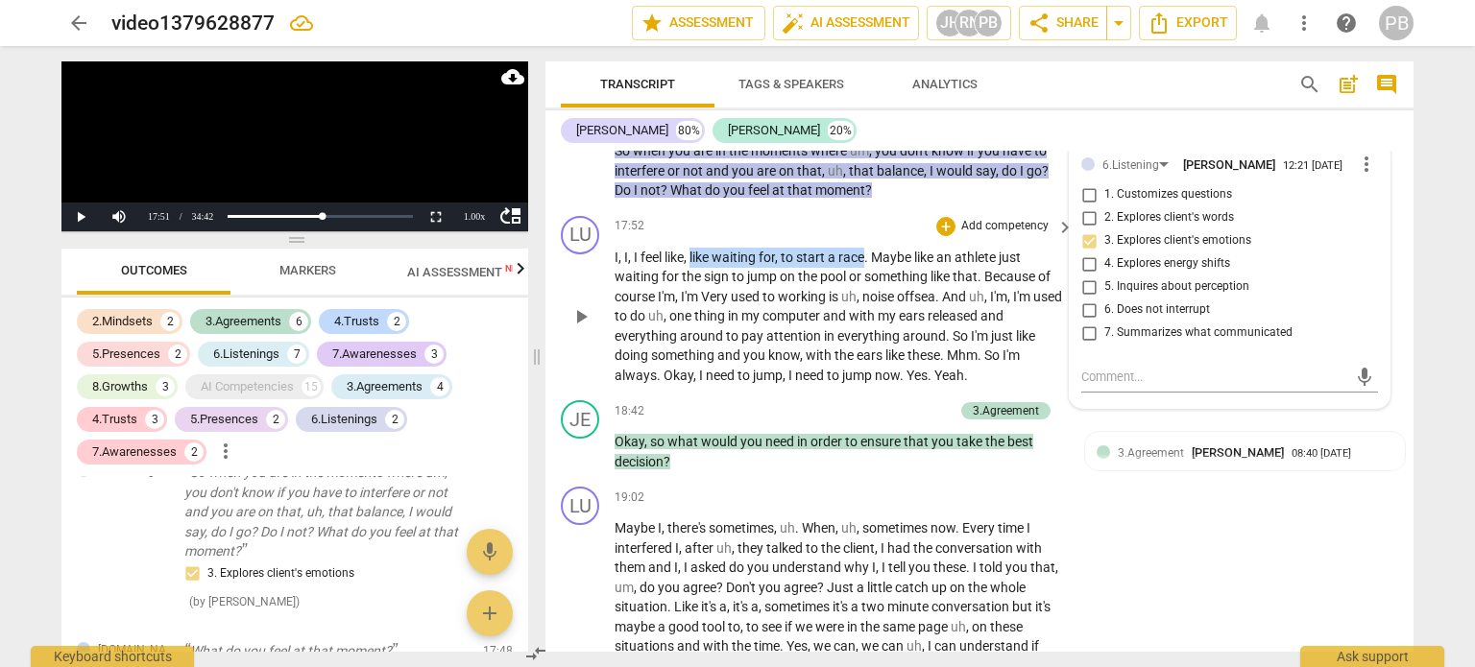
drag, startPoint x: 691, startPoint y: 223, endPoint x: 866, endPoint y: 228, distance: 174.8
click at [866, 248] on p "I , I , I feel like , like waiting for , to start a race . Maybe like an athlet…" at bounding box center [838, 317] width 449 height 138
click at [907, 199] on icon "button" at bounding box center [910, 194] width 12 height 13
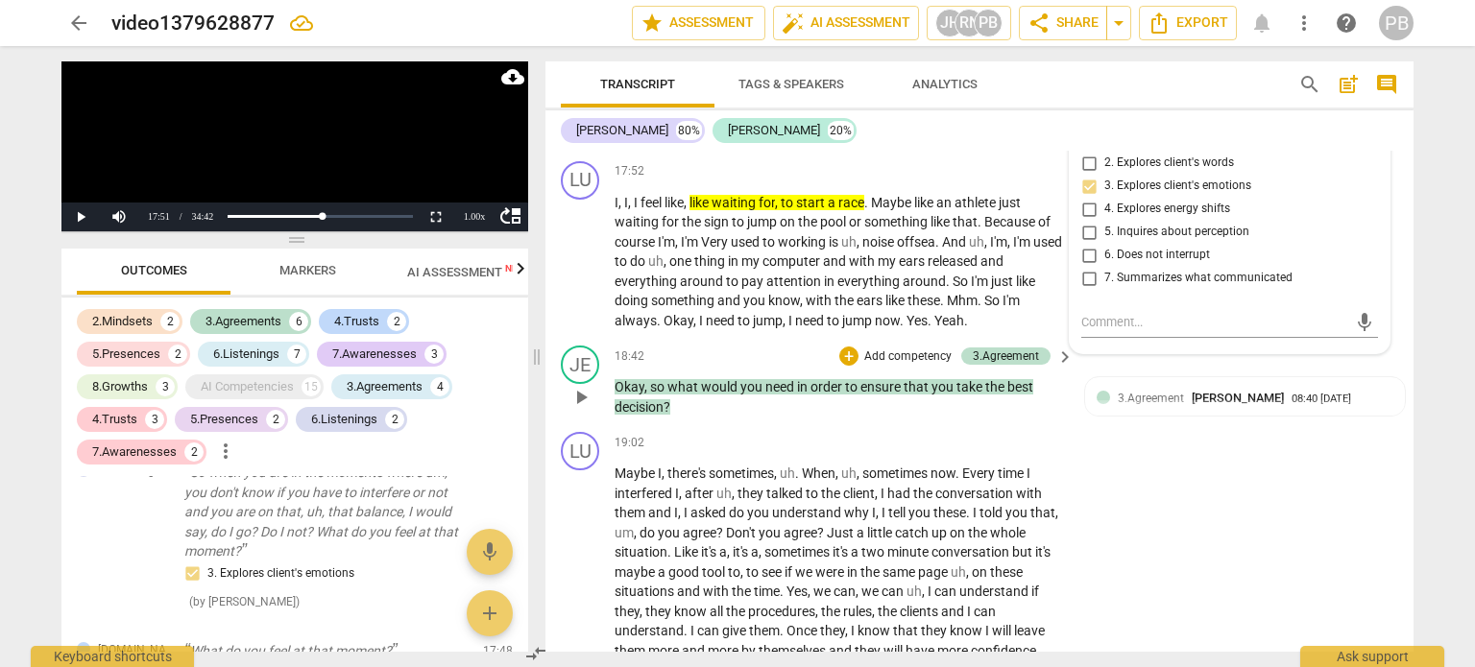
scroll to position [5118, 0]
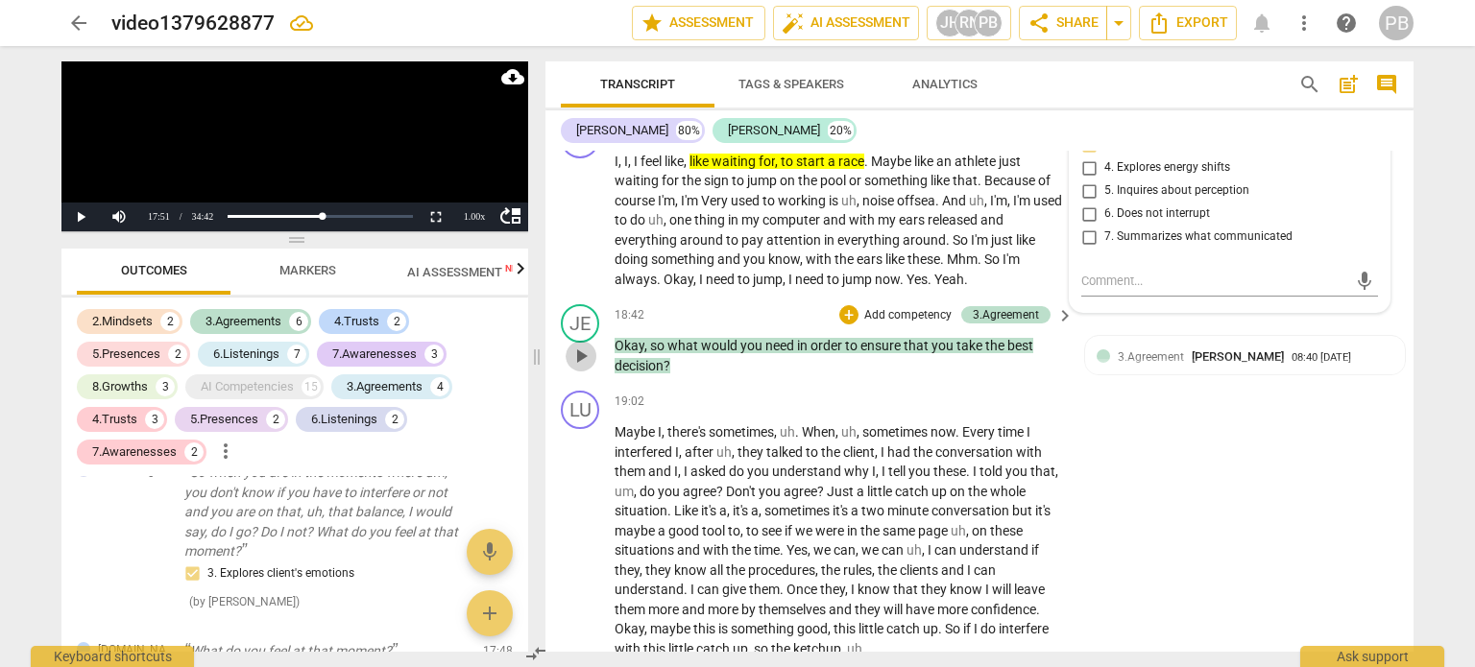
click at [579, 345] on span "play_arrow" at bounding box center [580, 356] width 23 height 23
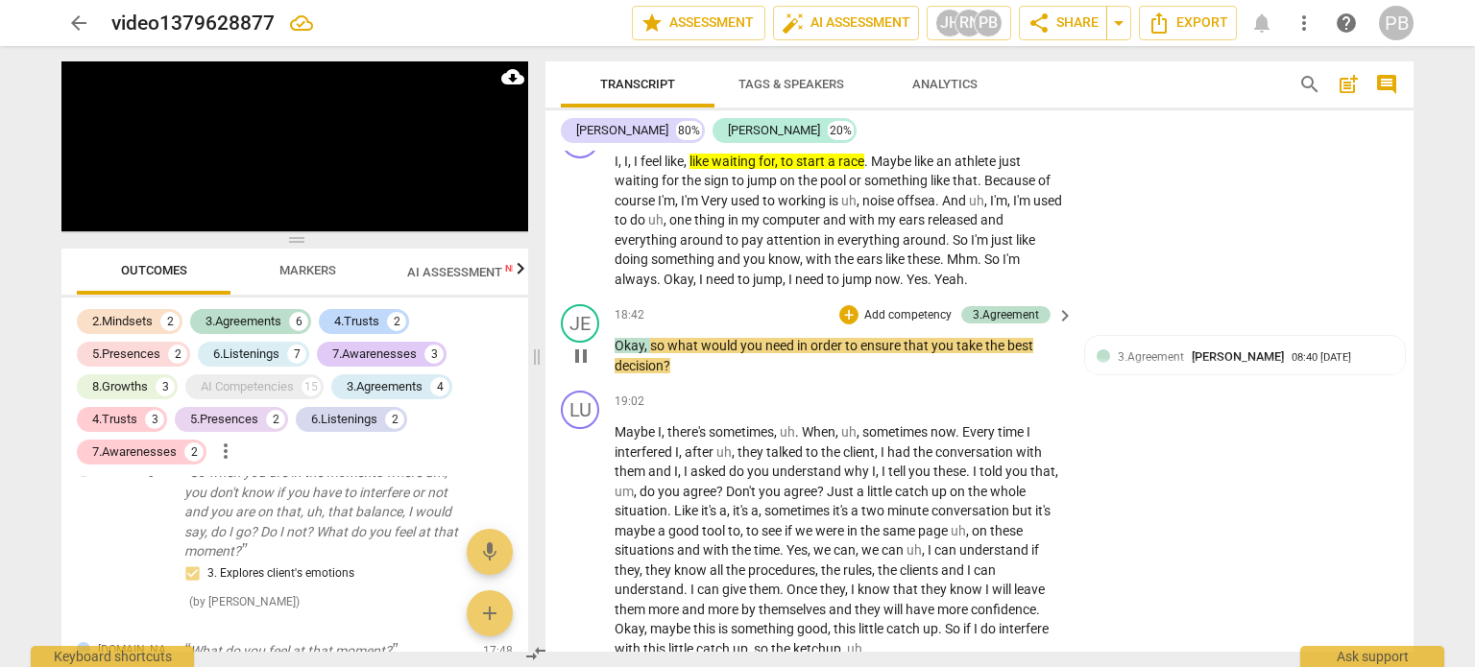
click at [892, 307] on p "Add competency" at bounding box center [907, 315] width 91 height 17
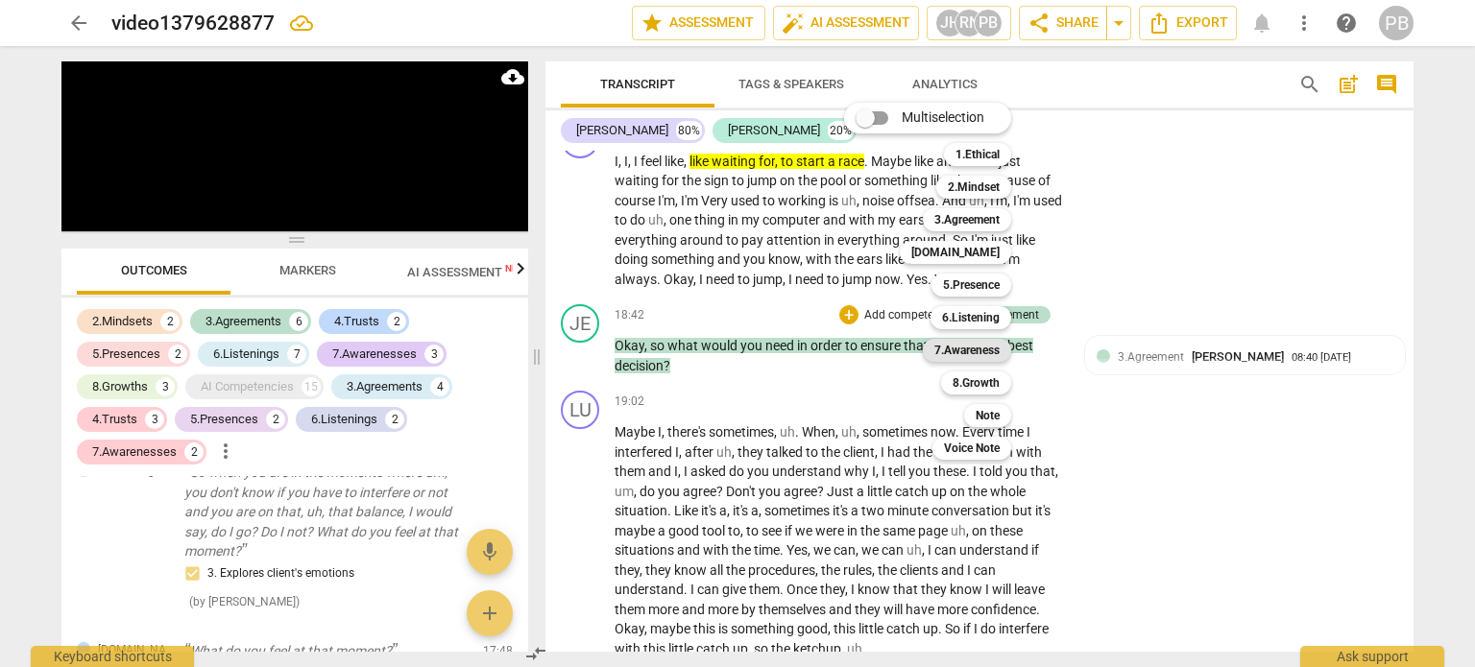
click at [964, 357] on b "7.Awareness" at bounding box center [966, 350] width 65 height 23
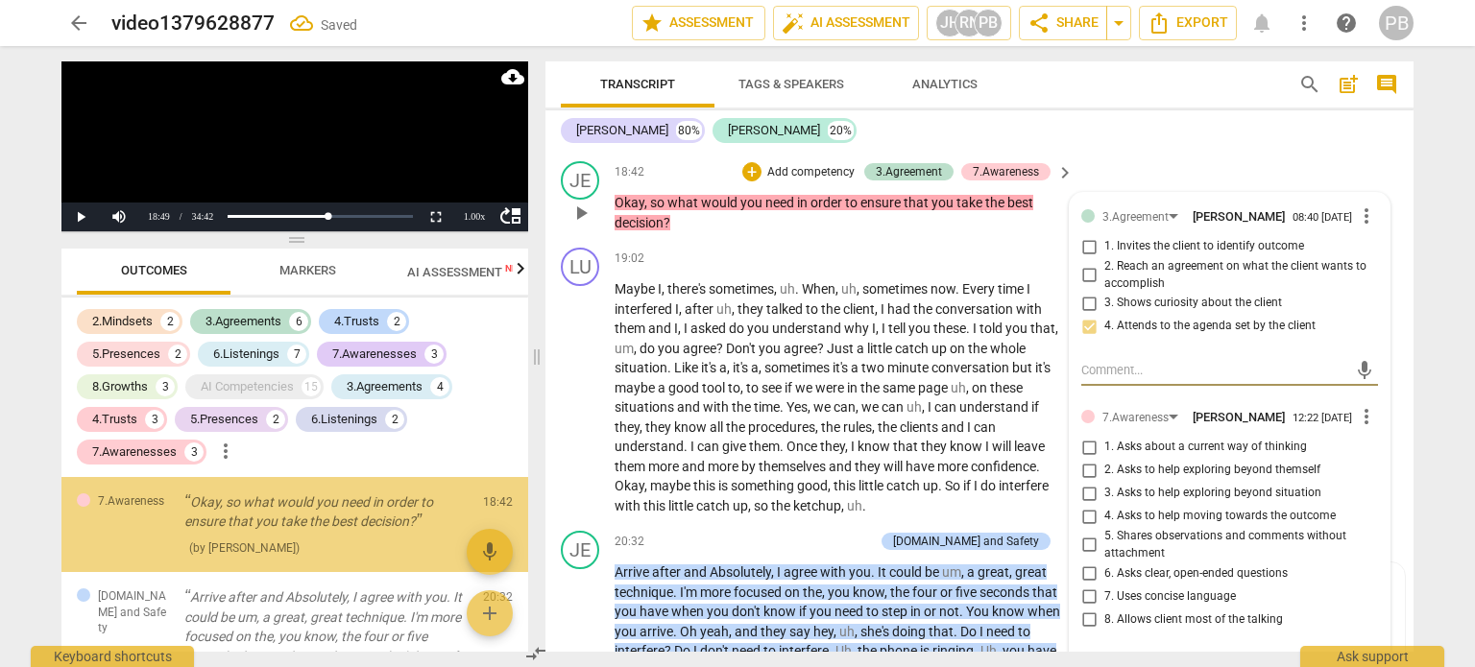
scroll to position [5310, 0]
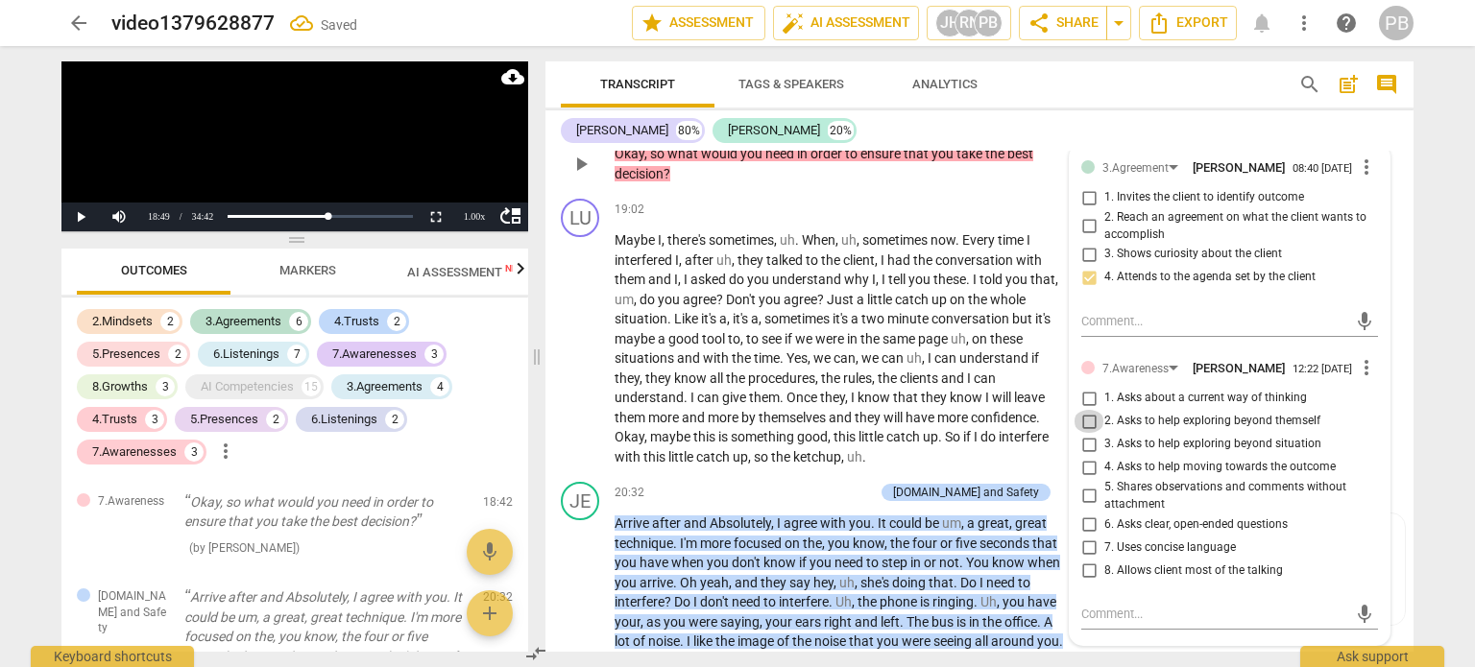
click at [1081, 410] on input "2. Asks to help exploring beyond themself" at bounding box center [1088, 421] width 31 height 23
checkbox input "true"
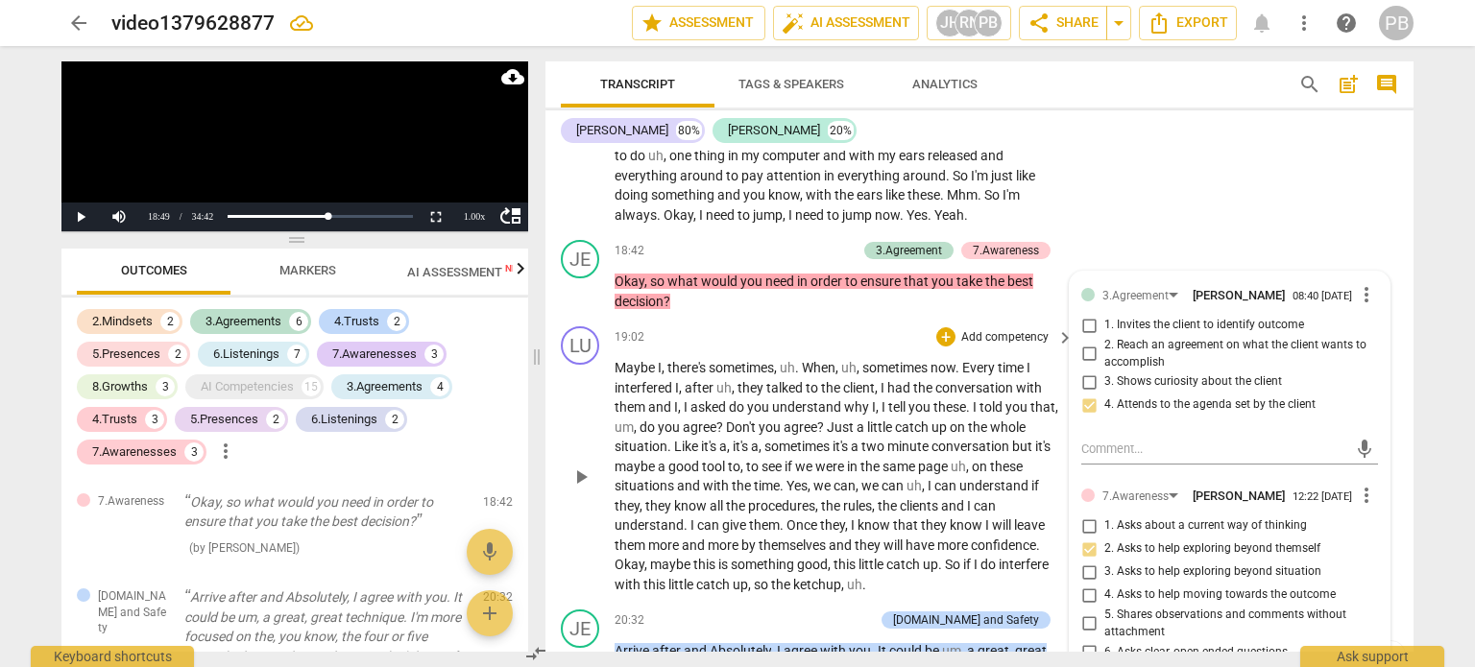
scroll to position [5214, 0]
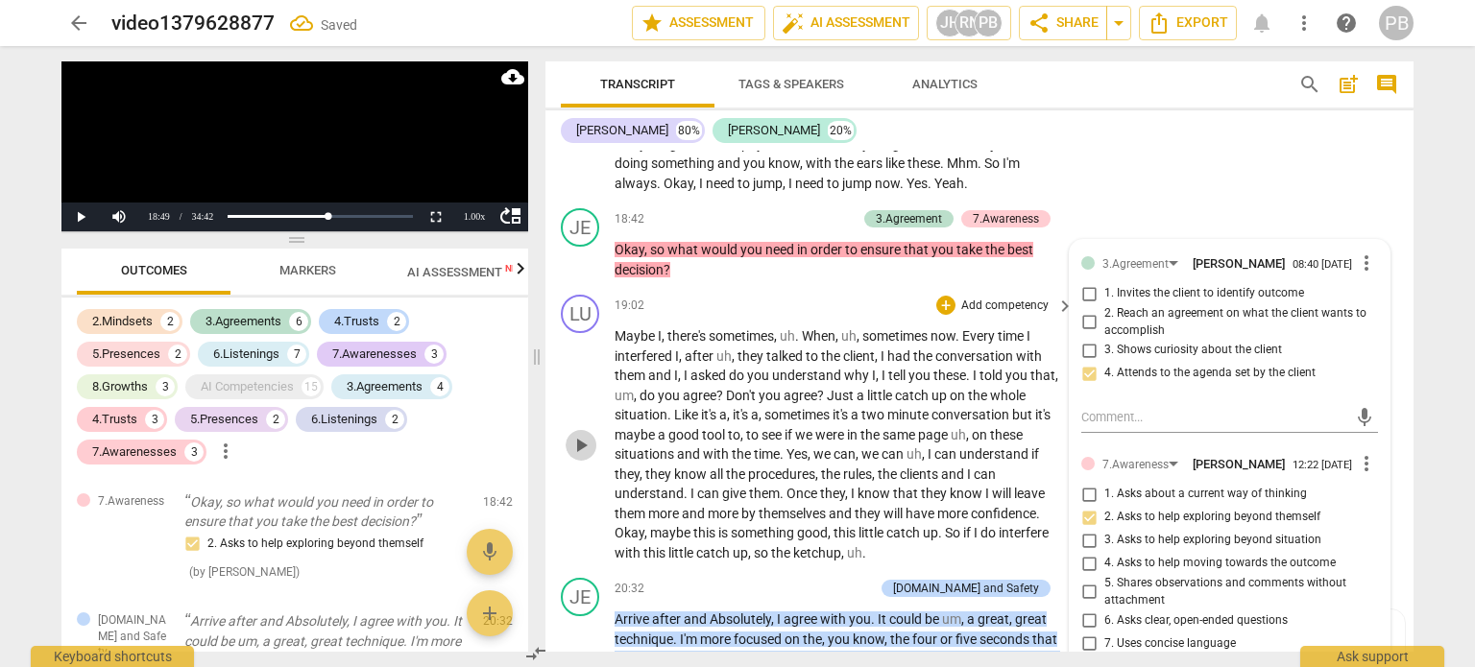
click at [584, 434] on span "play_arrow" at bounding box center [580, 445] width 23 height 23
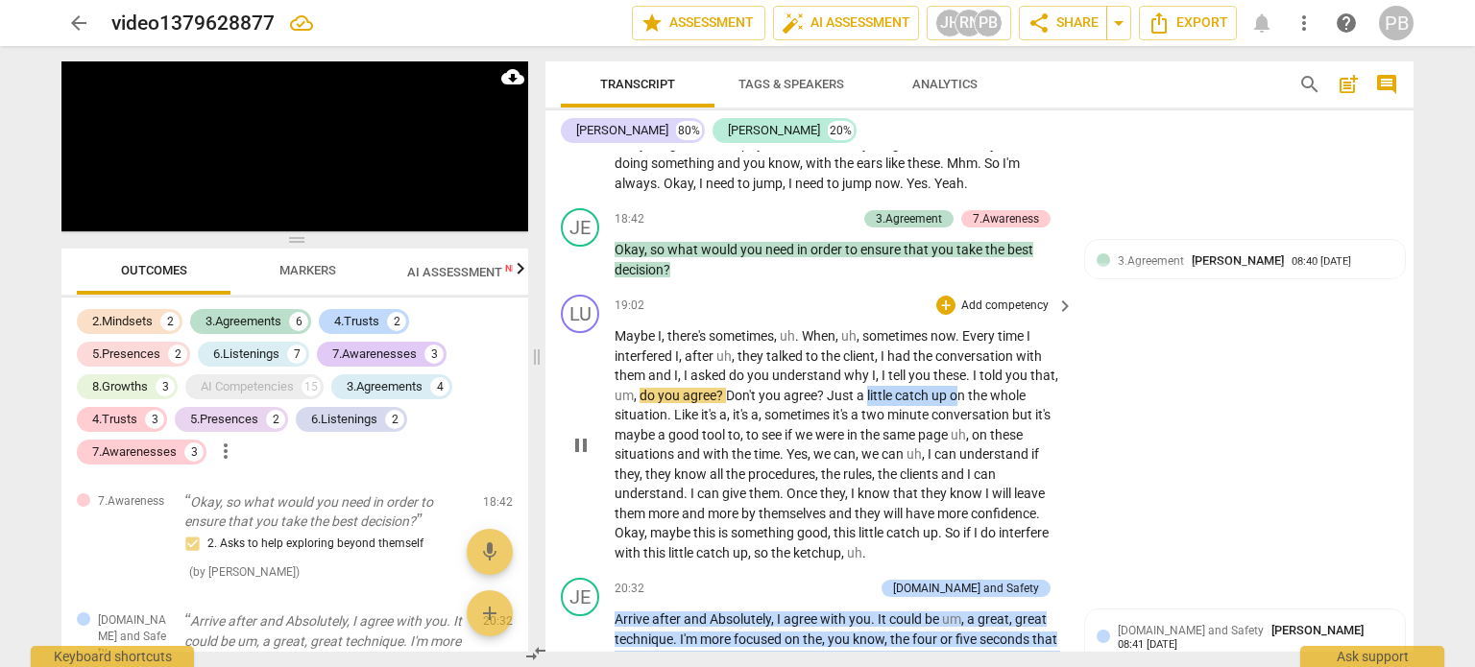
drag, startPoint x: 867, startPoint y: 359, endPoint x: 957, endPoint y: 359, distance: 90.2
click at [956, 359] on p "Maybe I , there's sometimes , uh . When , uh , sometimes now . Every time I int…" at bounding box center [838, 444] width 449 height 236
click at [1010, 344] on icon "button" at bounding box center [1012, 336] width 19 height 23
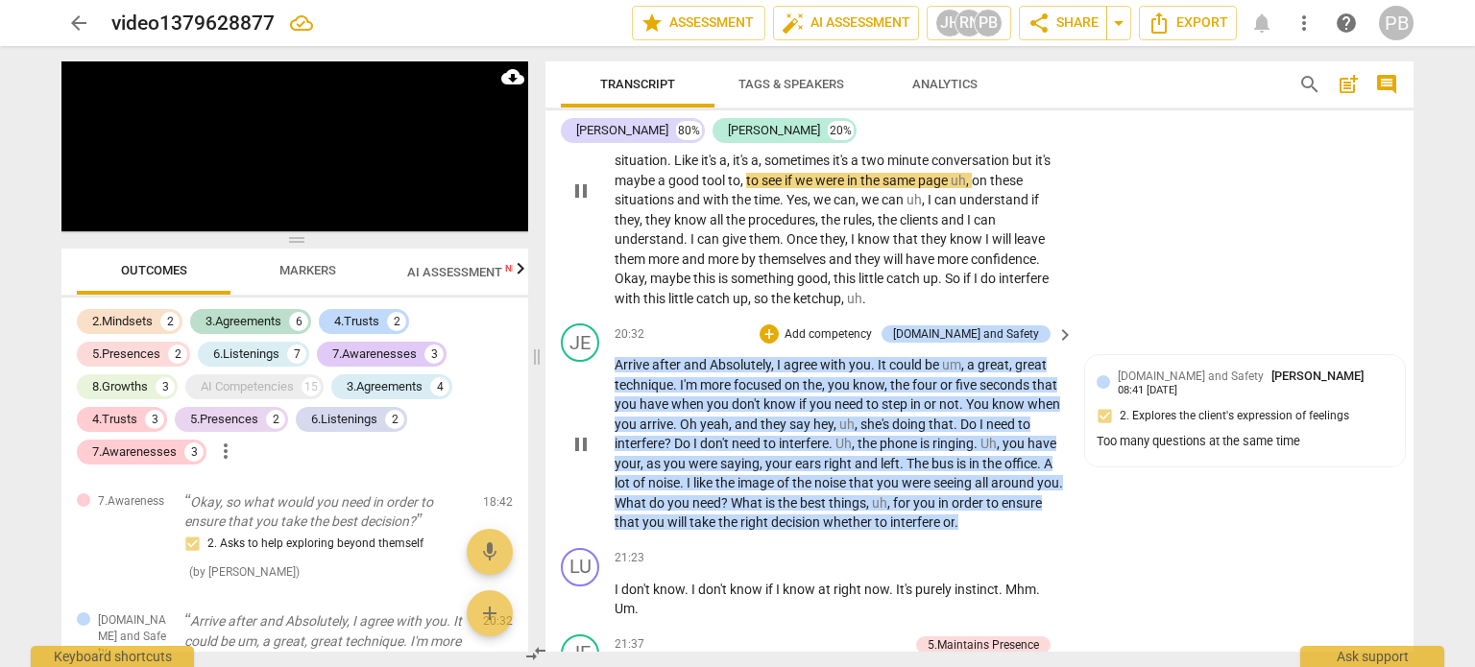
scroll to position [5502, 0]
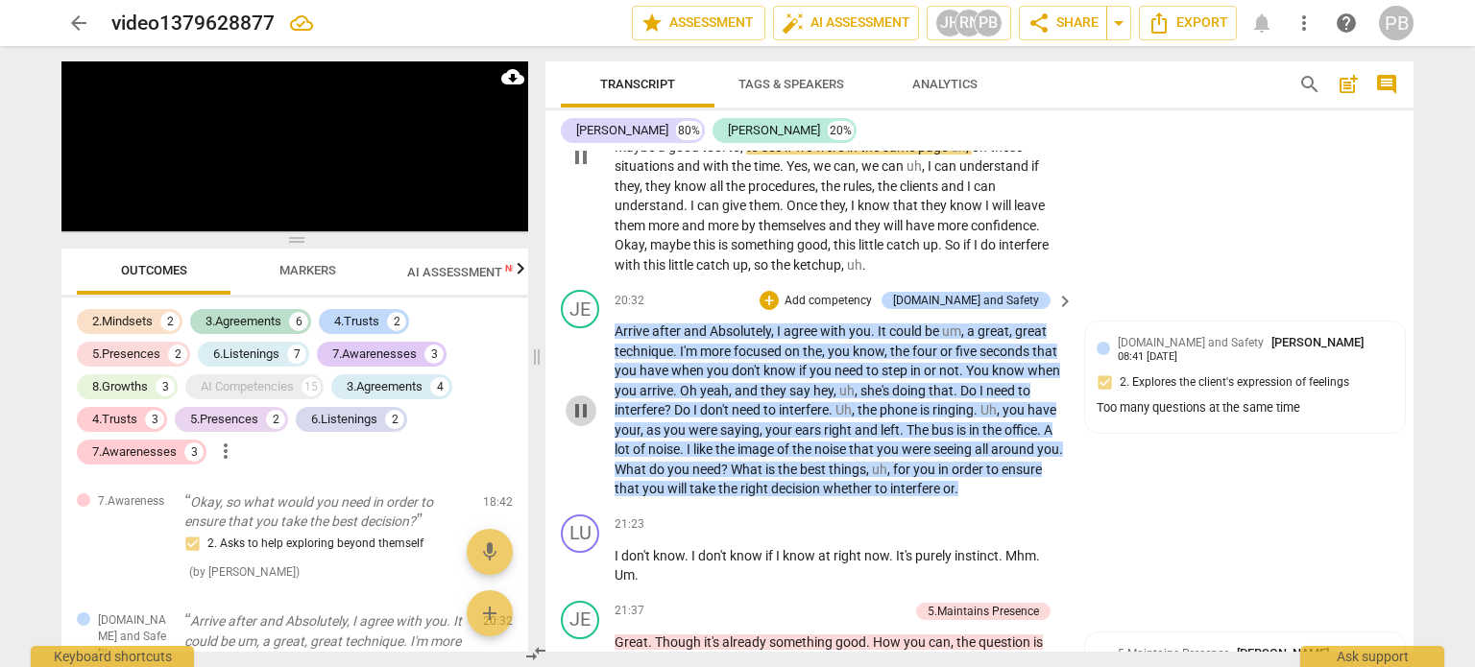
click at [576, 399] on span "pause" at bounding box center [580, 410] width 23 height 23
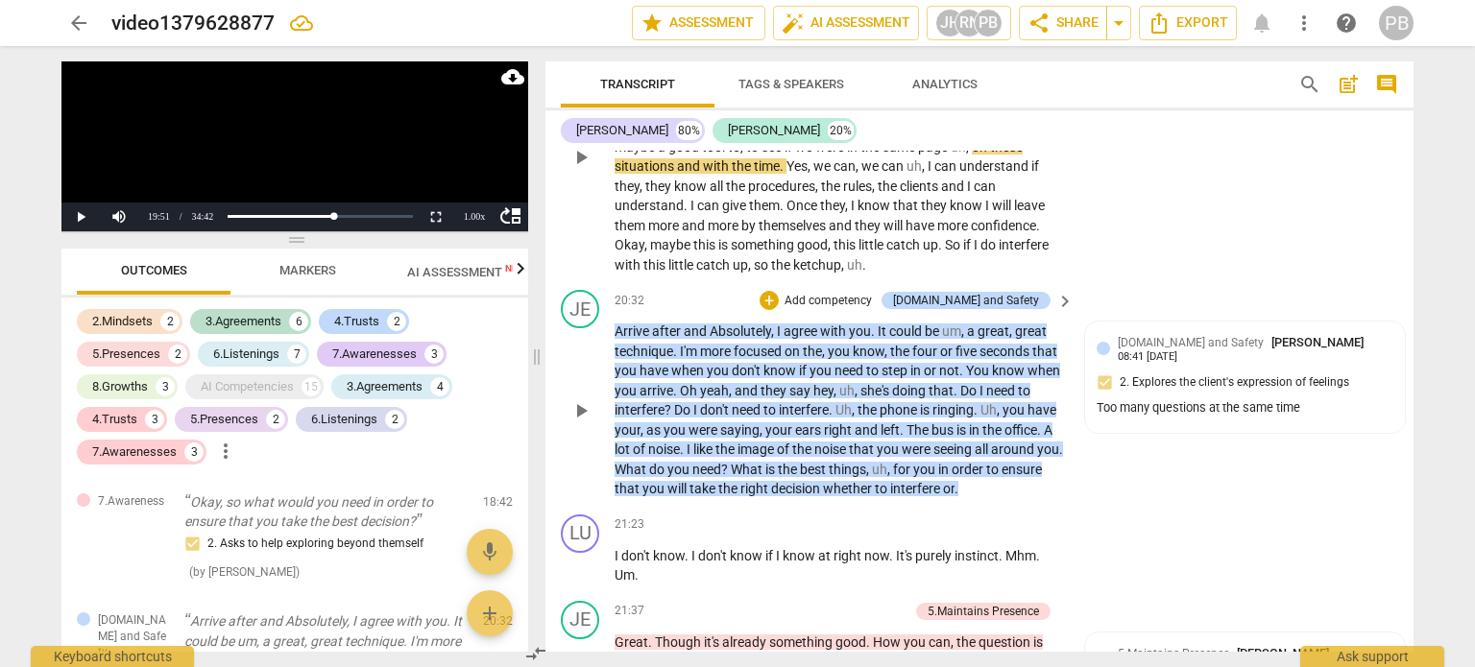
click at [576, 399] on span "play_arrow" at bounding box center [580, 410] width 23 height 23
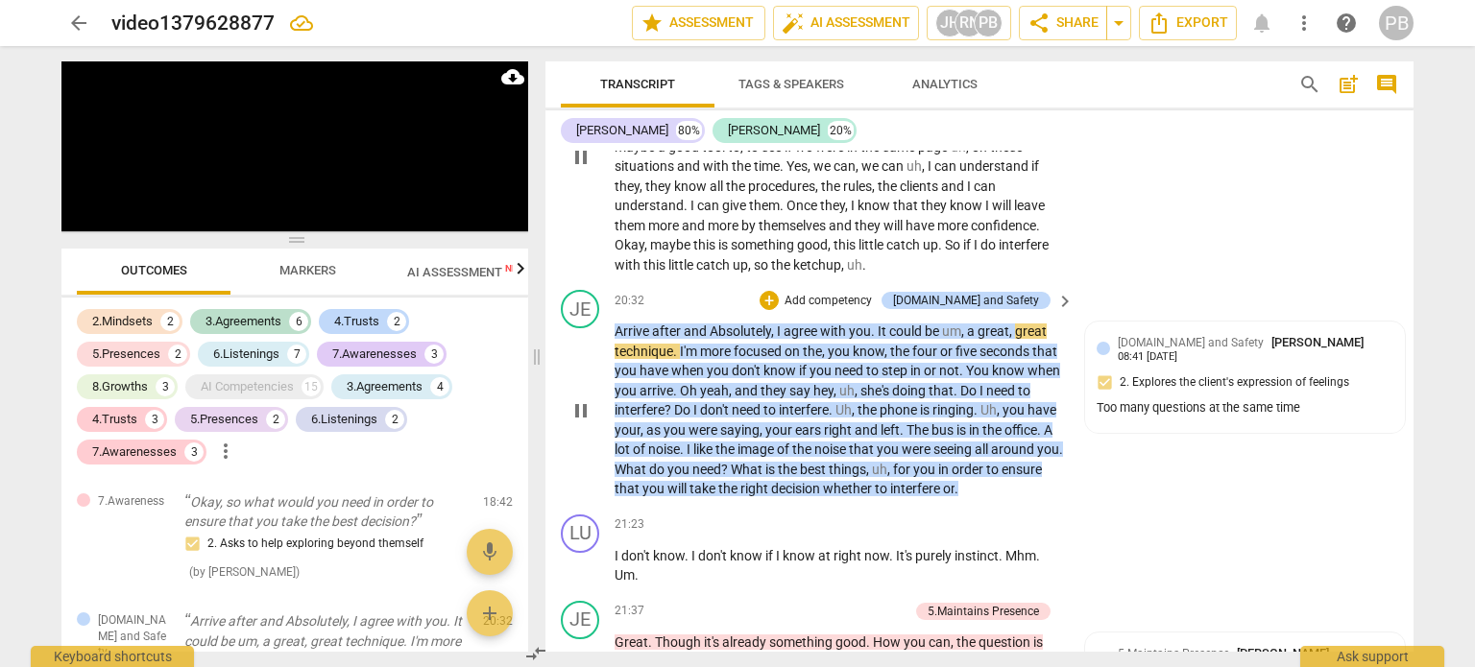
click at [874, 293] on p "Add competency" at bounding box center [827, 301] width 91 height 17
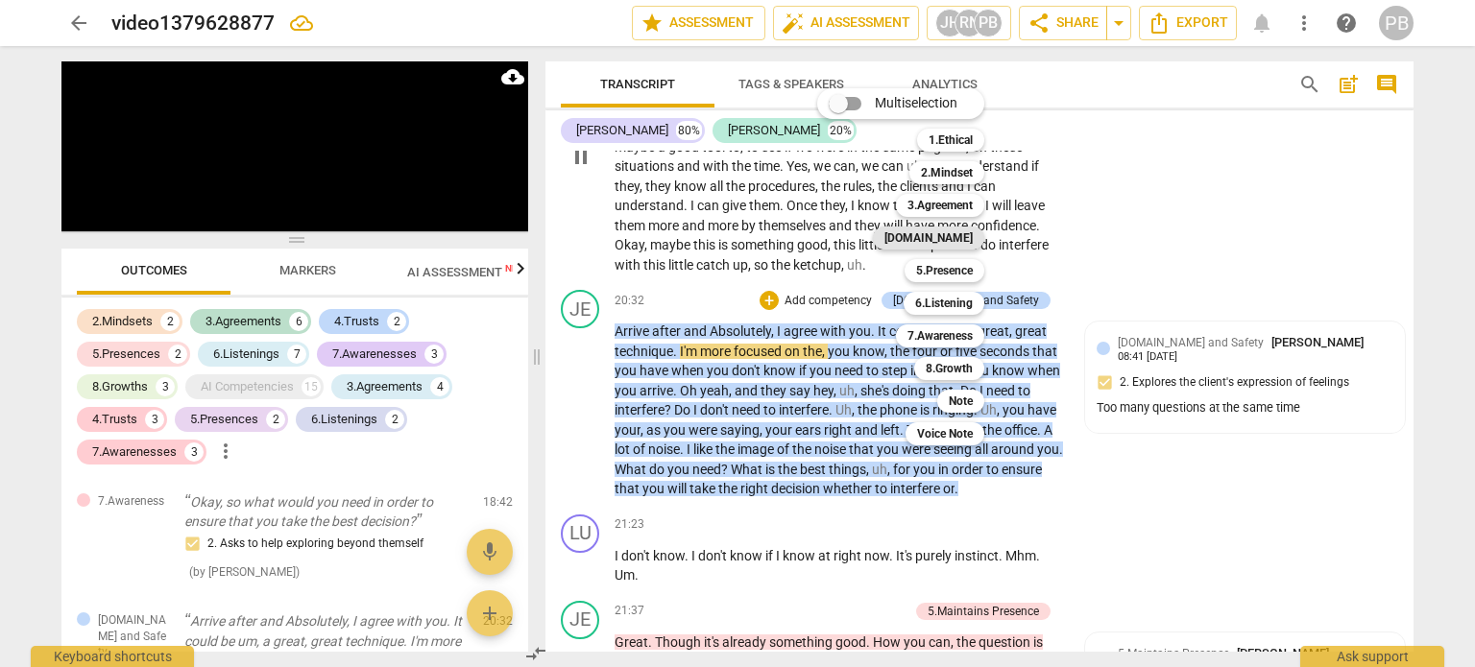
click at [945, 236] on b "4.Trust" at bounding box center [928, 238] width 88 height 23
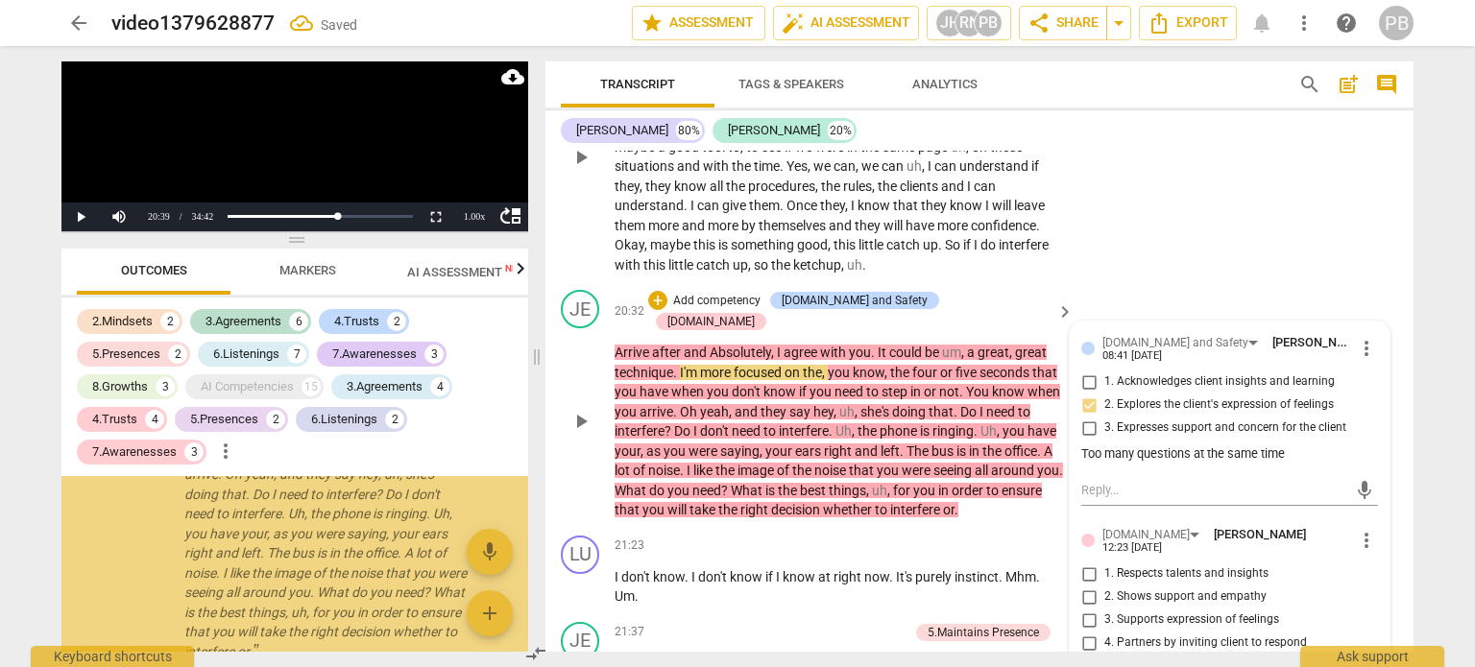
scroll to position [3591, 0]
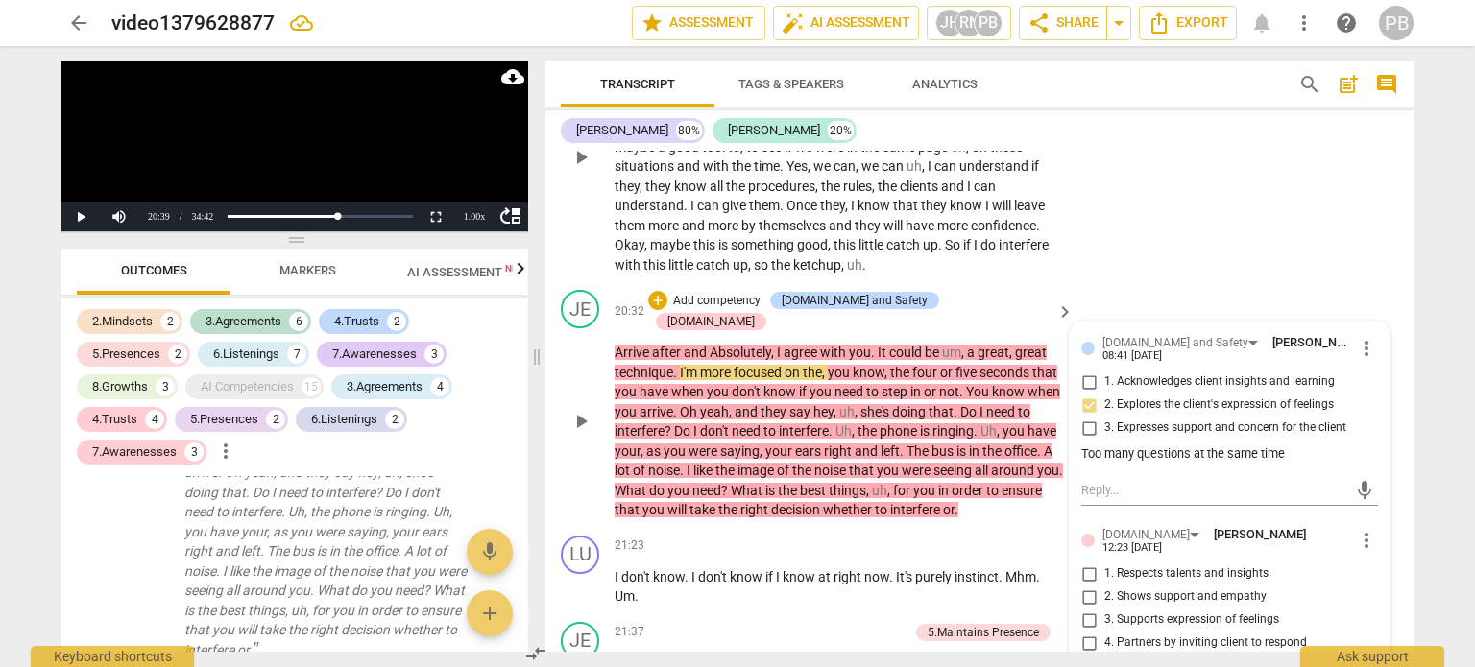
click at [1080, 586] on input "2. Shows support and empathy" at bounding box center [1088, 597] width 31 height 23
checkbox input "true"
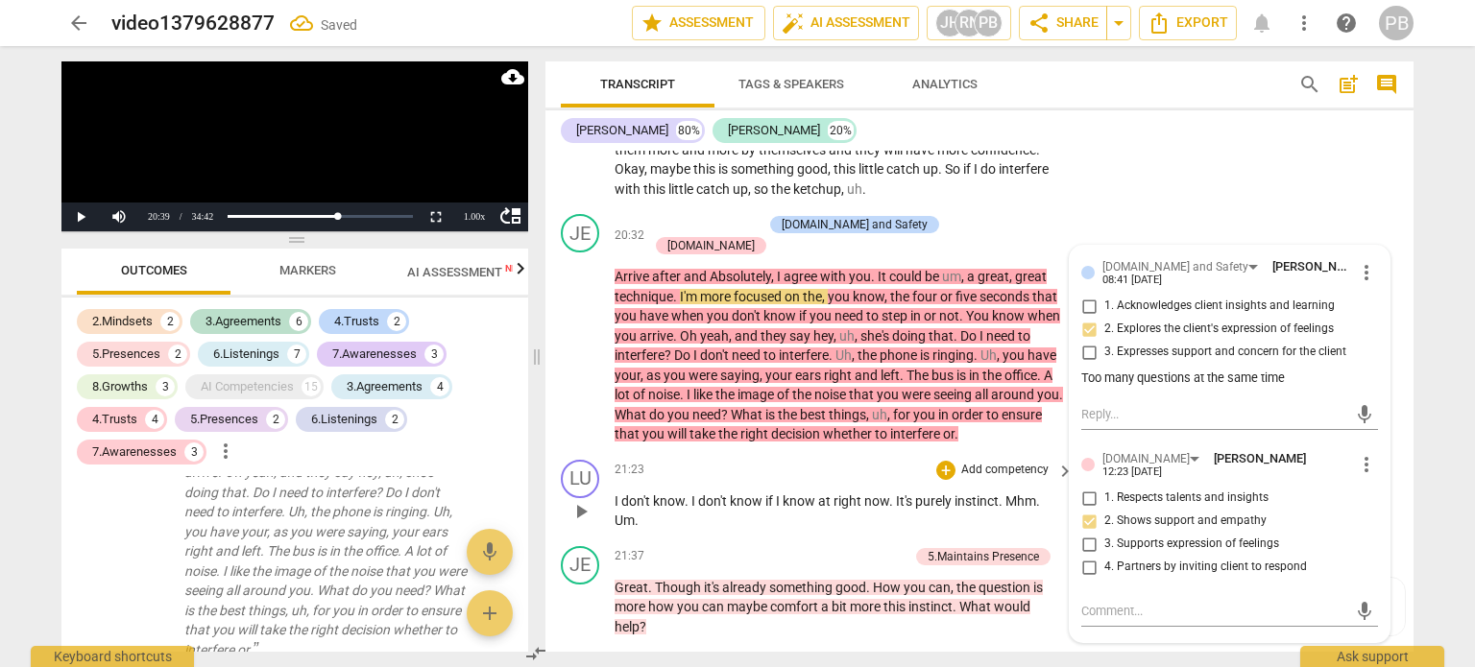
scroll to position [5598, 0]
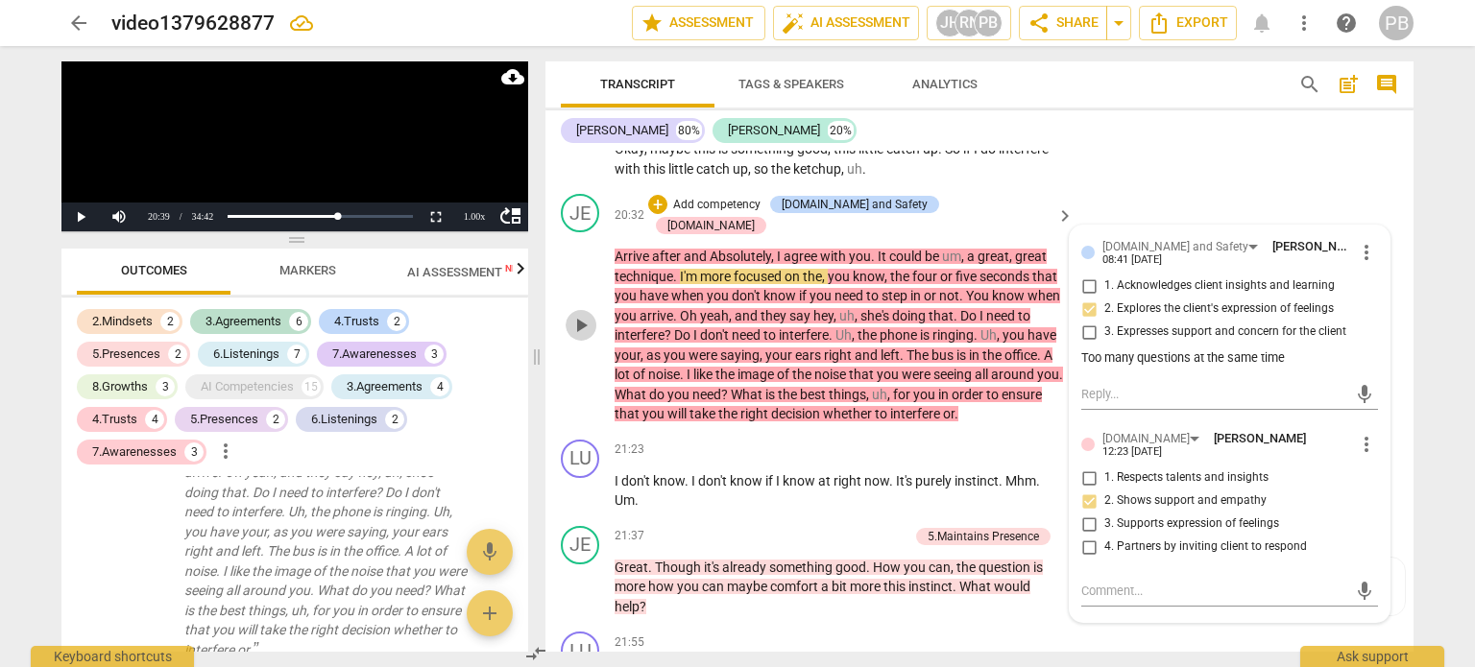
click at [577, 314] on span "play_arrow" at bounding box center [580, 325] width 23 height 23
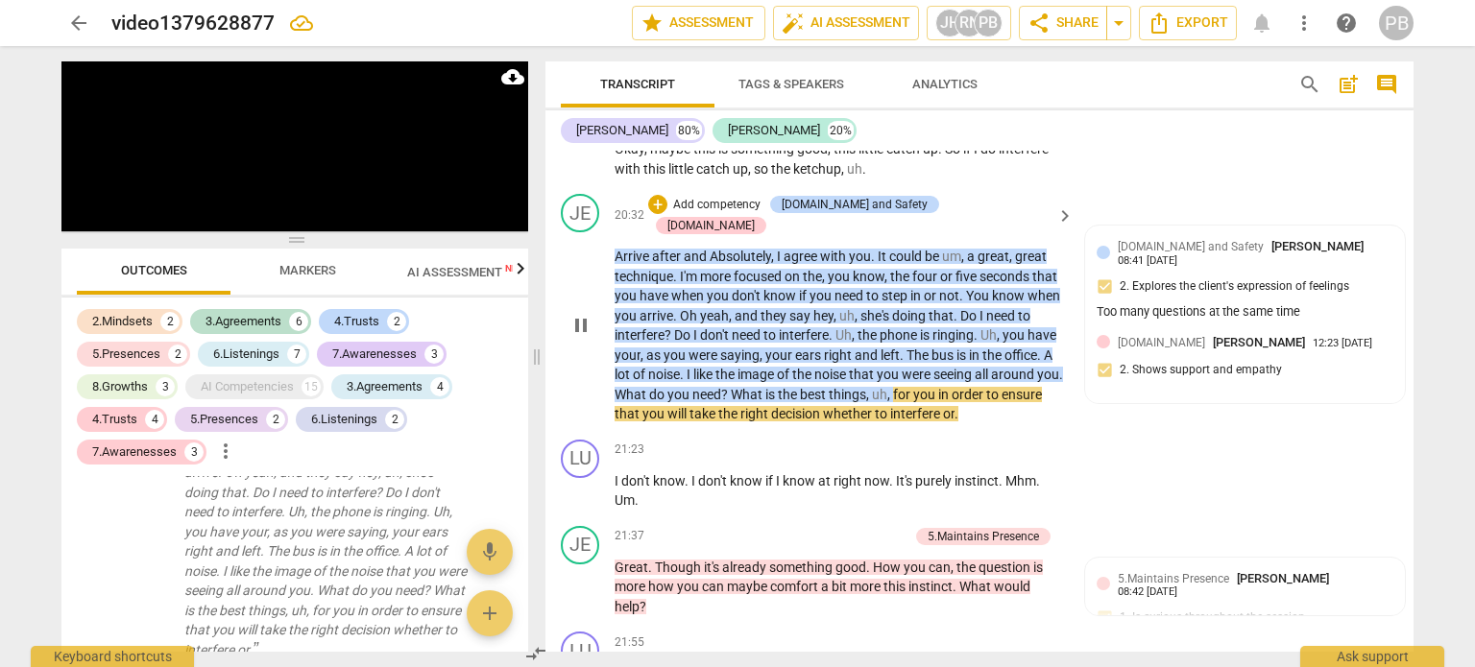
click at [762, 197] on p "Add competency" at bounding box center [716, 205] width 91 height 17
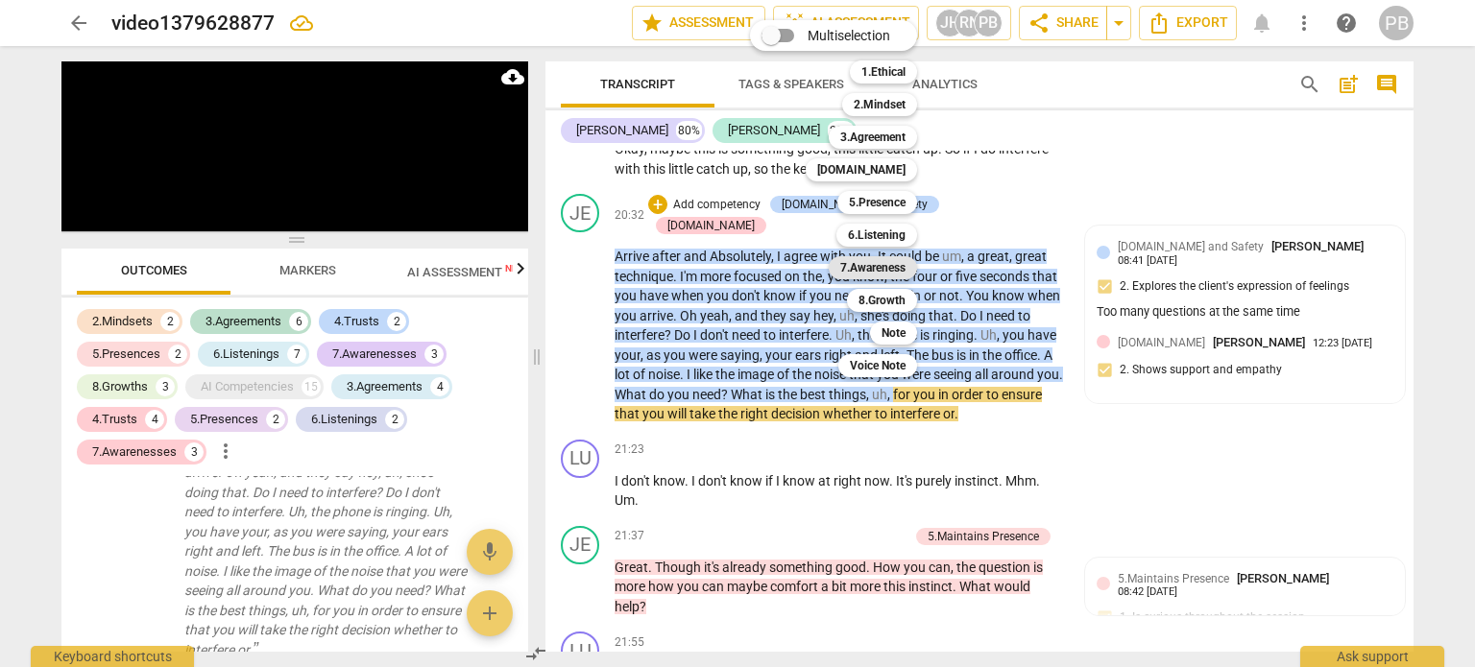
click at [879, 259] on b "7.Awareness" at bounding box center [872, 267] width 65 height 23
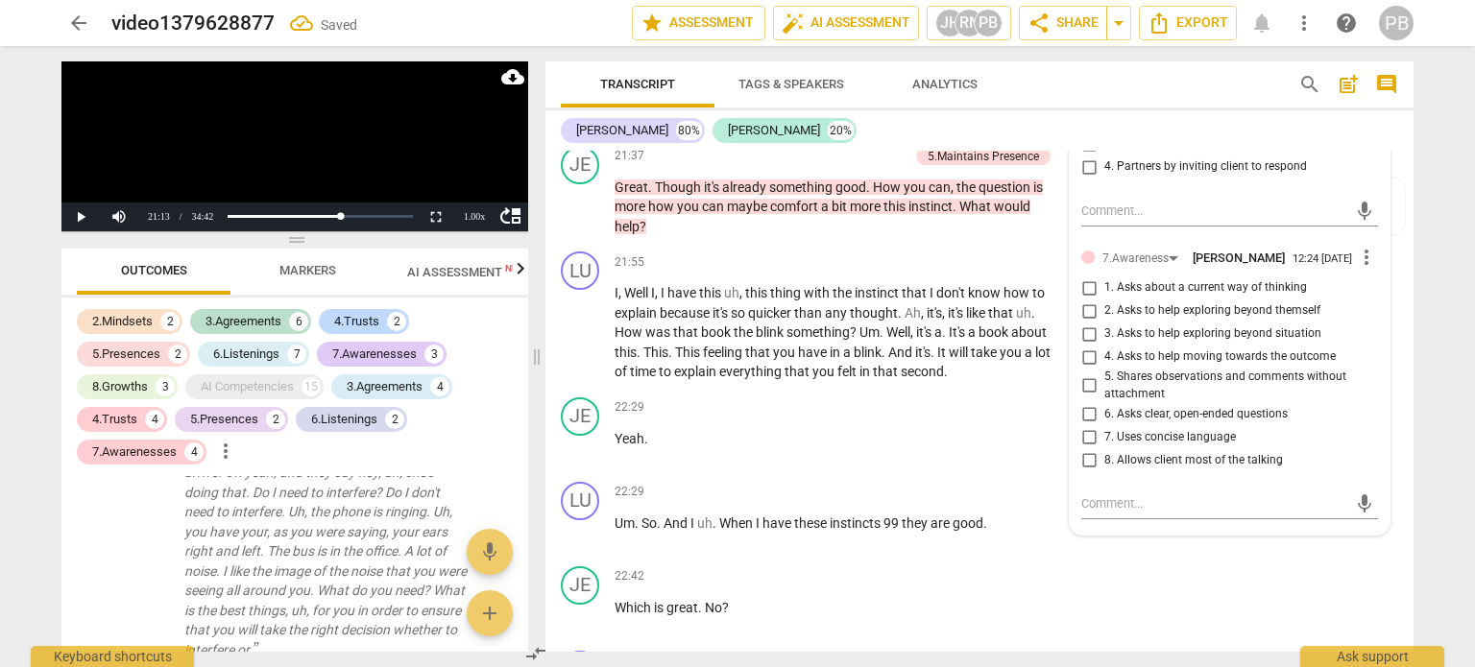
scroll to position [5982, 0]
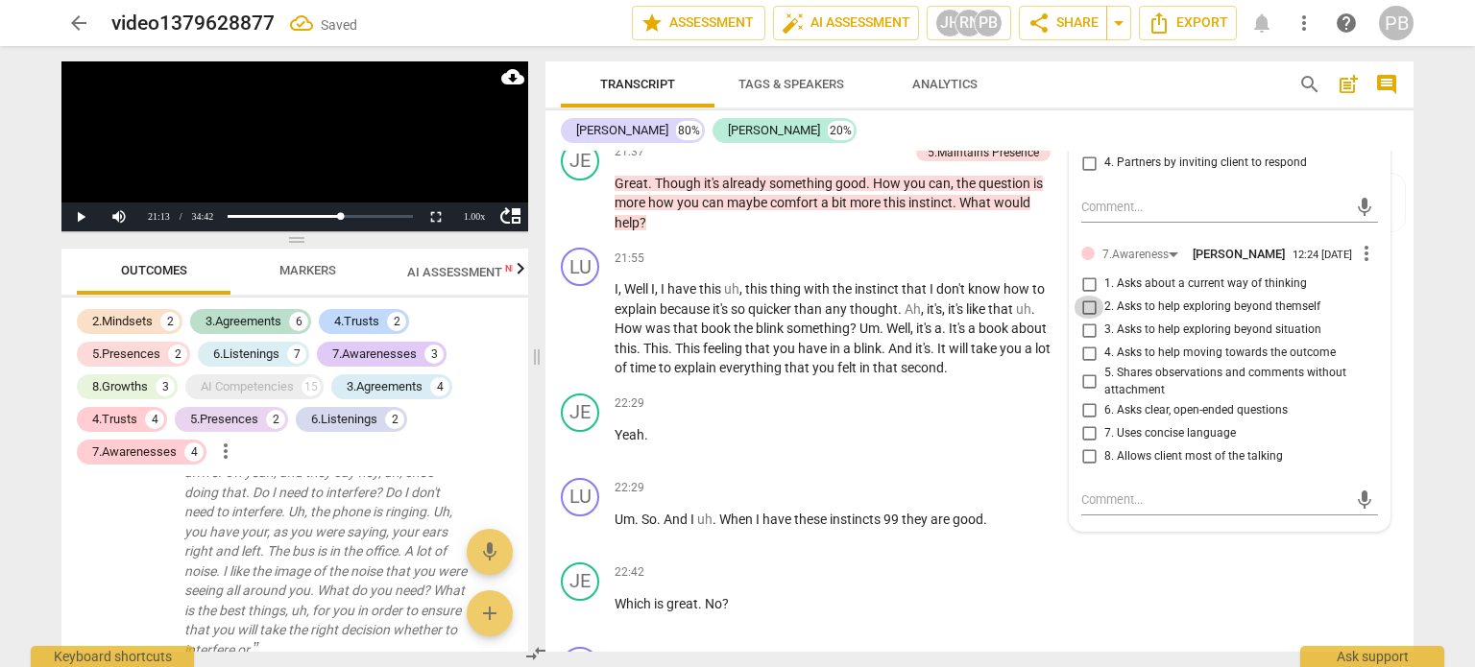
click at [1079, 296] on input "2. Asks to help exploring beyond themself" at bounding box center [1088, 307] width 31 height 23
checkbox input "true"
click at [583, 318] on span "play_arrow" at bounding box center [580, 329] width 23 height 23
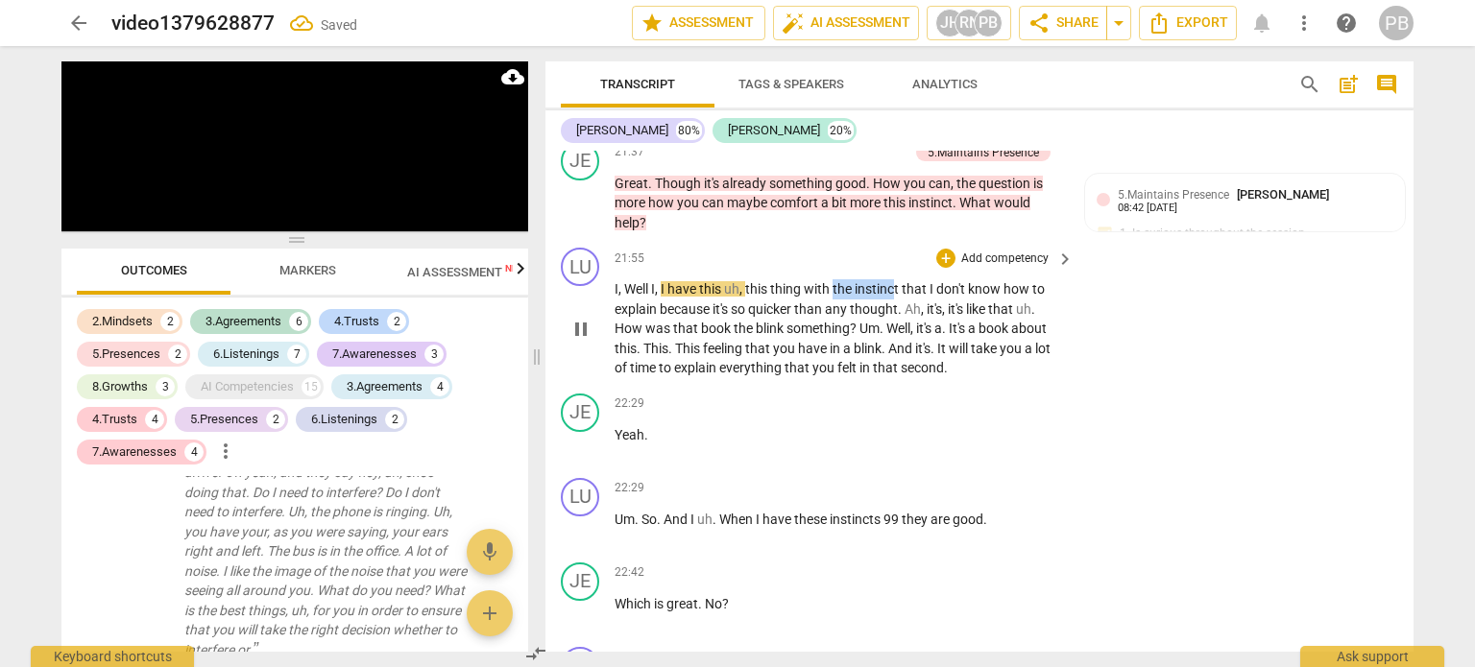
drag, startPoint x: 833, startPoint y: 256, endPoint x: 895, endPoint y: 256, distance: 61.4
click at [895, 279] on p "I , Well I , I have this uh , this thing with the instinct that I don't know ho…" at bounding box center [838, 328] width 449 height 99
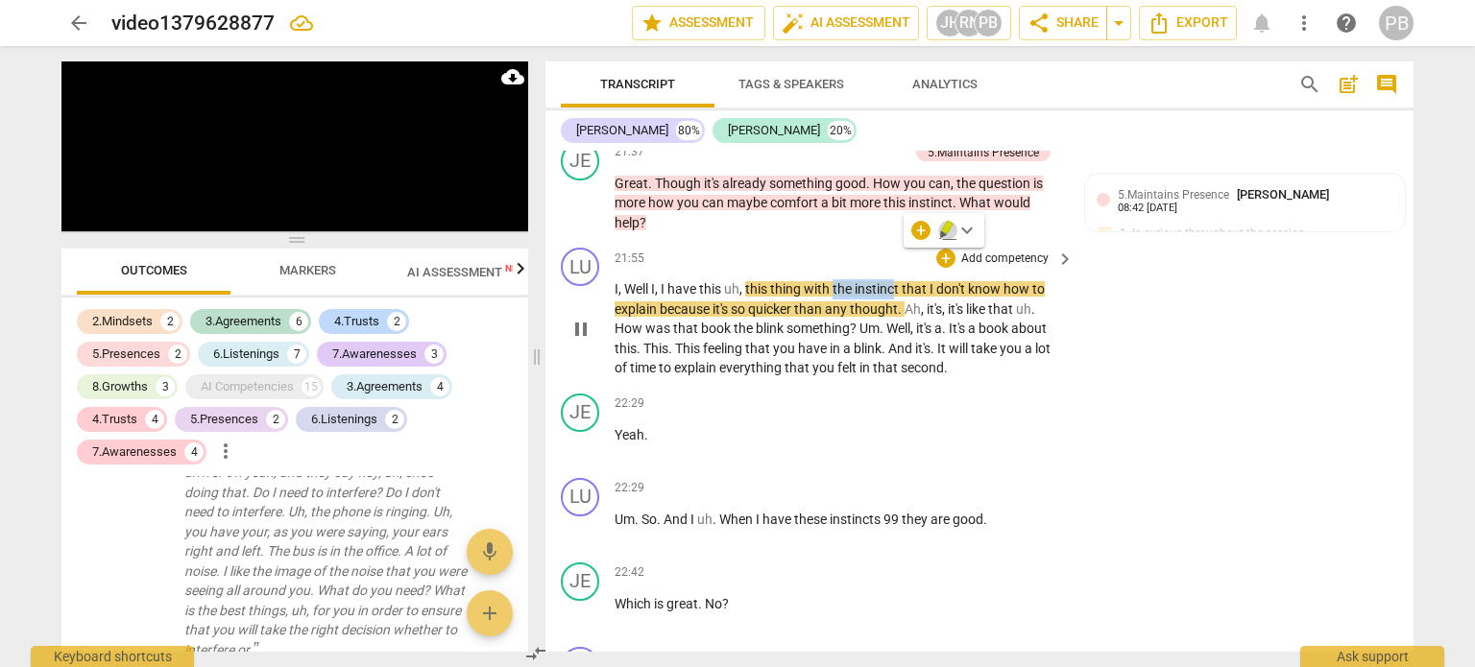
drag, startPoint x: 941, startPoint y: 233, endPoint x: 929, endPoint y: 229, distance: 12.1
click at [939, 233] on icon "button" at bounding box center [947, 230] width 19 height 23
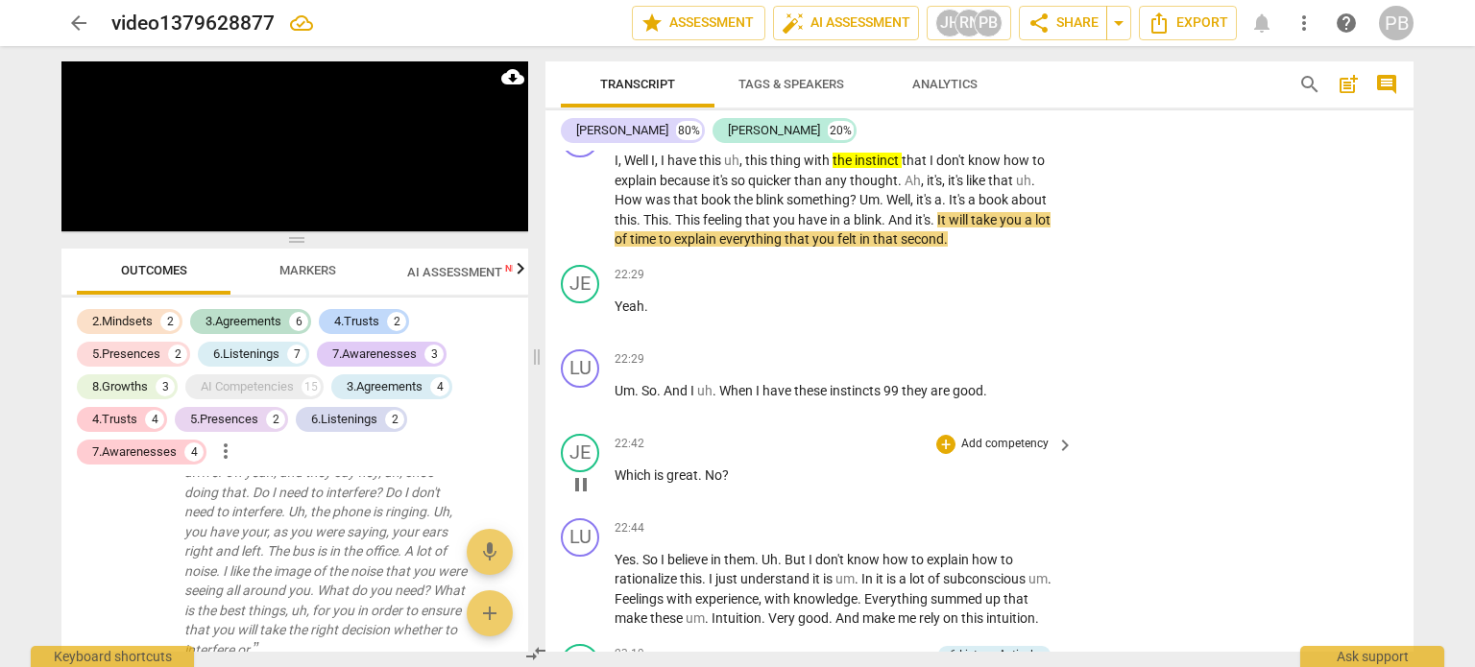
scroll to position [6078, 0]
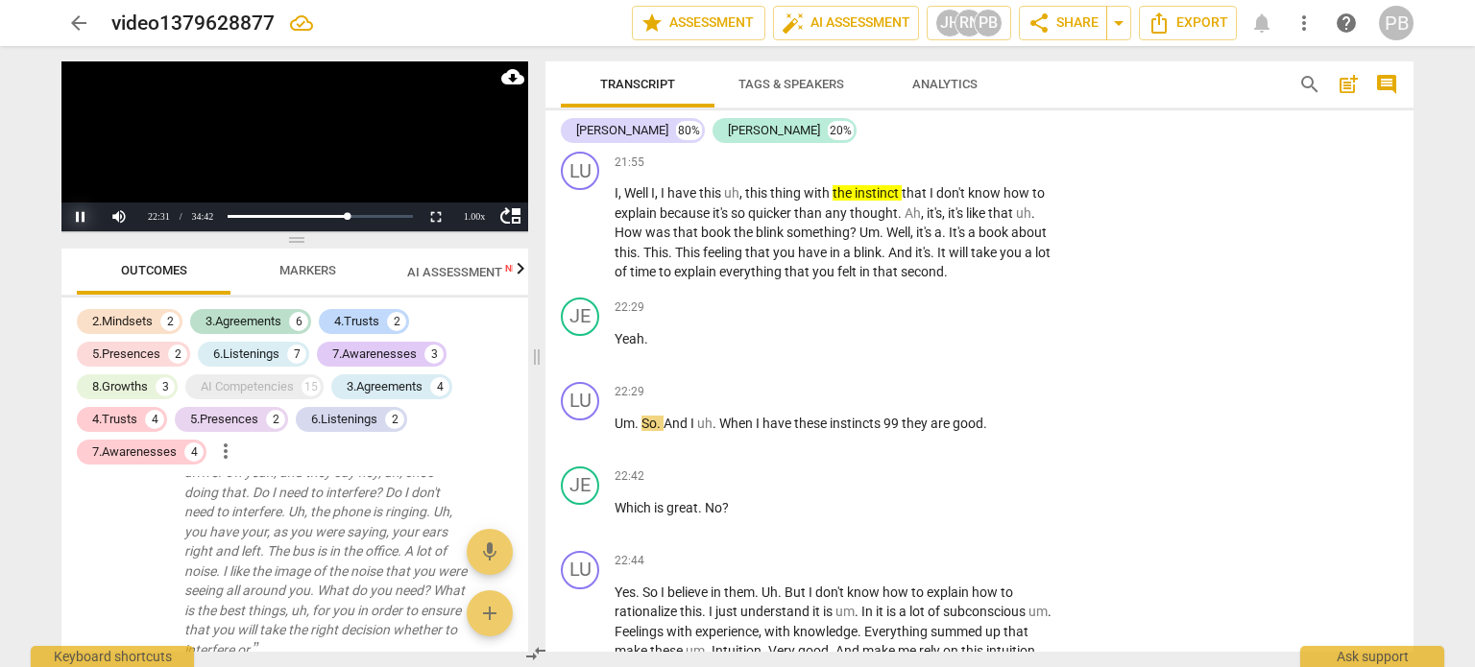
click at [77, 219] on button "Pause" at bounding box center [80, 217] width 38 height 29
